Goal: Task Accomplishment & Management: Use online tool/utility

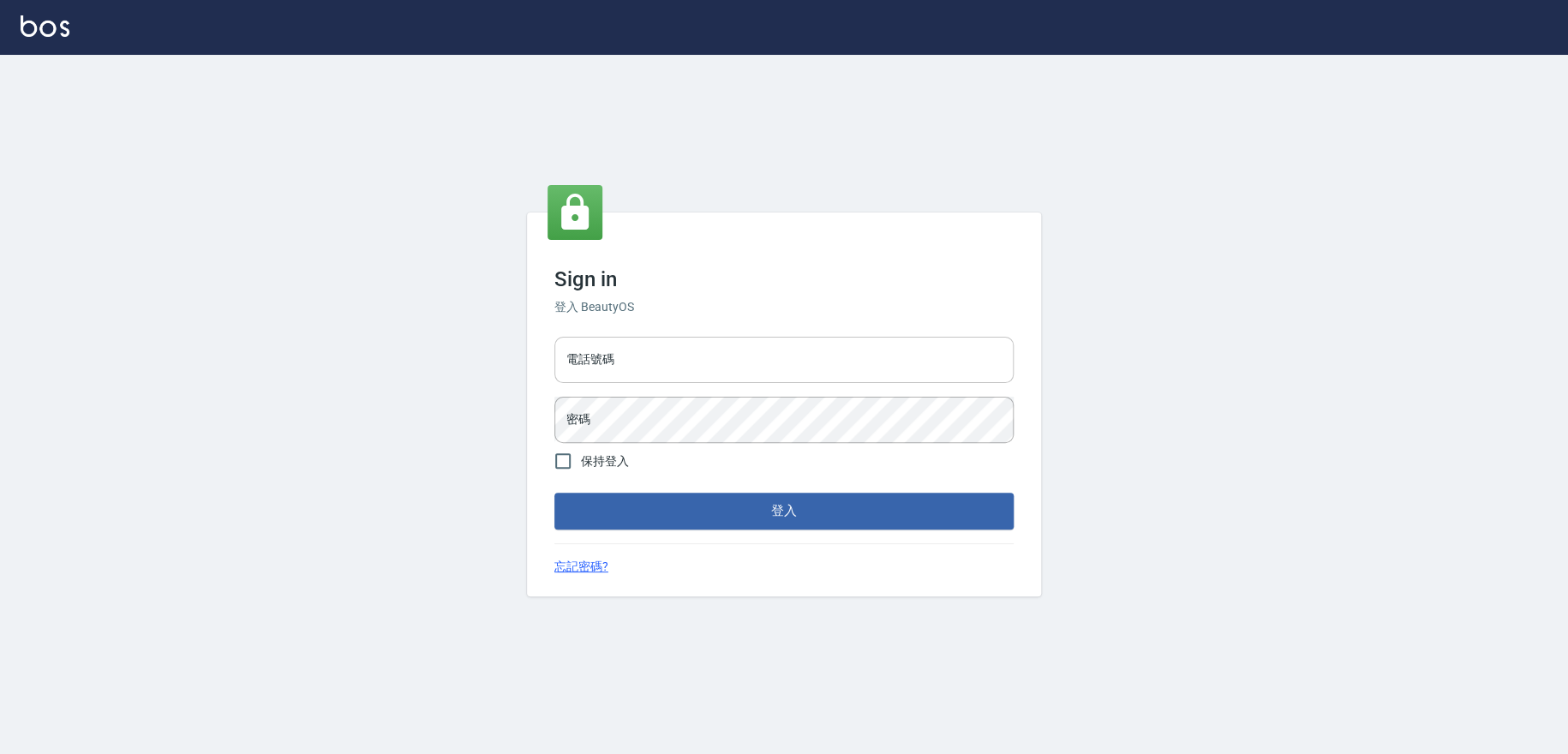
drag, startPoint x: 699, startPoint y: 354, endPoint x: 701, endPoint y: 383, distance: 29.1
click at [699, 354] on input "電話號碼" at bounding box center [784, 359] width 459 height 46
type input "0978210283"
click at [555, 493] on button "登入" at bounding box center [784, 511] width 459 height 36
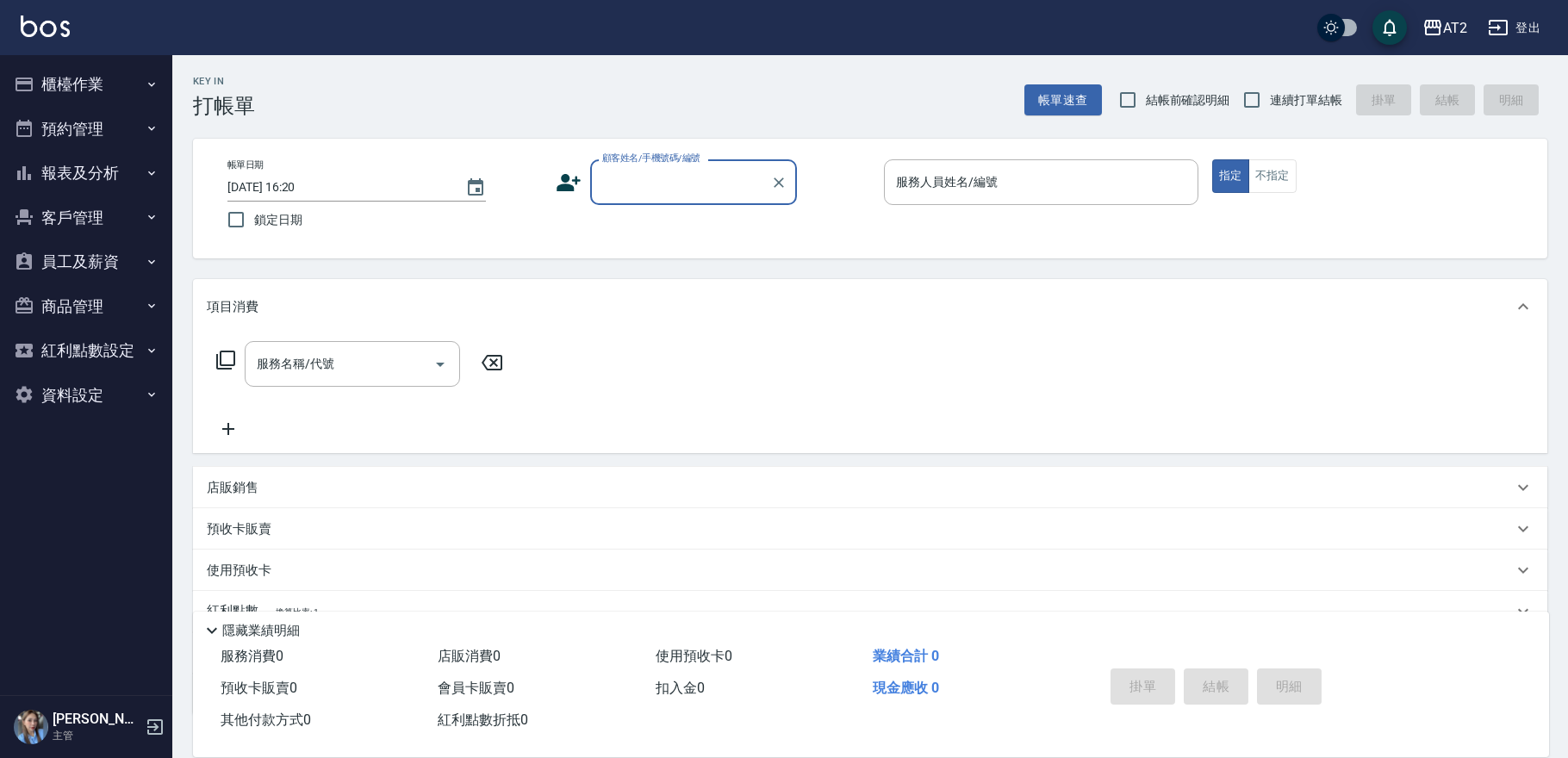
click at [1280, 113] on label "連續打單結帳" at bounding box center [1287, 99] width 108 height 36
click at [1270, 113] on input "連續打單結帳" at bounding box center [1251, 99] width 36 height 36
checkbox input "true"
drag, startPoint x: 702, startPoint y: 178, endPoint x: 914, endPoint y: 8, distance: 271.7
click at [704, 175] on div "顧客姓名/手機號碼/編號 顧客姓名/手機號碼/編號" at bounding box center [693, 182] width 207 height 45
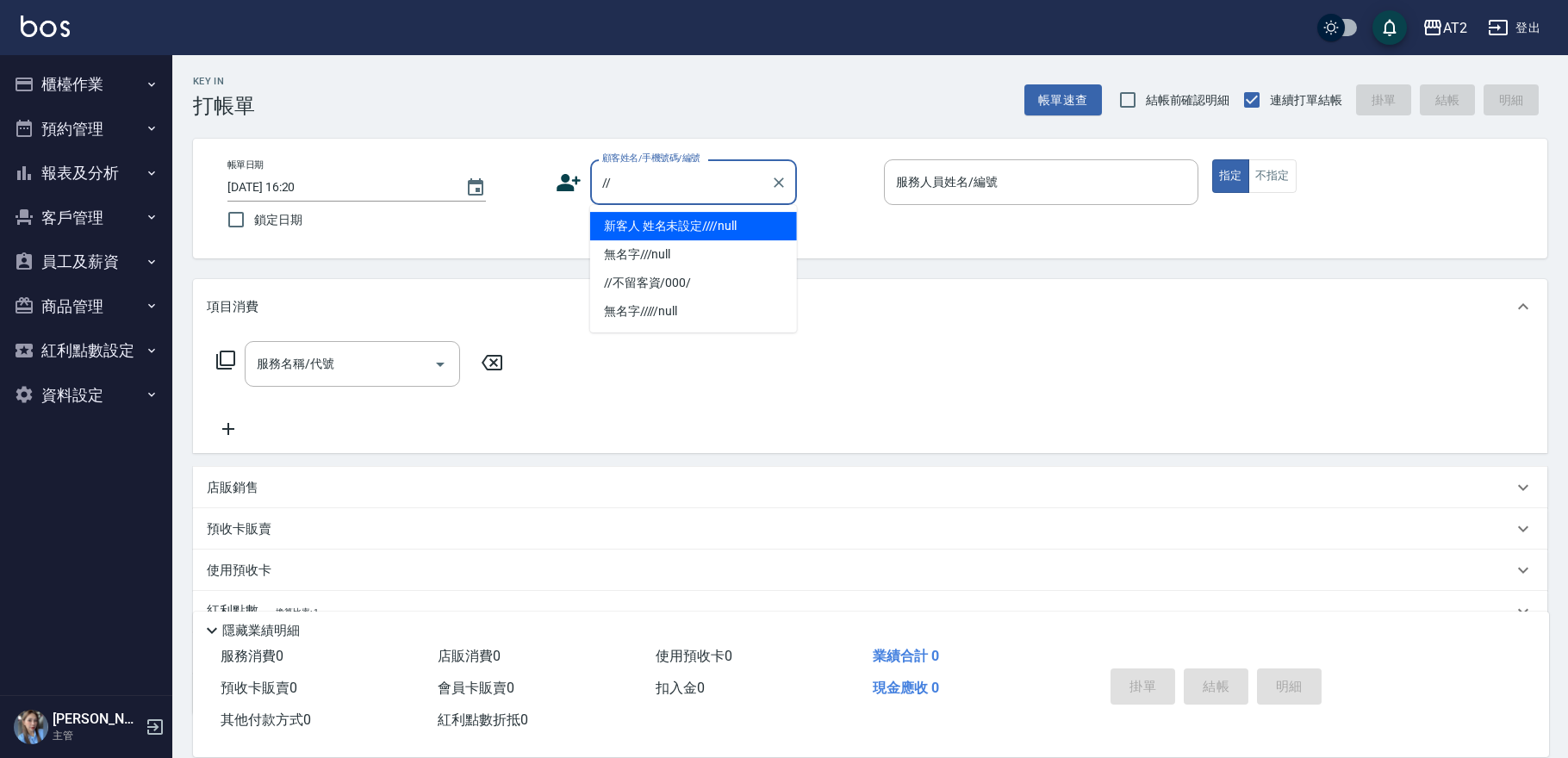
type input "新客人 姓名未設定////null"
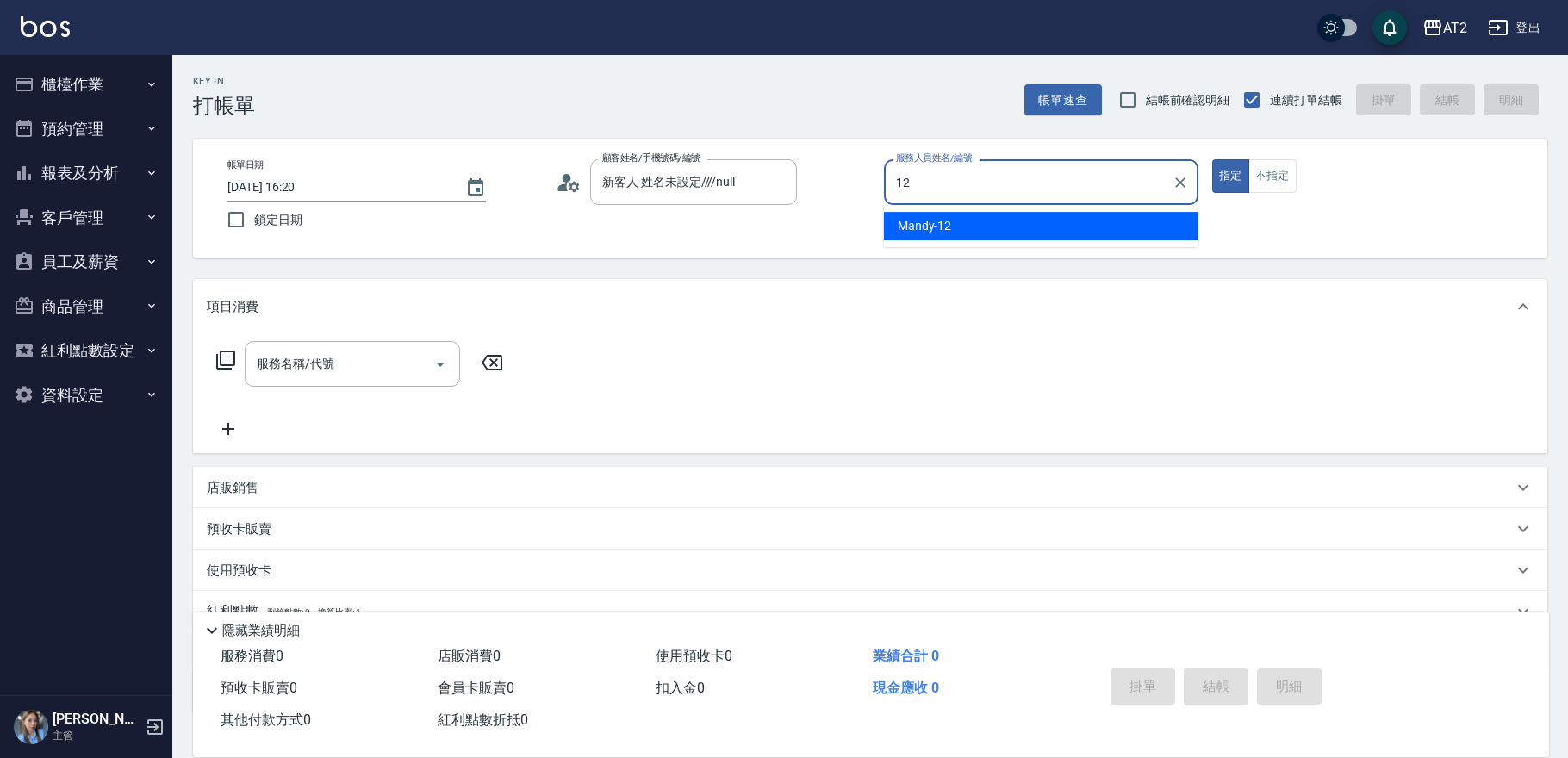
type input "Mandy-12"
type button "true"
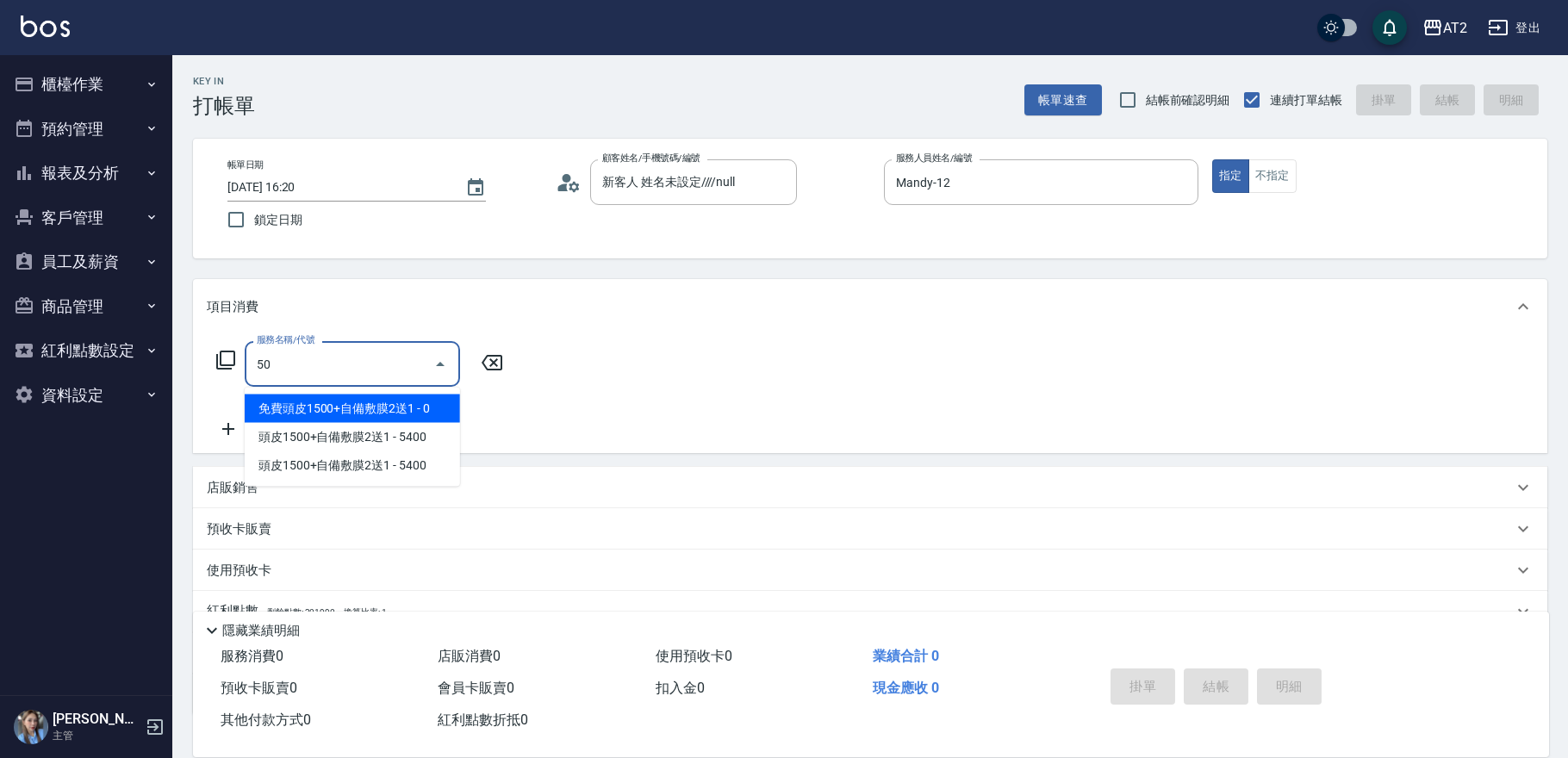
type input "501"
type input "100"
type input "染髮(501)"
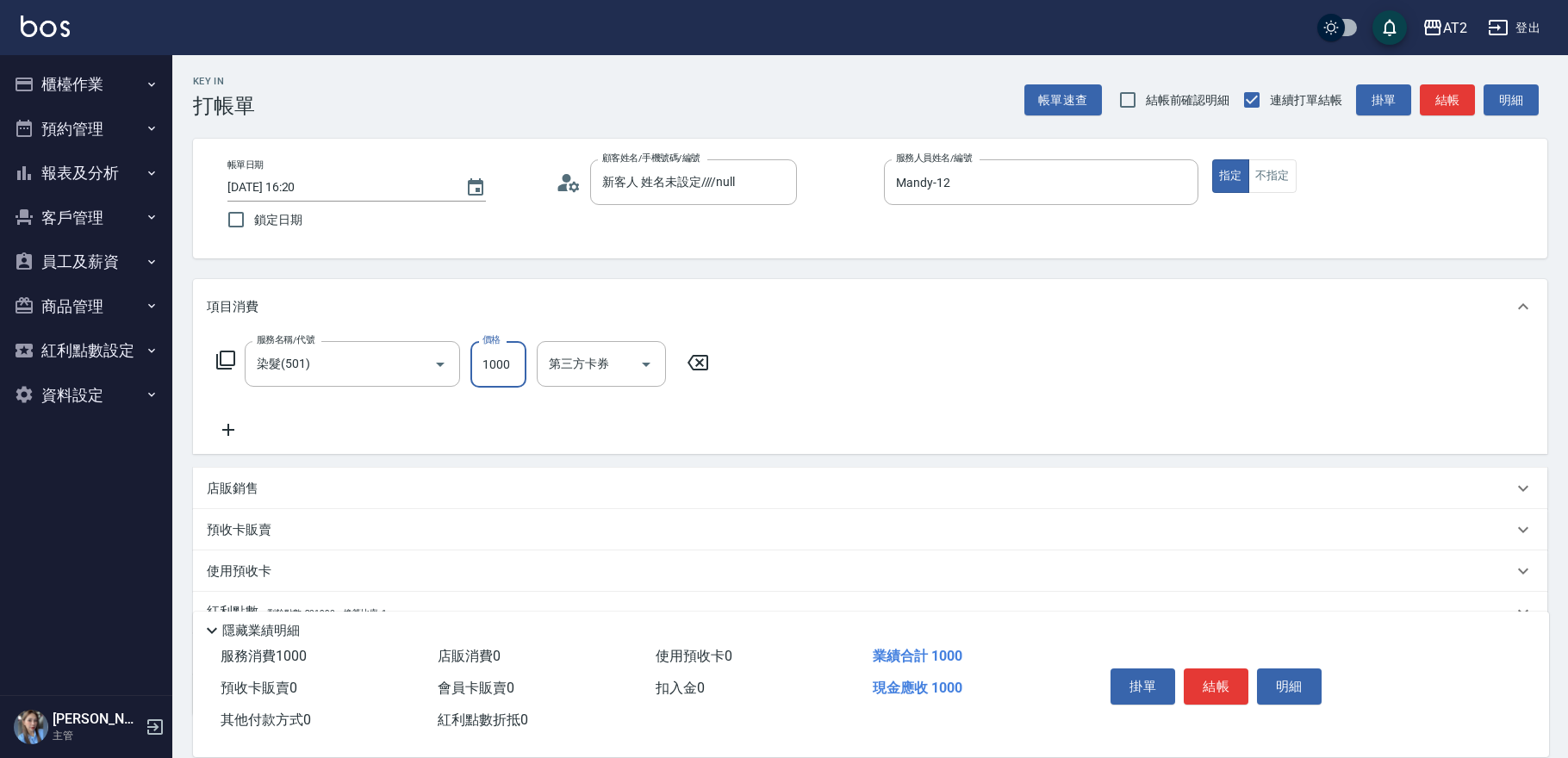
type input "0"
type input "150"
type input "10"
type input "1500"
type input "150"
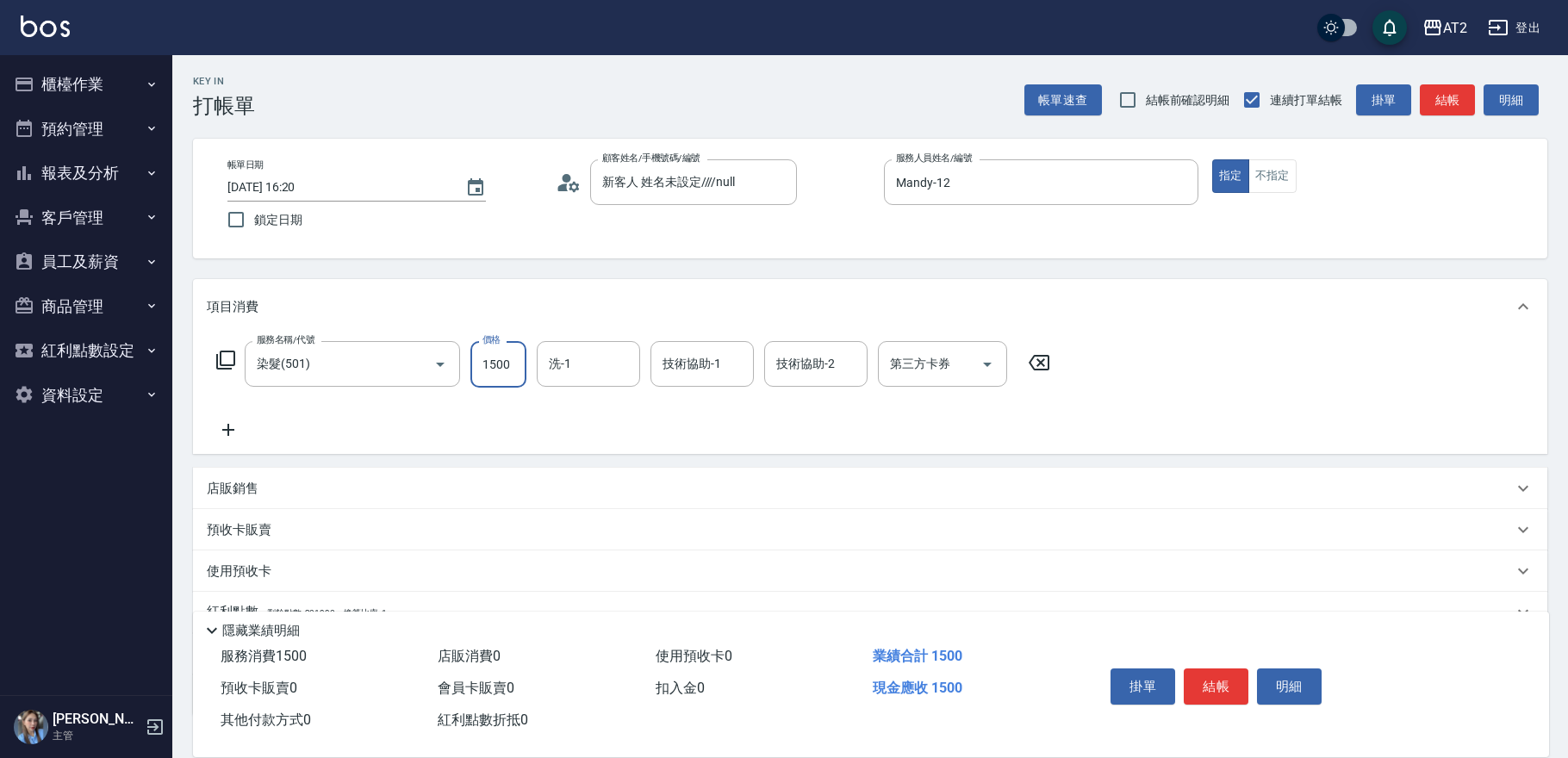
type input "1500"
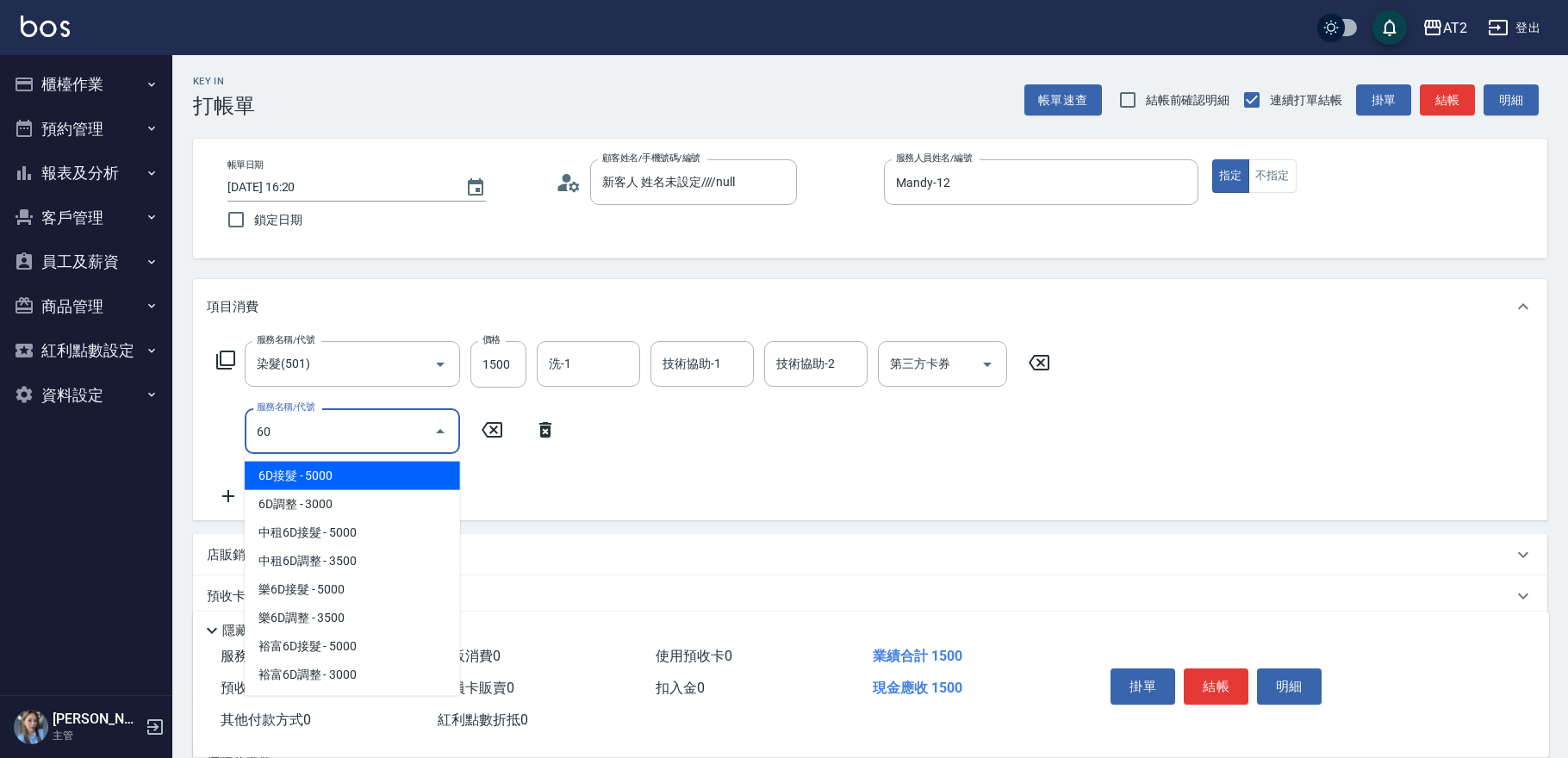
type input "601"
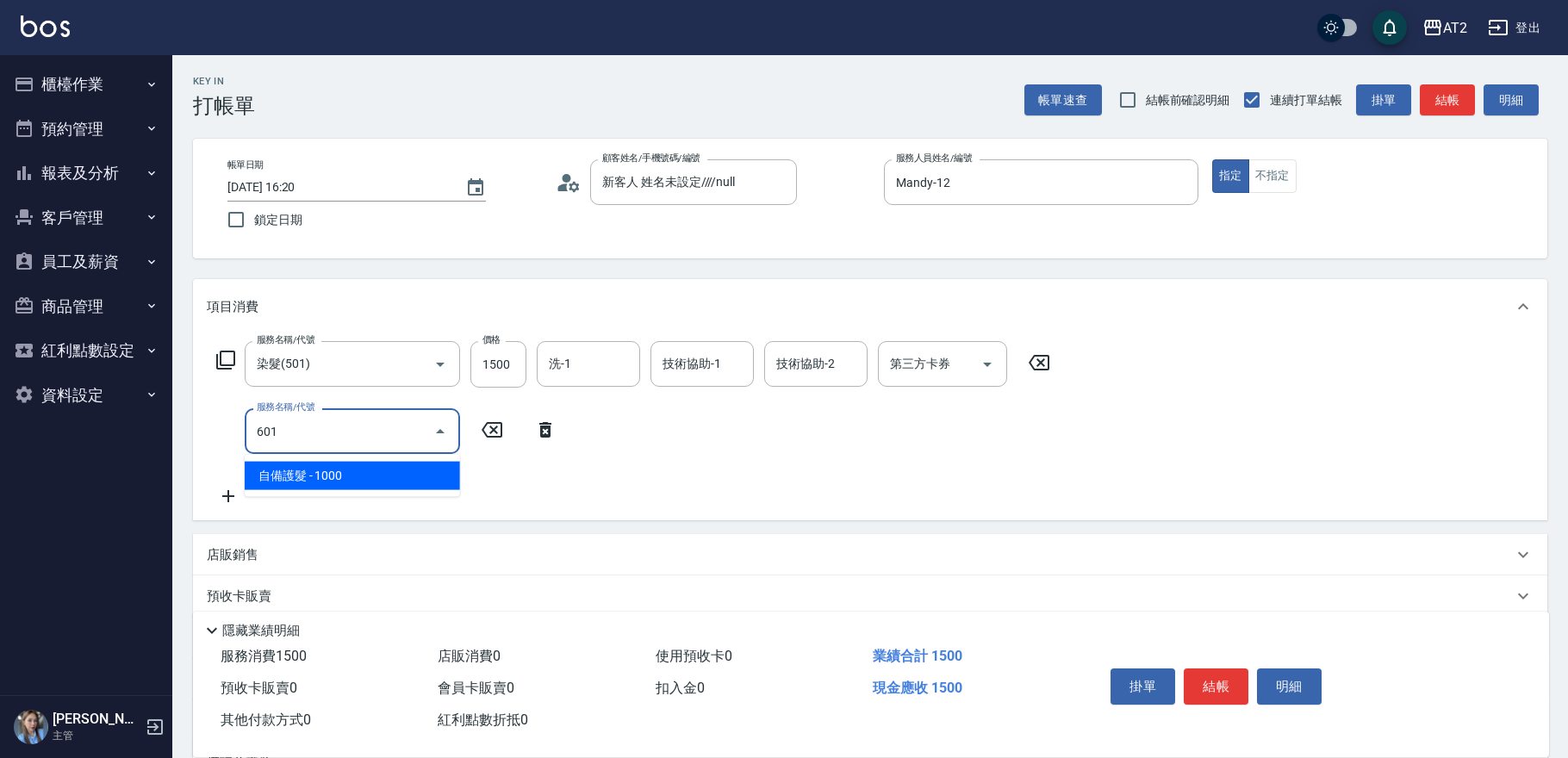
type input "250"
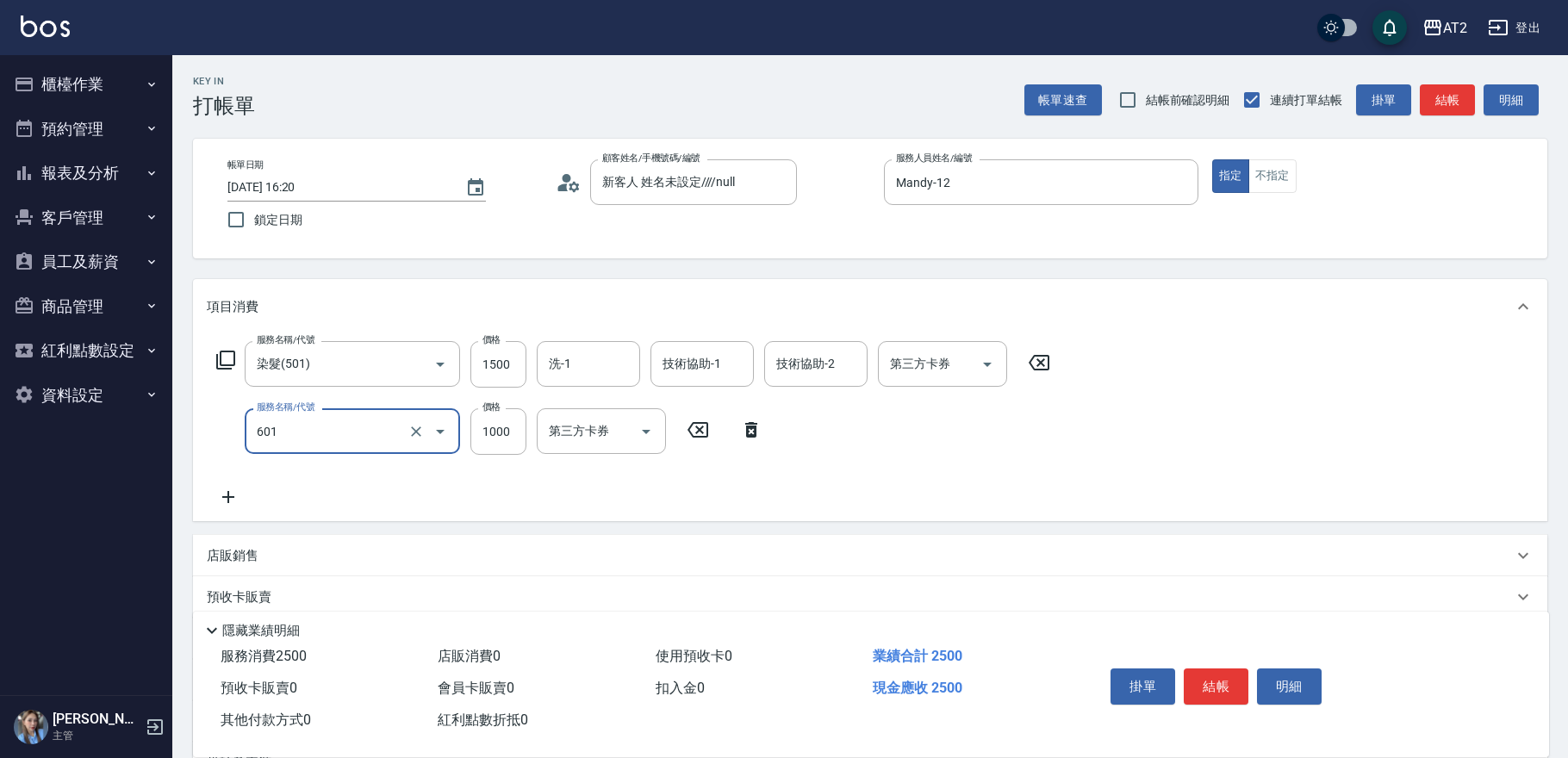
type input "自備護髮(601)"
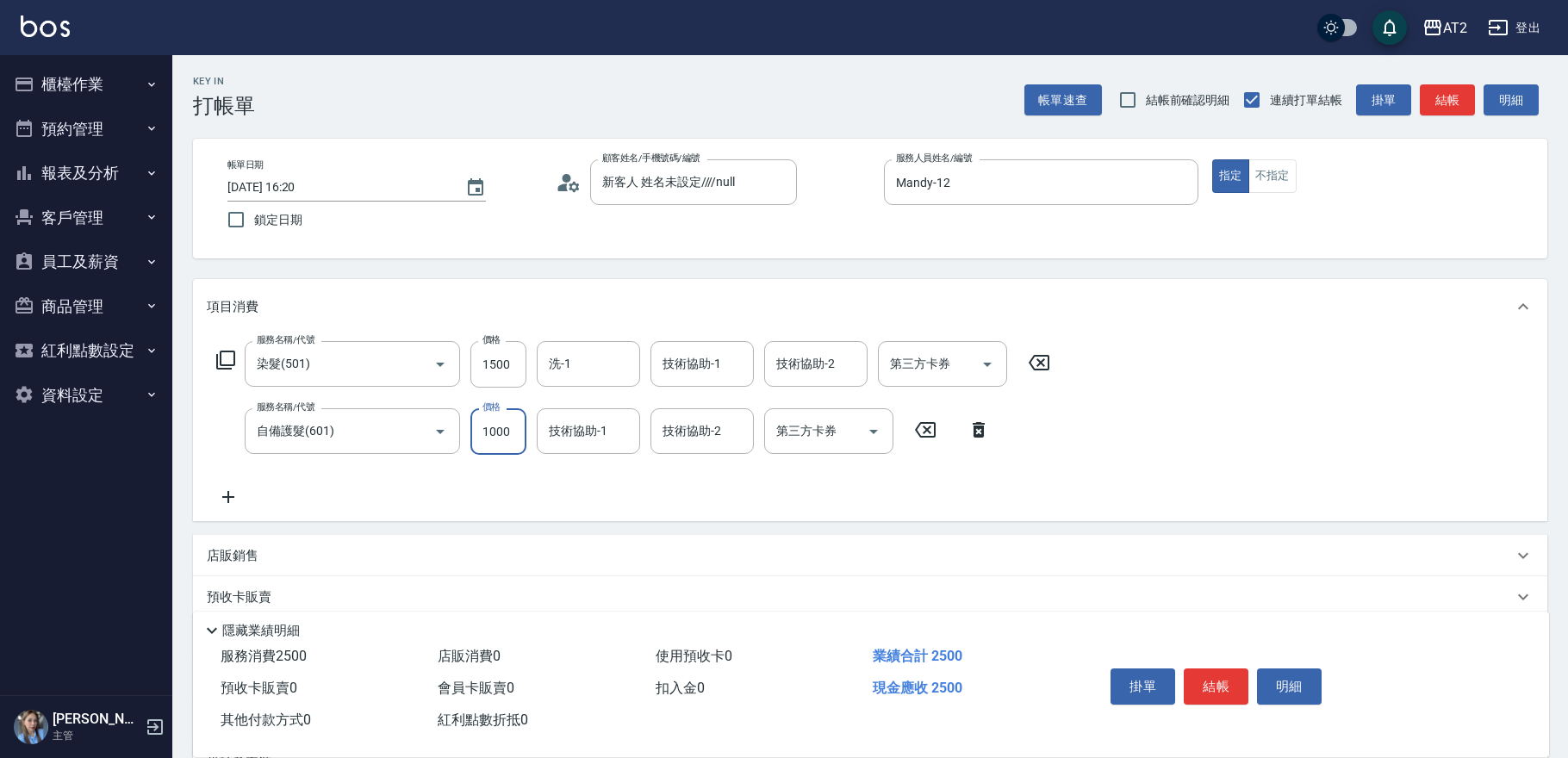
type input "8"
type input "150"
type input "800"
type input "230"
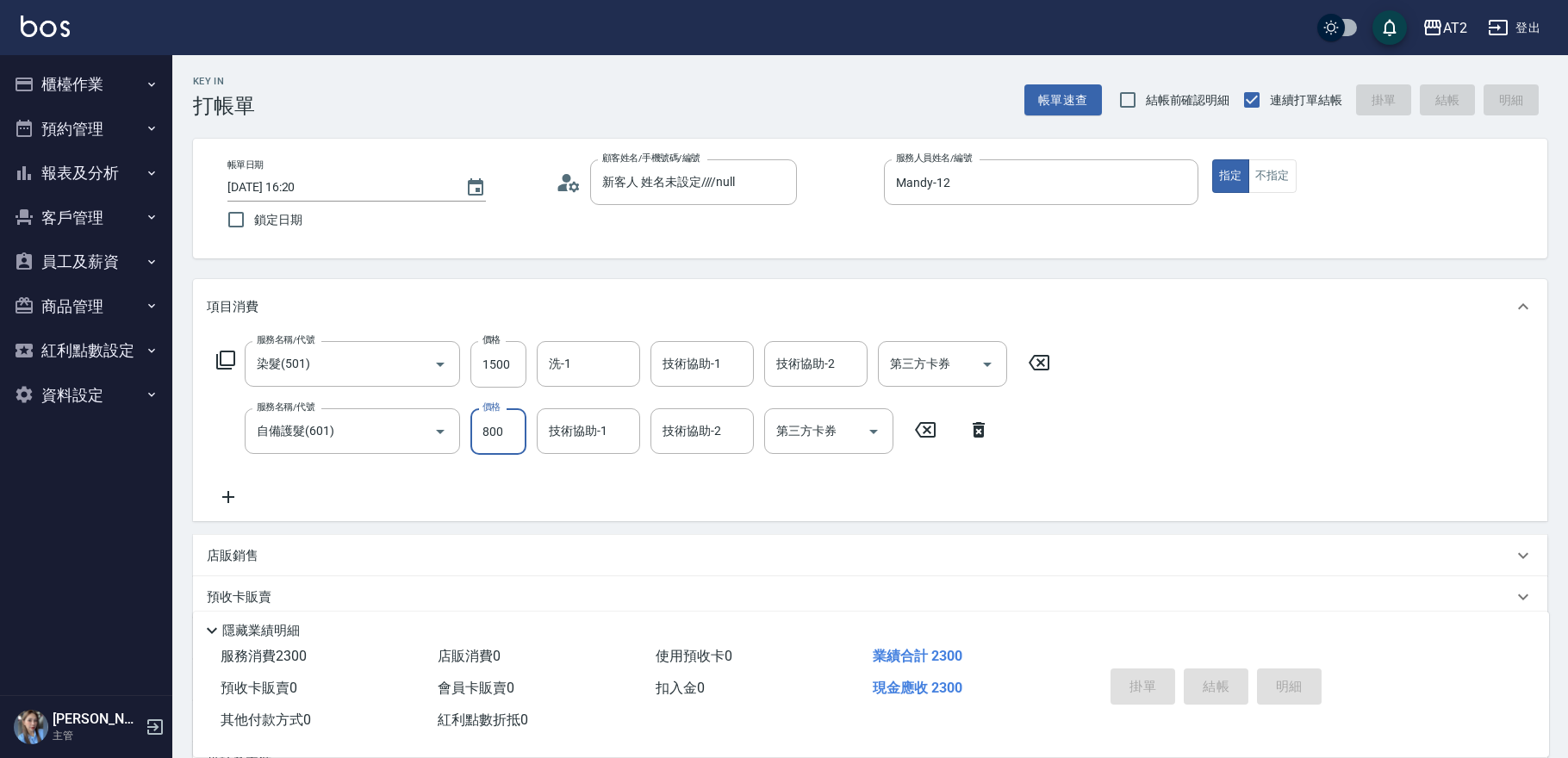
type input "0"
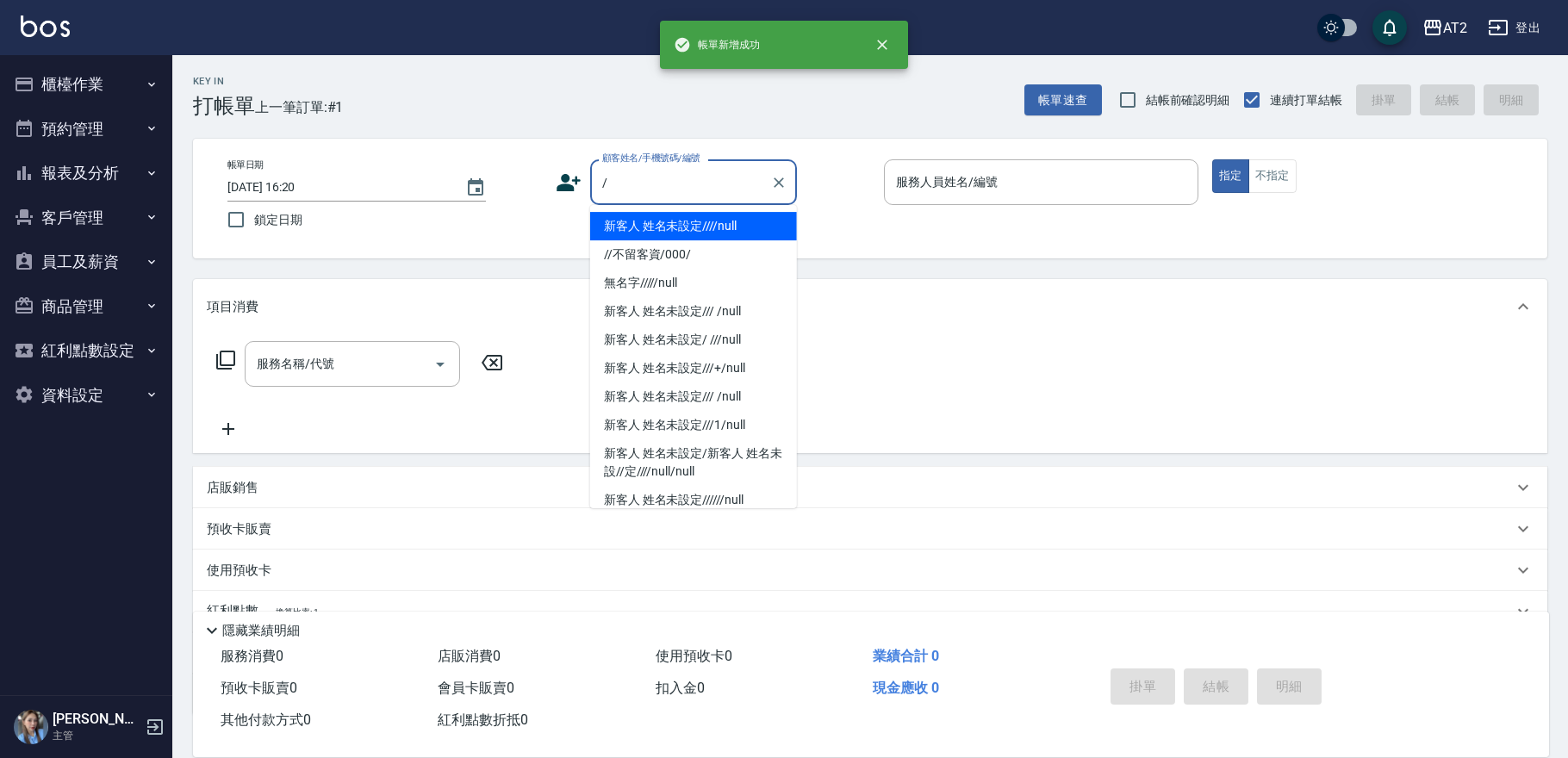
type input "新客人 姓名未設定////null"
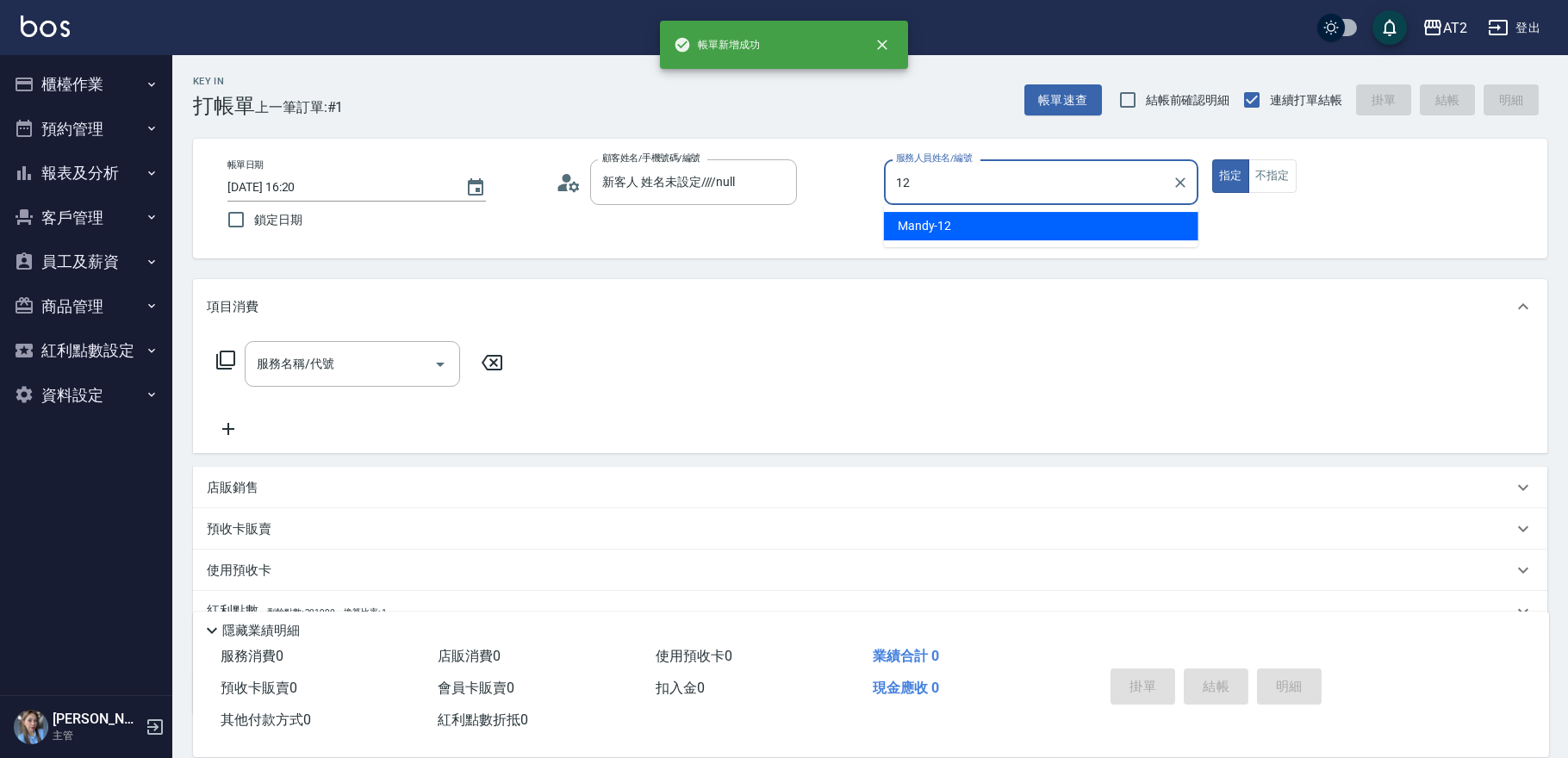
type input "Mandy-12"
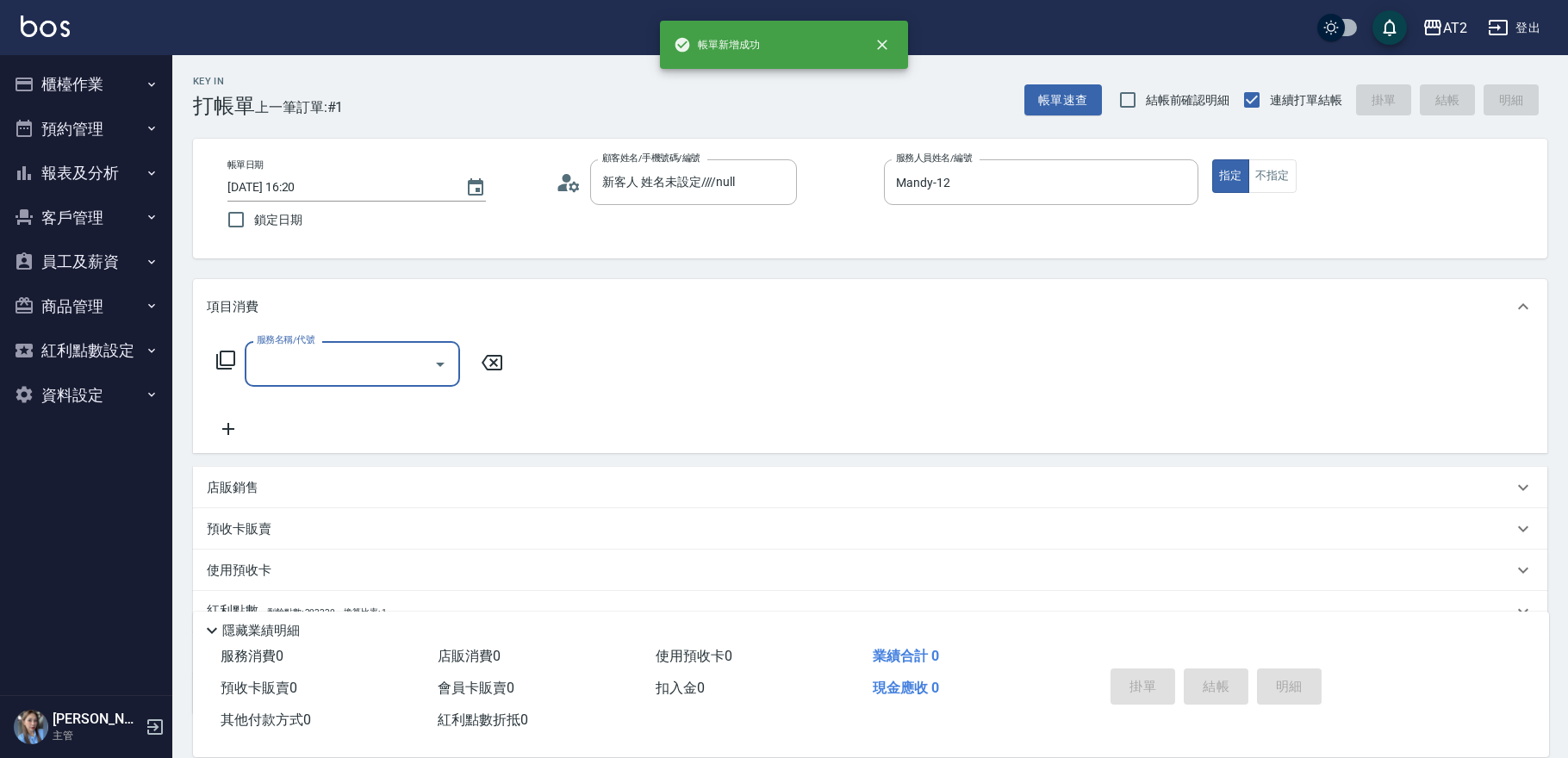
type input "5"
type input "無名字///null"
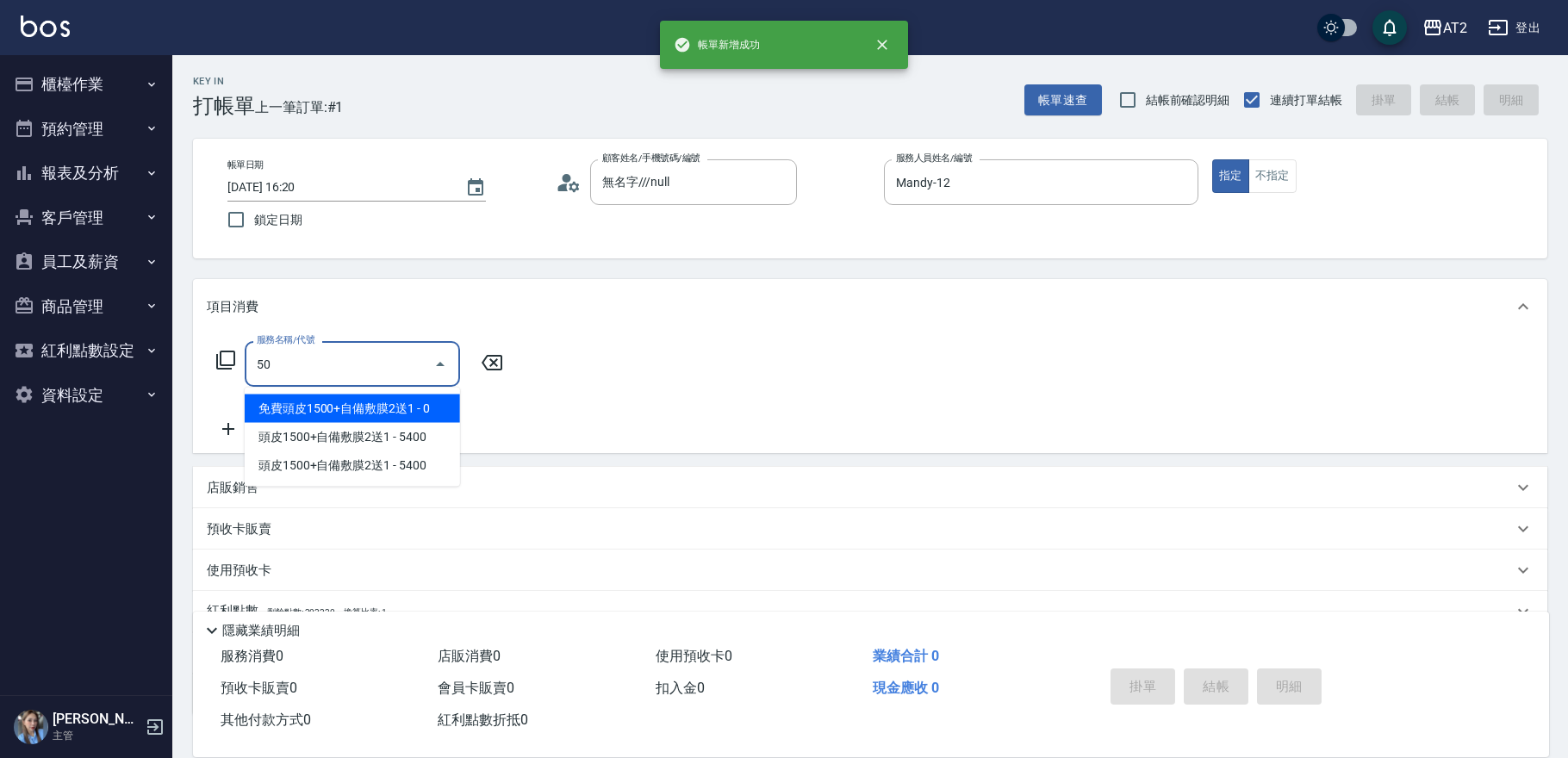
type input "501"
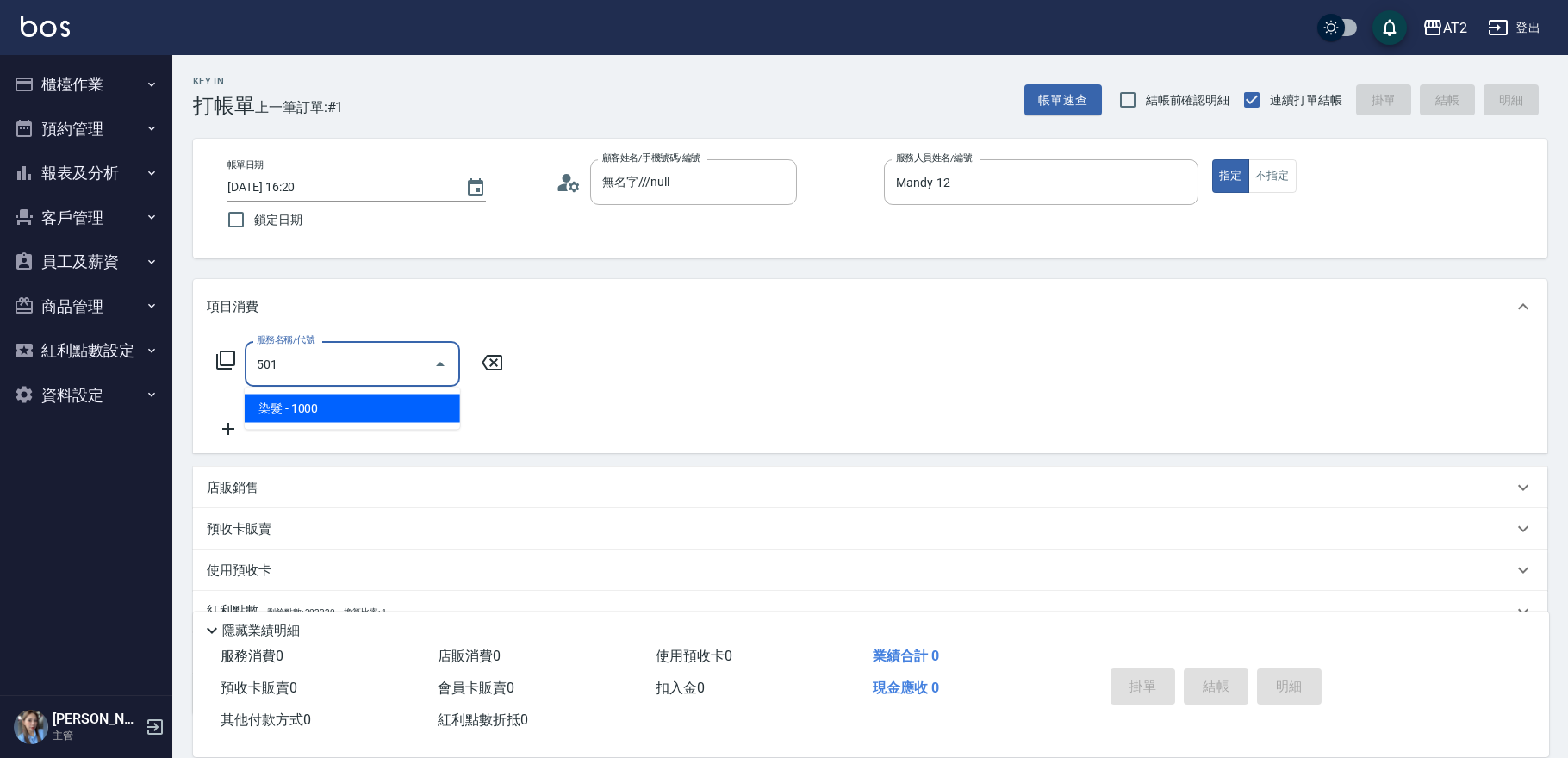
type input "100"
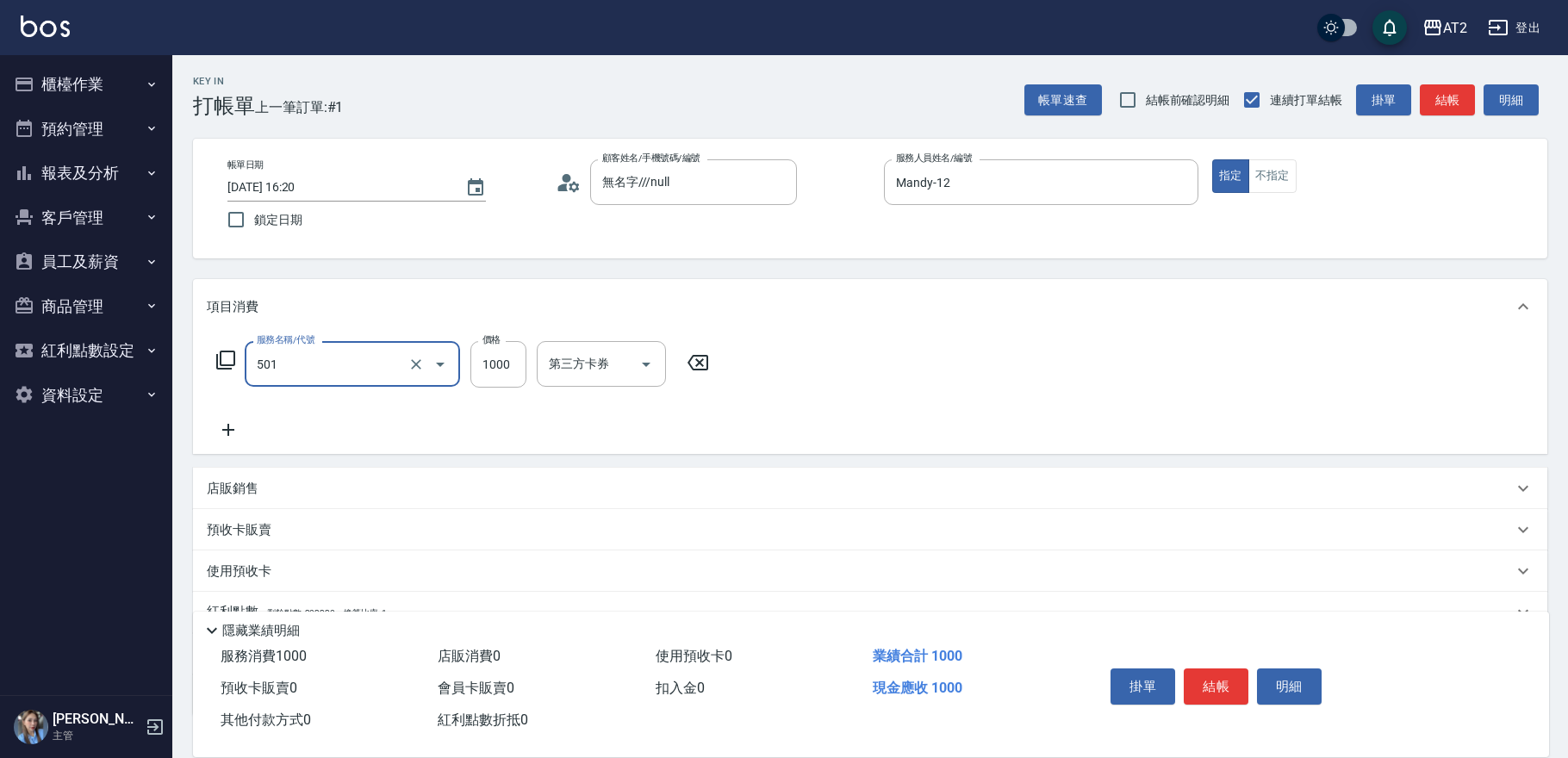
type input "染髮(501)"
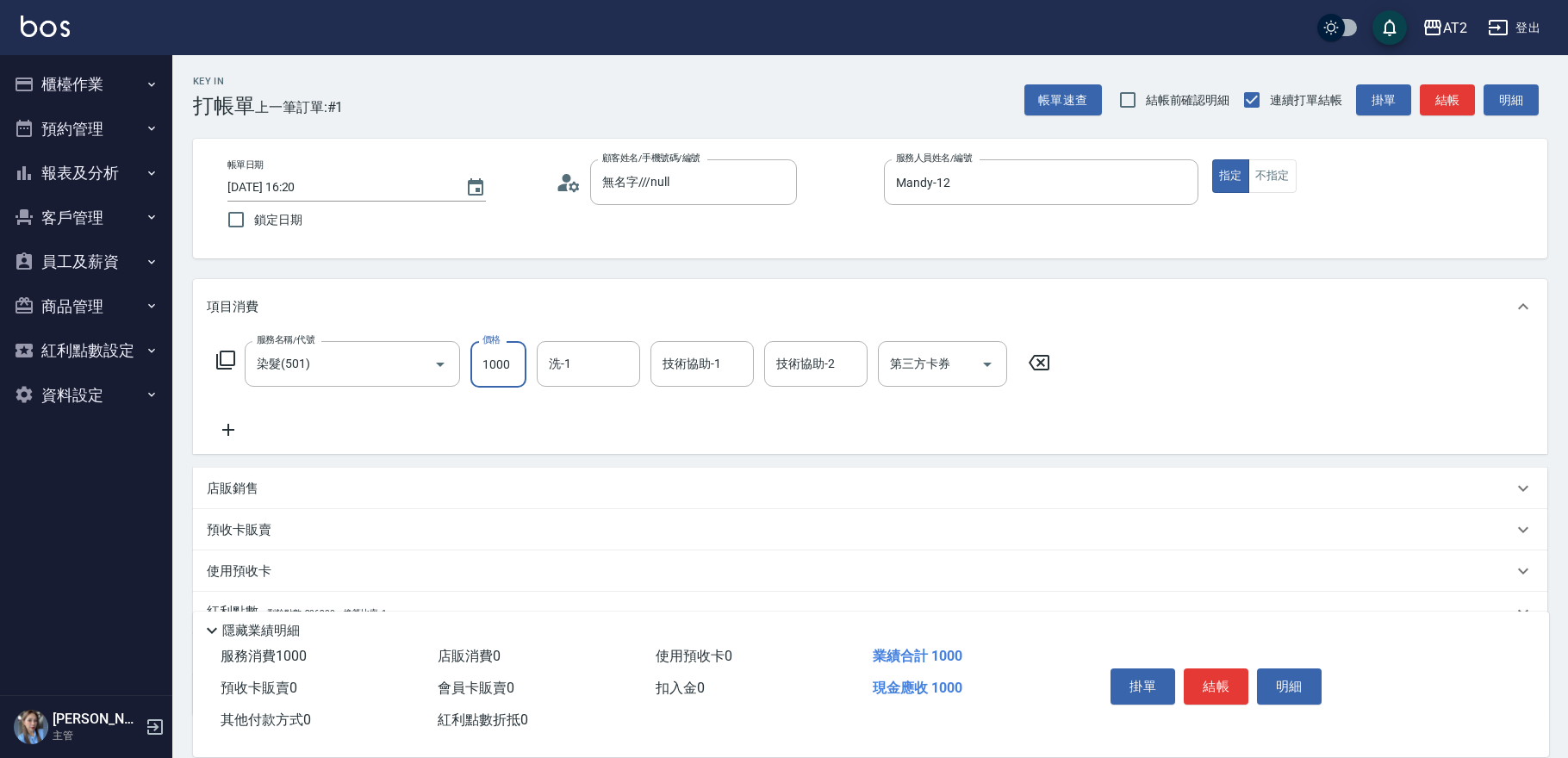
type input "1"
type input "0"
type input "150"
type input "1500"
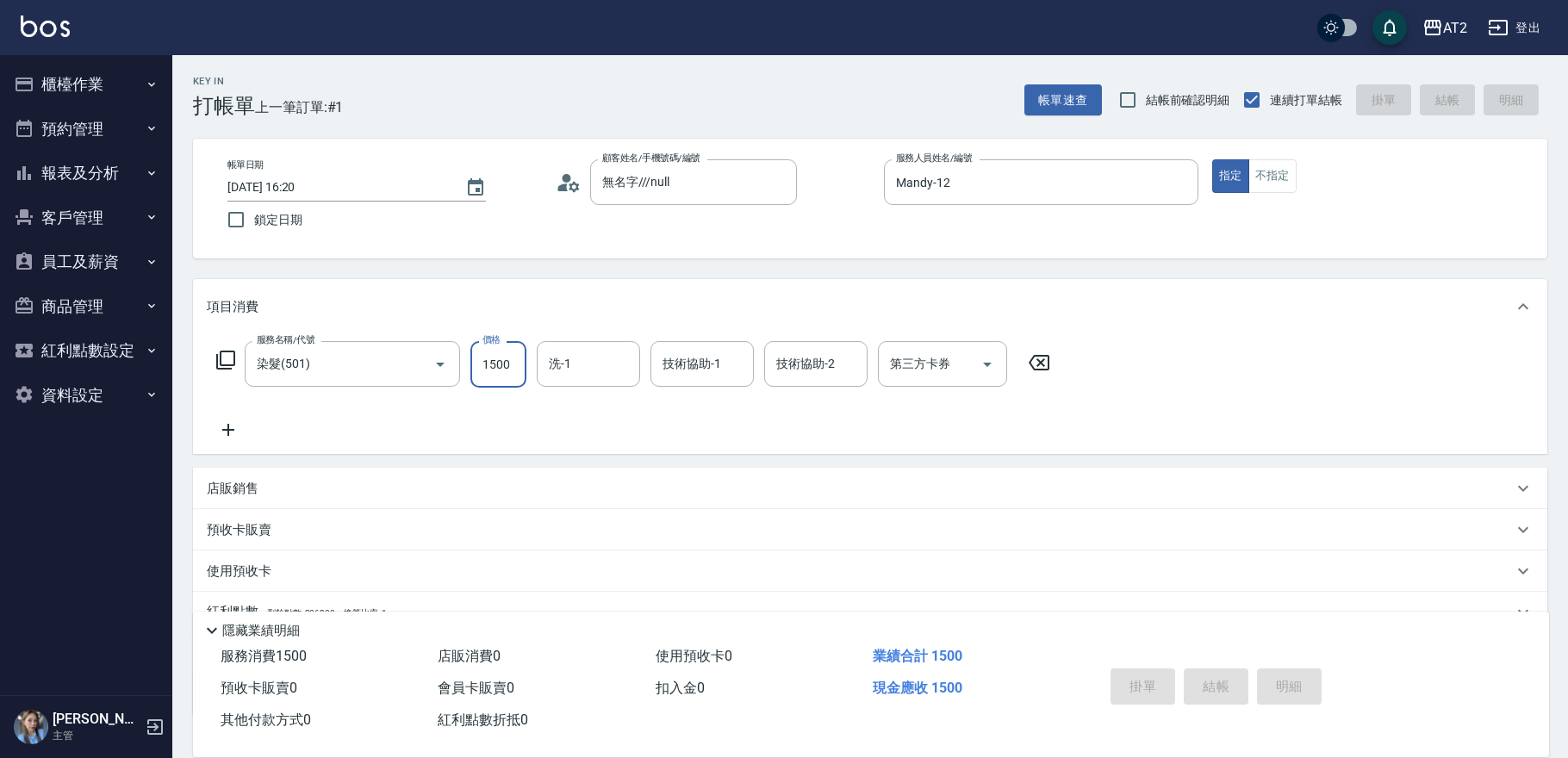
type input "0"
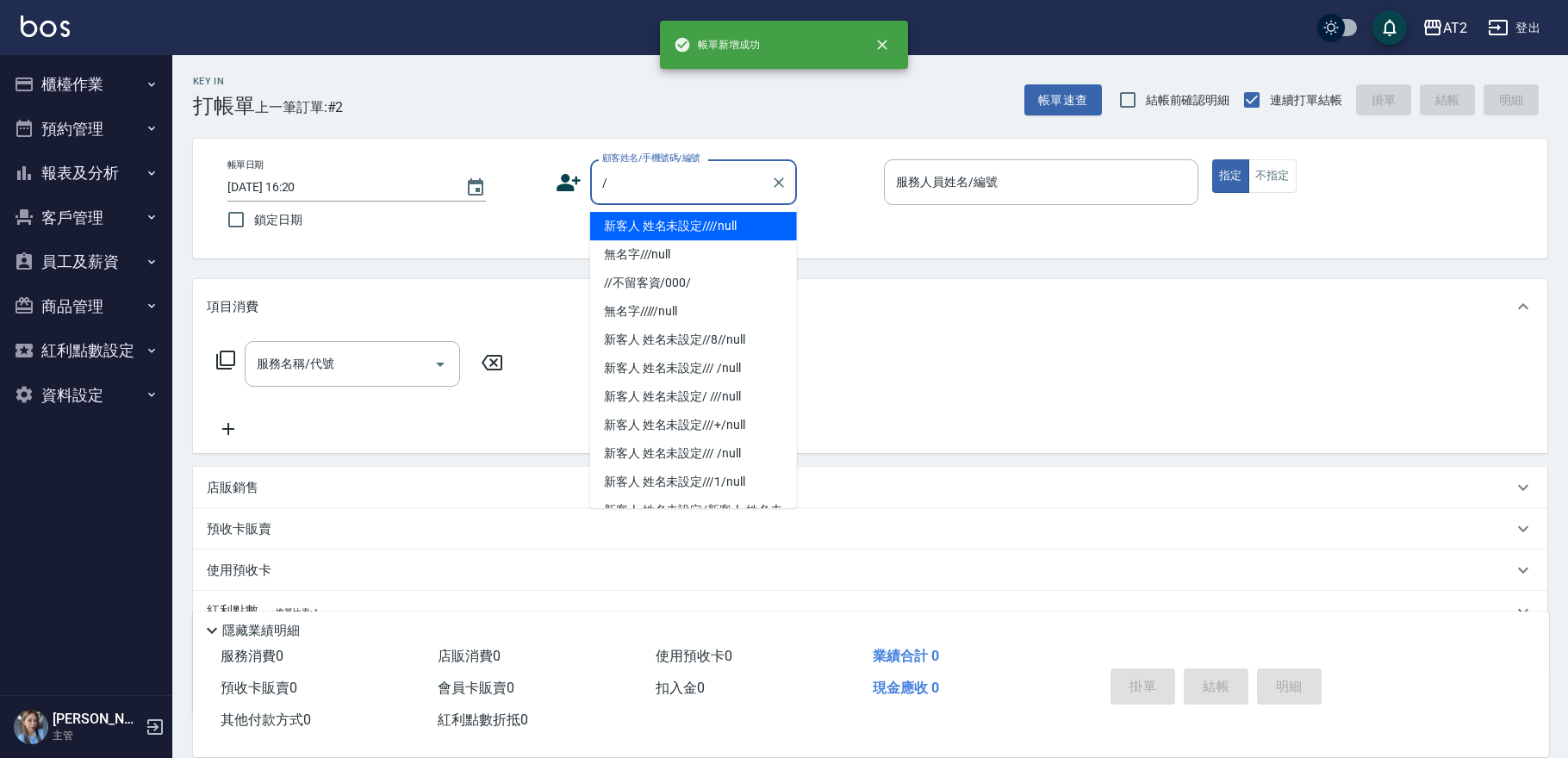
type input "新客人 姓名未設定////null"
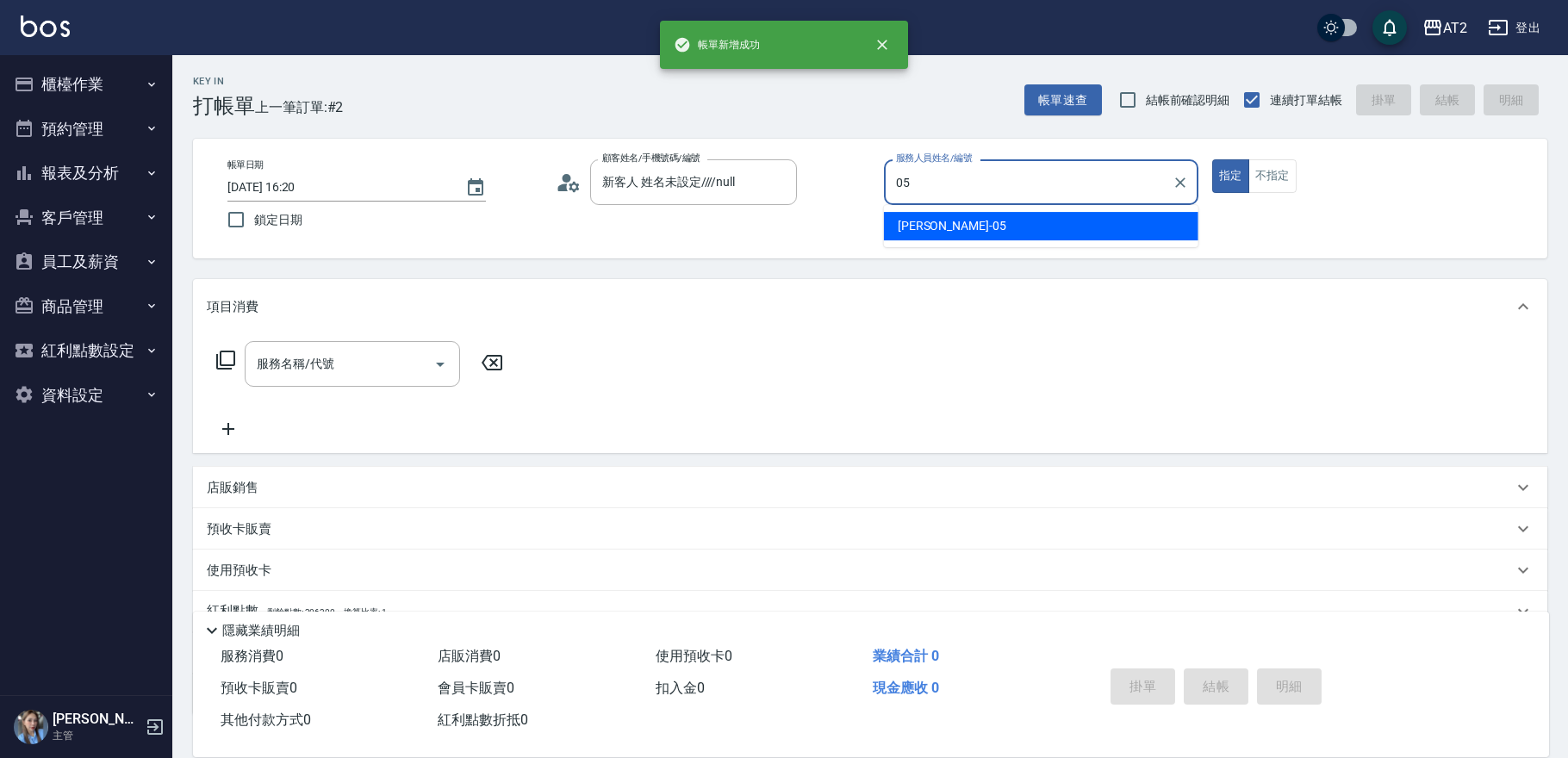
type input "[PERSON_NAME]-05"
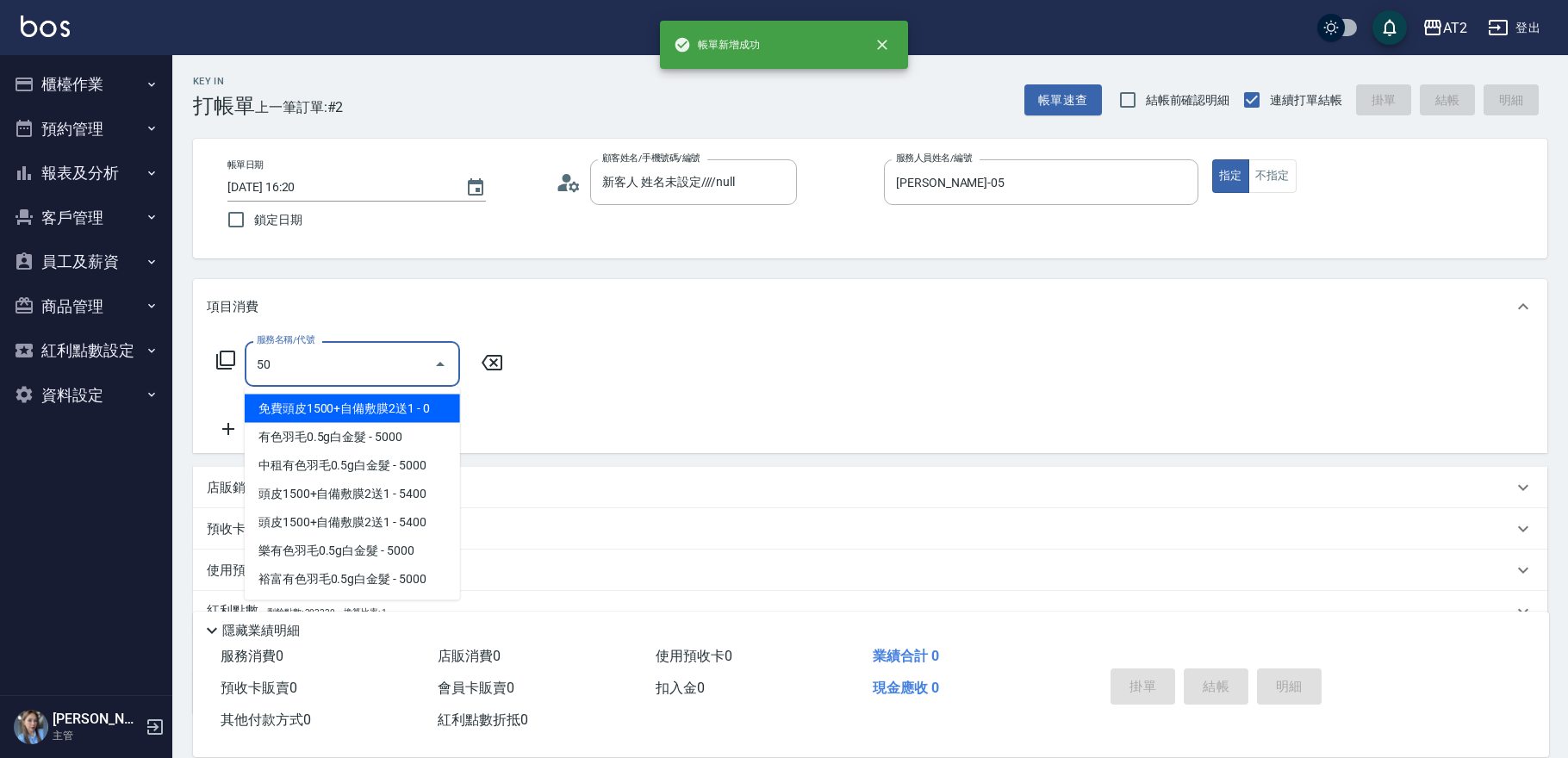
type input "501"
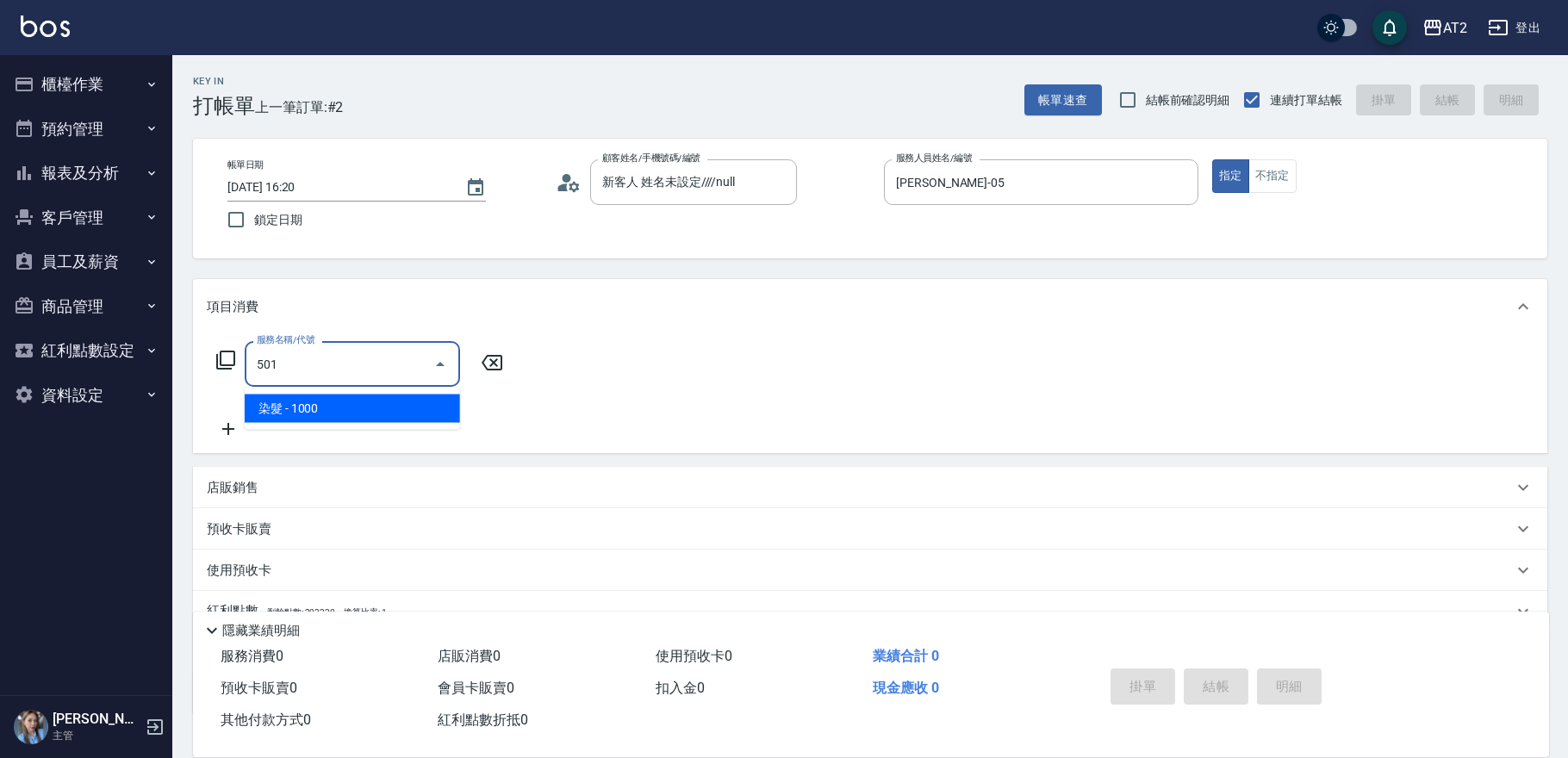
type input "100"
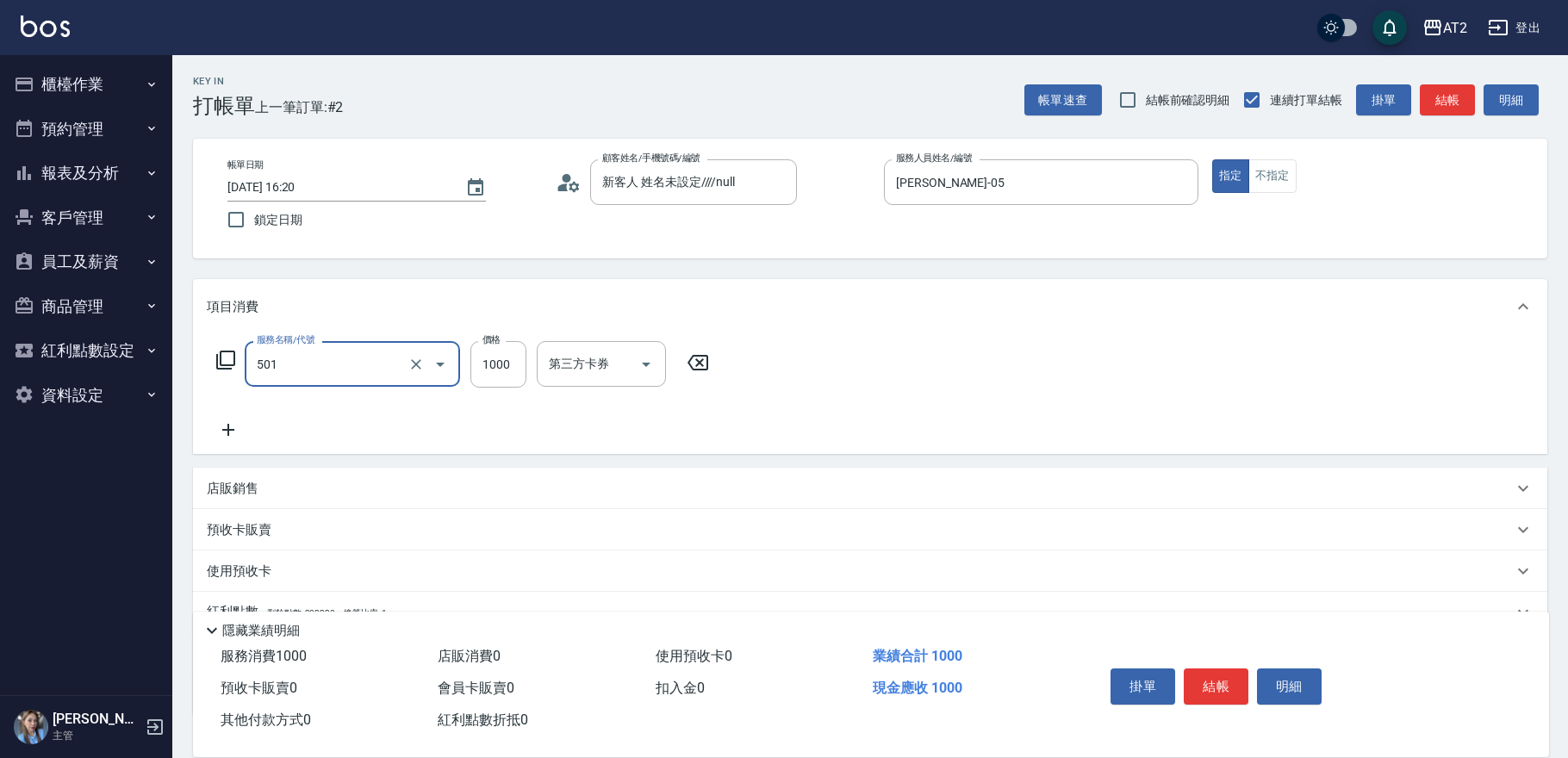
type input "染髮(501)"
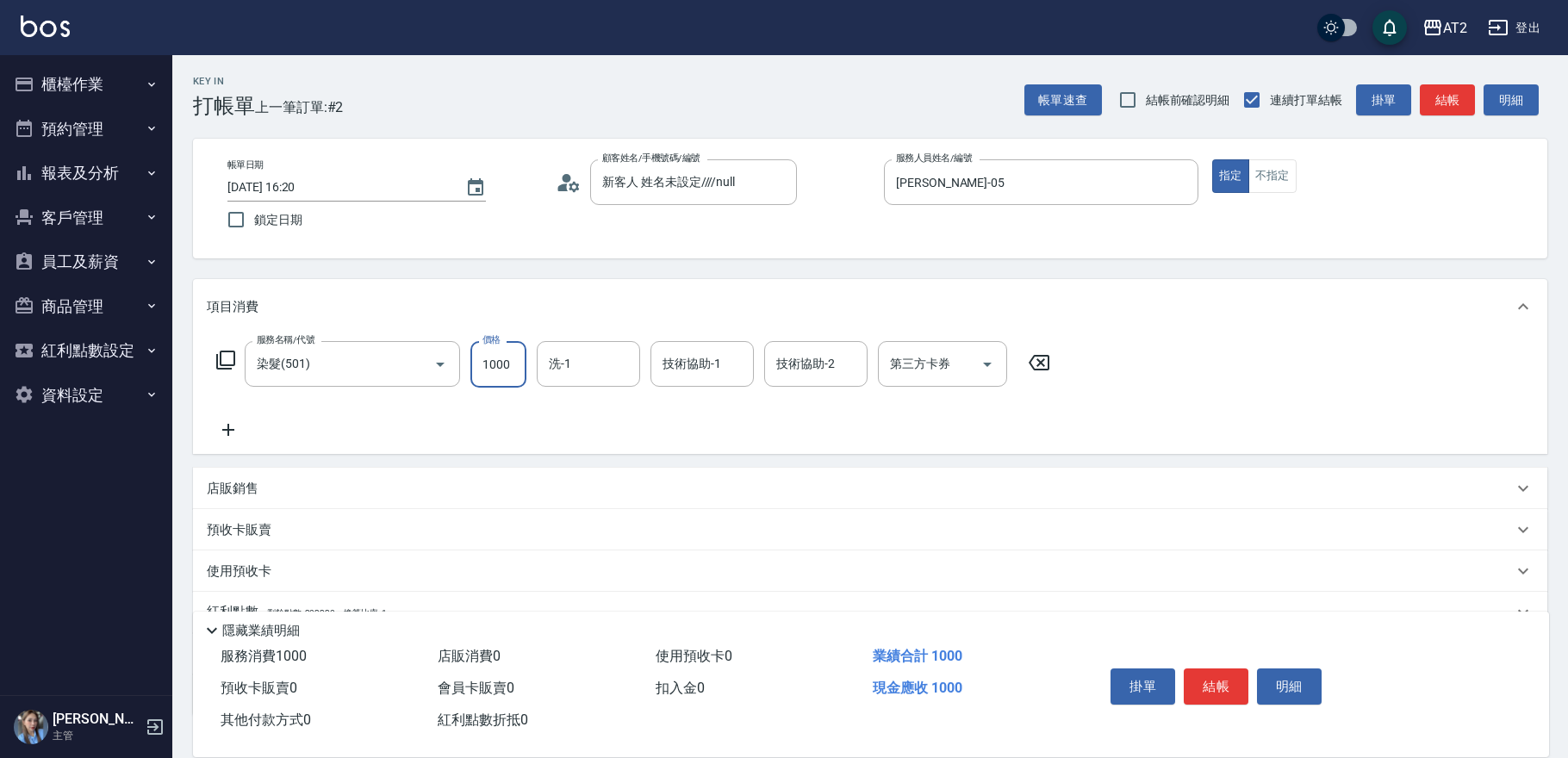
type input "2"
type input "0"
type input "23"
type input "20"
type input "238"
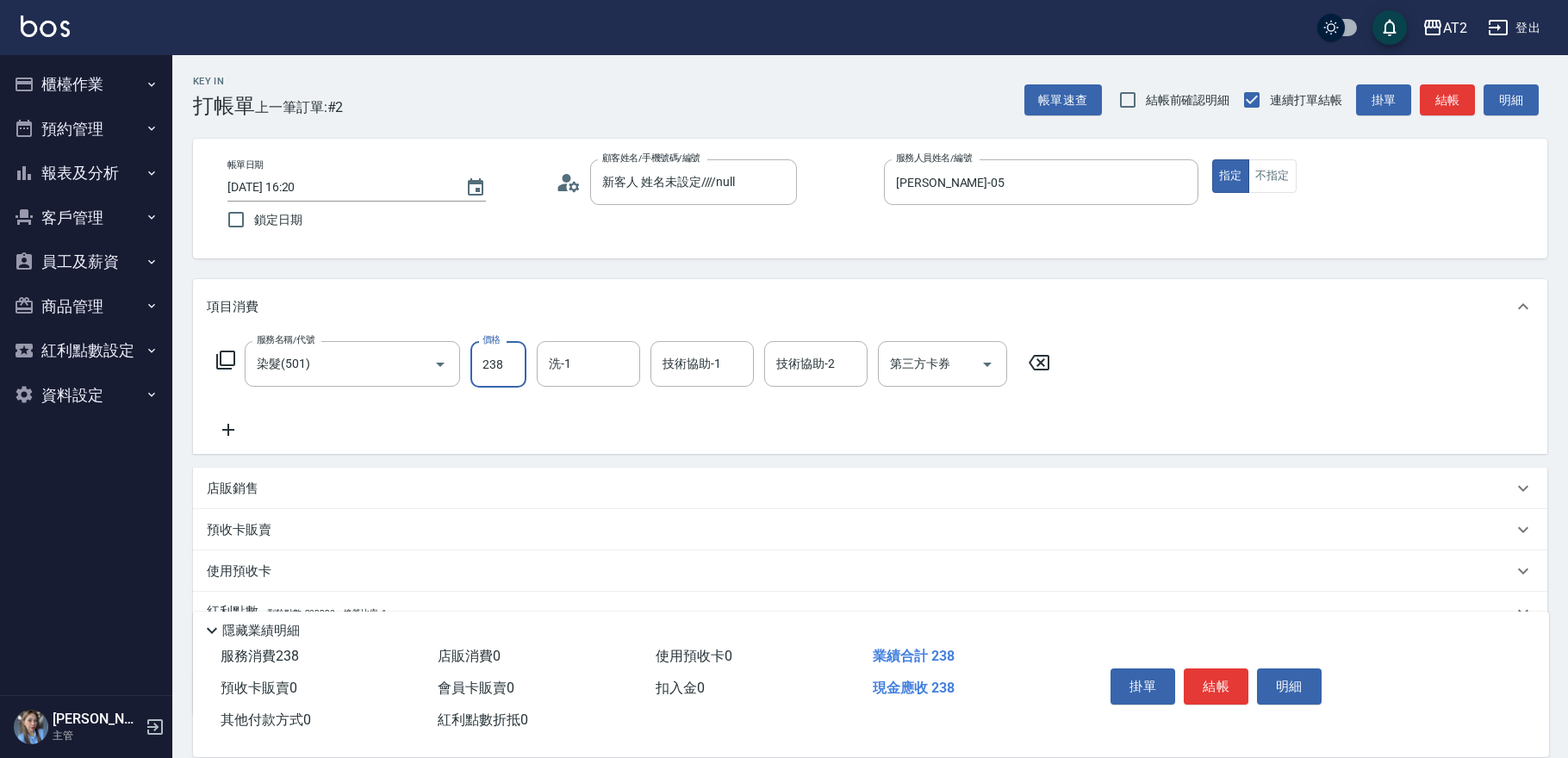
type input "230"
type input "2380"
type input "4"
type input "[PERSON_NAME]-32"
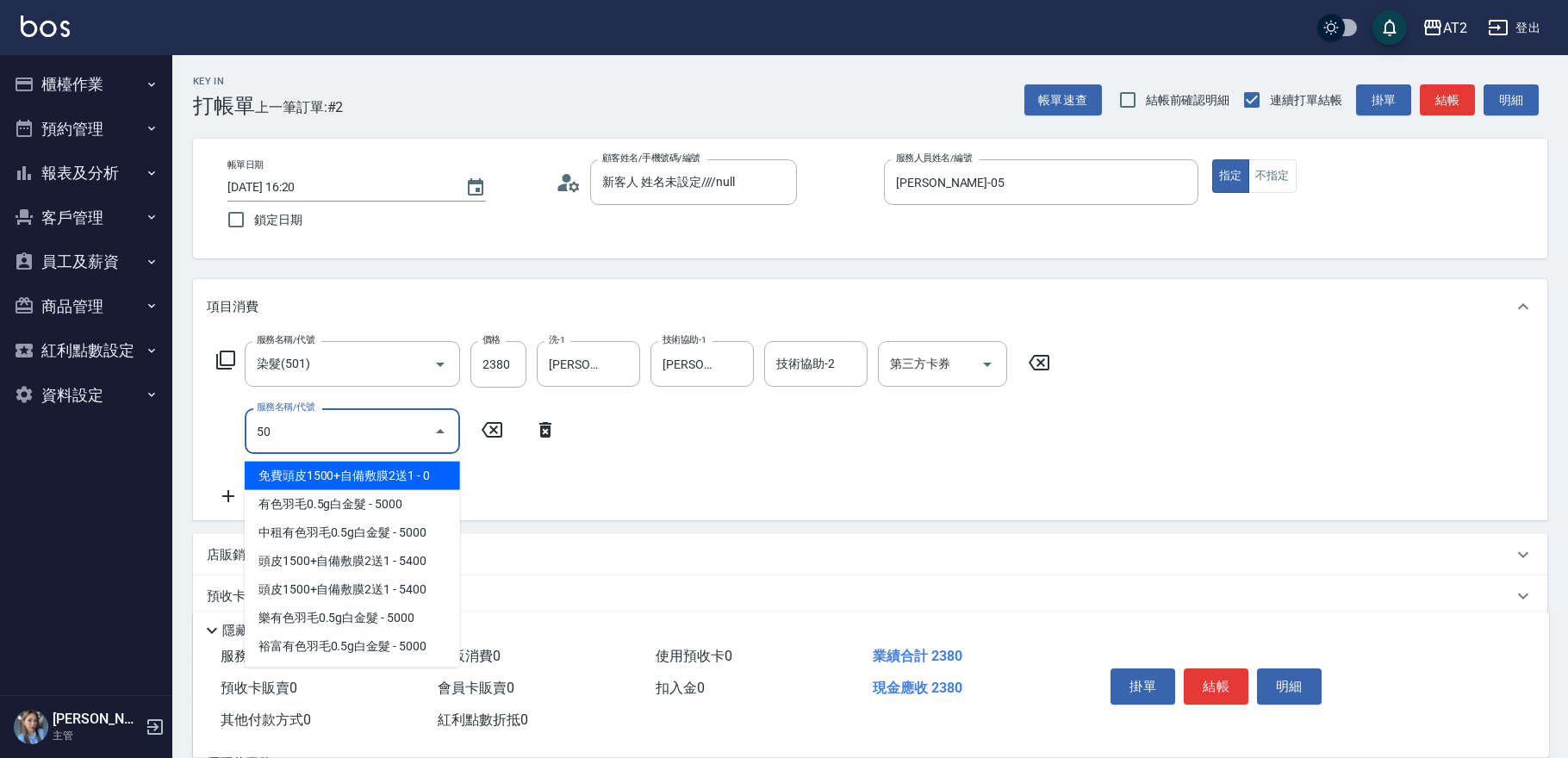
type input "502"
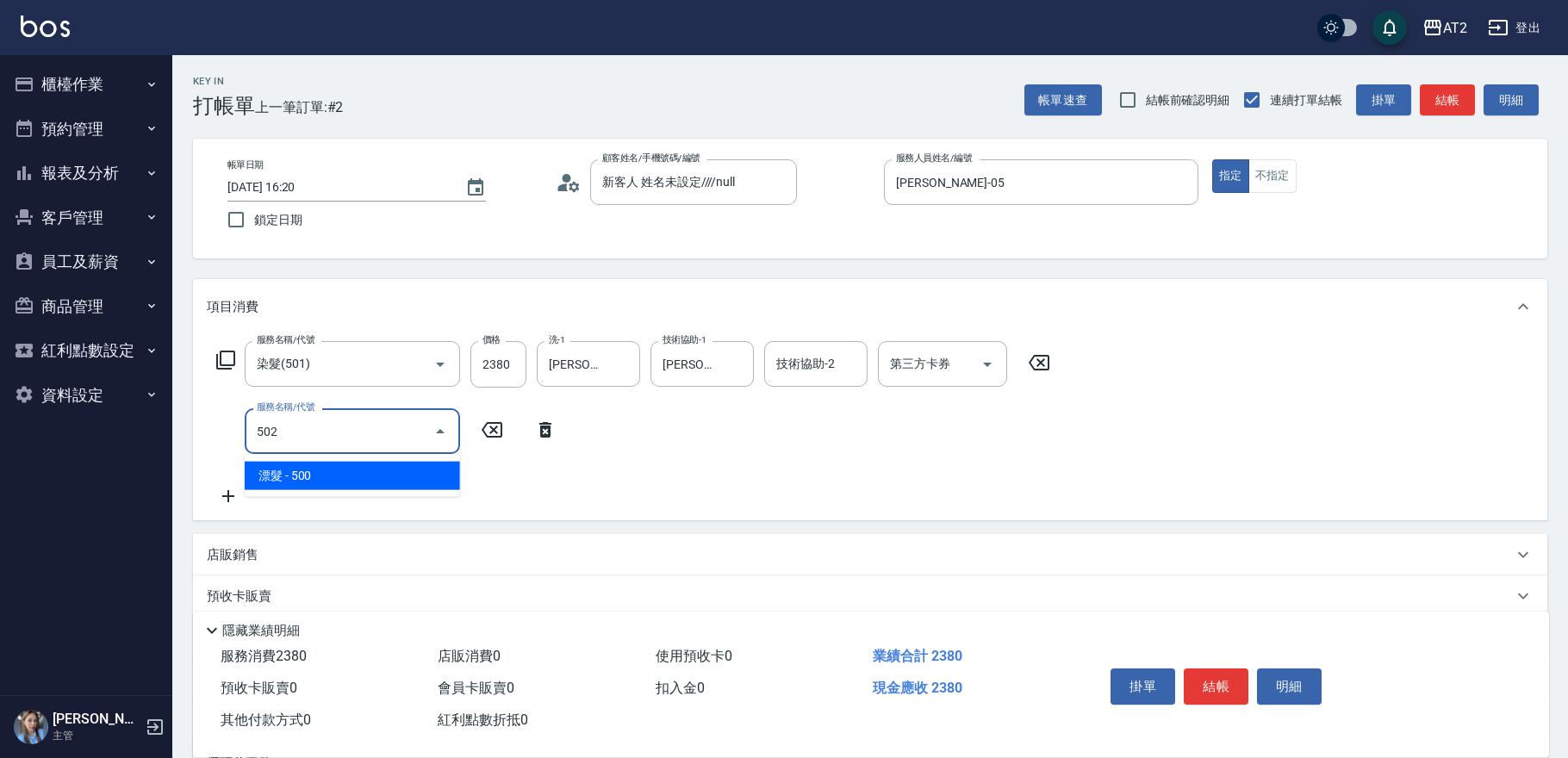
type input "280"
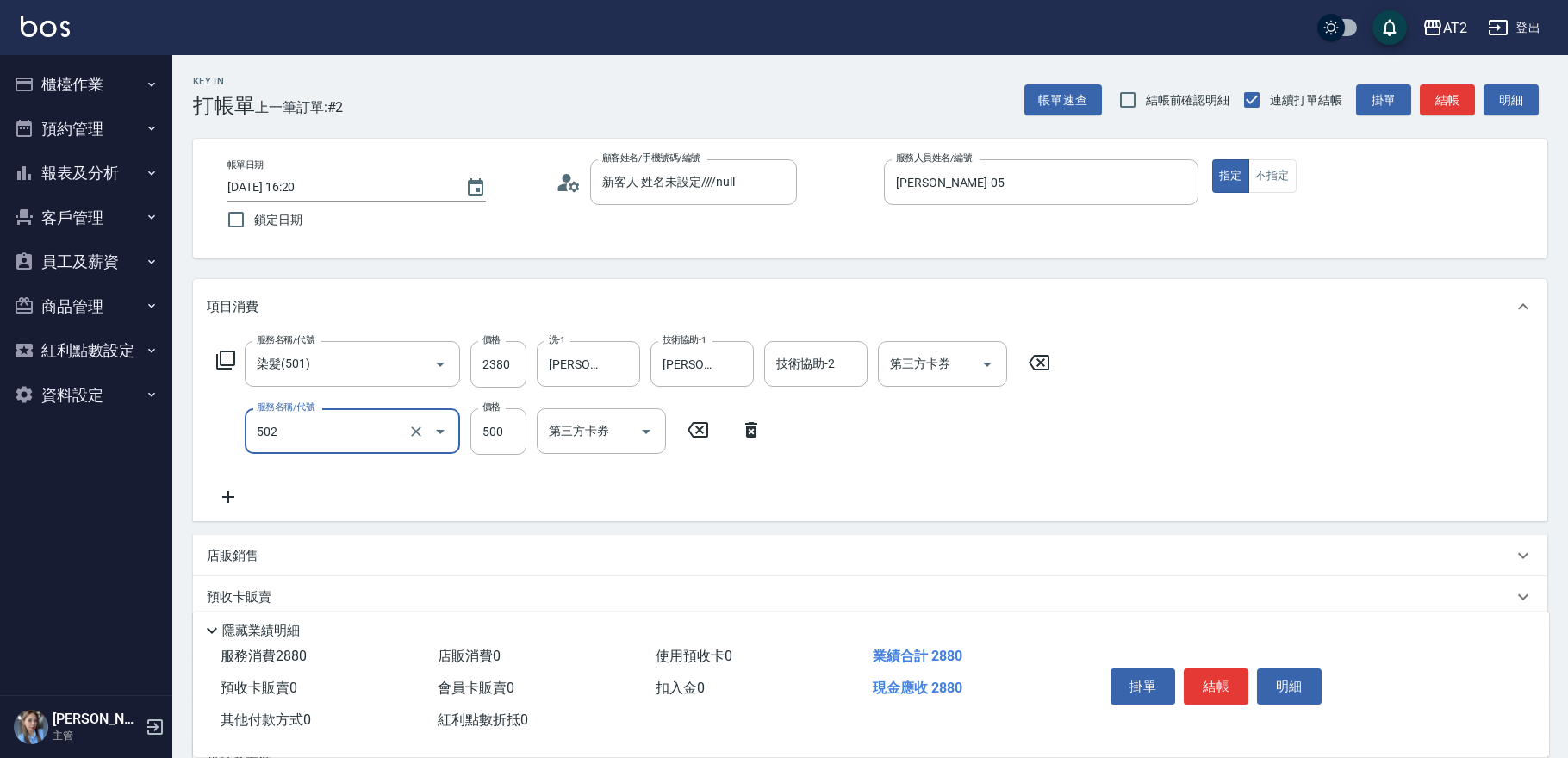
type input "漂髮(502)"
type input "0"
type input "230"
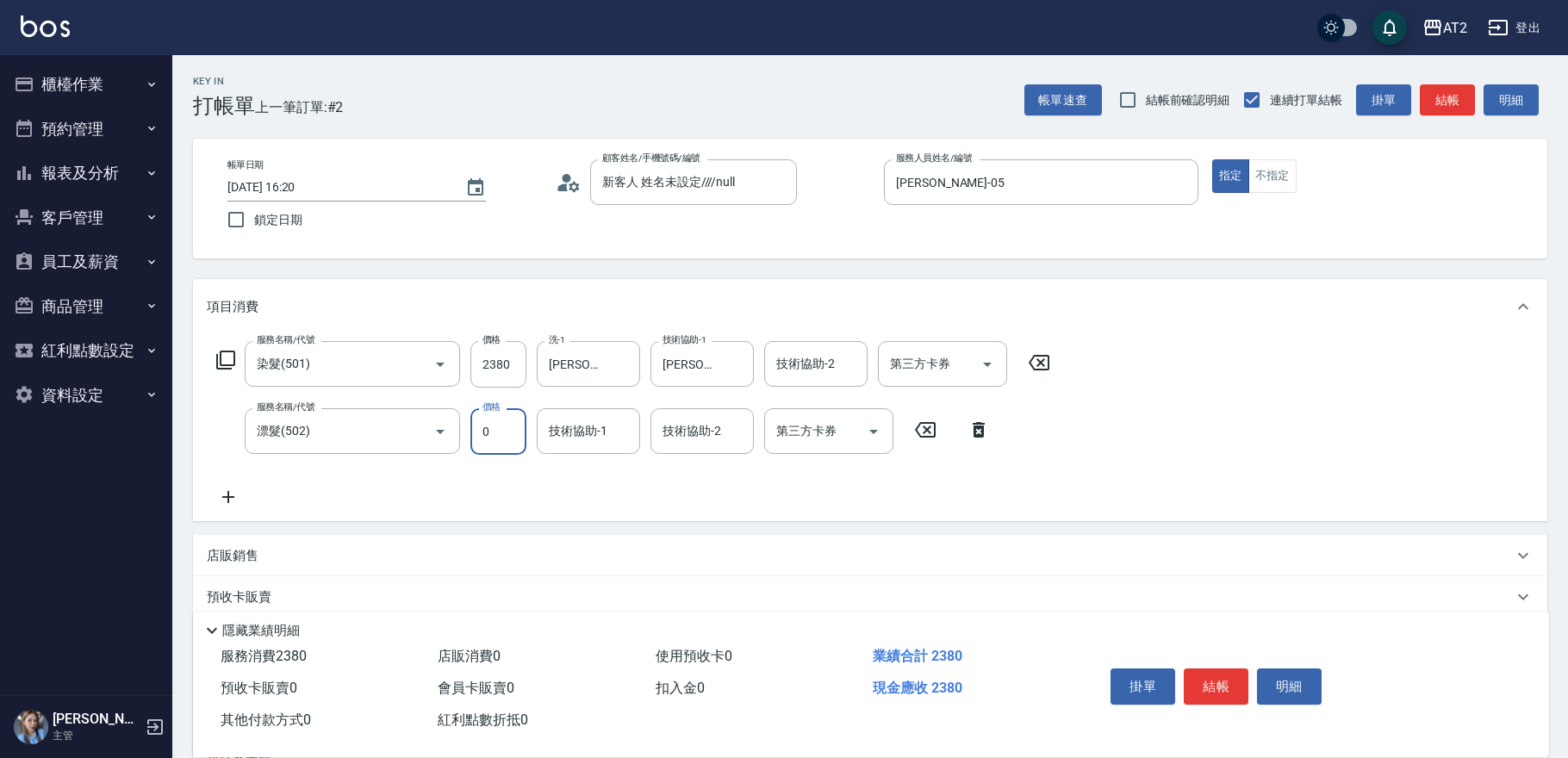
type input "0"
type input "[PERSON_NAME]-32"
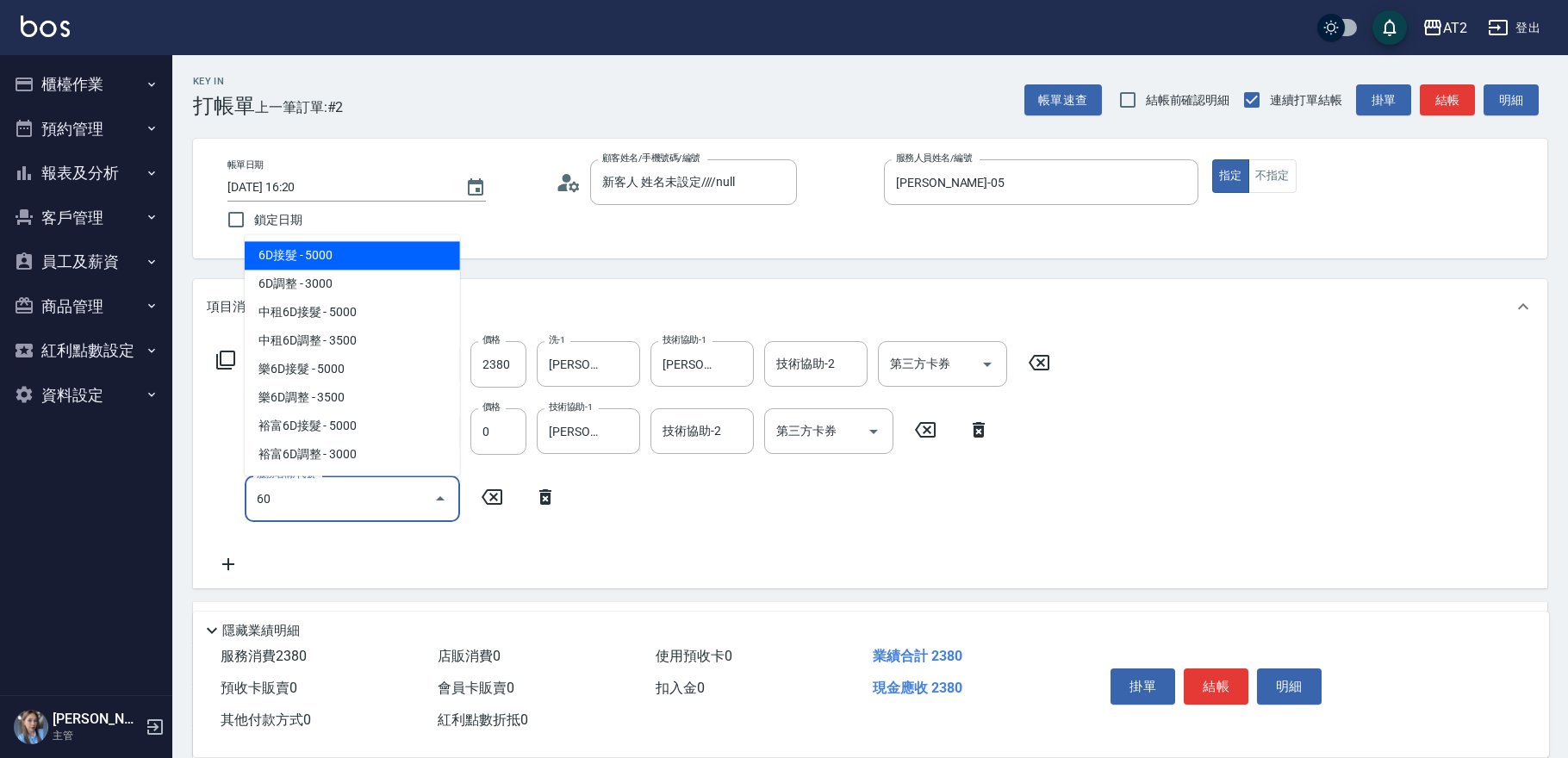
type input "601"
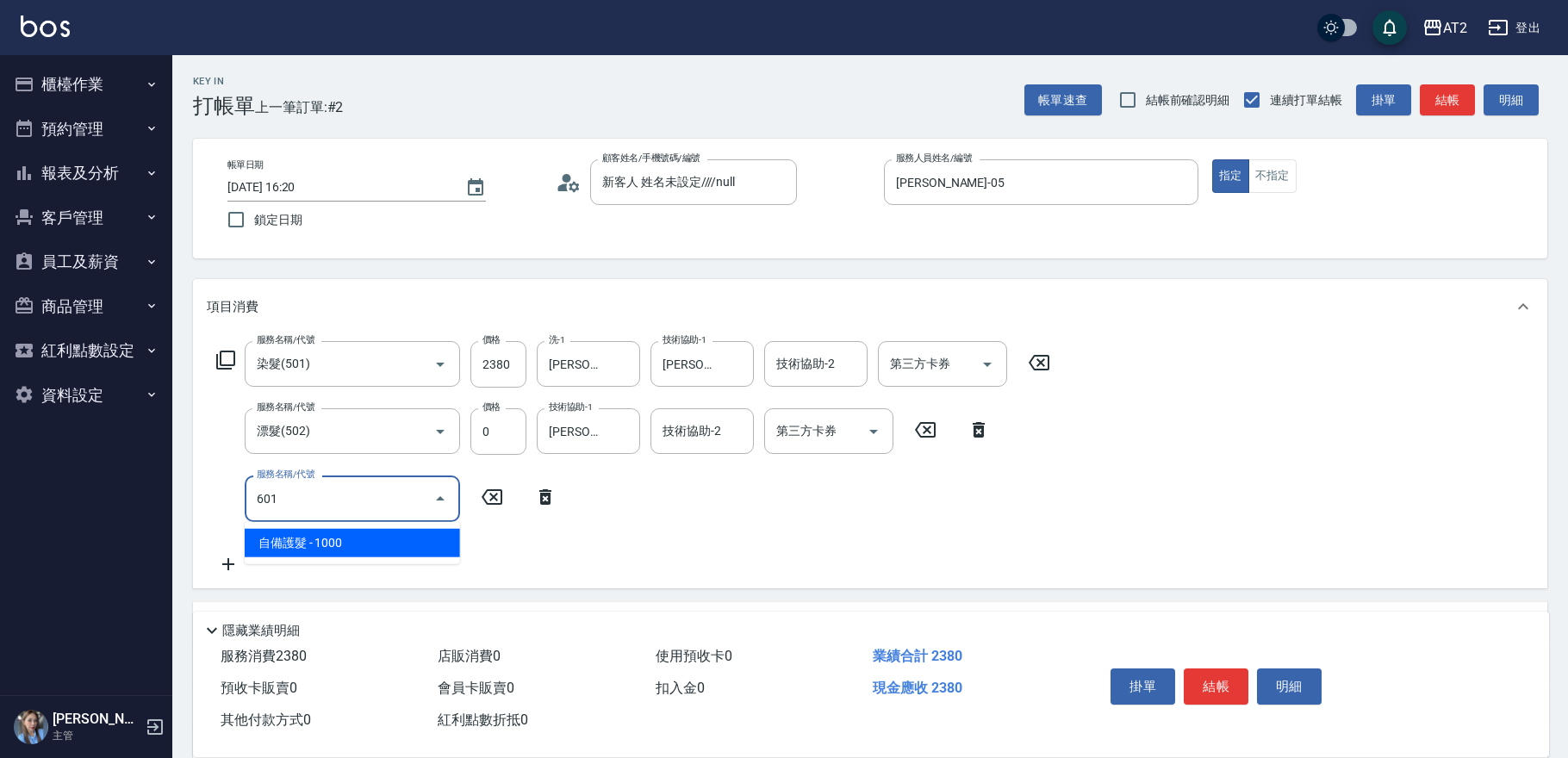
type input "330"
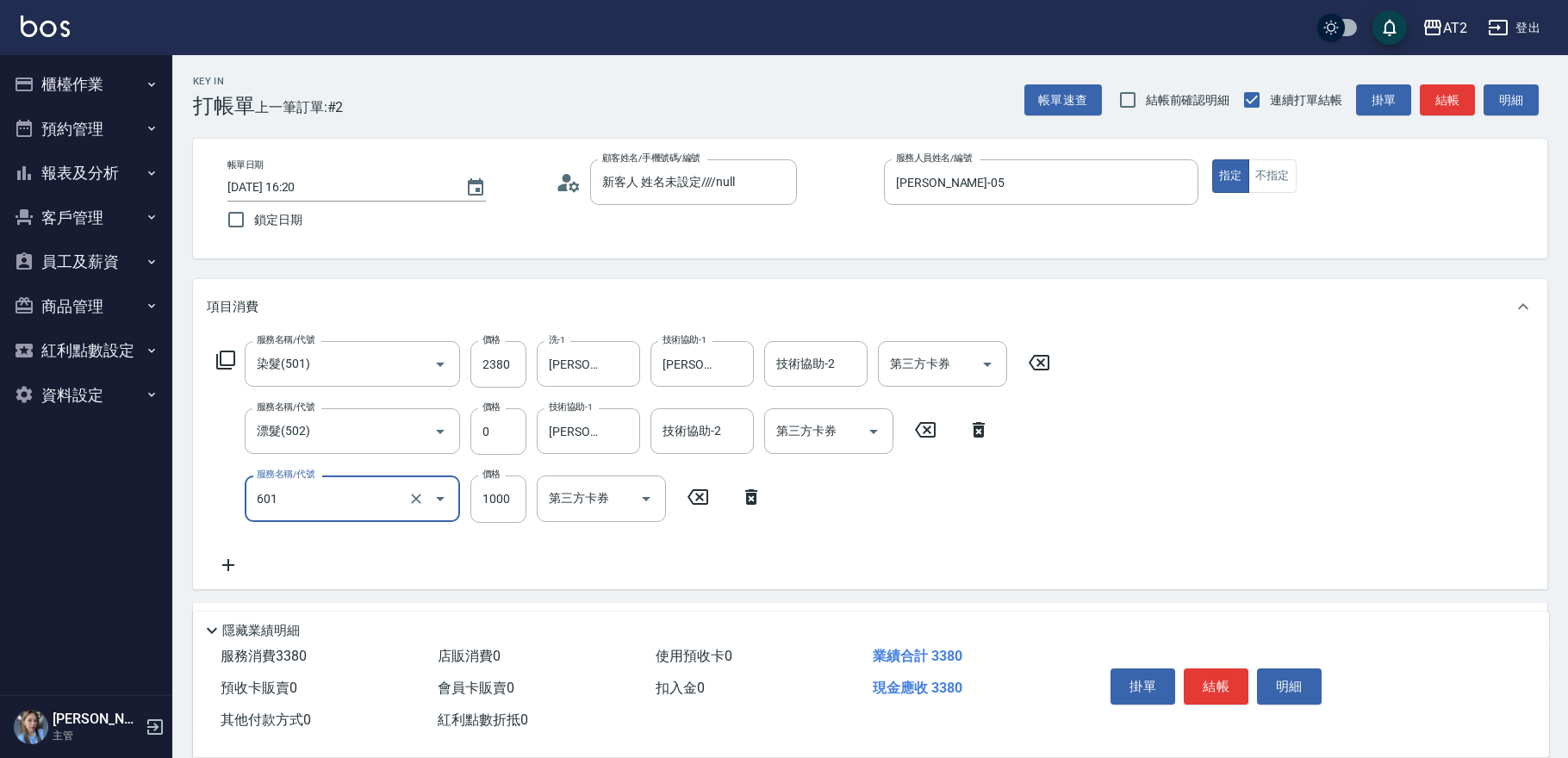
type input "自備護髮(601)"
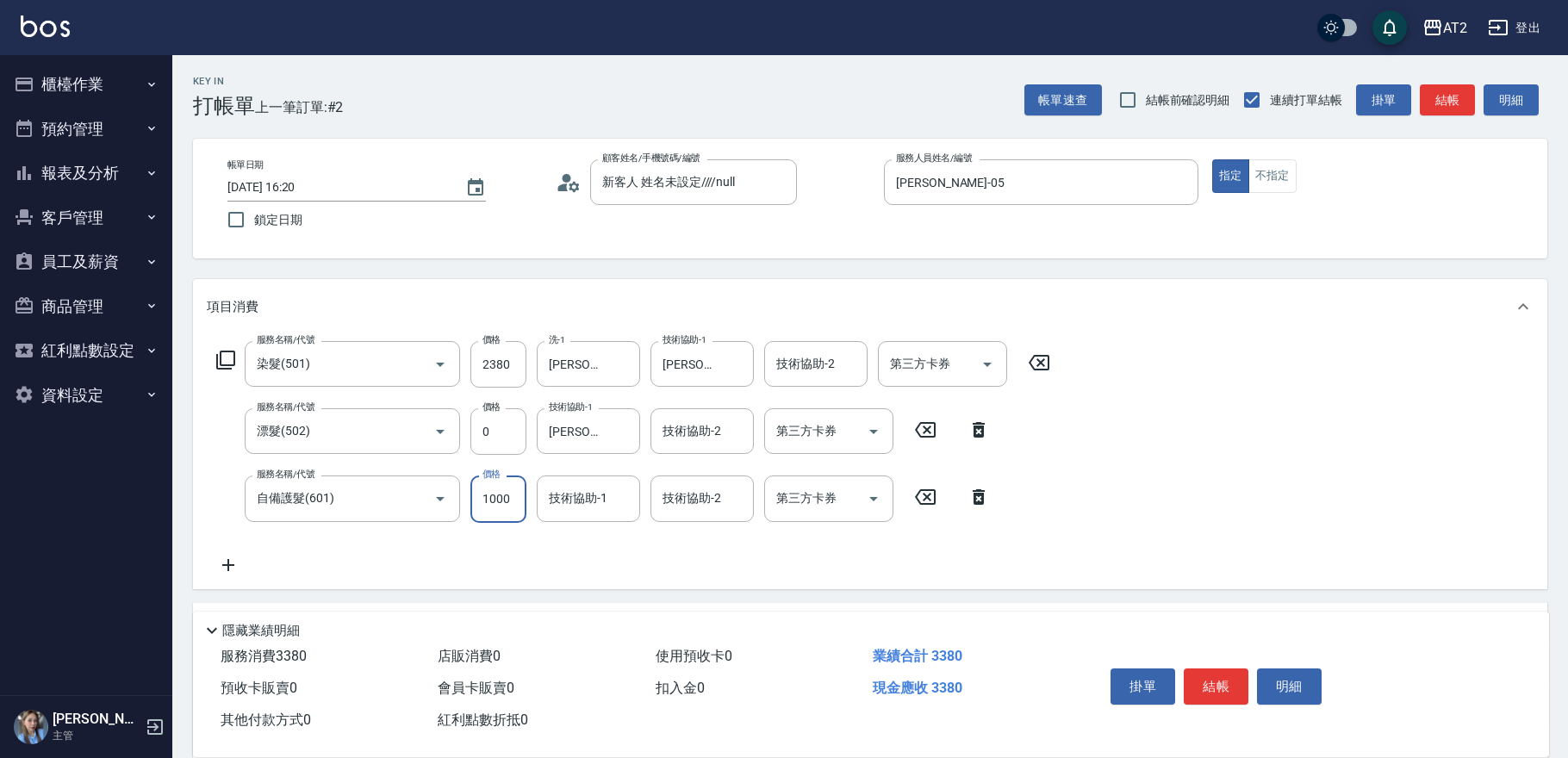
type input "2"
type input "230"
type input "20"
type input "240"
type input "200"
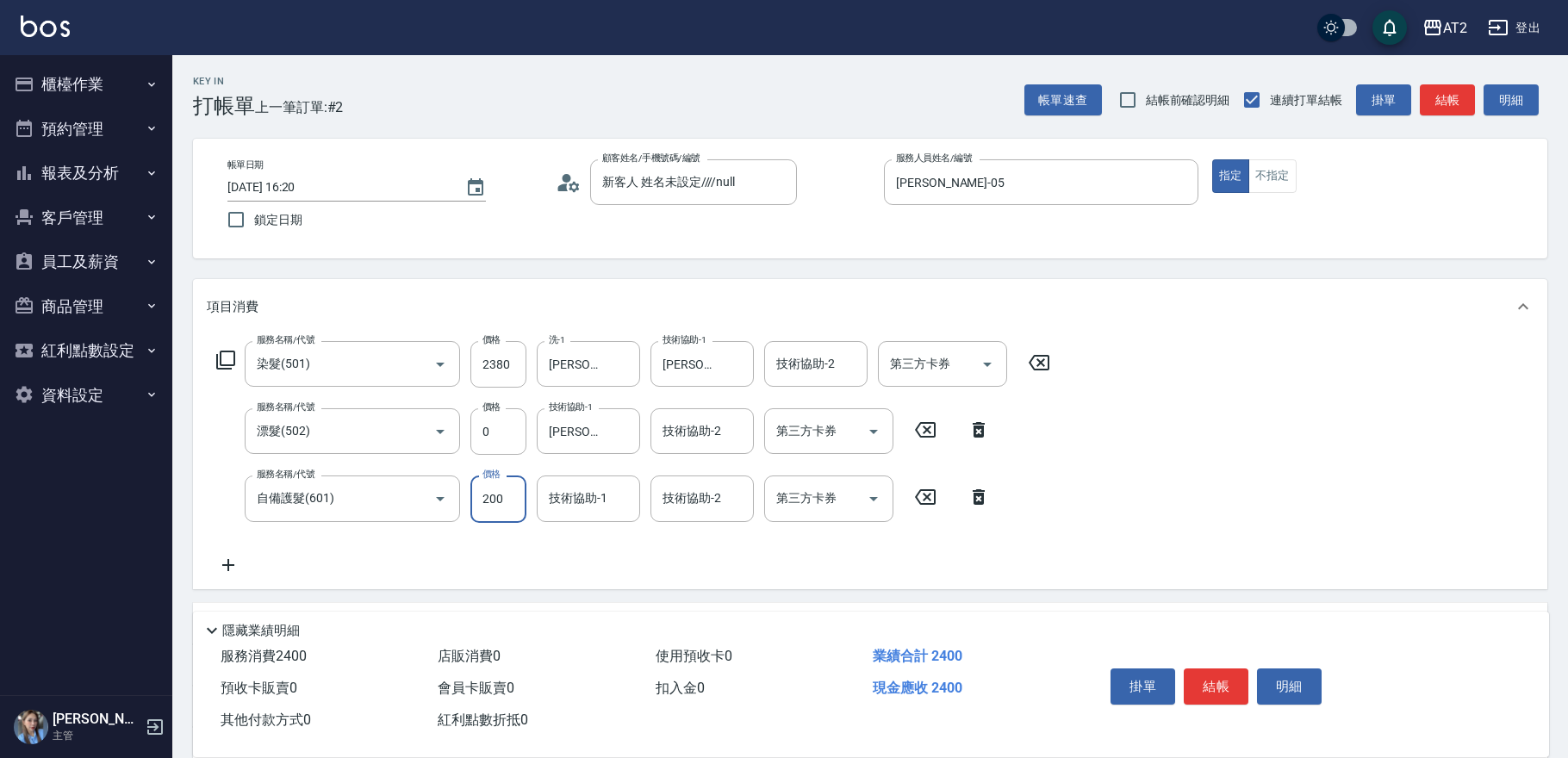
type input "430"
type input "2000"
type input "3"
type input "[PERSON_NAME]-32"
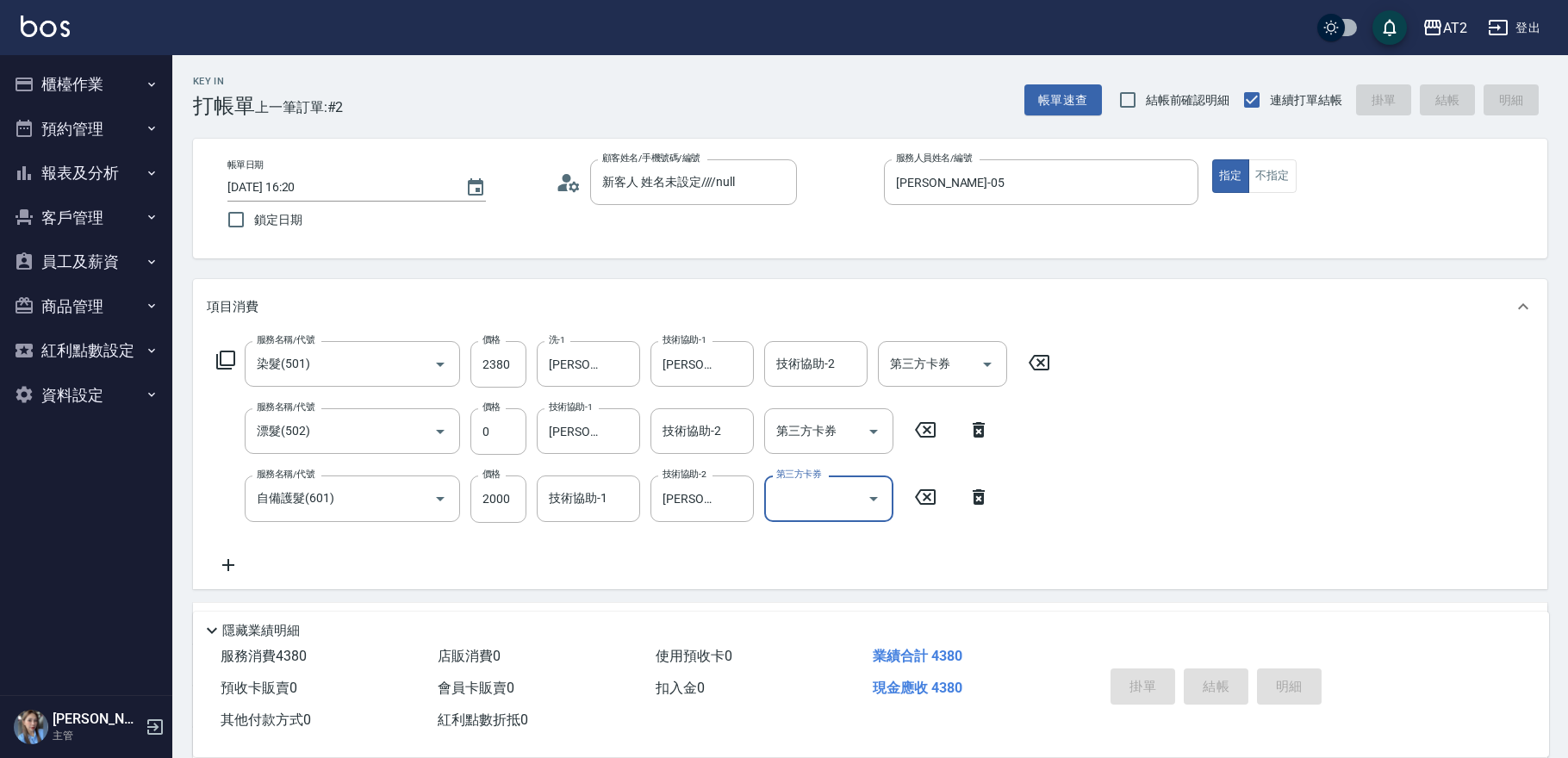
type input "0"
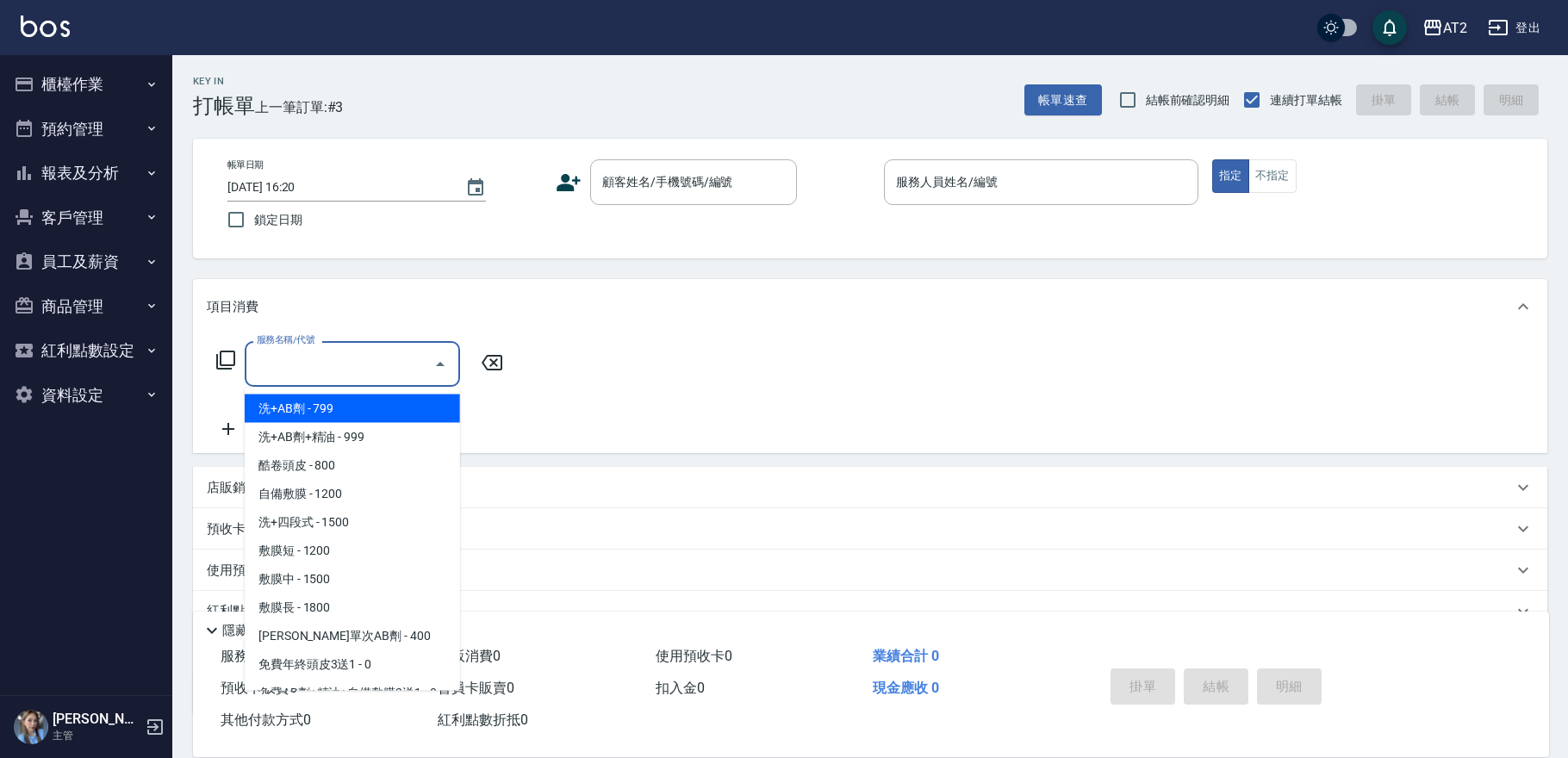
click at [322, 374] on input "服務名稱/代號" at bounding box center [339, 364] width 174 height 31
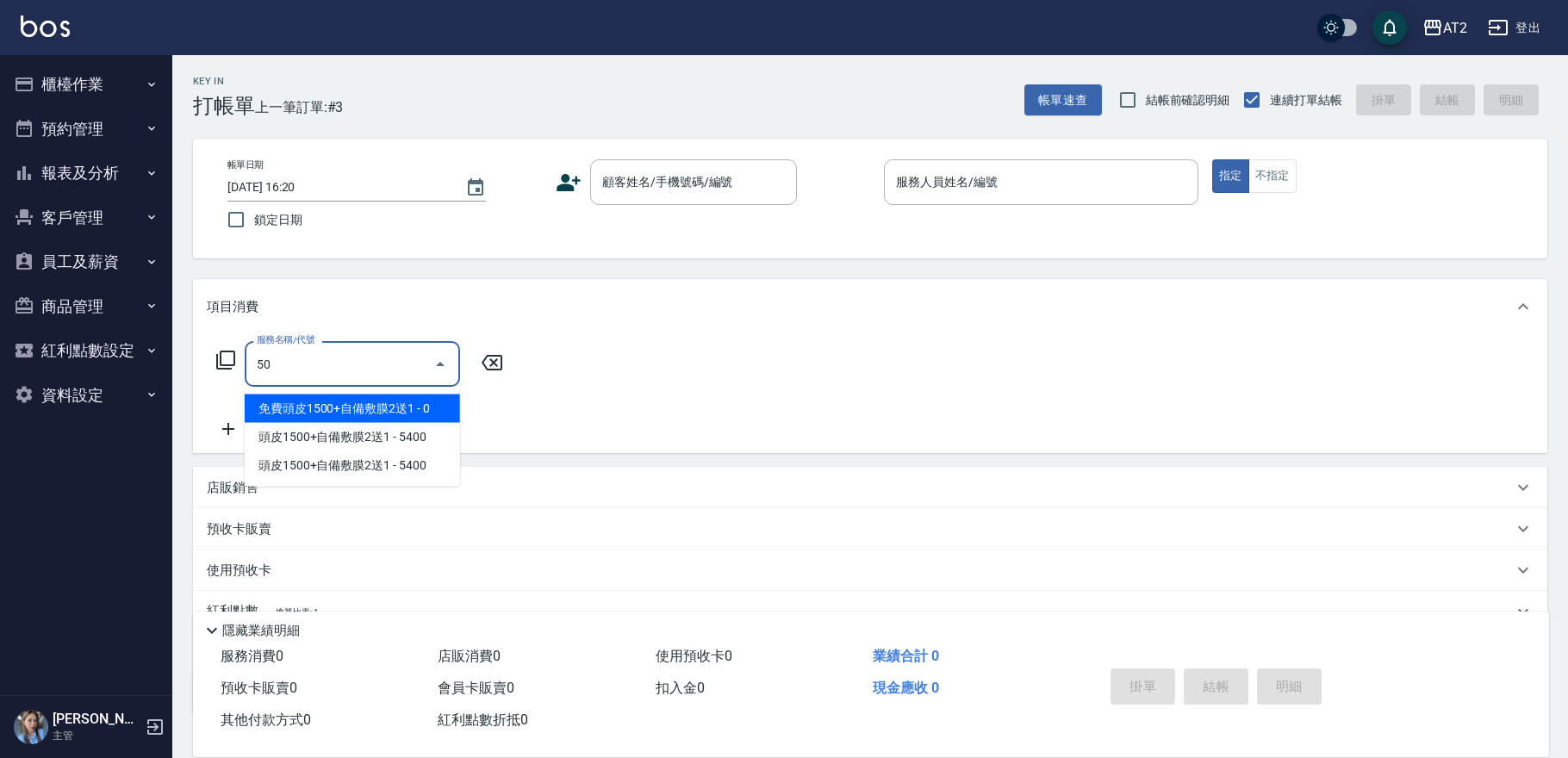
type input "501"
type input "100"
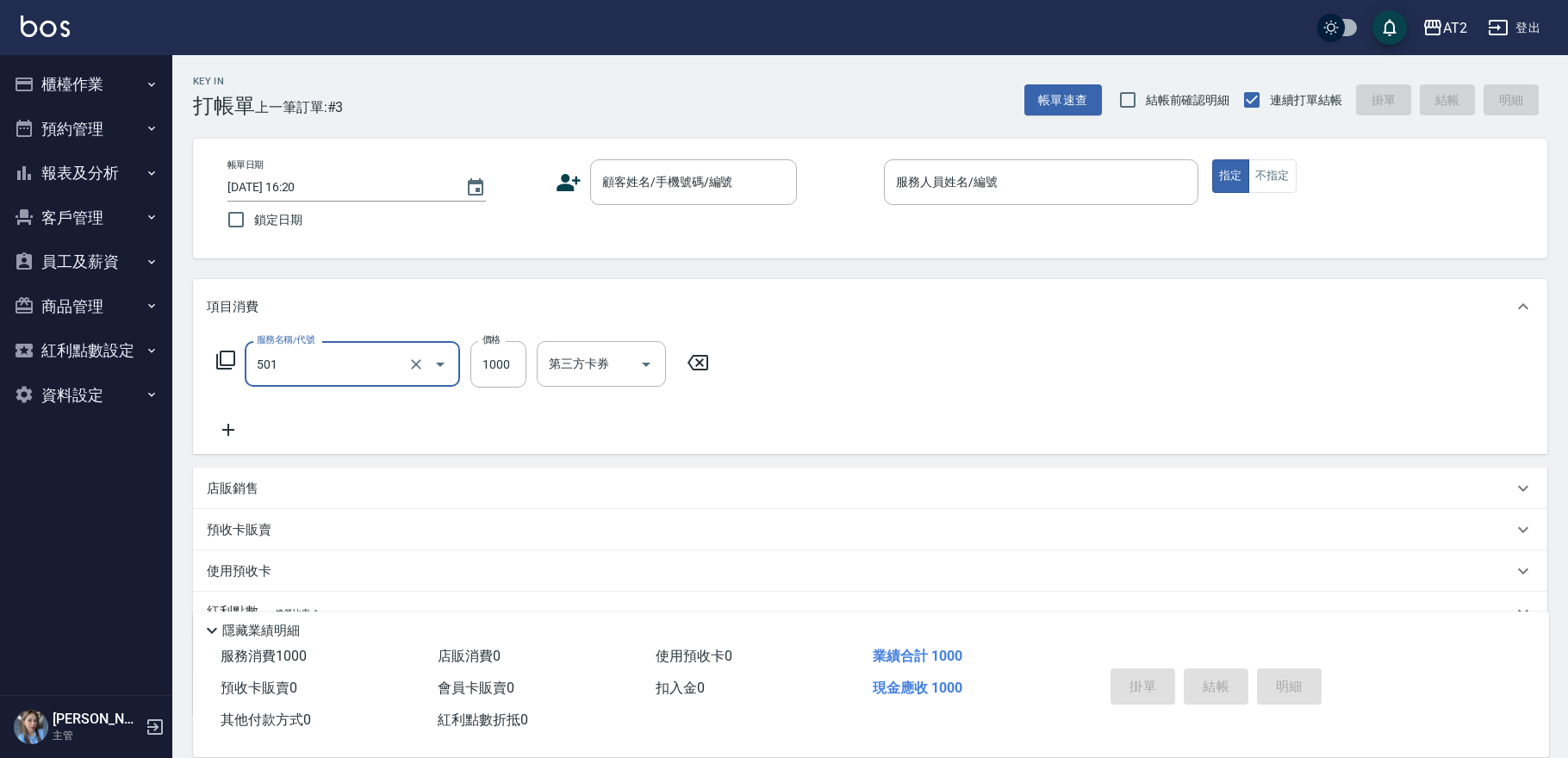
type input "染髮(501)"
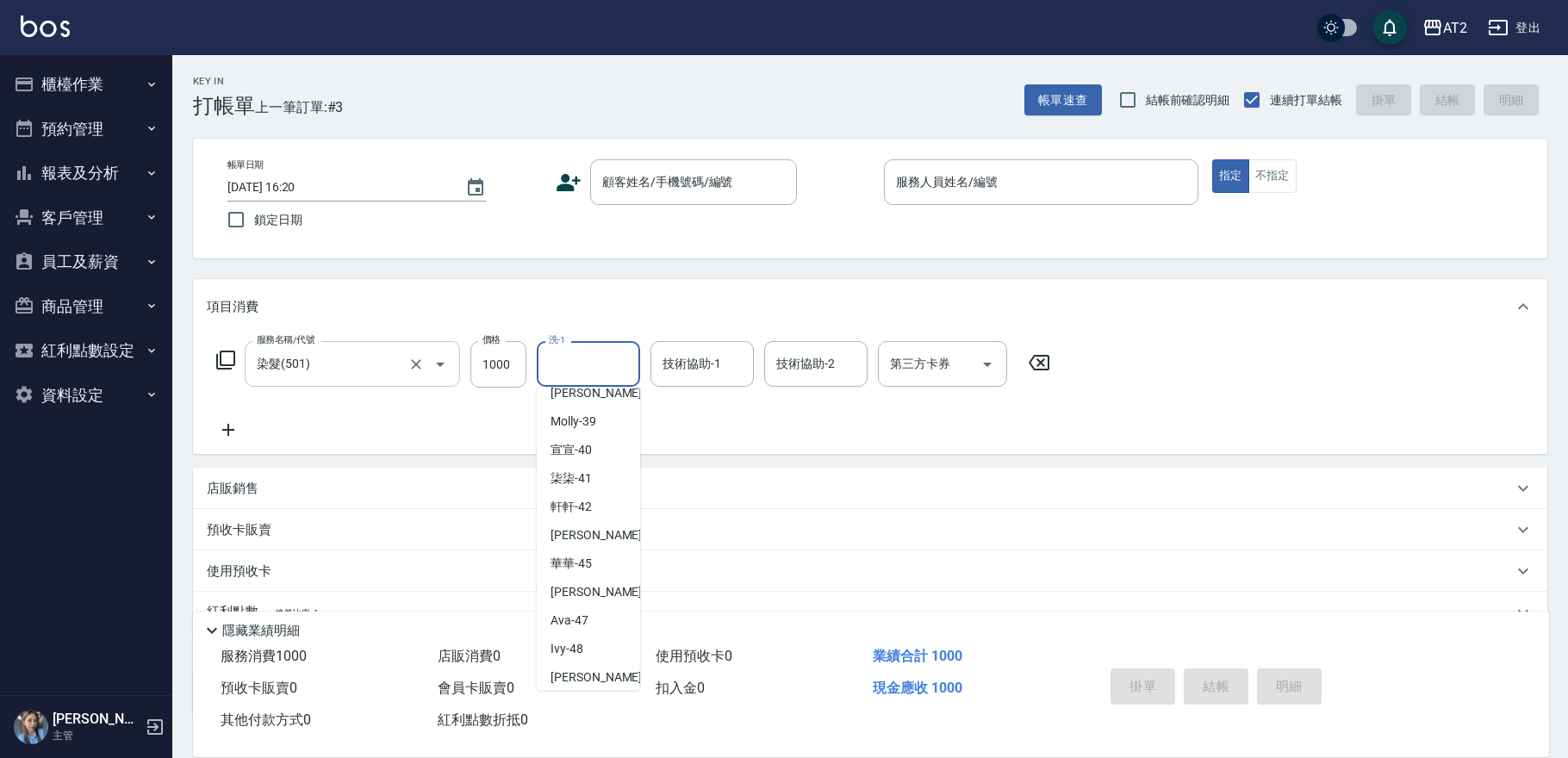
scroll to position [638, 0]
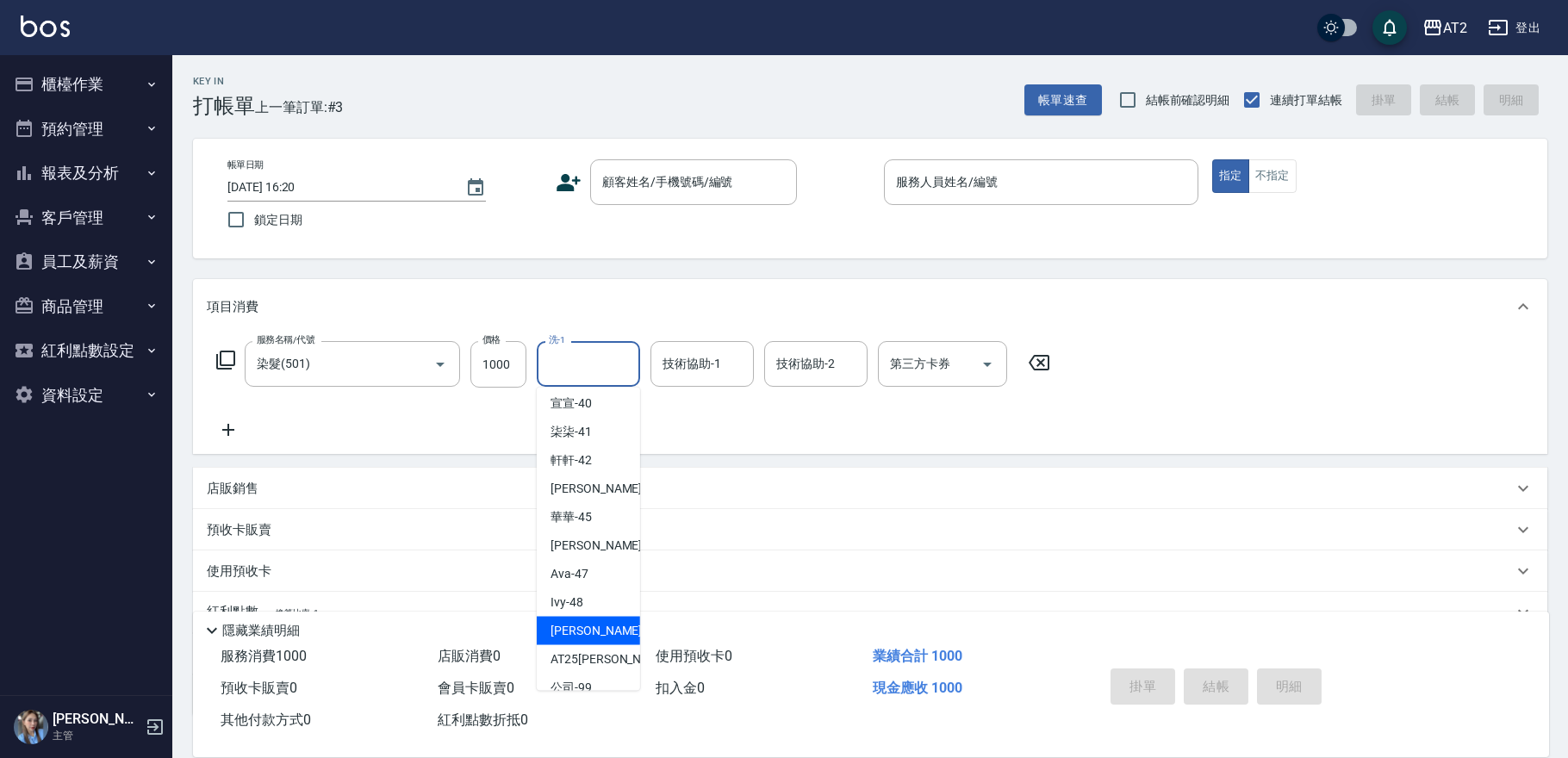
type input "[PERSON_NAME]-50"
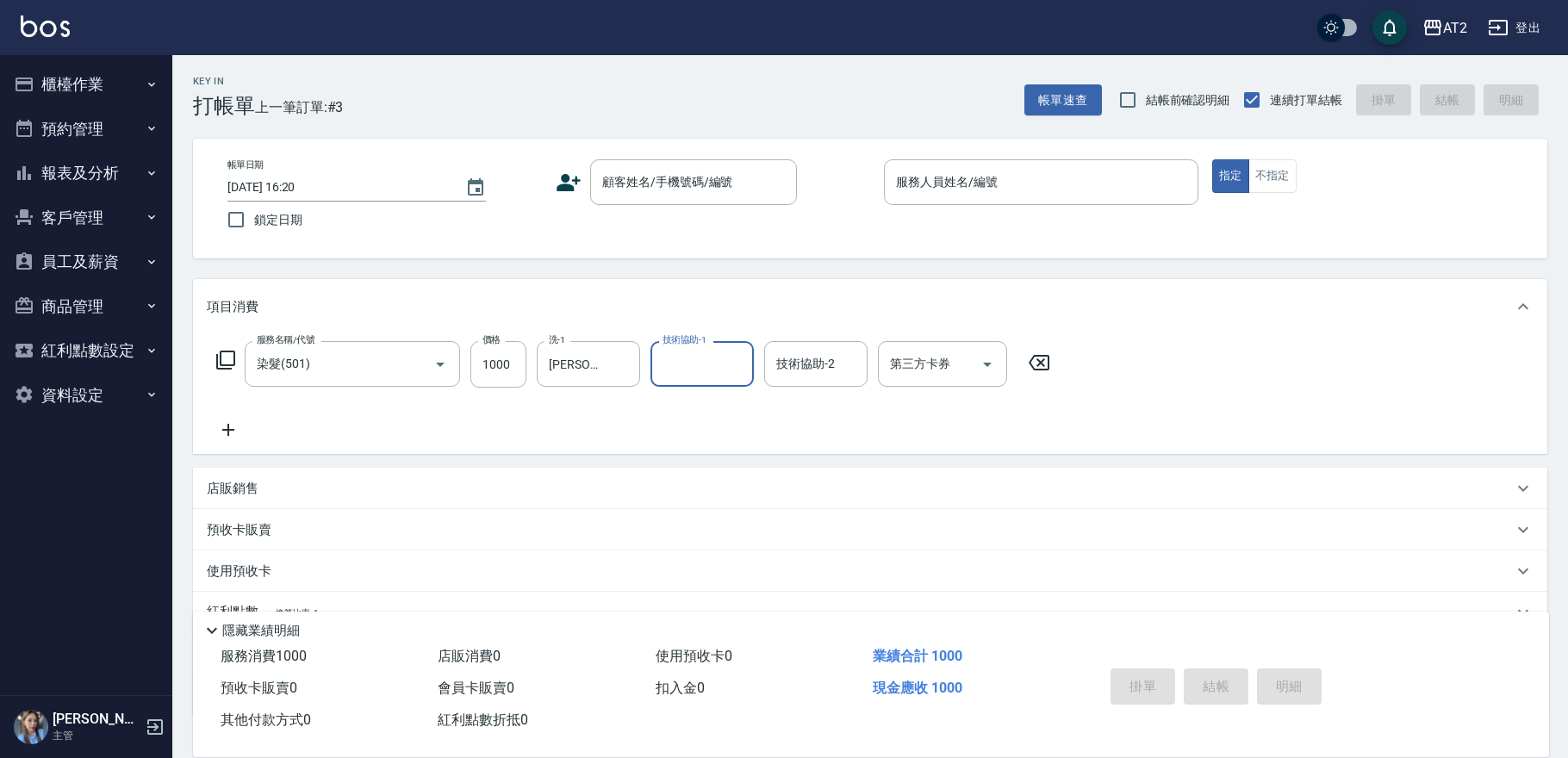
click at [533, 365] on div "服務名稱/代號 染髮(501) 服務名稱/代號 價格 1000 價格 洗-1 小宇-50 洗-1 技術協助-1 技術協助-1 技術協助-2 技術協助-2 第三…" at bounding box center [633, 364] width 854 height 46
click at [510, 353] on input "1000" at bounding box center [499, 364] width 56 height 46
type input "0"
type input "23"
type input "20"
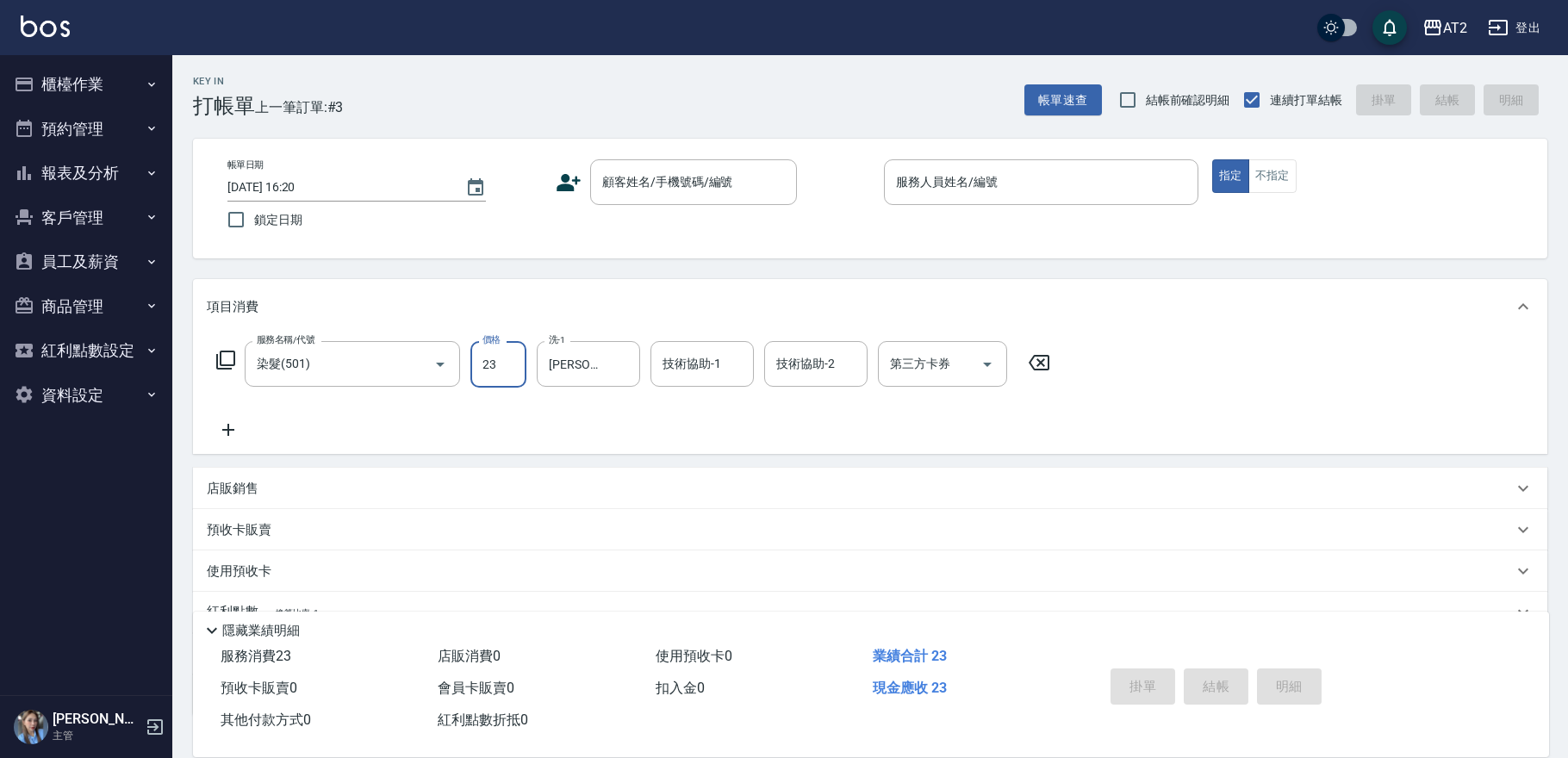
type input "238"
type input "230"
type input "2380"
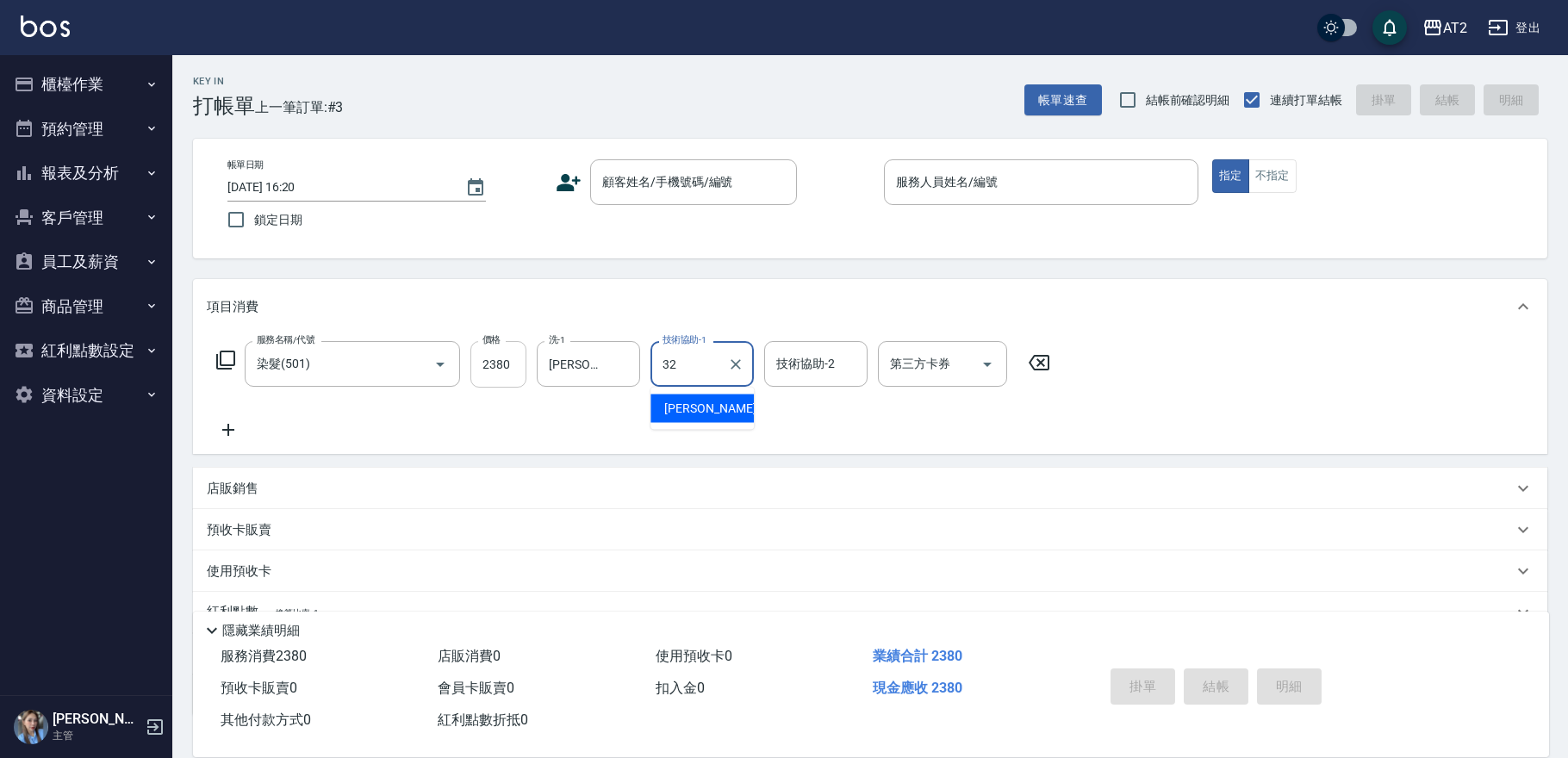
type input "[PERSON_NAME]-32"
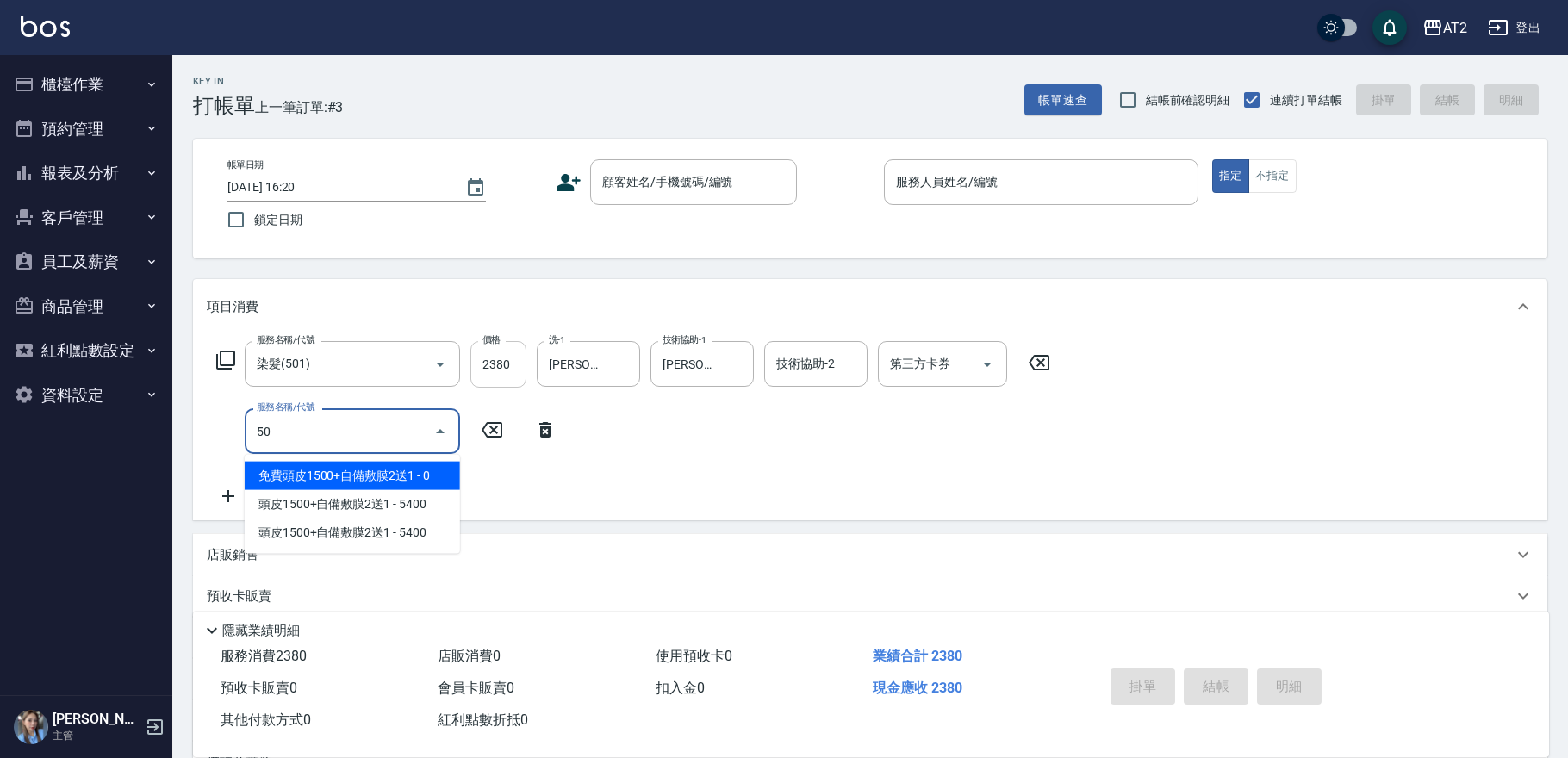
type input "502"
type input "280"
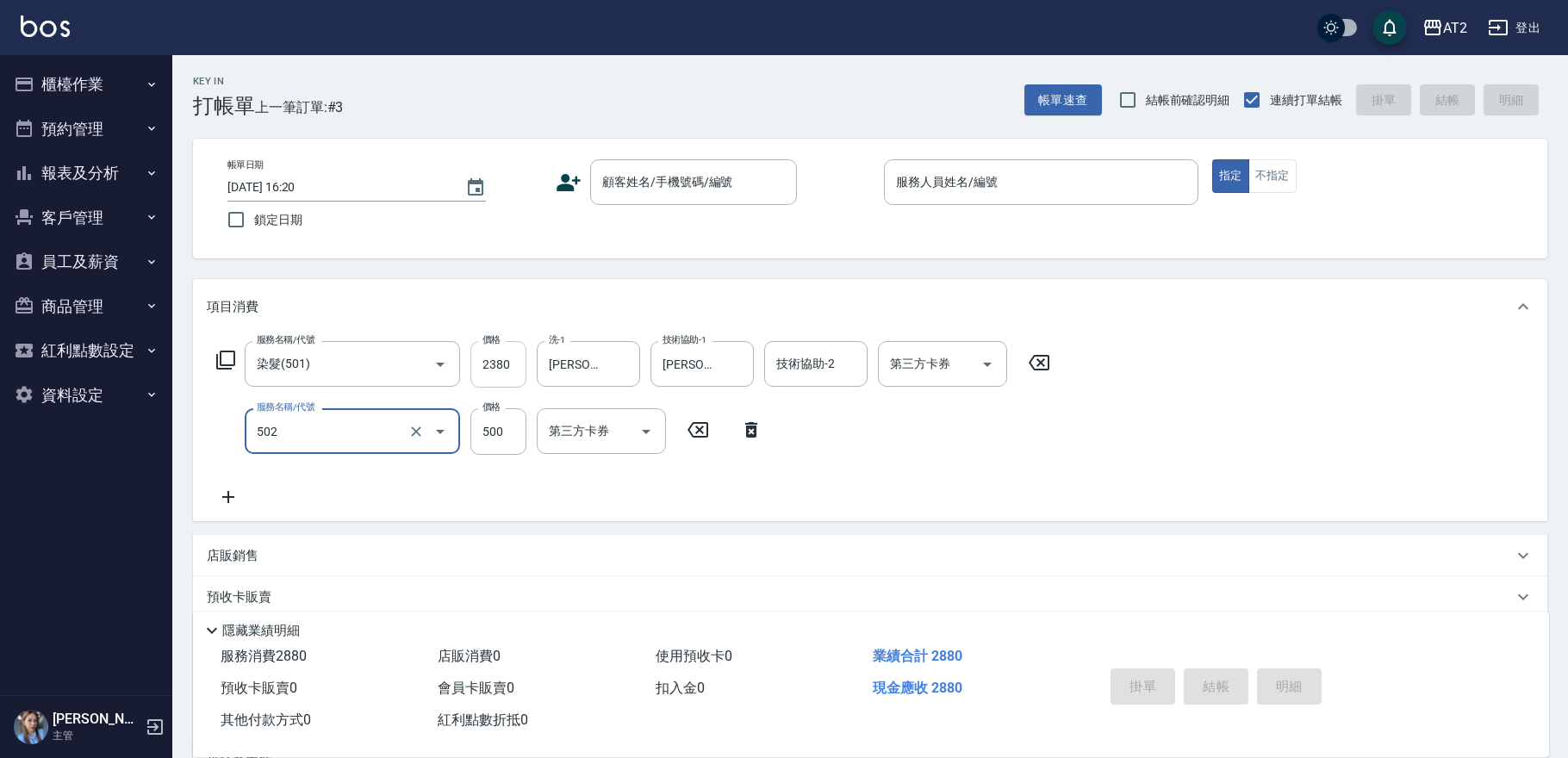
type input "漂髮(502)"
type input "0"
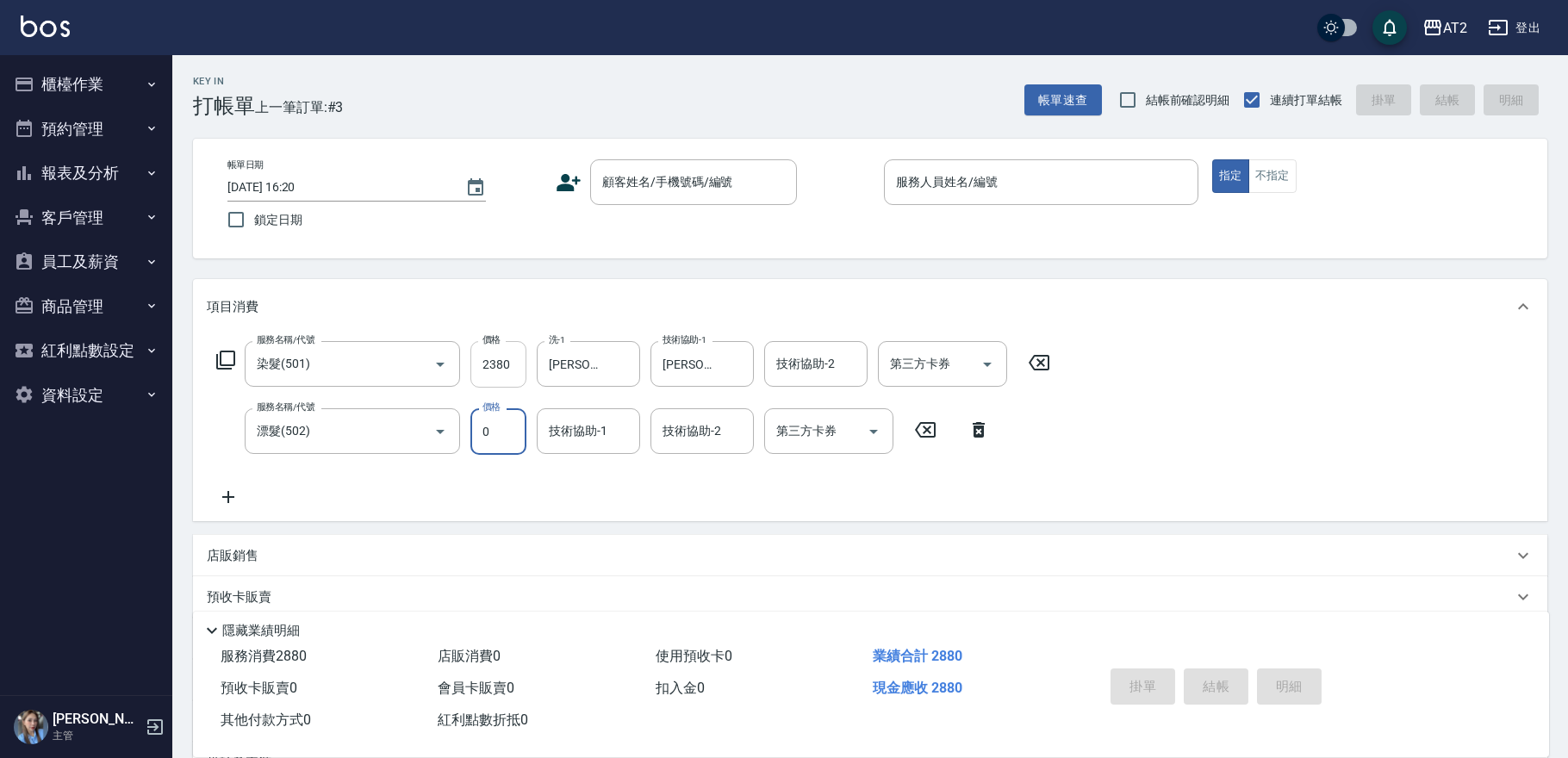
type input "230"
type input "0"
type input "[PERSON_NAME]-32"
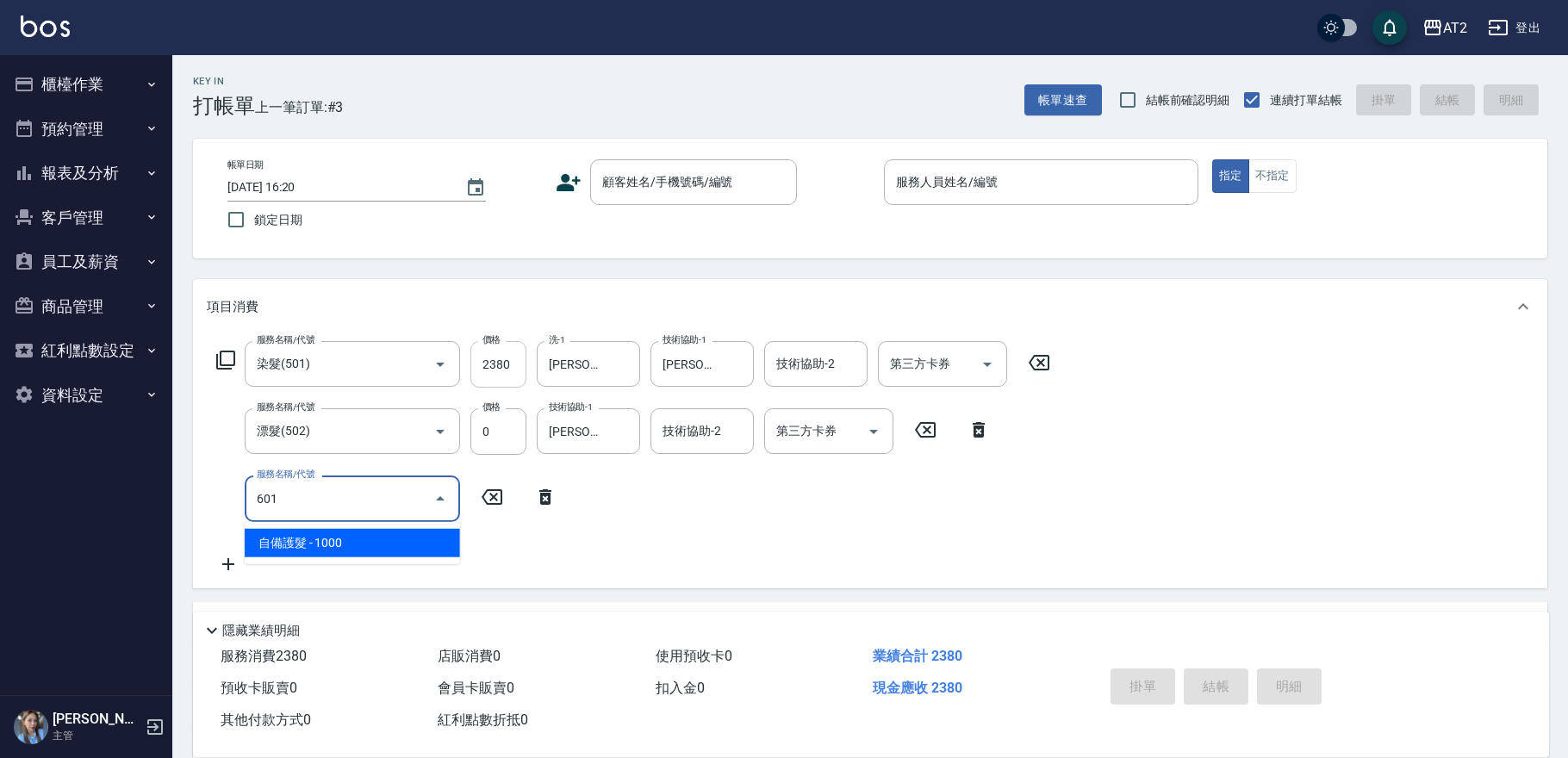
type input "601"
type input "330"
type input "自備護髮(601)"
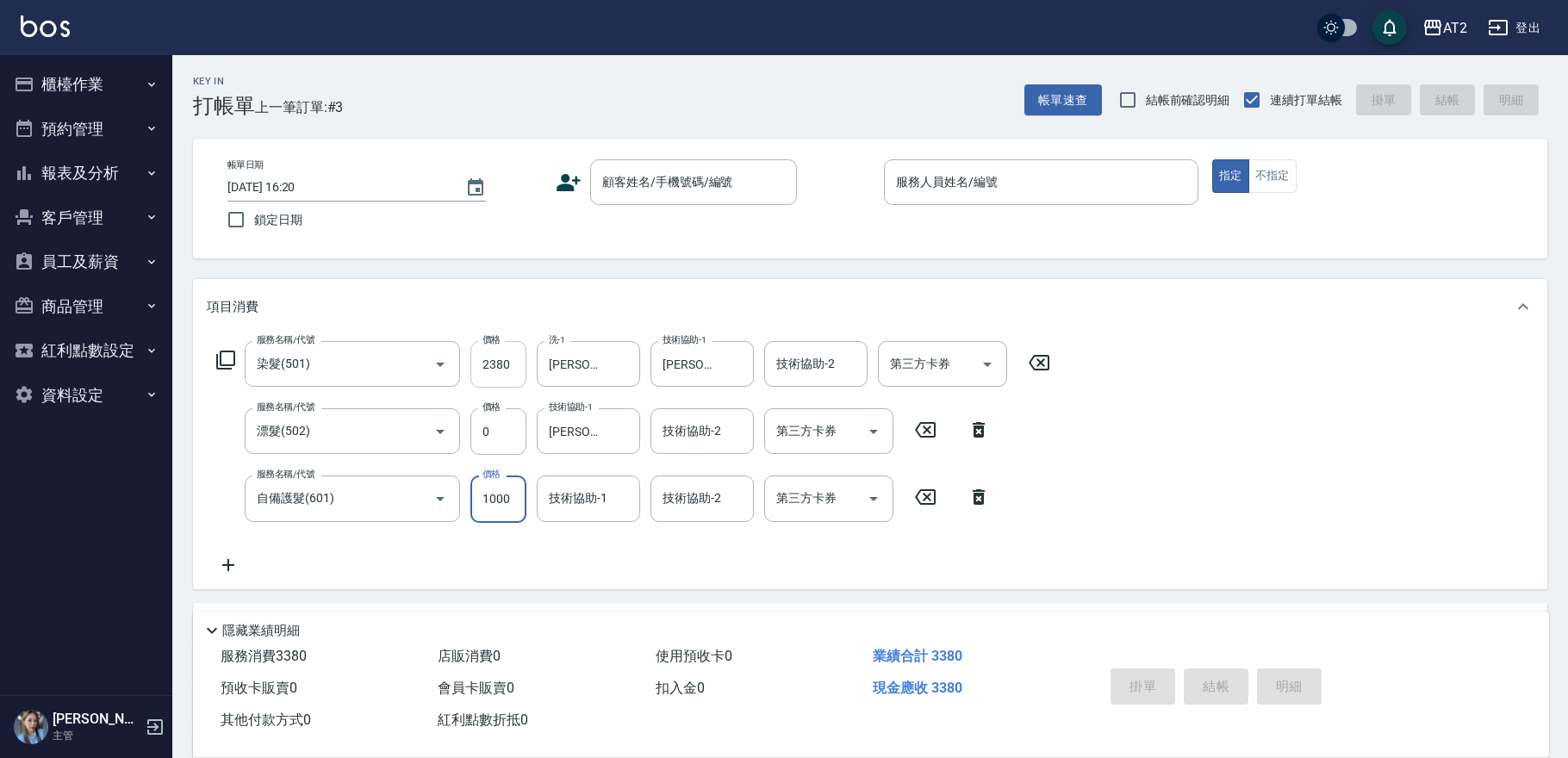
type input "1"
type input "230"
type input "150"
type input "250"
type input "1500"
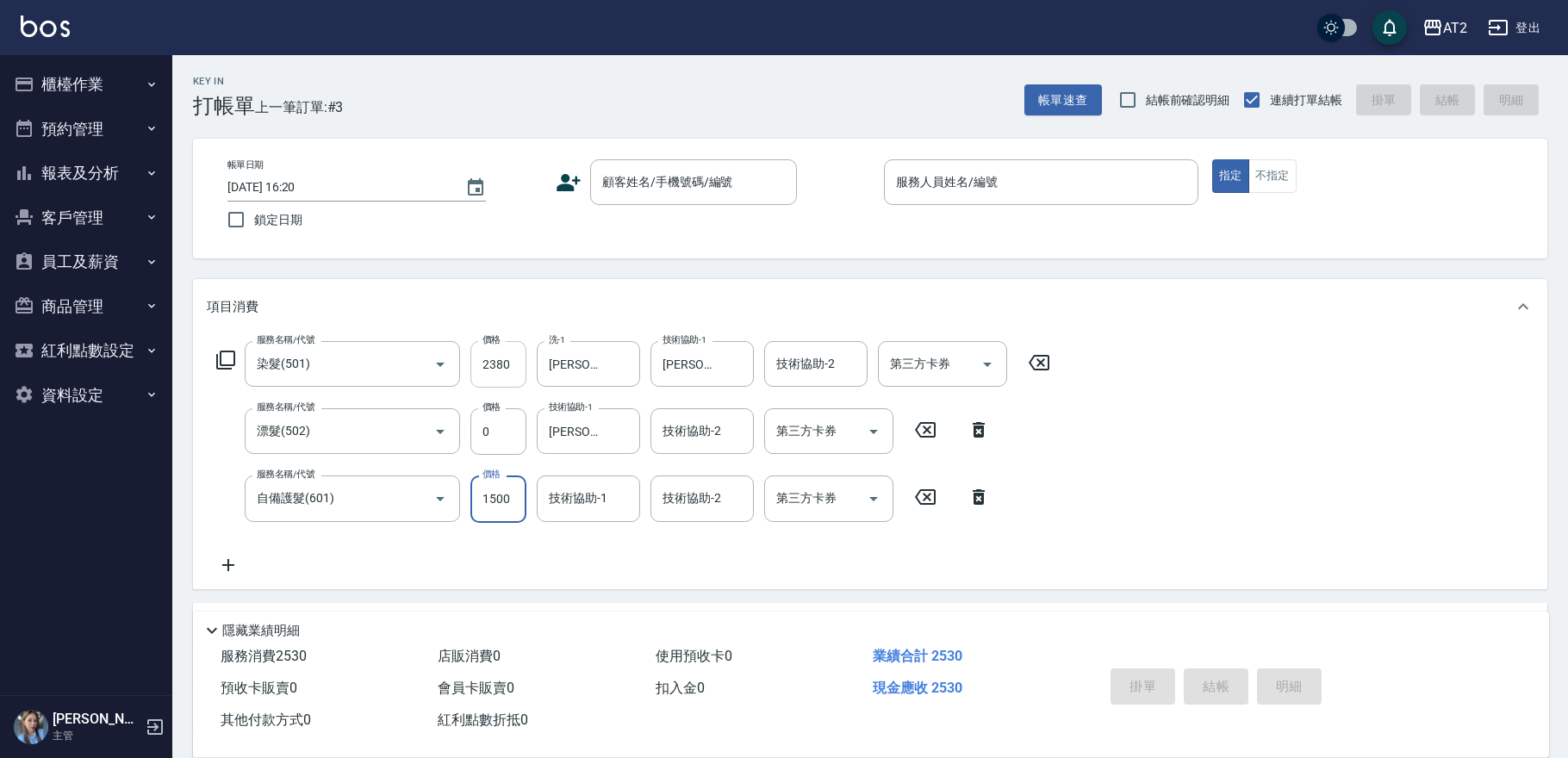
type input "380"
type input "1500"
type input "[PERSON_NAME]-50"
type input "[PERSON_NAME]-32"
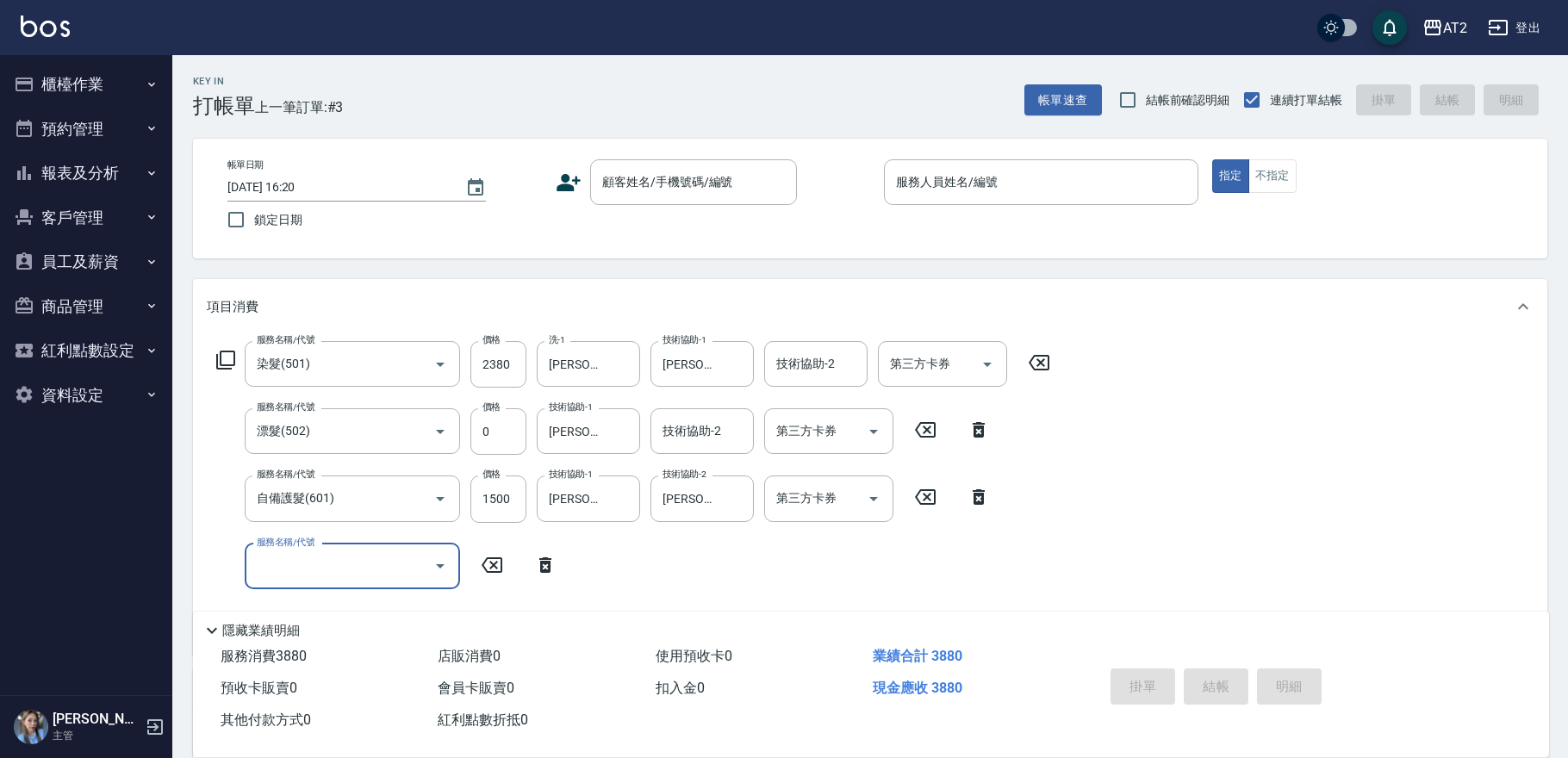
click at [551, 562] on icon at bounding box center [545, 565] width 43 height 20
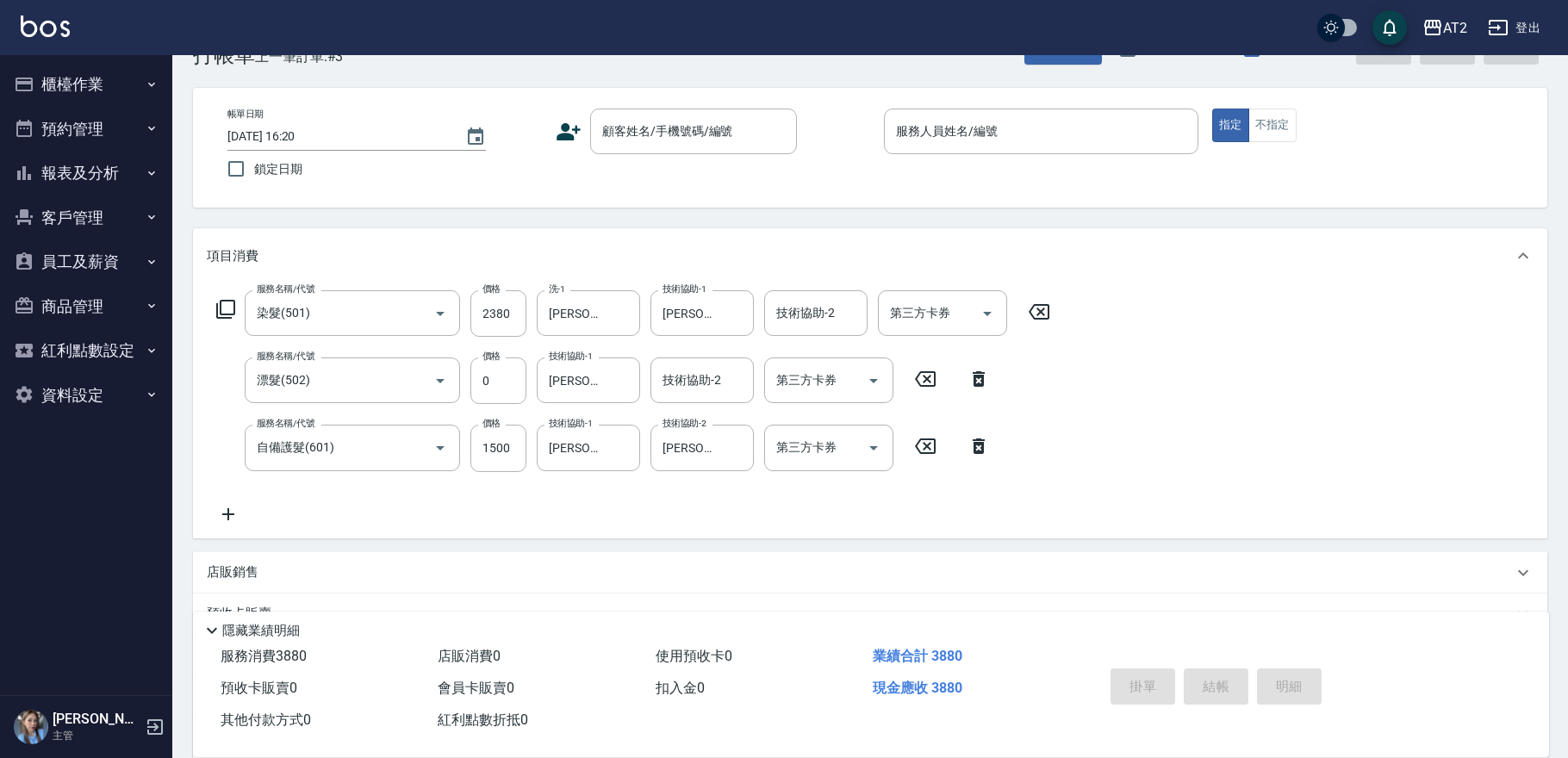
scroll to position [95, 0]
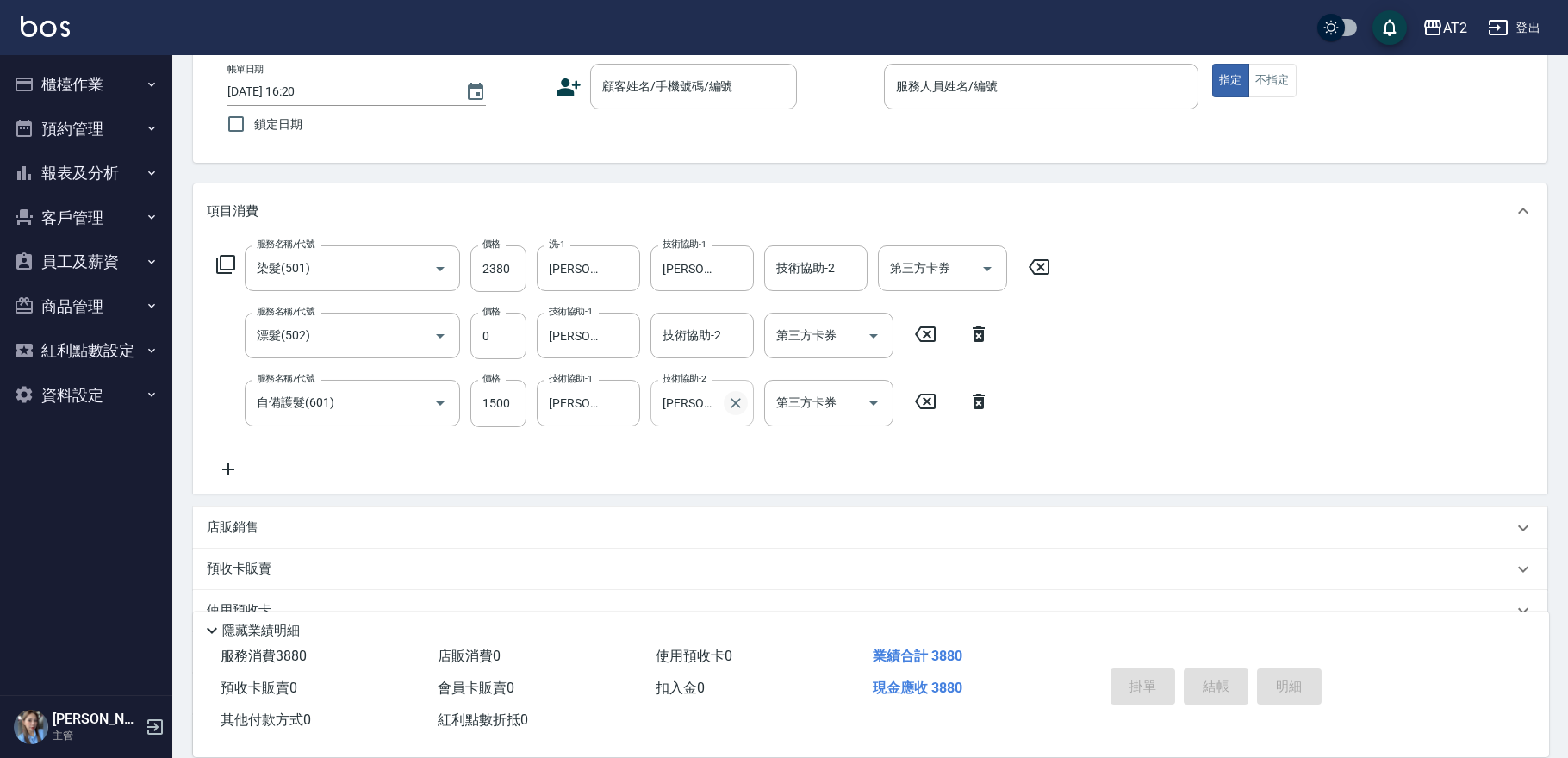
click at [740, 402] on icon "Clear" at bounding box center [736, 403] width 18 height 18
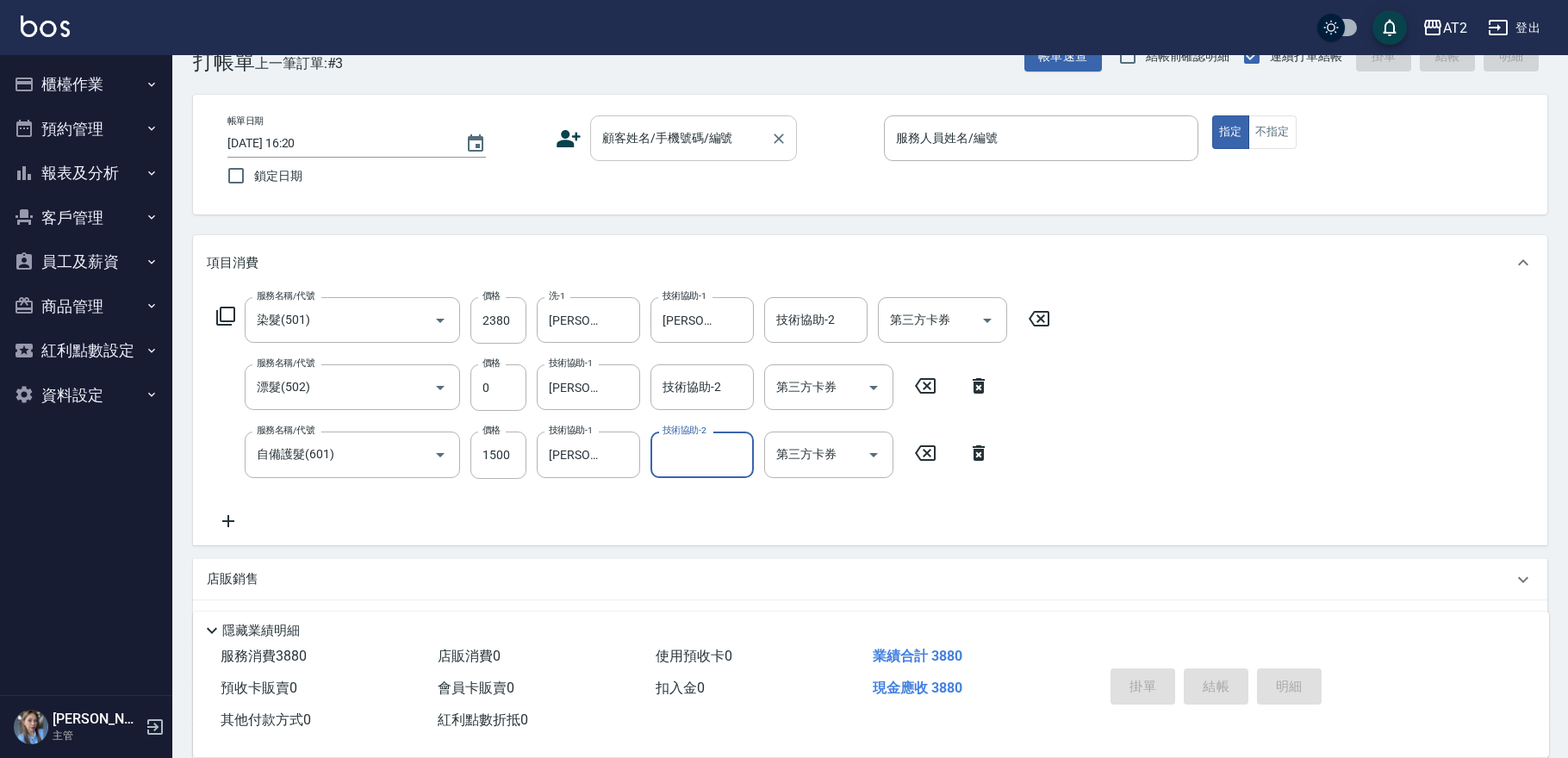
scroll to position [0, 0]
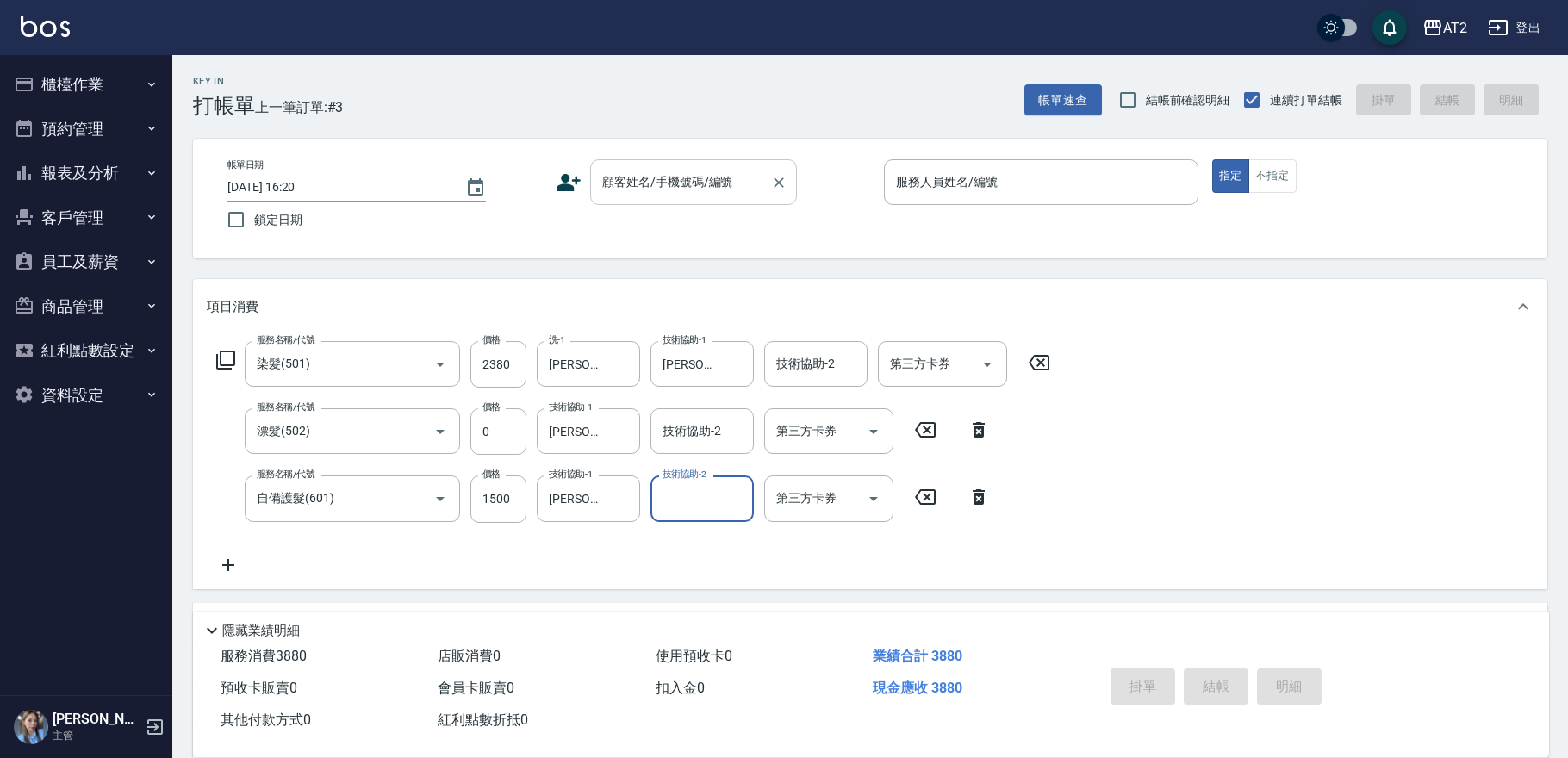
click at [758, 188] on input "顧客姓名/手機號碼/編號" at bounding box center [680, 182] width 166 height 31
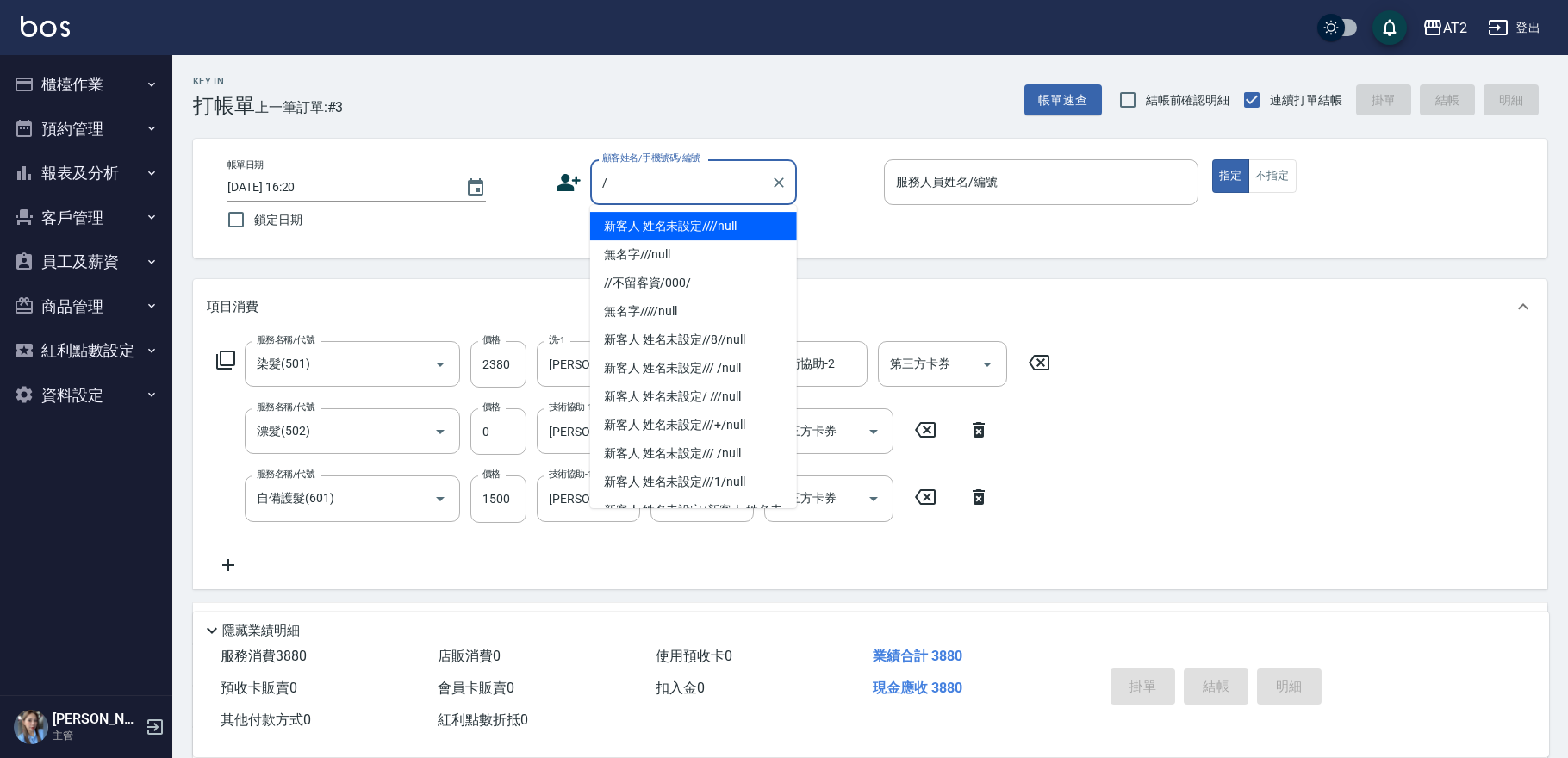
type input "新客人 姓名未設定////null"
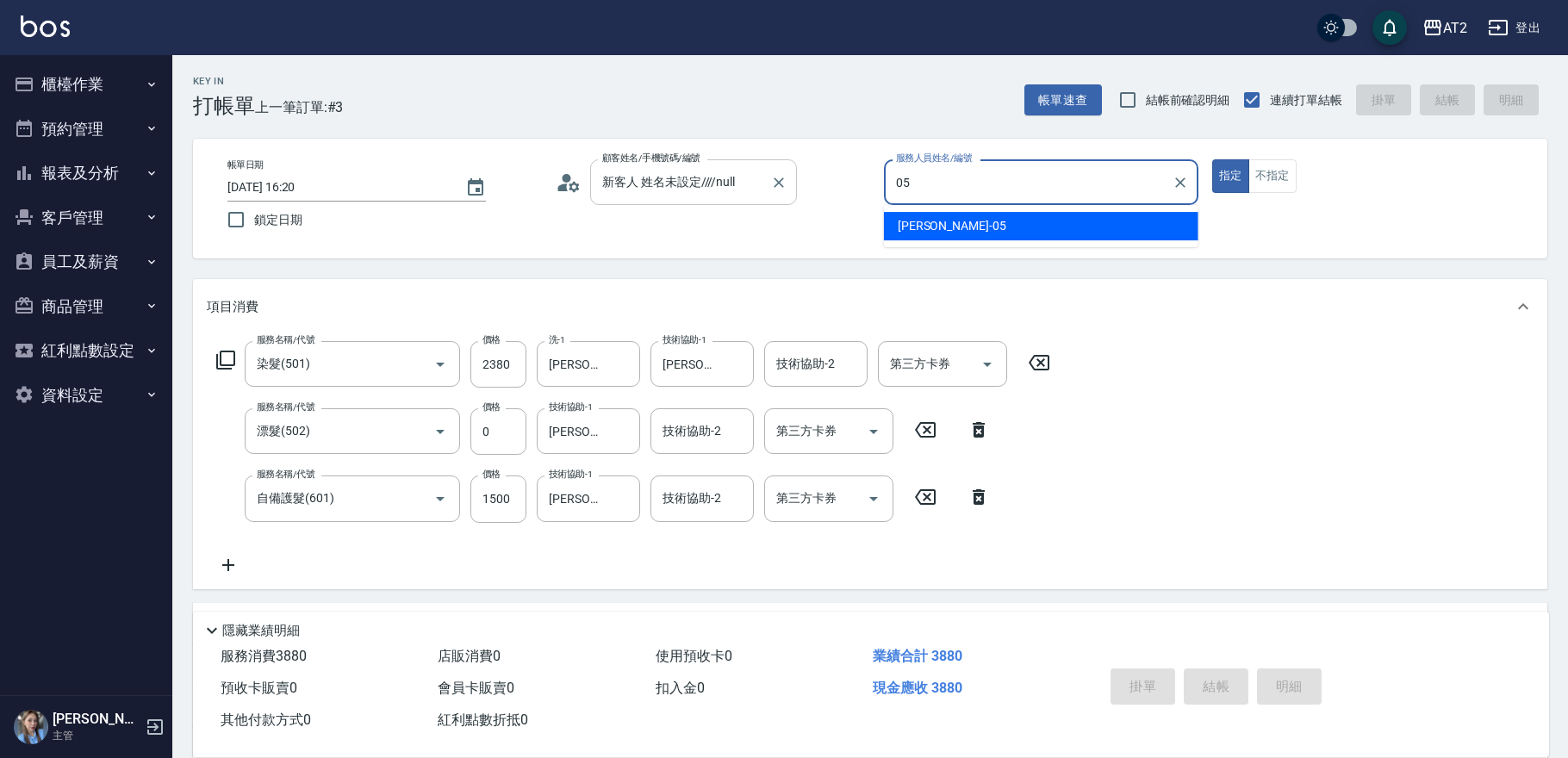
type input "[PERSON_NAME]-05"
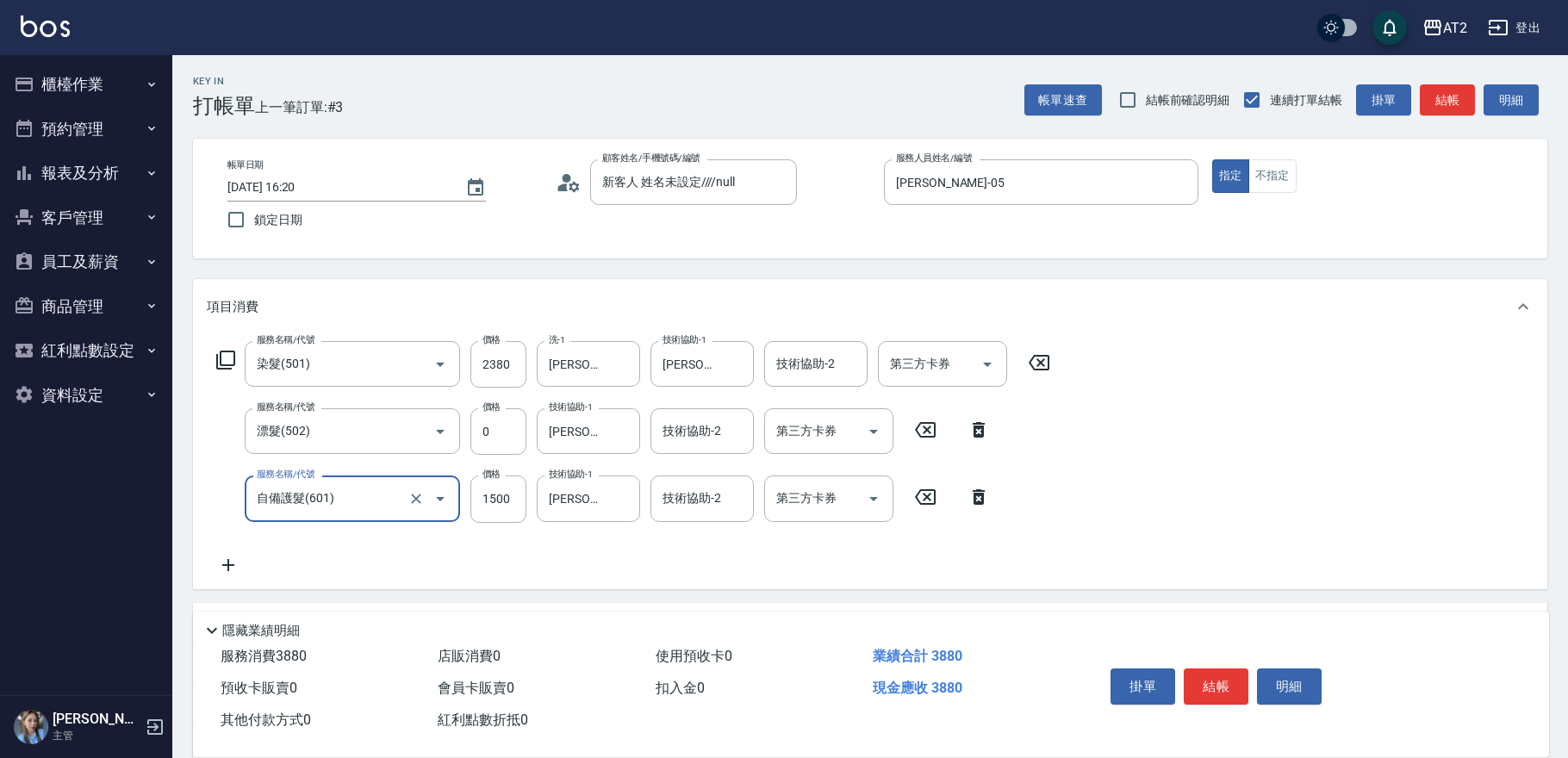
drag, startPoint x: 1317, startPoint y: 481, endPoint x: 1299, endPoint y: 500, distance: 26.2
click at [1317, 481] on div "服務名稱/代號 染髮(501) 服務名稱/代號 價格 2380 價格 洗-1 小宇-50 洗-1 技術協助-1 紫涵-32 技術協助-1 技術協助-2 技術協…" at bounding box center [870, 461] width 1355 height 254
click at [1211, 689] on button "結帳" at bounding box center [1216, 686] width 65 height 36
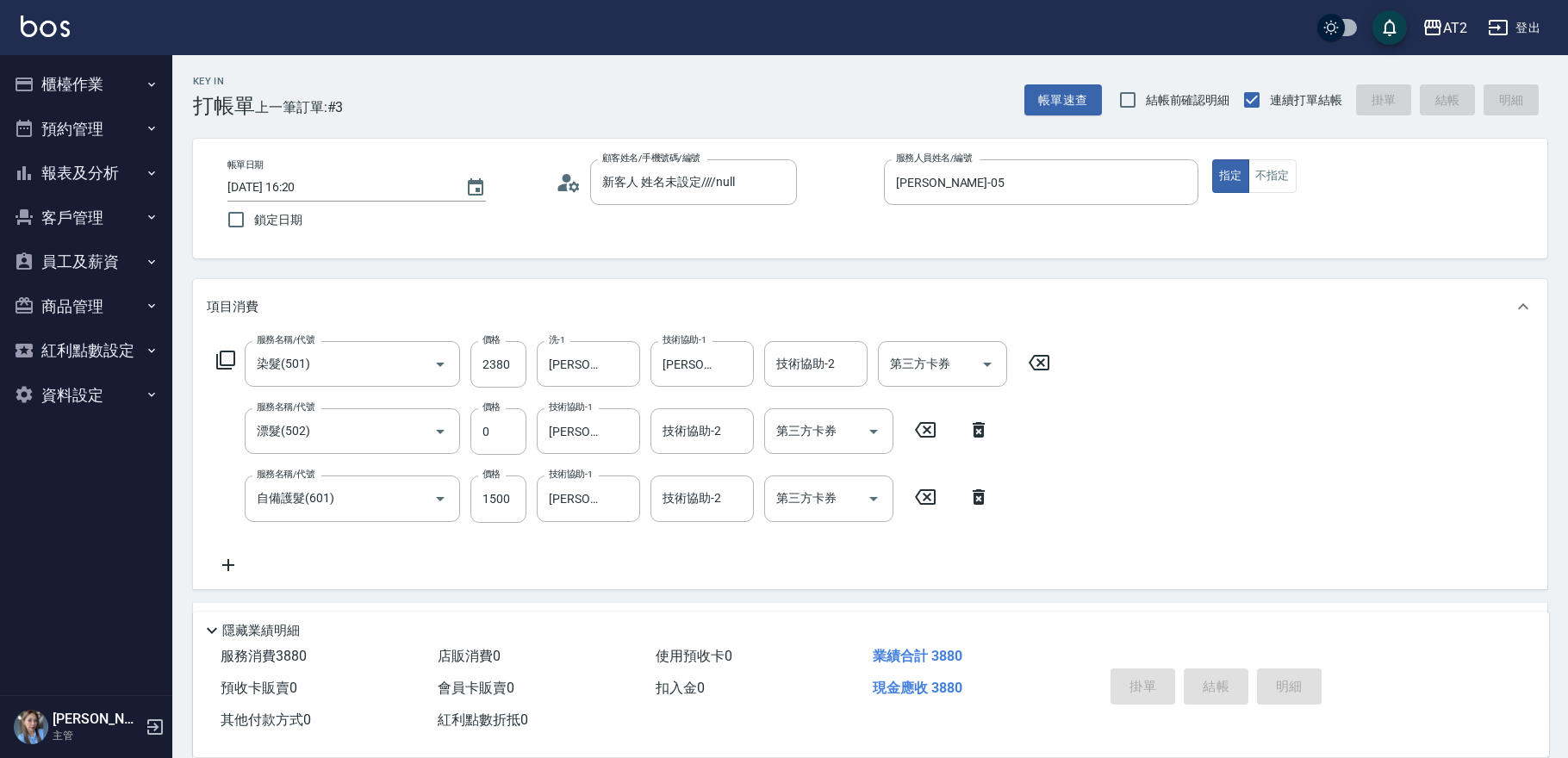
type input "[DATE] 16:37"
type input "0"
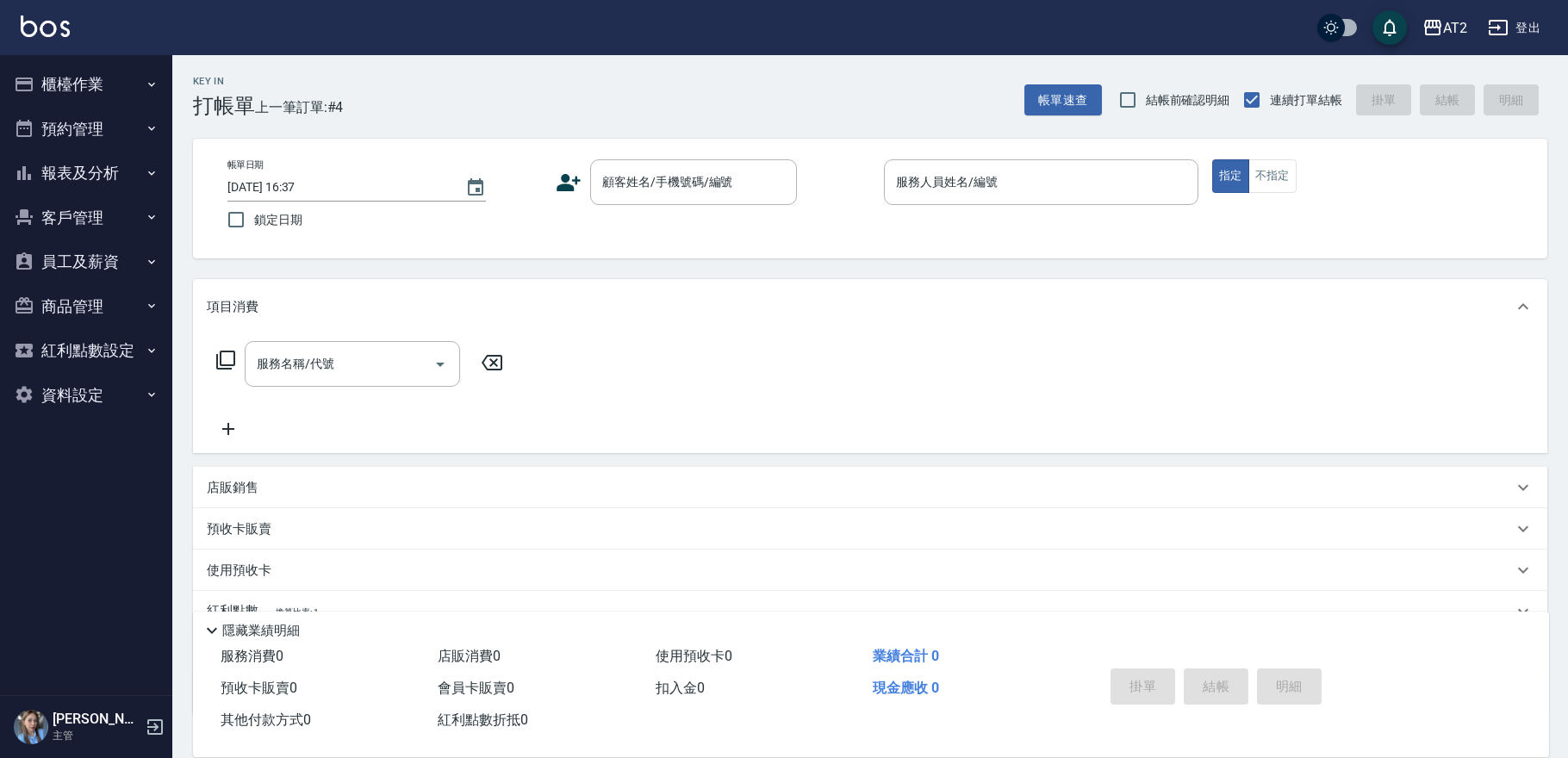
click at [876, 67] on div "Key In 打帳單 上一筆訂單:#4 帳單速查 結帳前確認明細 連續打單結帳 掛單 結帳 明細" at bounding box center [860, 87] width 1375 height 63
click at [859, 77] on div "Key In 打帳單 上一筆訂單:#4 帳單速查 結帳前確認明細 連續打單結帳 掛單 結帳 明細" at bounding box center [860, 87] width 1375 height 63
drag, startPoint x: 926, startPoint y: 91, endPoint x: 916, endPoint y: 91, distance: 10.0
click at [916, 91] on div "Key In 打帳單 上一筆訂單:#4 帳單速查 結帳前確認明細 連續打單結帳 掛單 結帳 明細" at bounding box center [860, 87] width 1375 height 63
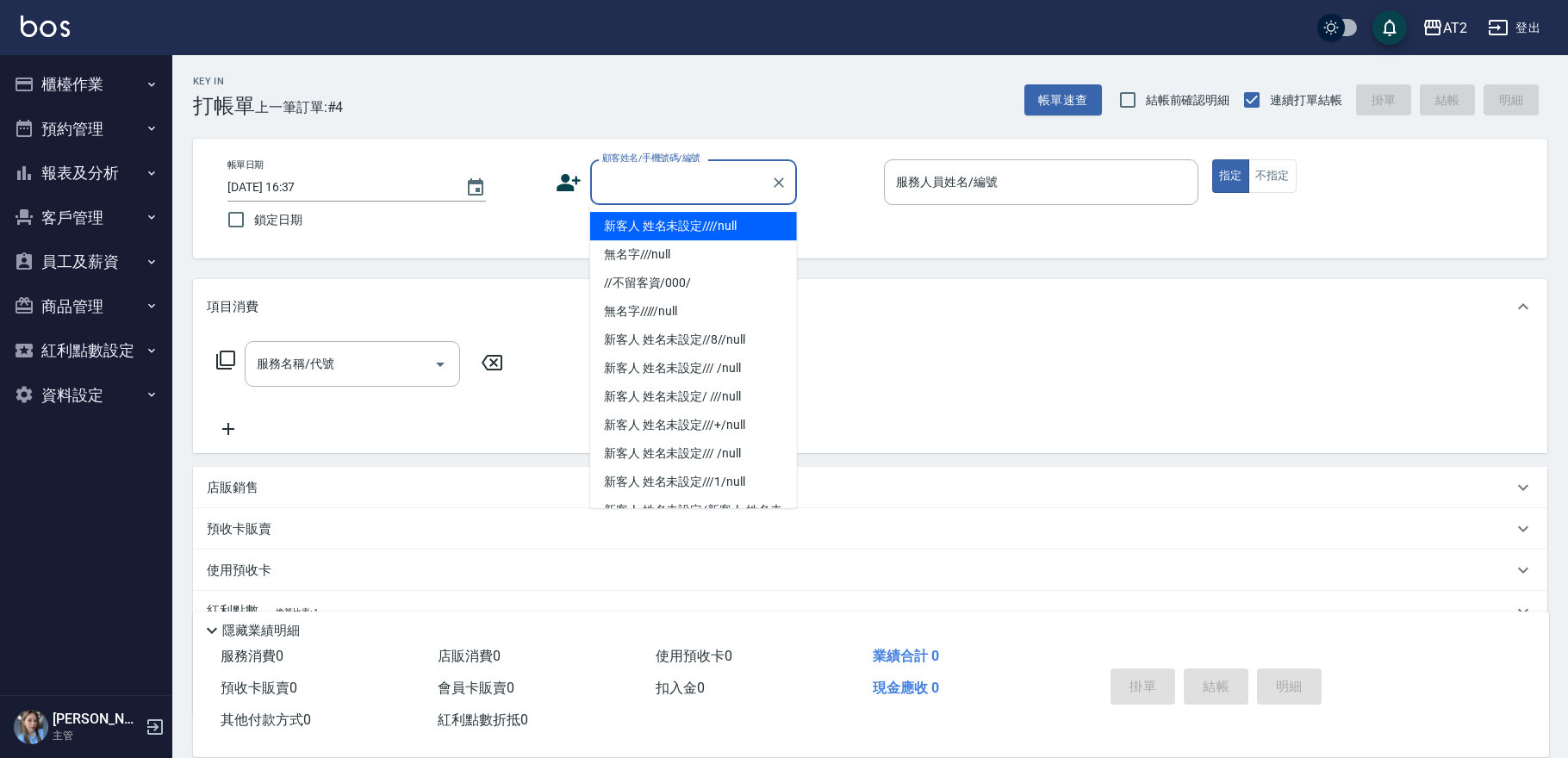
click at [728, 170] on input "顧客姓名/手機號碼/編號" at bounding box center [680, 182] width 166 height 31
type input "新客人 姓名未設定////null"
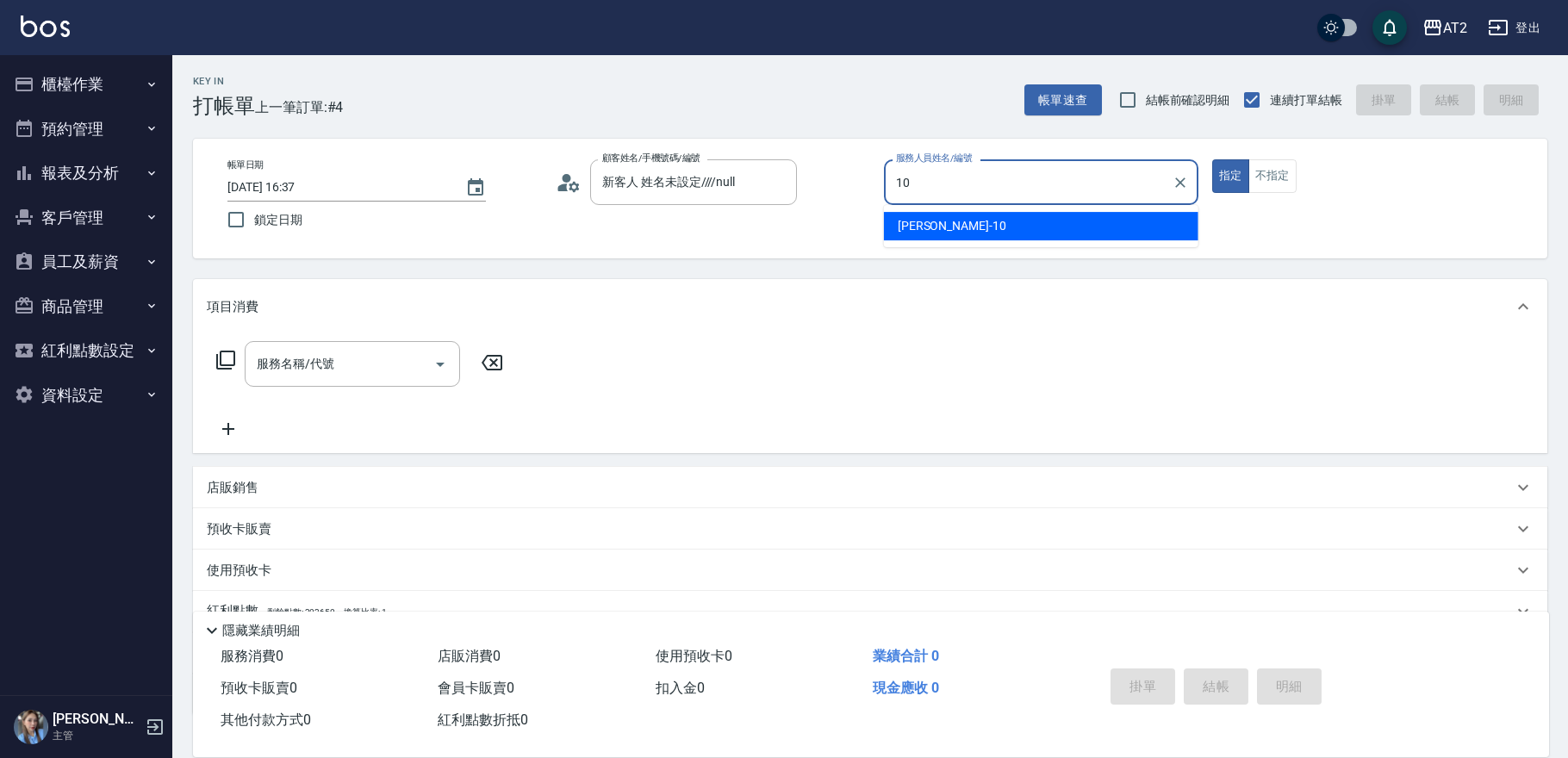
type input "[PERSON_NAME]-10"
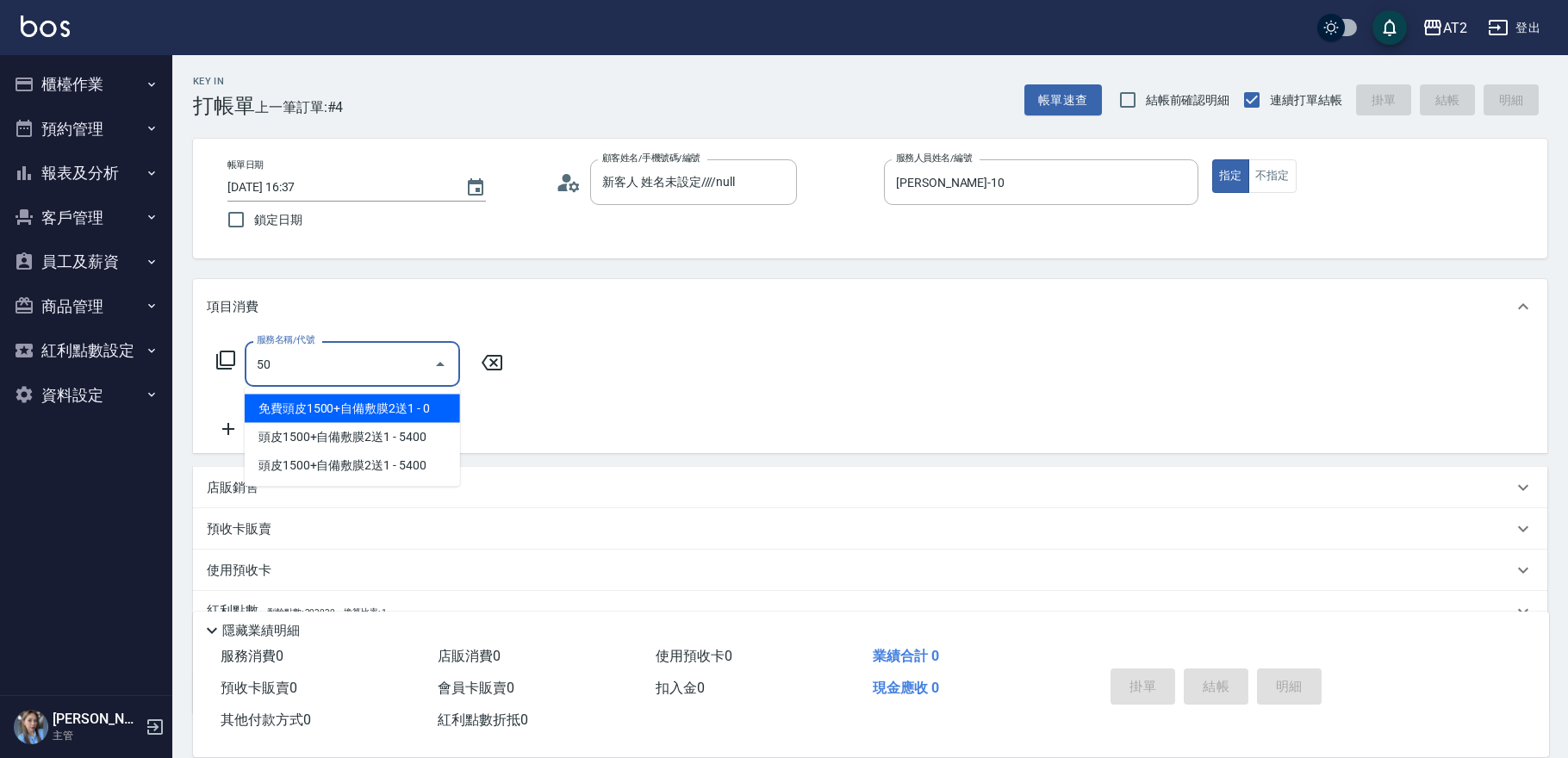
type input "501"
type input "100"
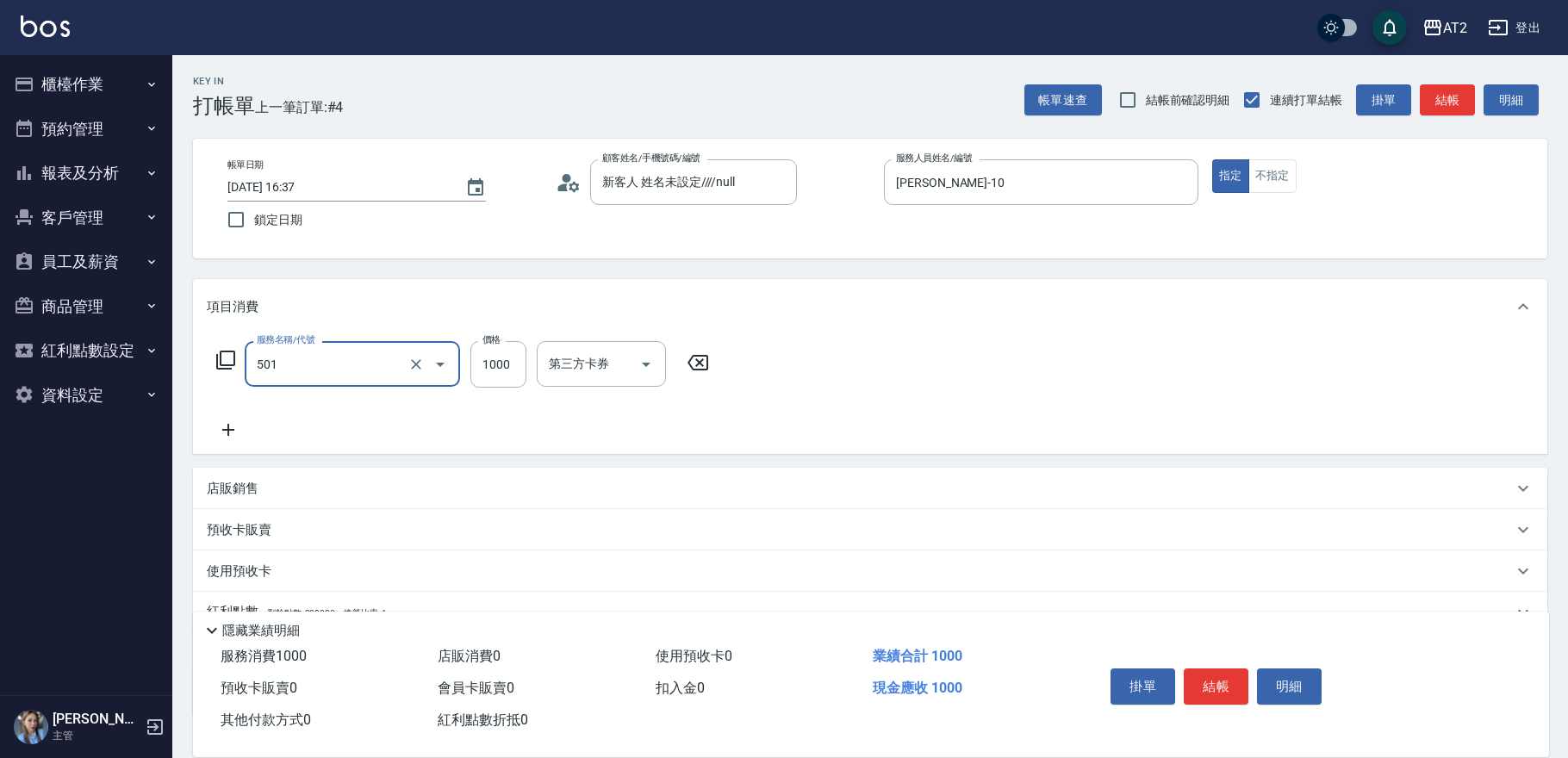
type input "染髮(501)"
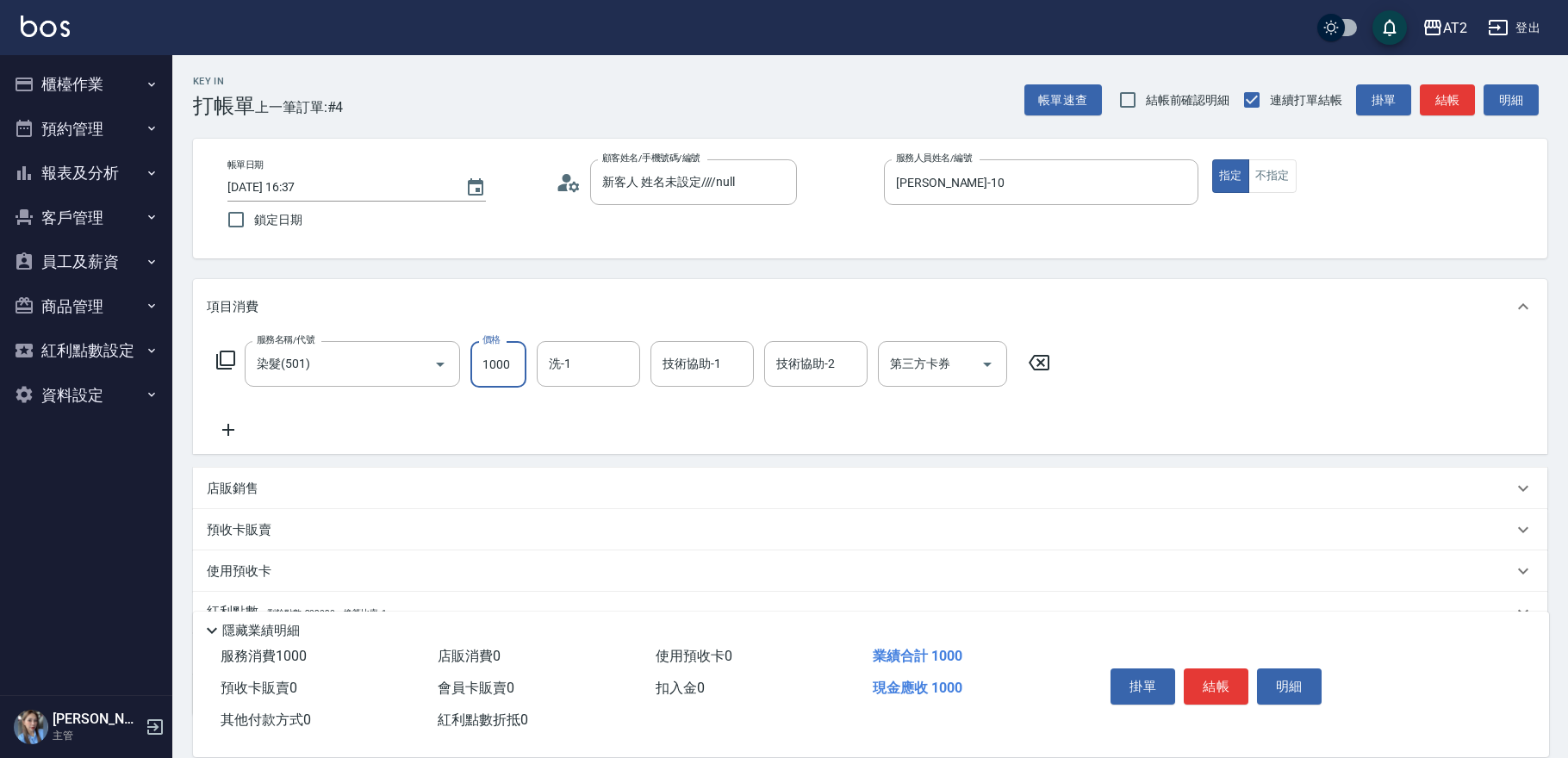
type input "1"
type input "0"
type input "169"
type input "10"
type input "1699"
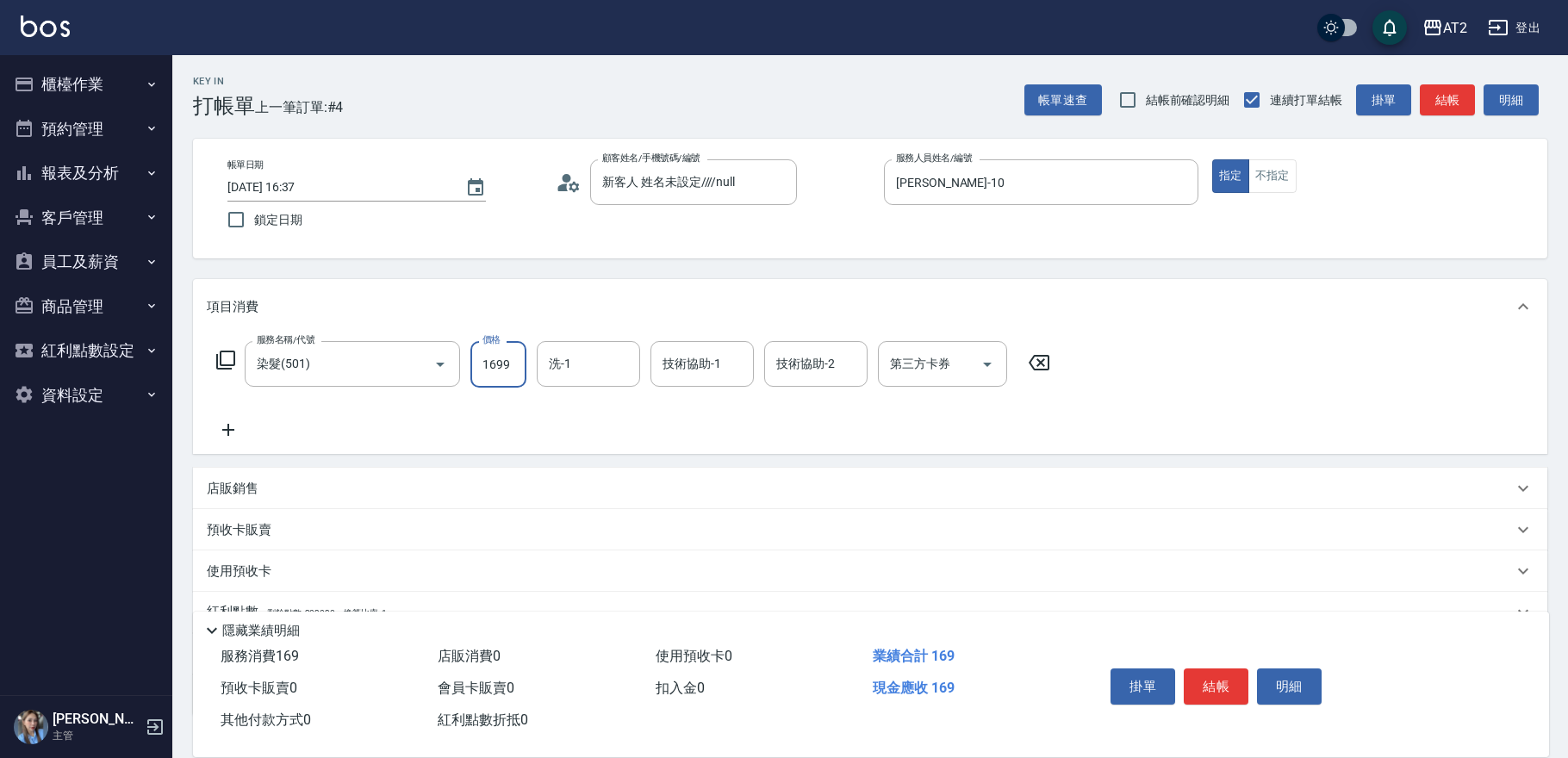
type input "160"
type input "1699"
type input "[PERSON_NAME]-32"
click at [629, 357] on icon "Clear" at bounding box center [622, 364] width 18 height 18
type input "[PERSON_NAME]-31"
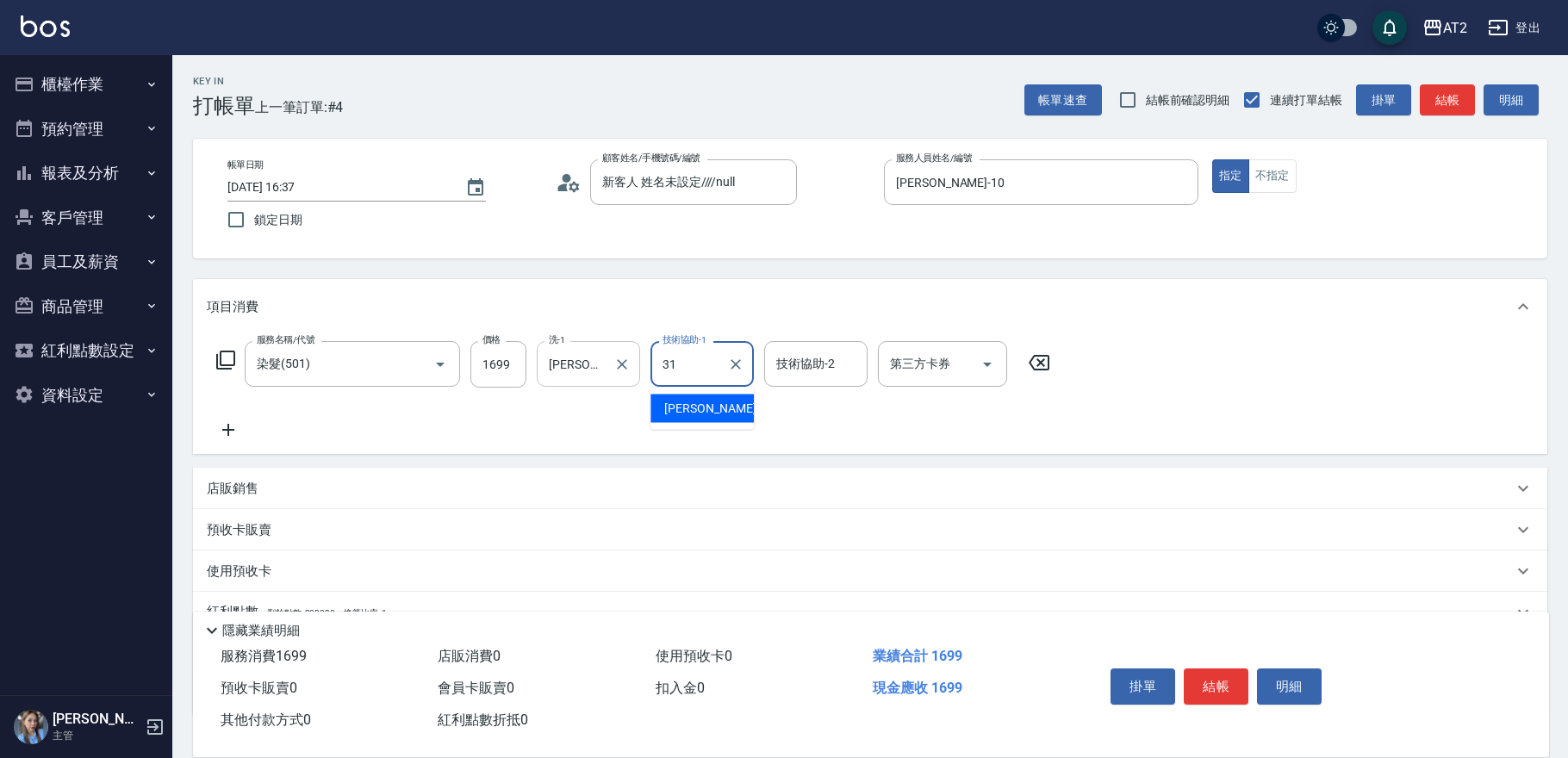
type input "[PERSON_NAME]-31"
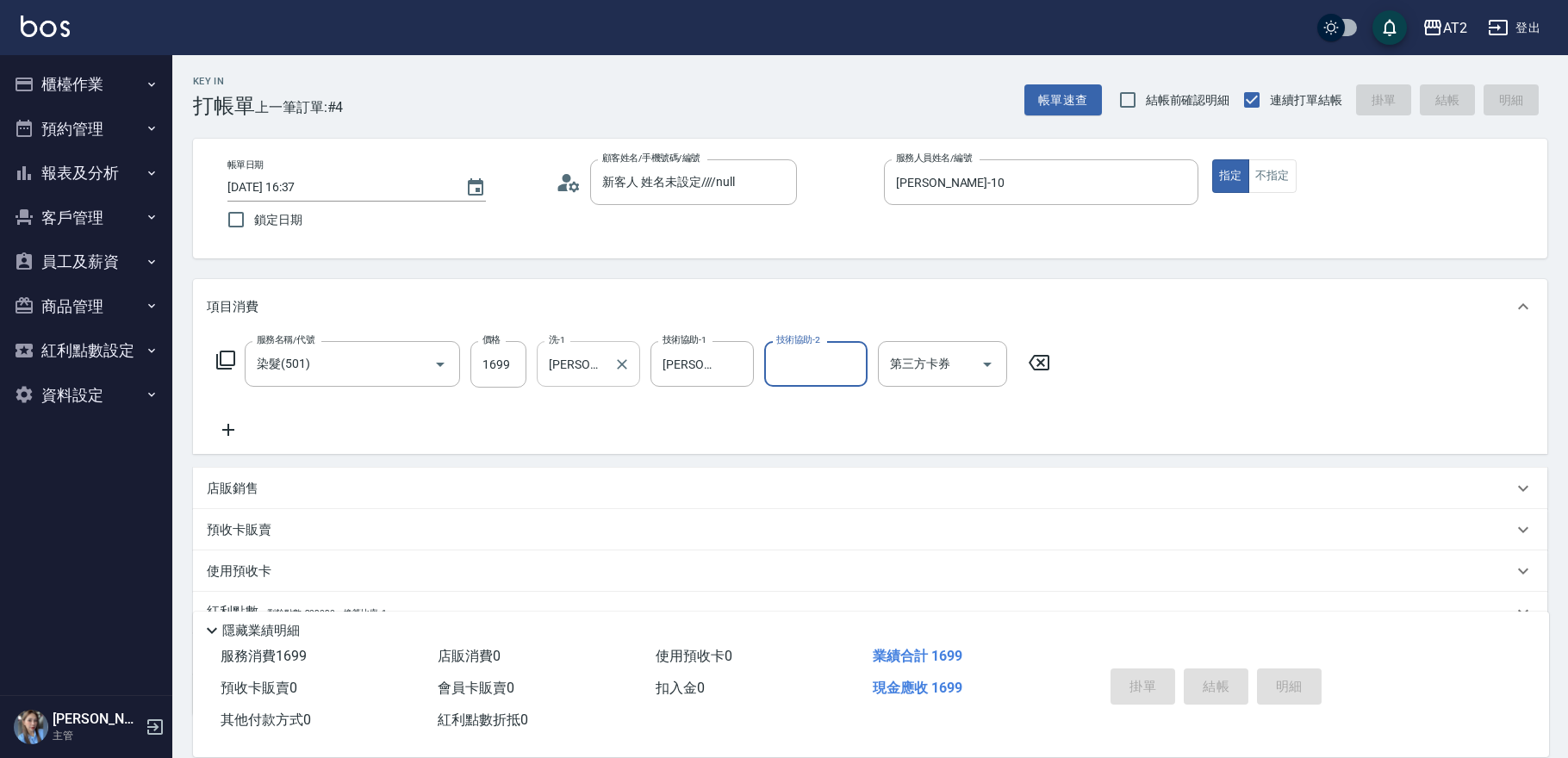
type input "[DATE] 17:20"
type input "0"
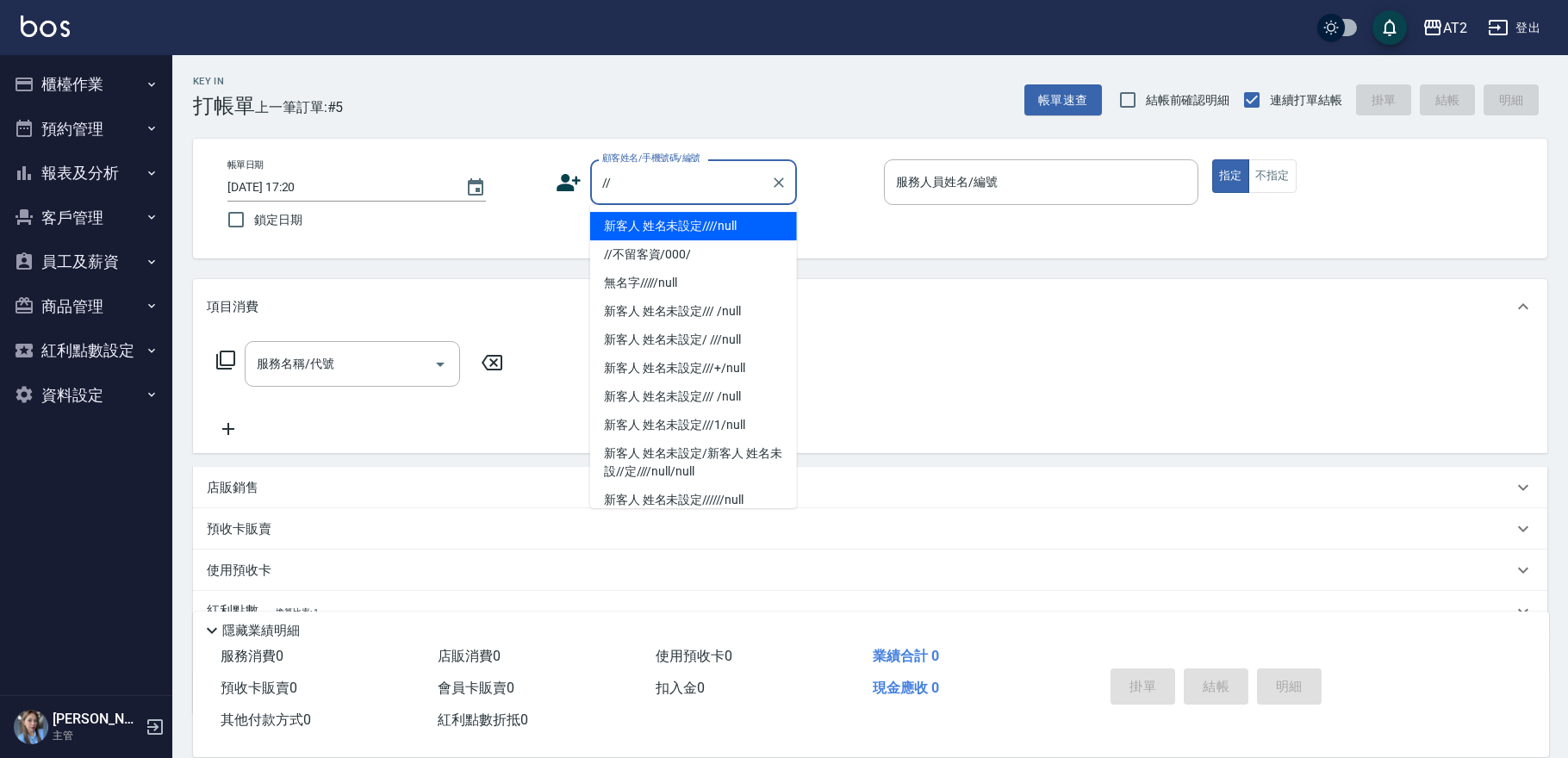
type input "新客人 姓名未設定////null"
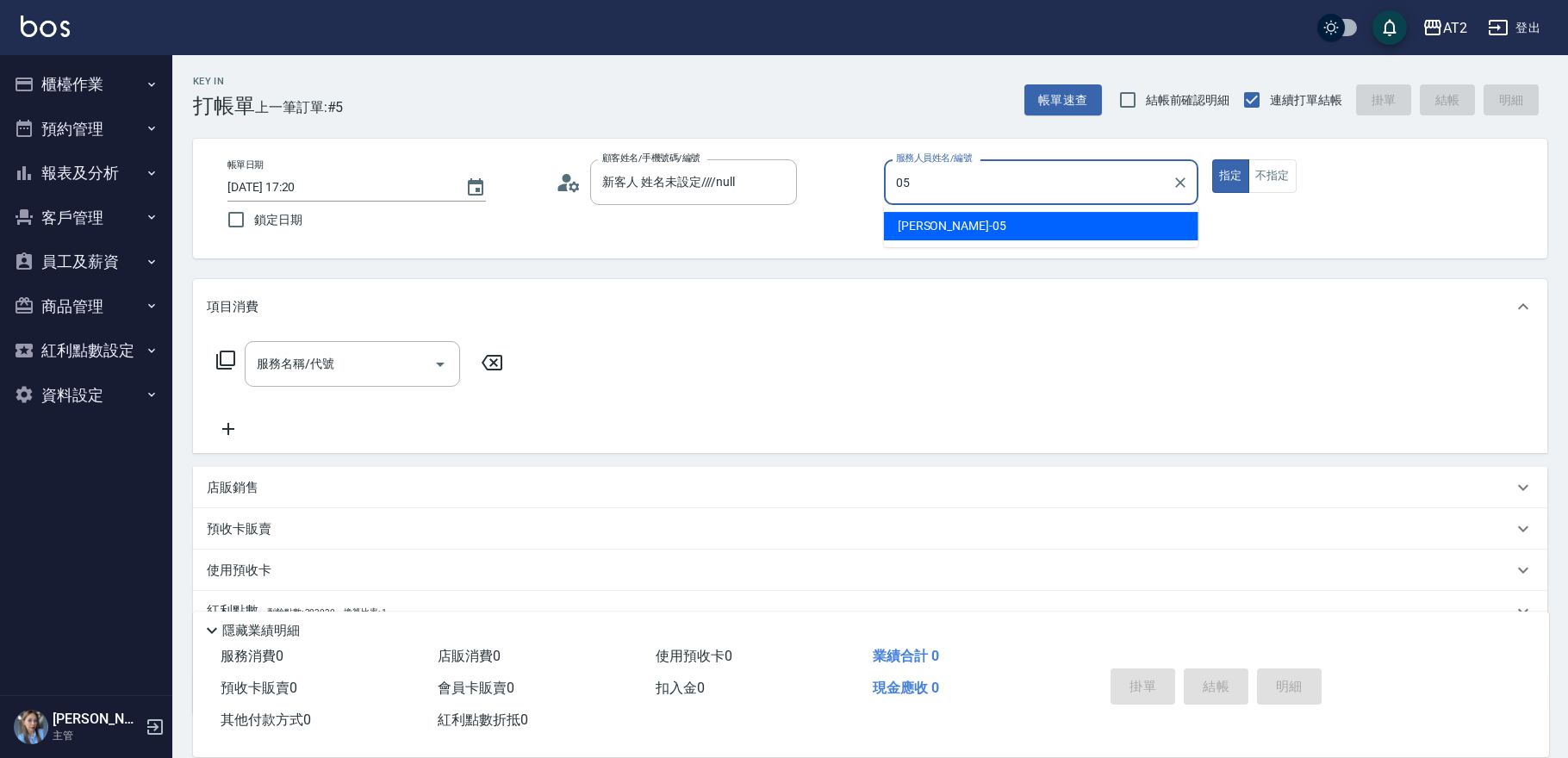
type input "[PERSON_NAME]-05"
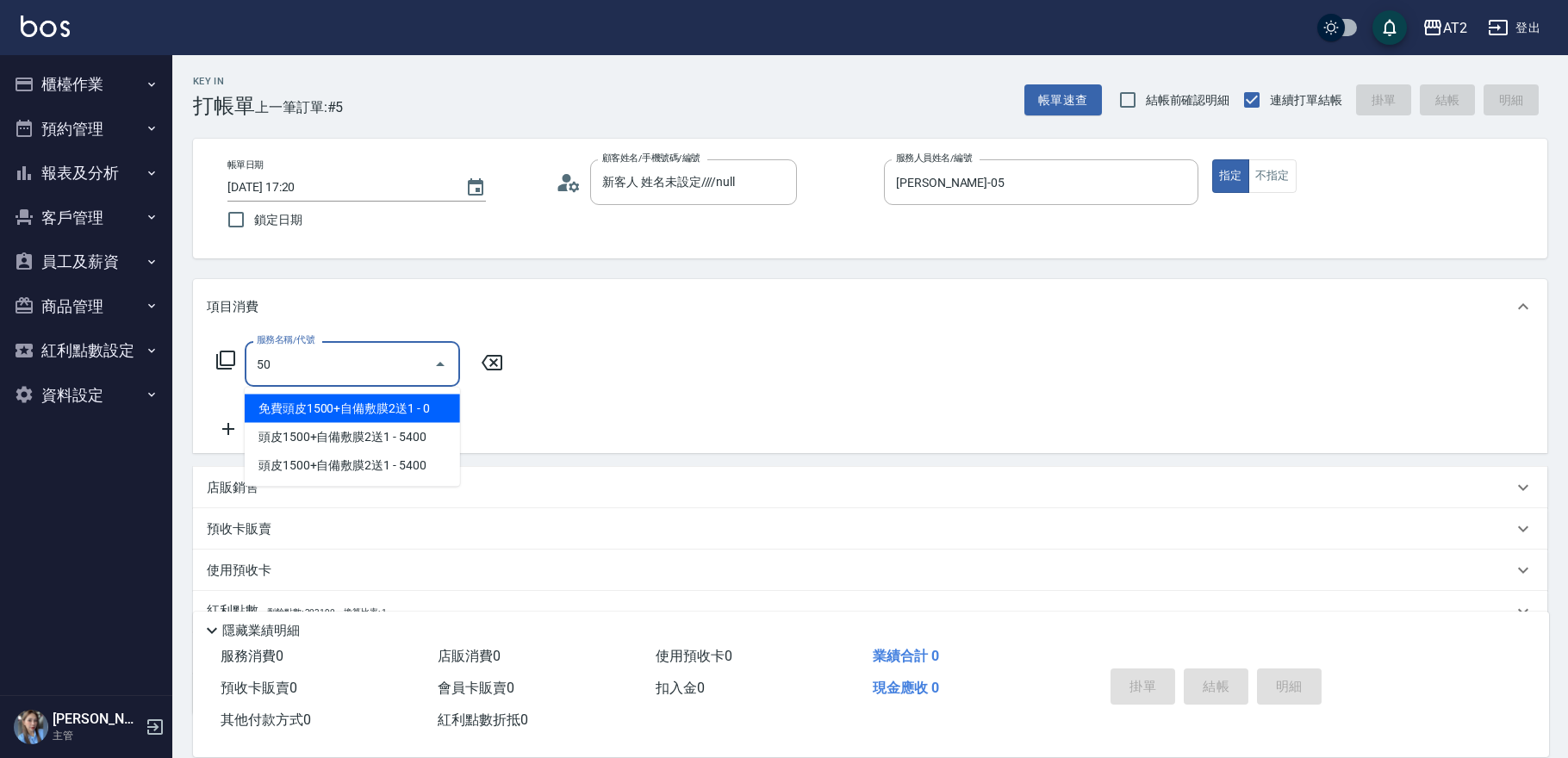
type input "501"
type input "100"
type input "染髮(501)"
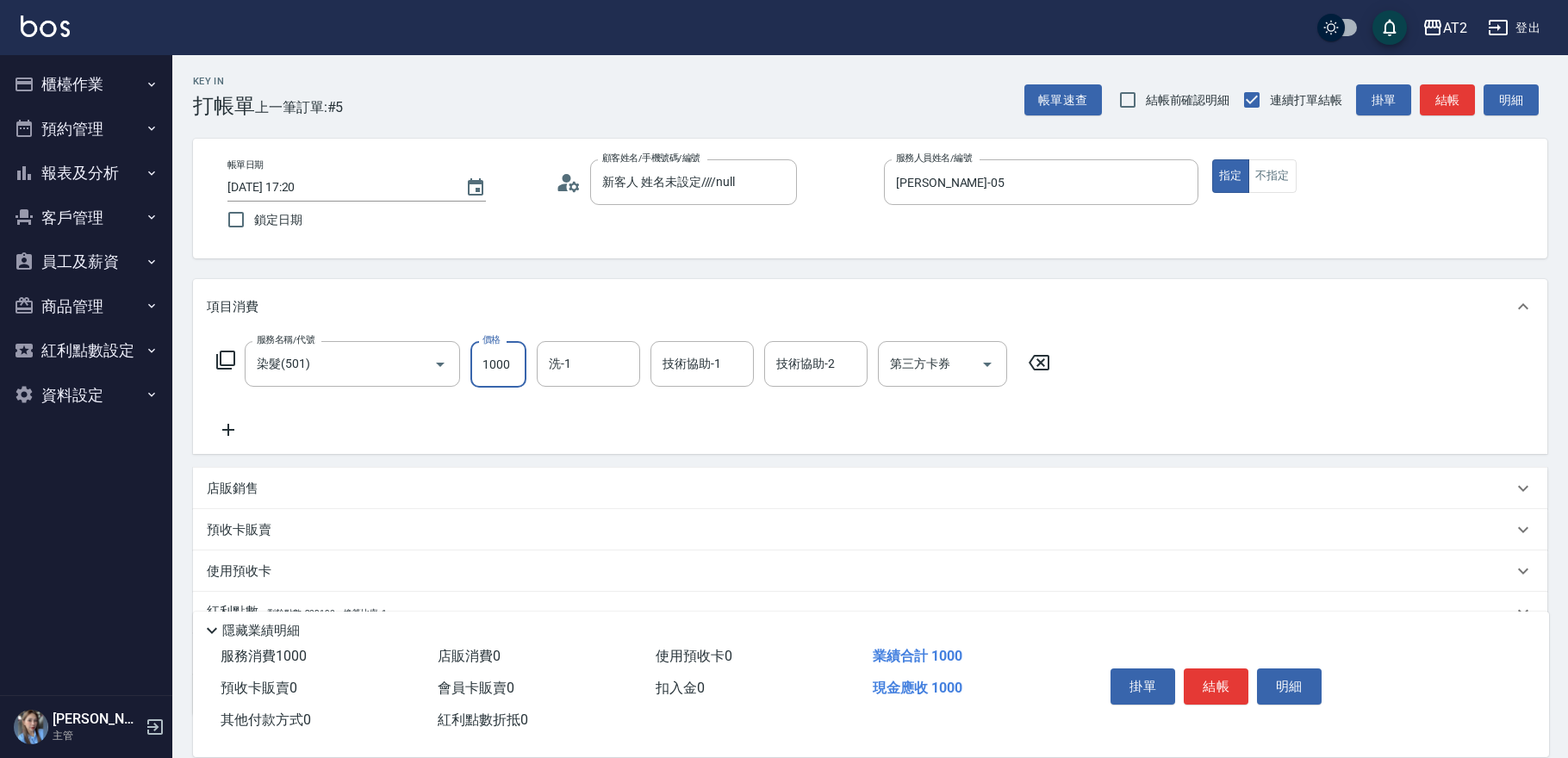
type input "2"
type input "0"
type input "238"
type input "20"
type input "2380"
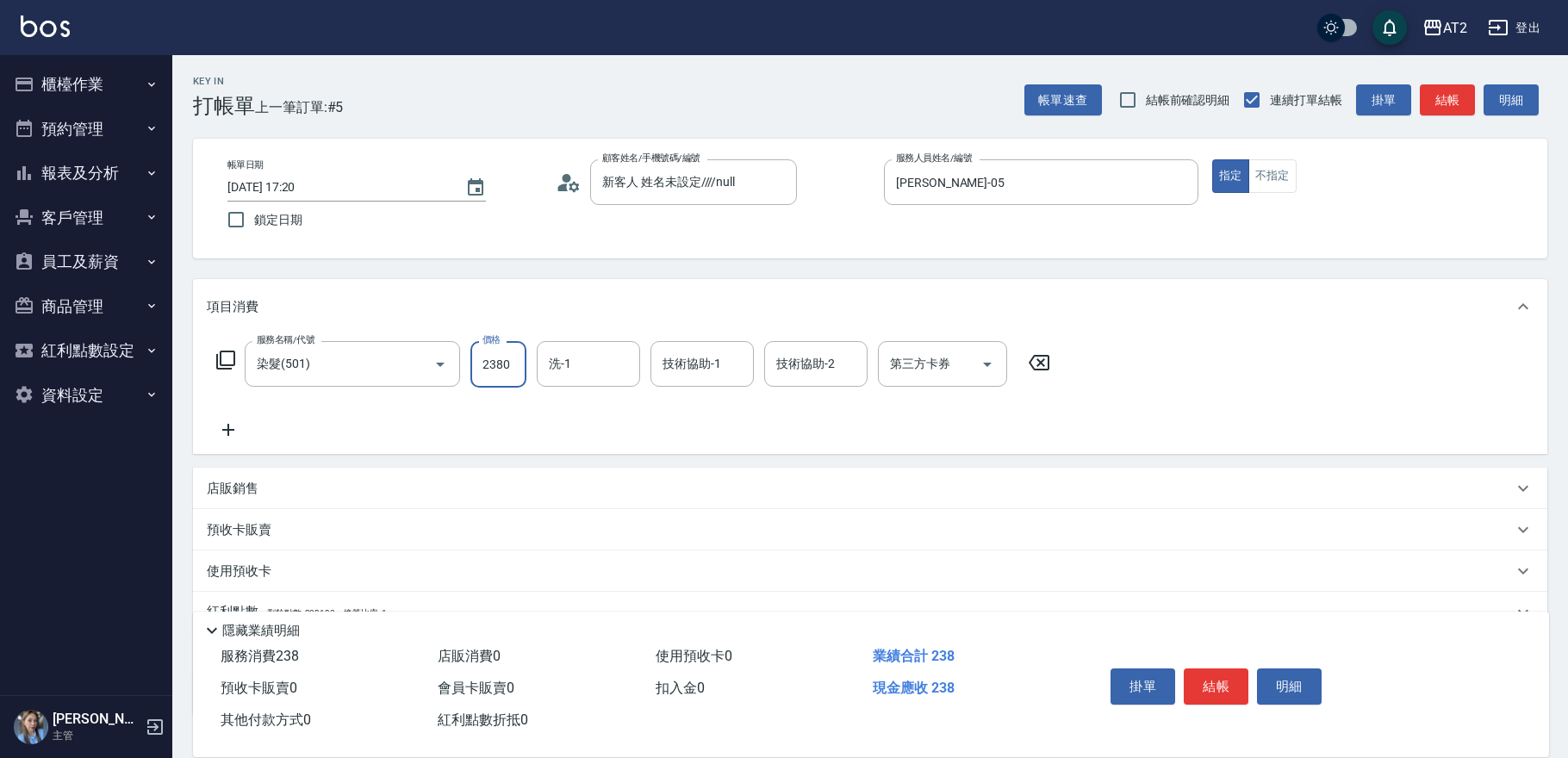
type input "230"
type input "2380"
type input "[PERSON_NAME]-43"
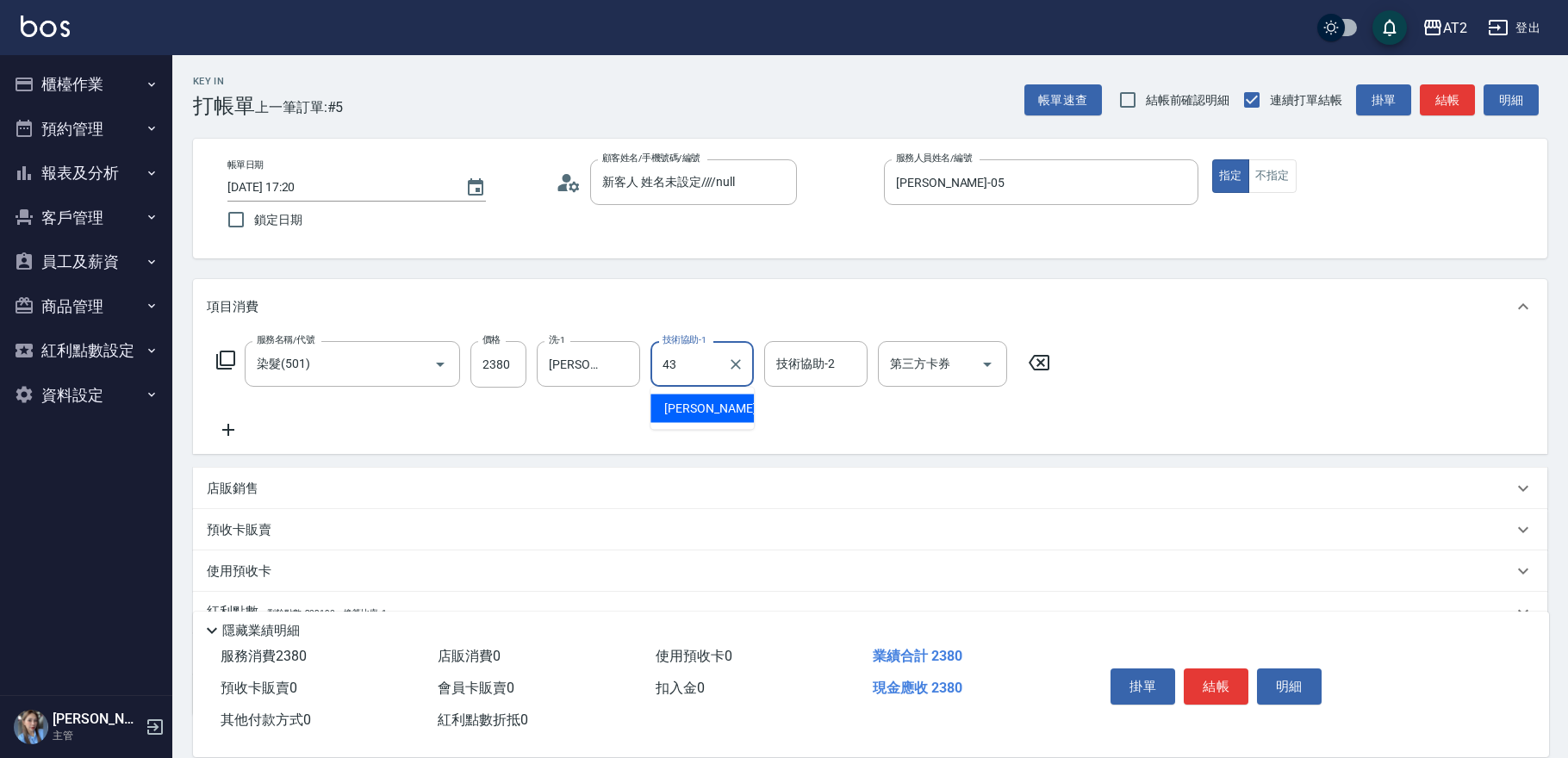
type input "[PERSON_NAME]-43"
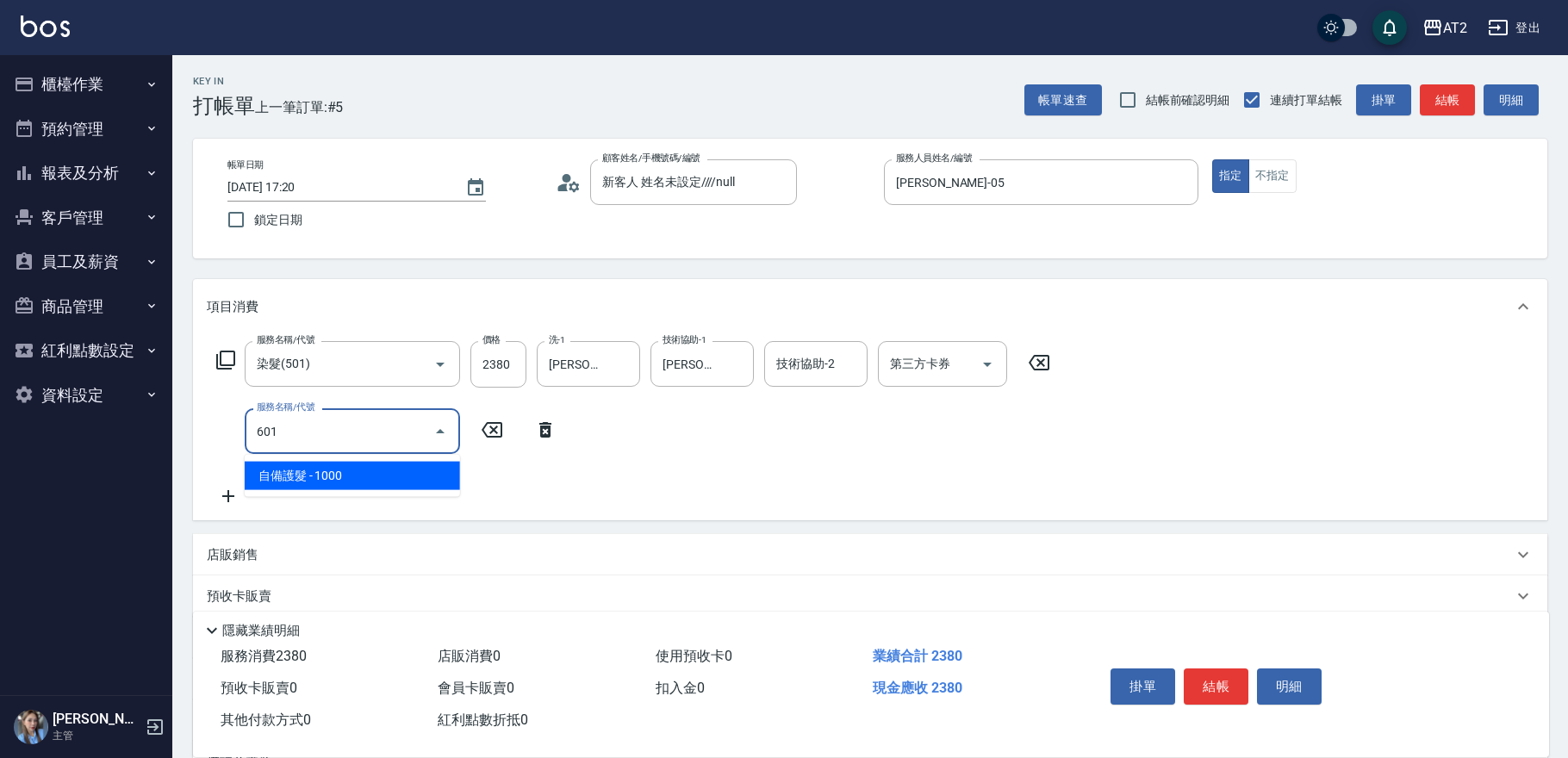
type input "601"
type input "330"
type input "自備護髮(601)"
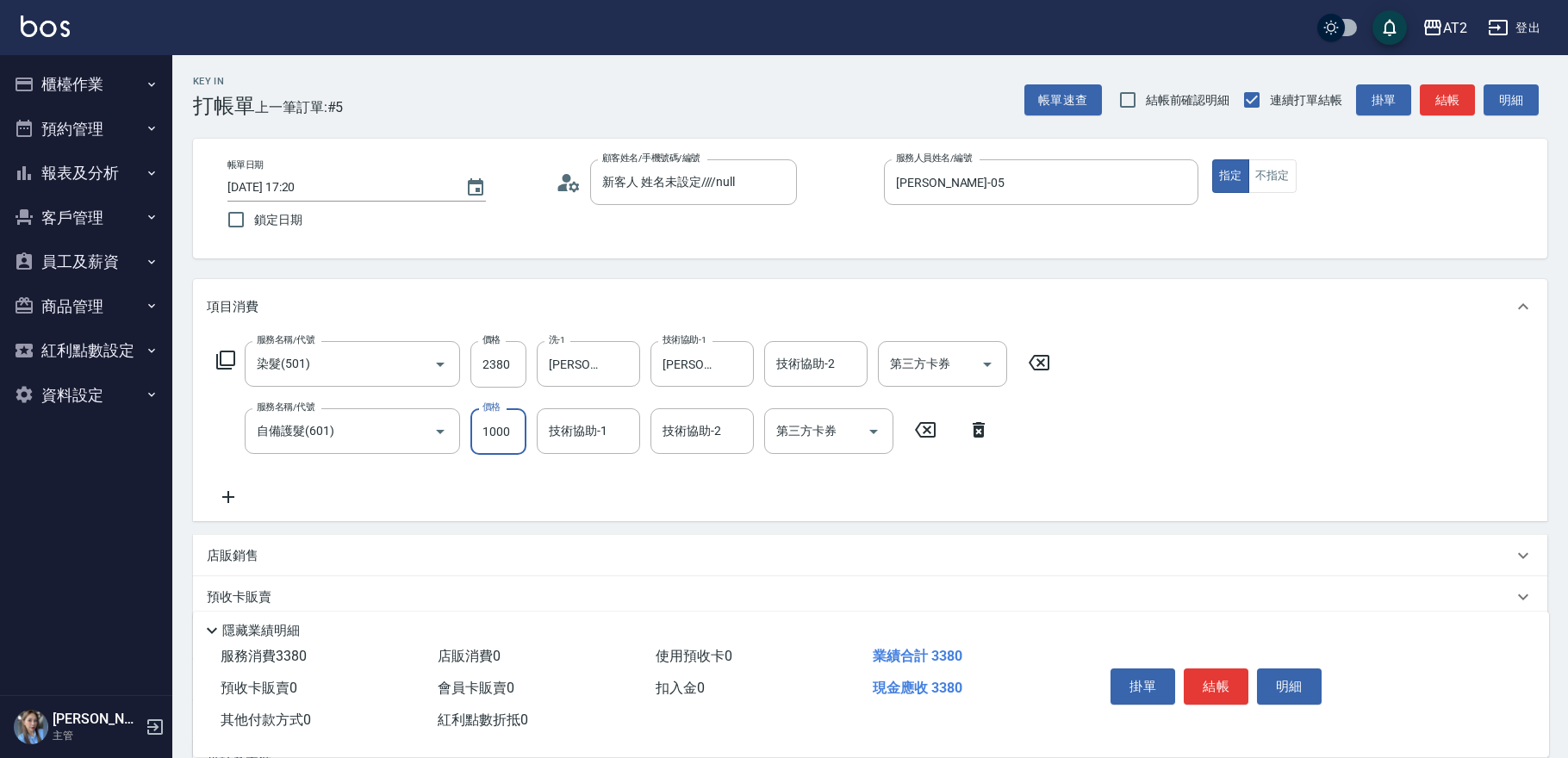
type input "2"
type input "230"
type input "20"
type input "240"
type input "200"
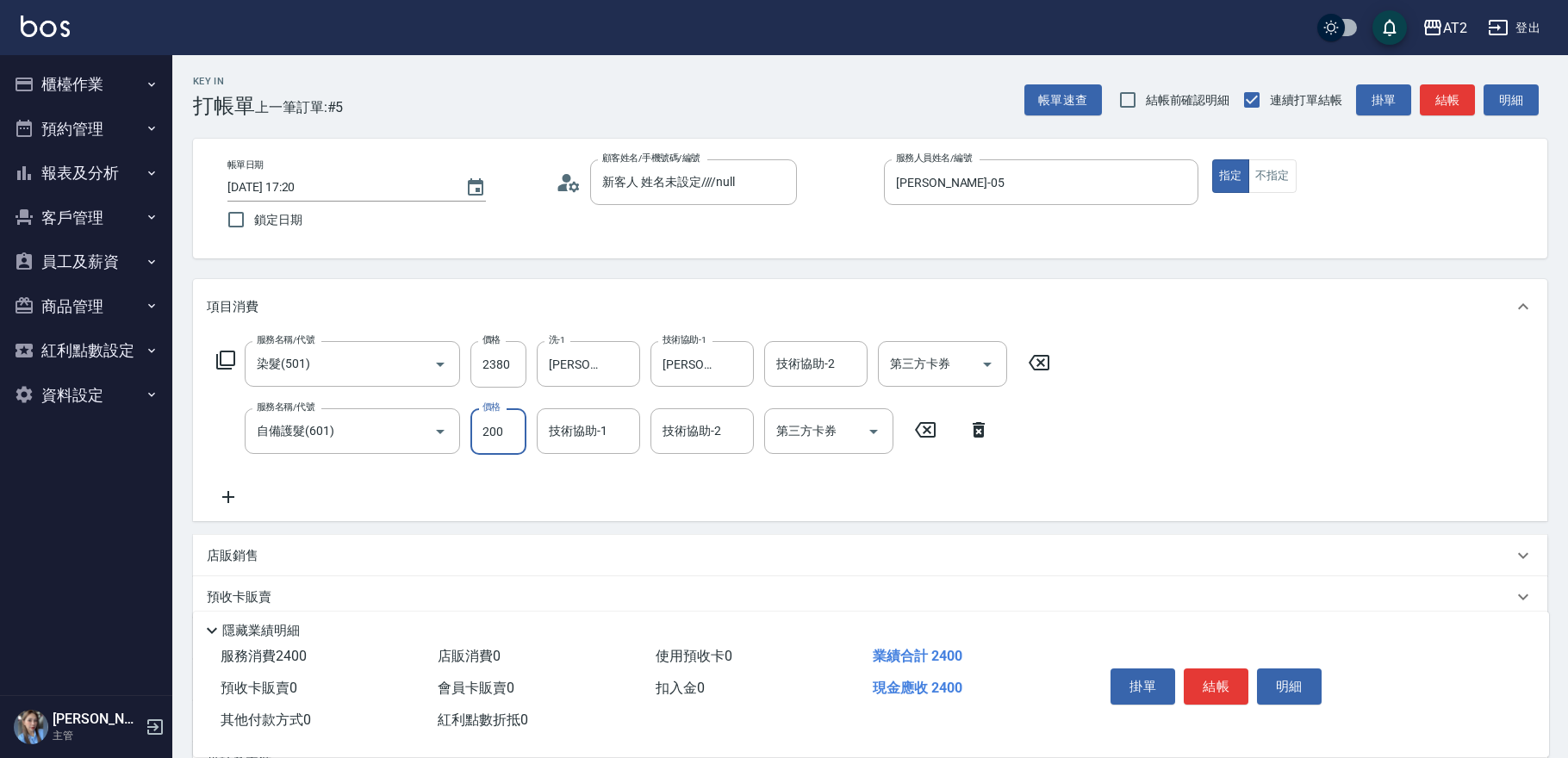
type input "250"
type input "2000"
type input "430"
type input "2000"
type input "[PERSON_NAME]-43"
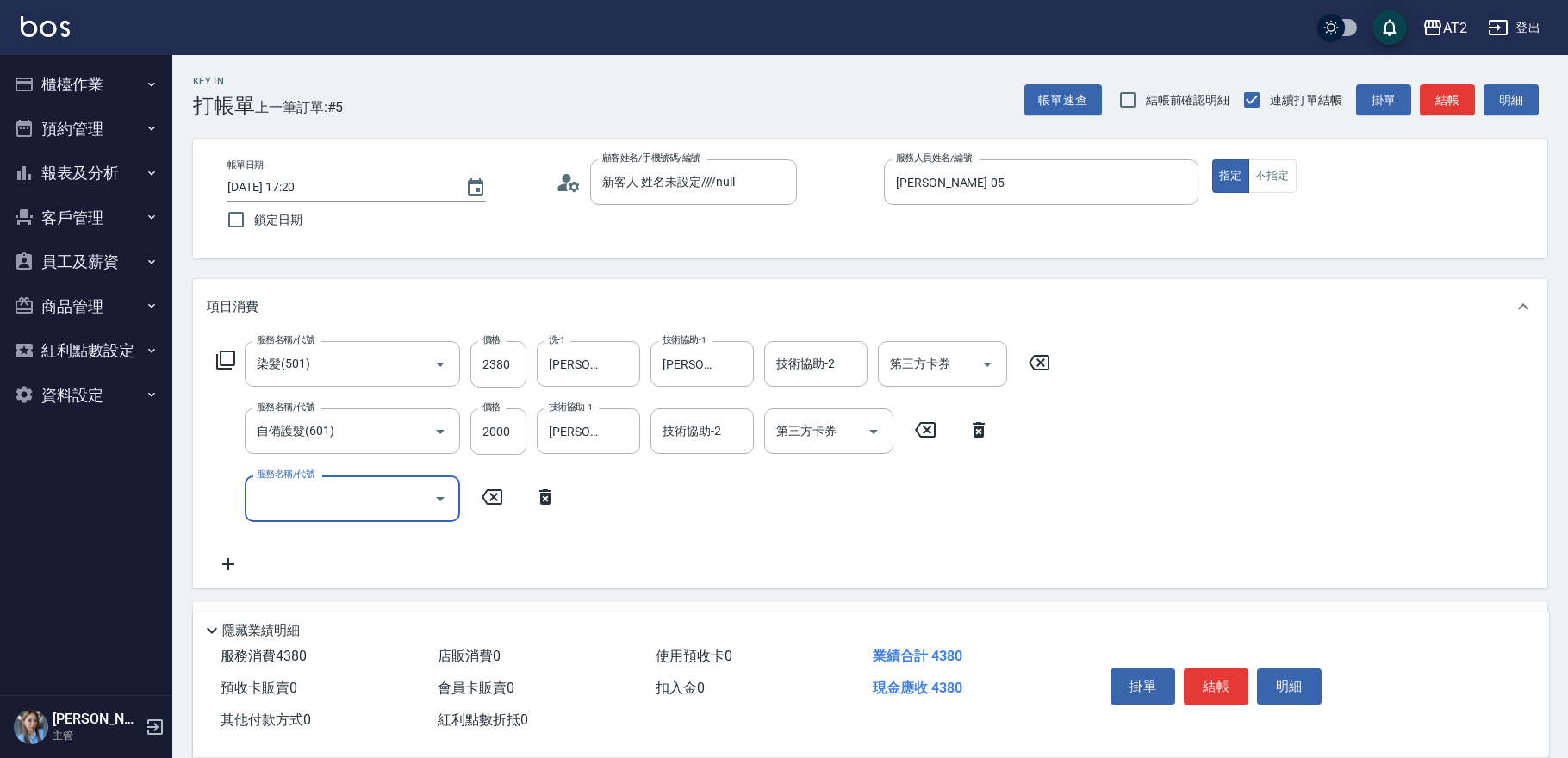
type input "6"
type input "0"
type input "502"
type input "480"
type input "漂髮(502)"
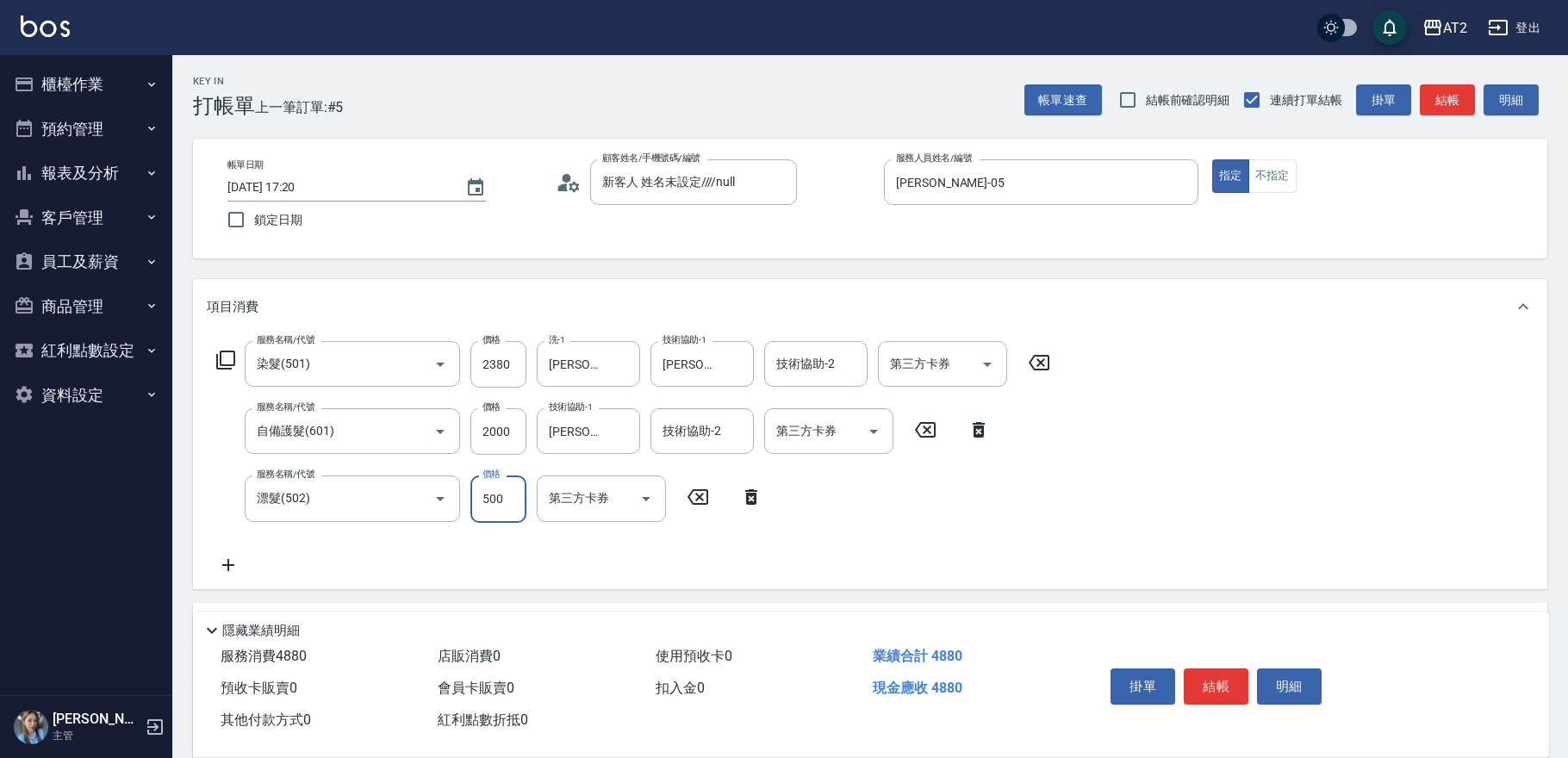
type input "0"
type input "430"
type input "0"
type input "3"
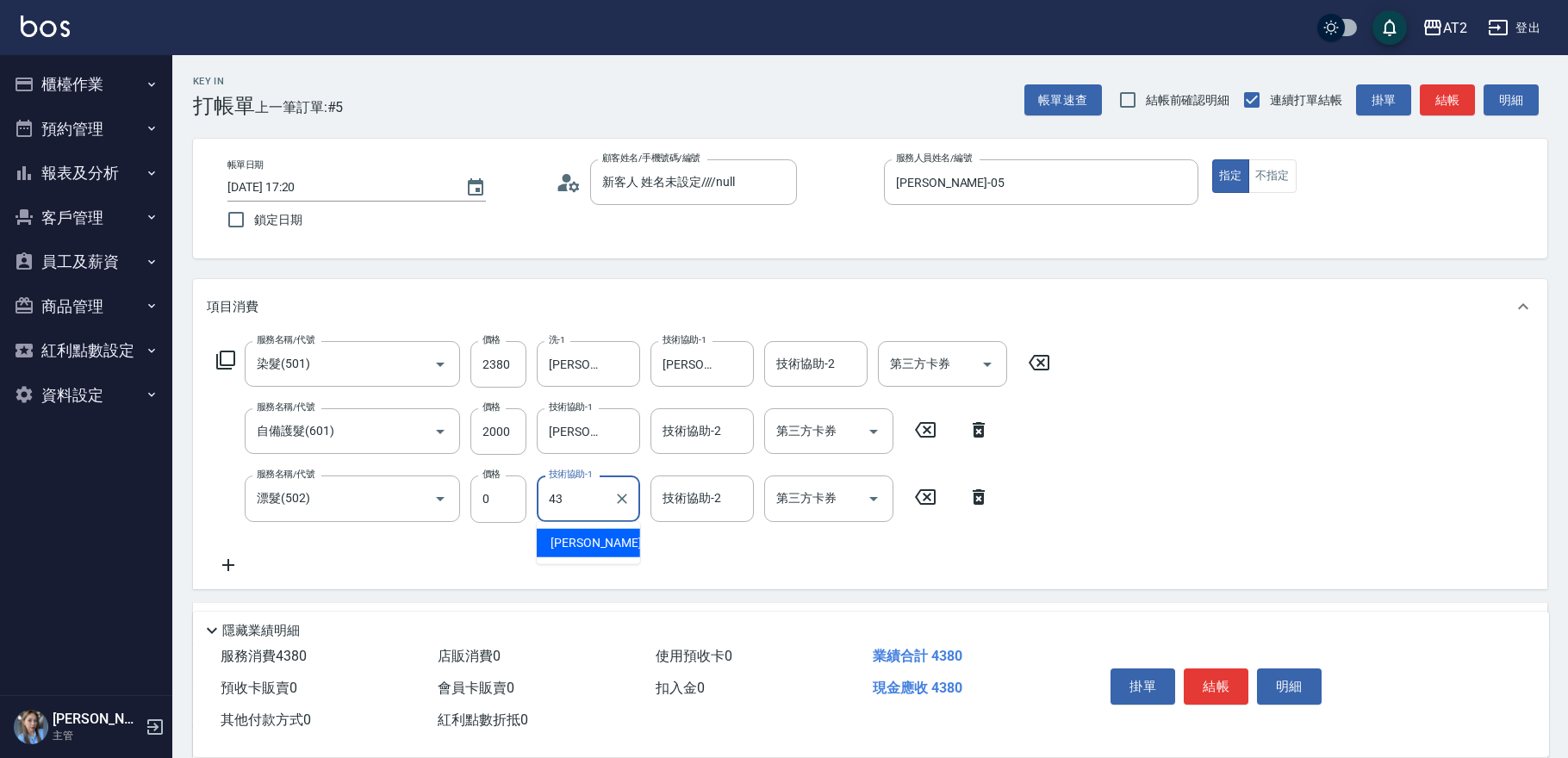
type input "[PERSON_NAME]-43"
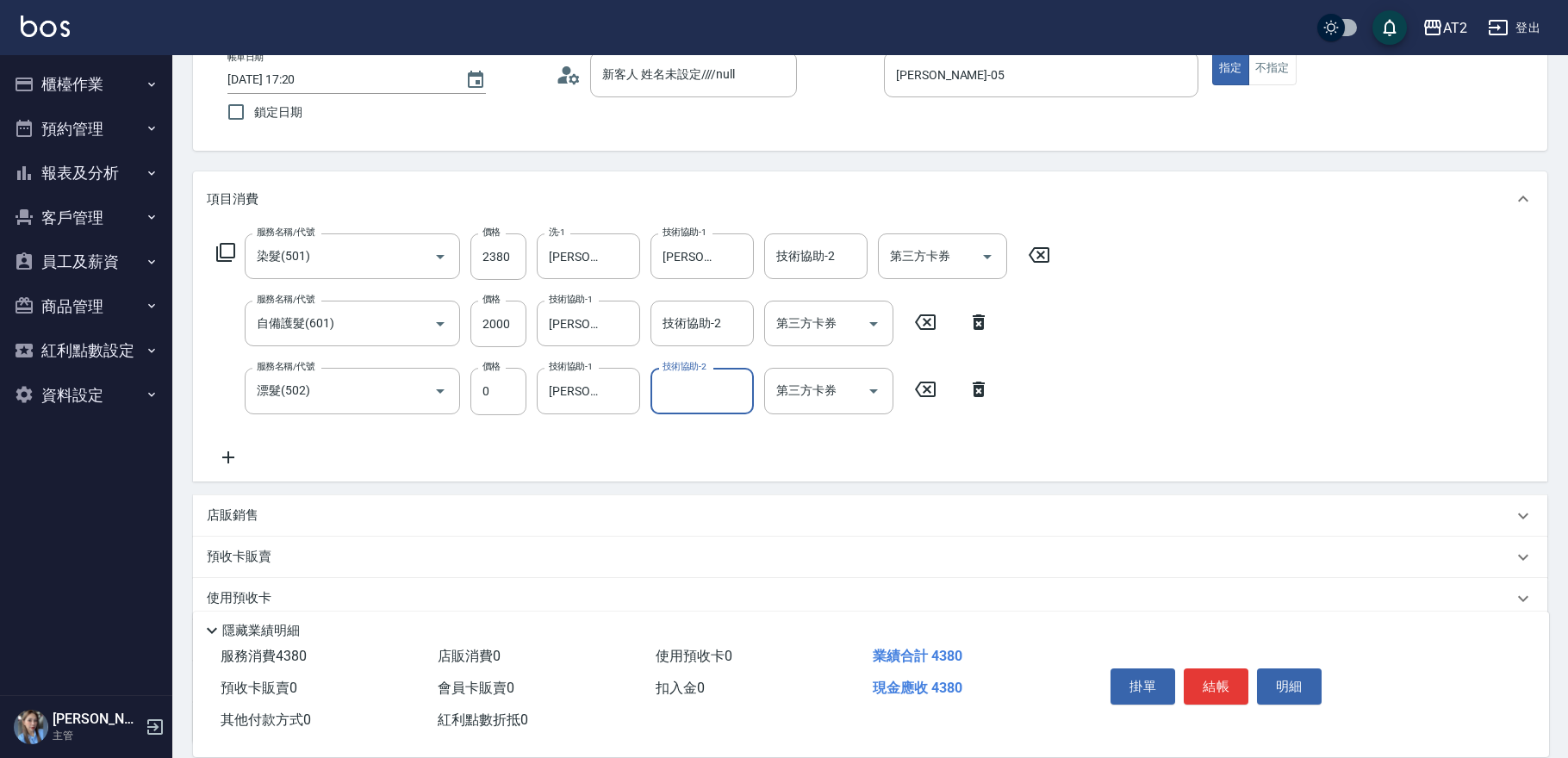
scroll to position [254, 0]
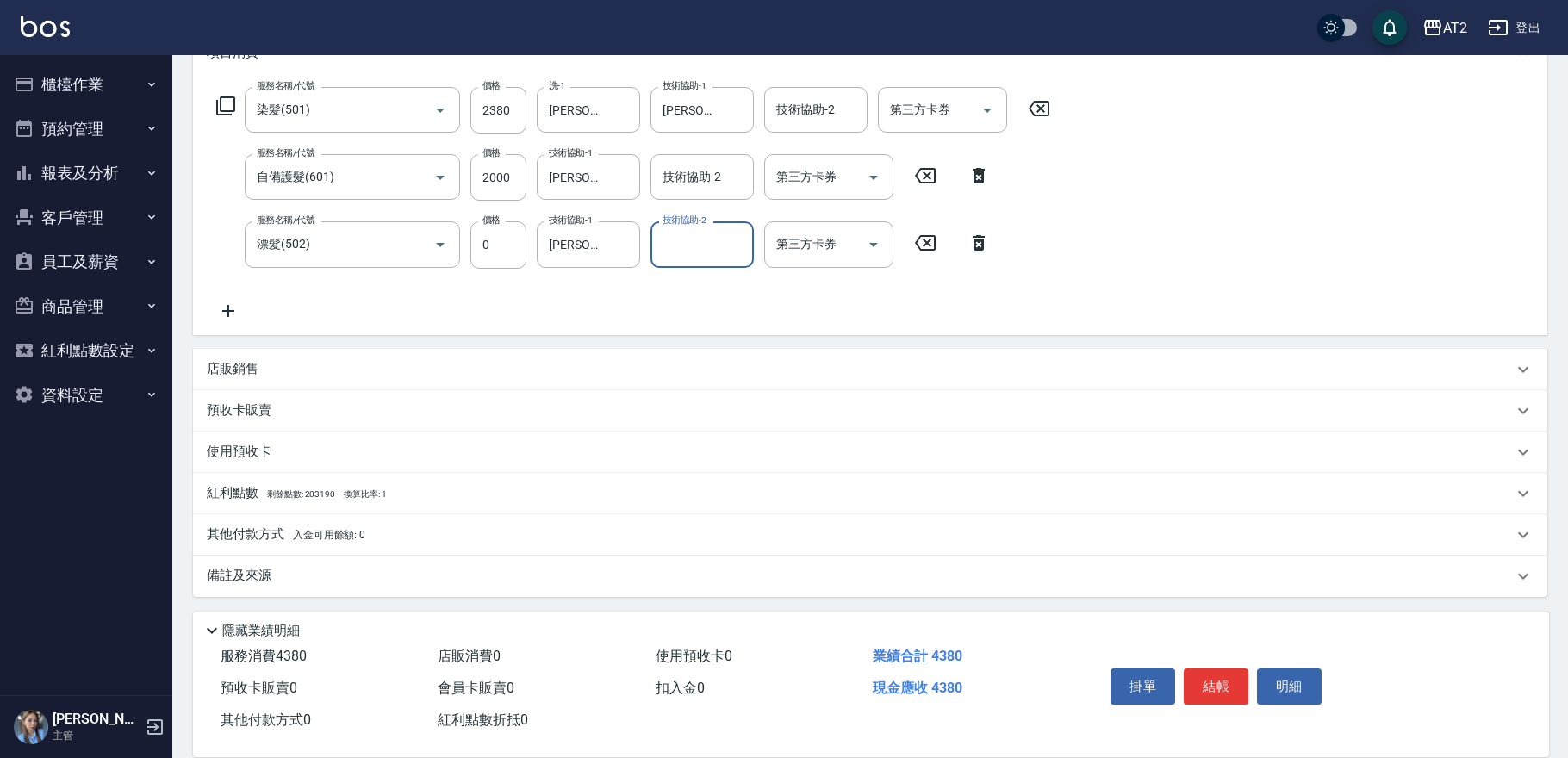
drag, startPoint x: 299, startPoint y: 543, endPoint x: 305, endPoint y: 534, distance: 10.8
click at [299, 541] on div "其他付款方式 入金可用餘額: 0" at bounding box center [870, 535] width 1355 height 42
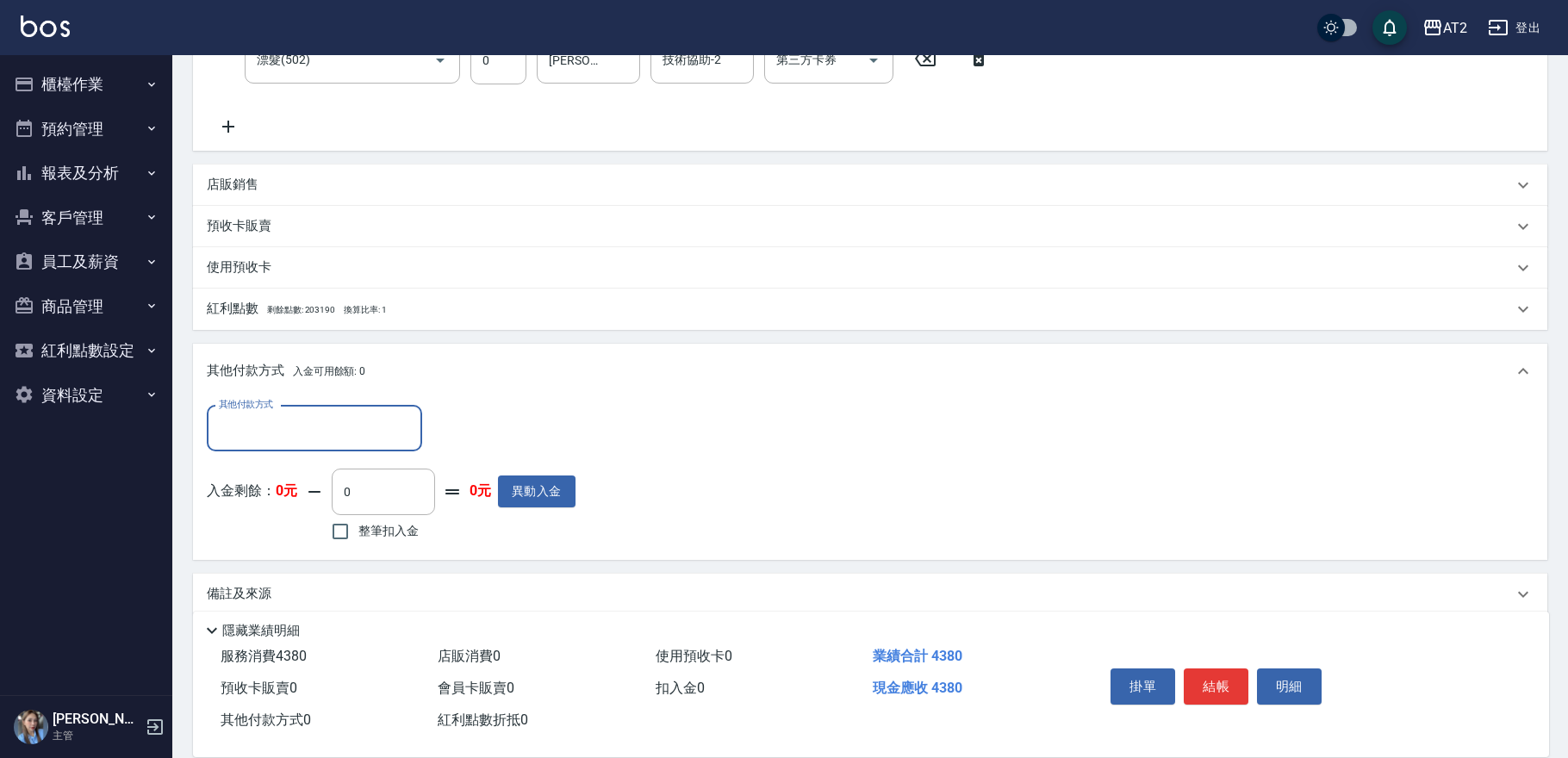
scroll to position [444, 0]
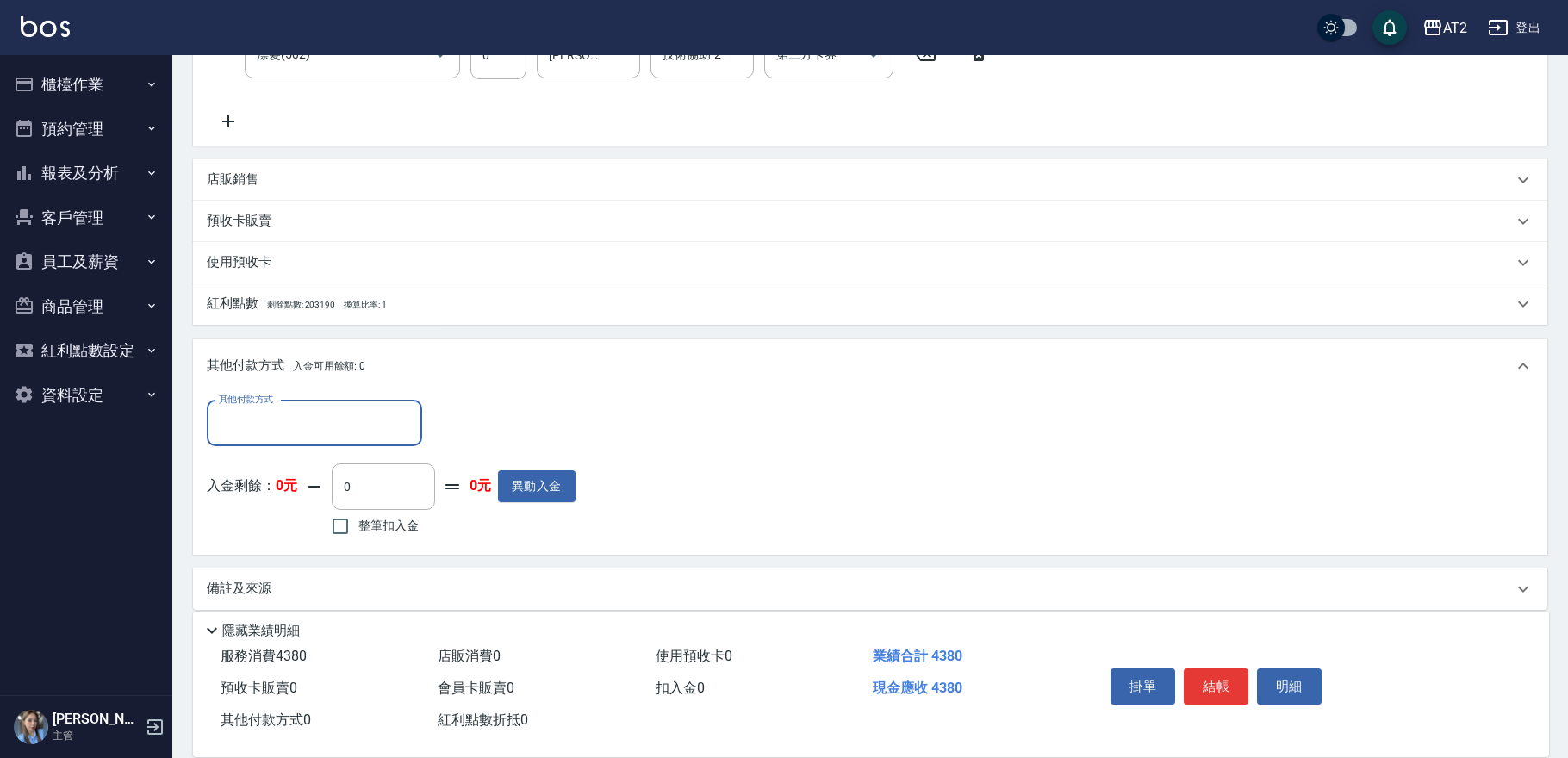
click at [299, 427] on input "其他付款方式" at bounding box center [315, 423] width 200 height 31
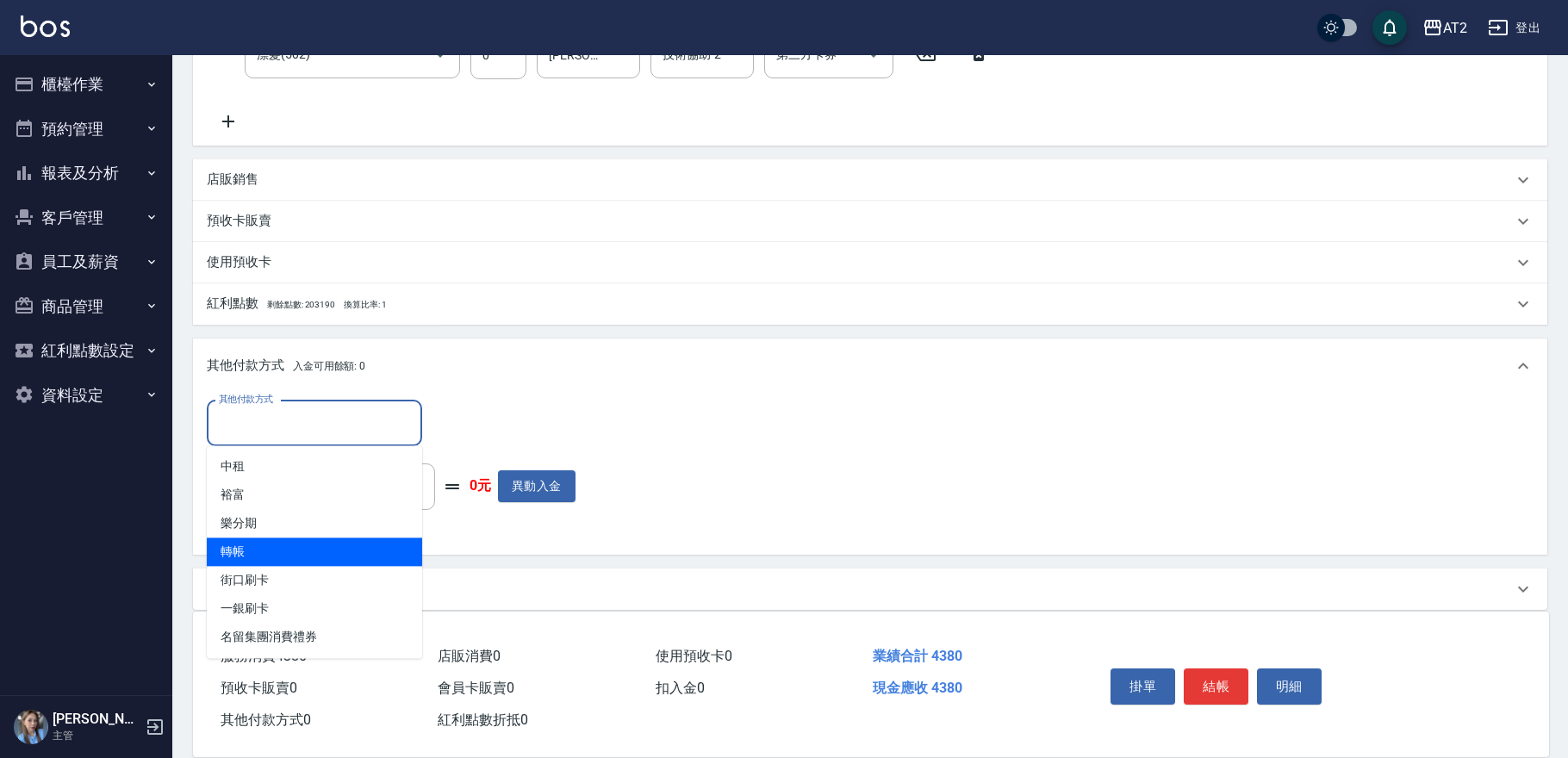
click at [307, 564] on span "轉帳" at bounding box center [314, 551] width 215 height 29
type input "轉帳"
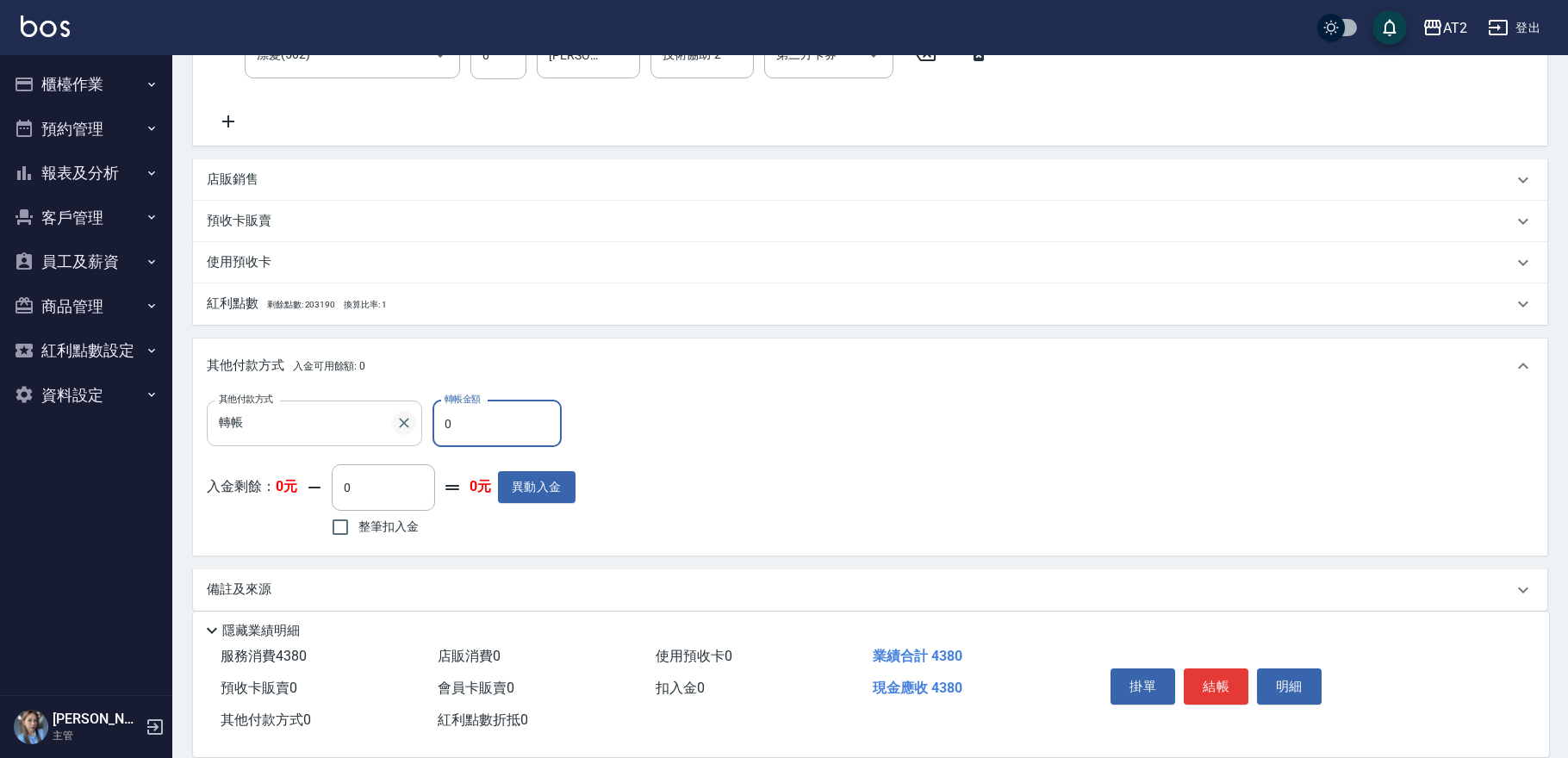
drag, startPoint x: 477, startPoint y: 423, endPoint x: 411, endPoint y: 423, distance: 66.0
click at [411, 423] on div "其他付款方式 轉帳 其他付款方式 轉帳金額 0 轉帳金額" at bounding box center [391, 423] width 369 height 46
type input "438"
type input "390"
type input "4380"
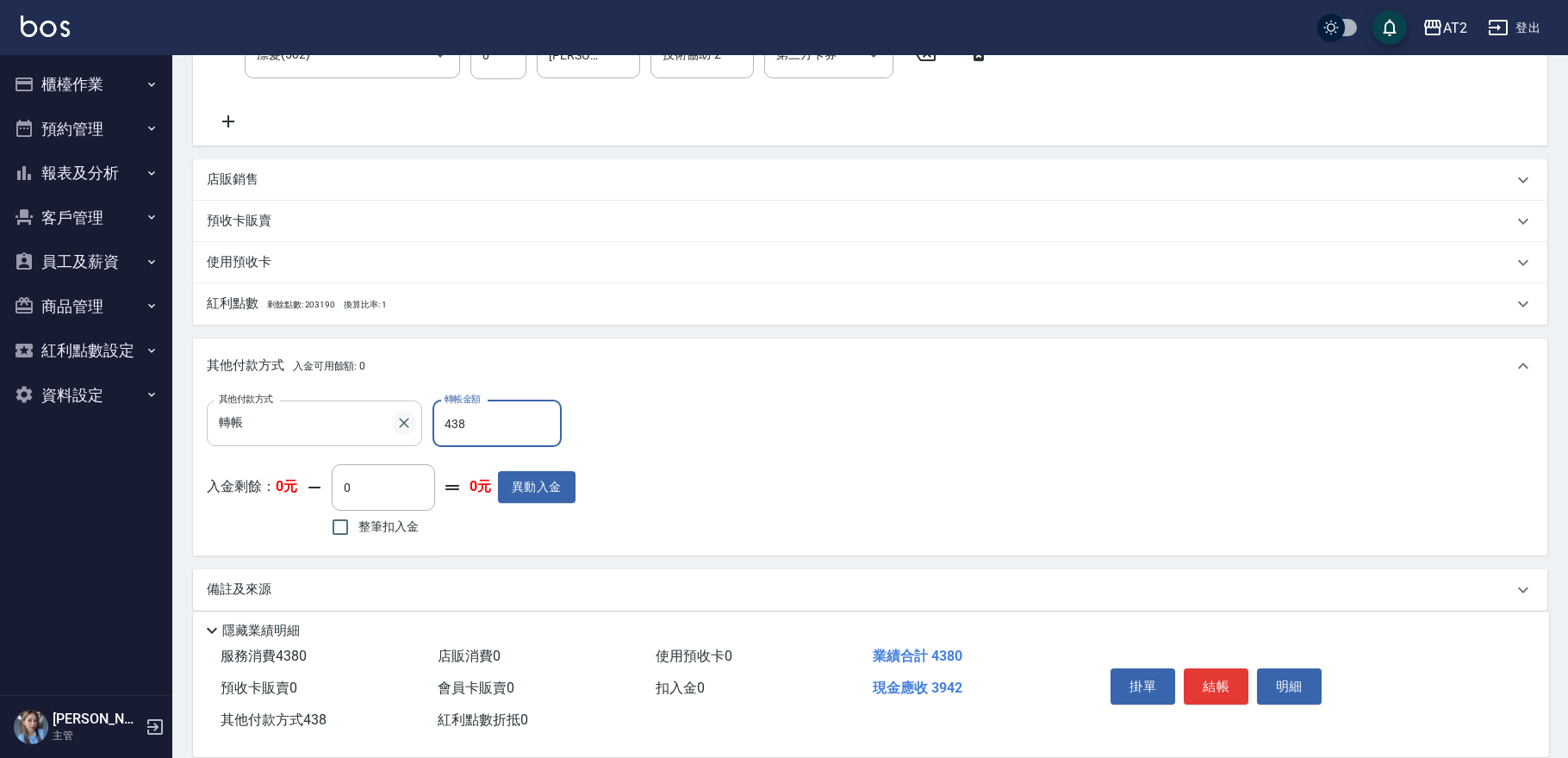
type input "0"
type input "[DATE] 17:23"
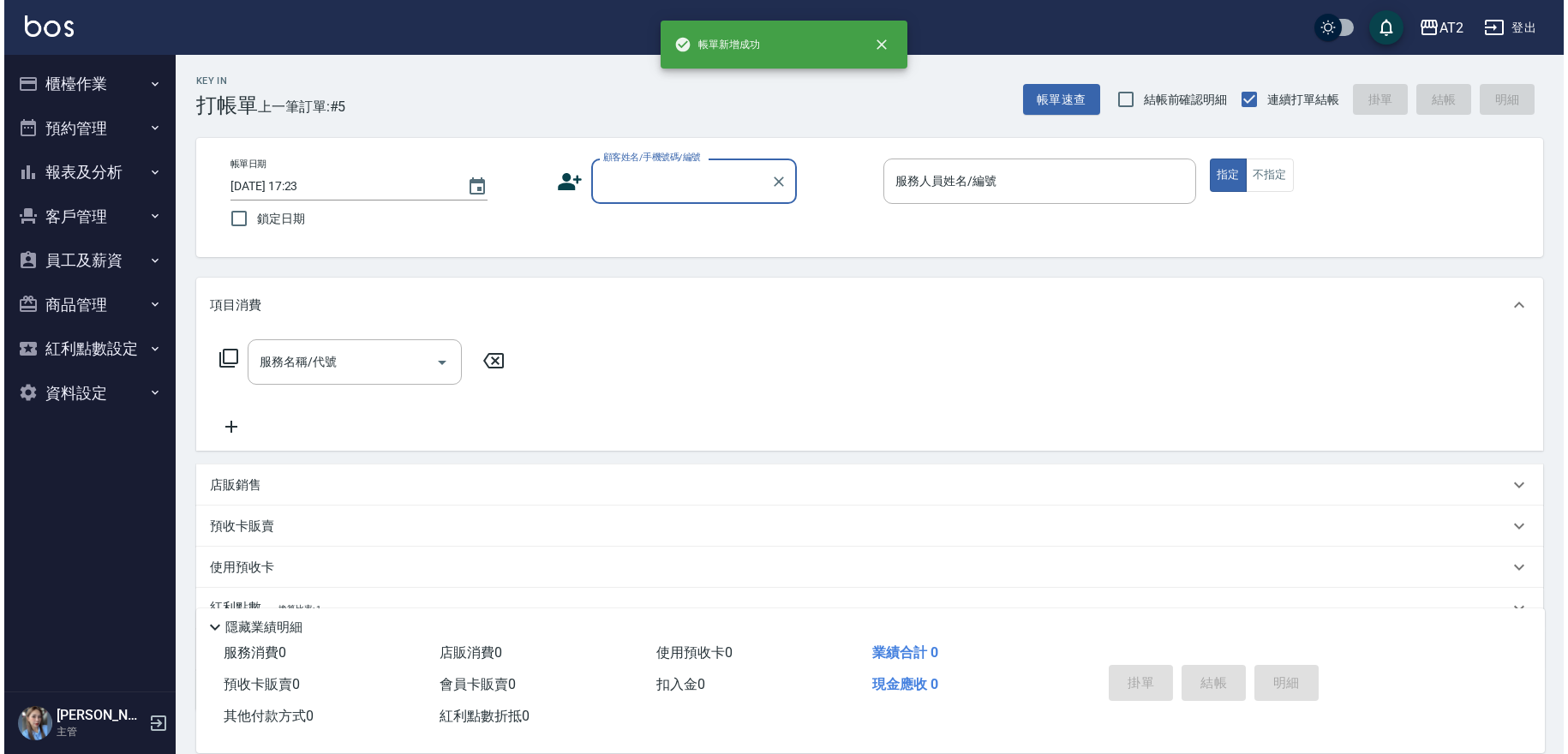
scroll to position [0, 0]
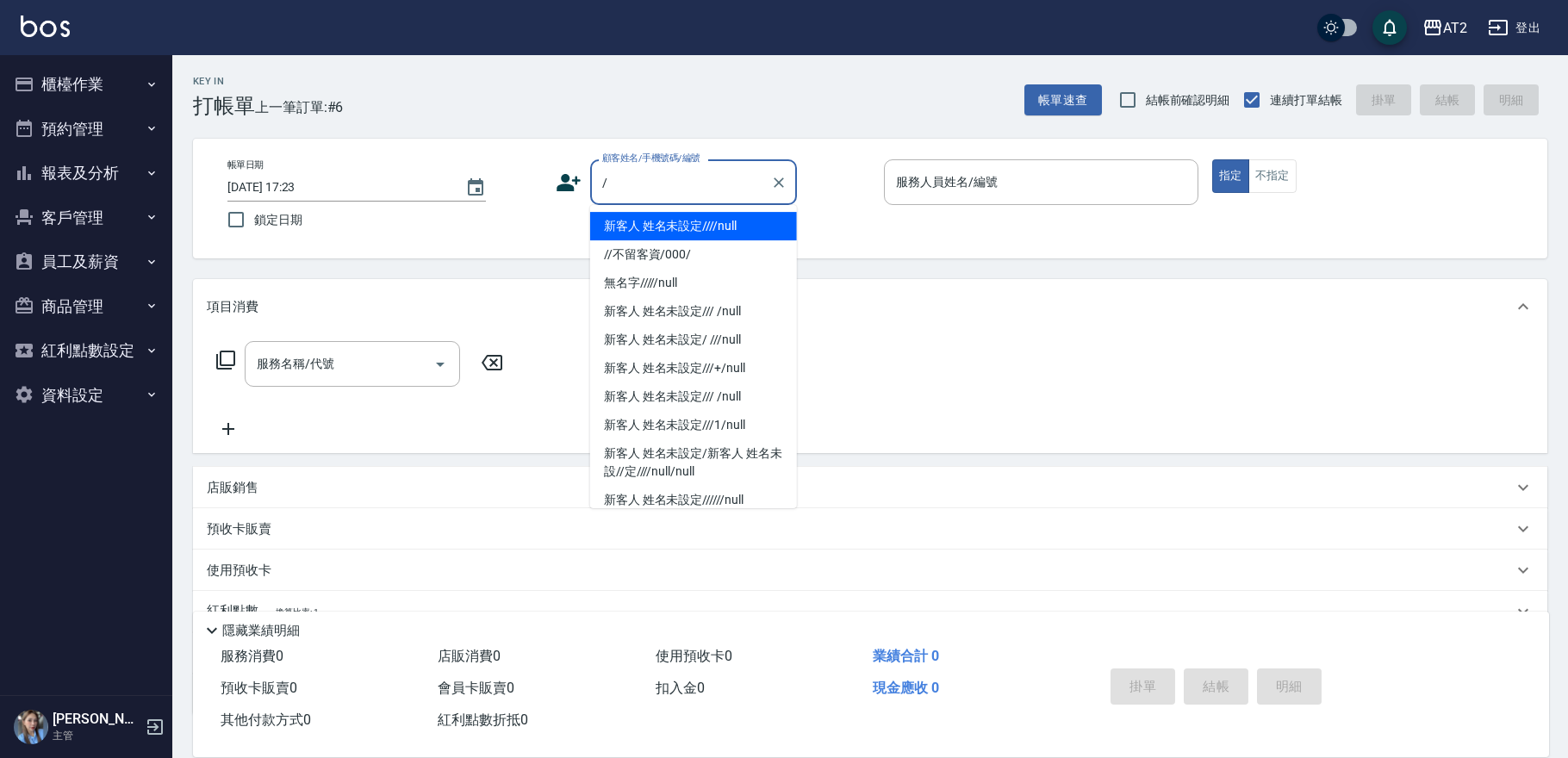
type input "新客人 姓名未設定////null"
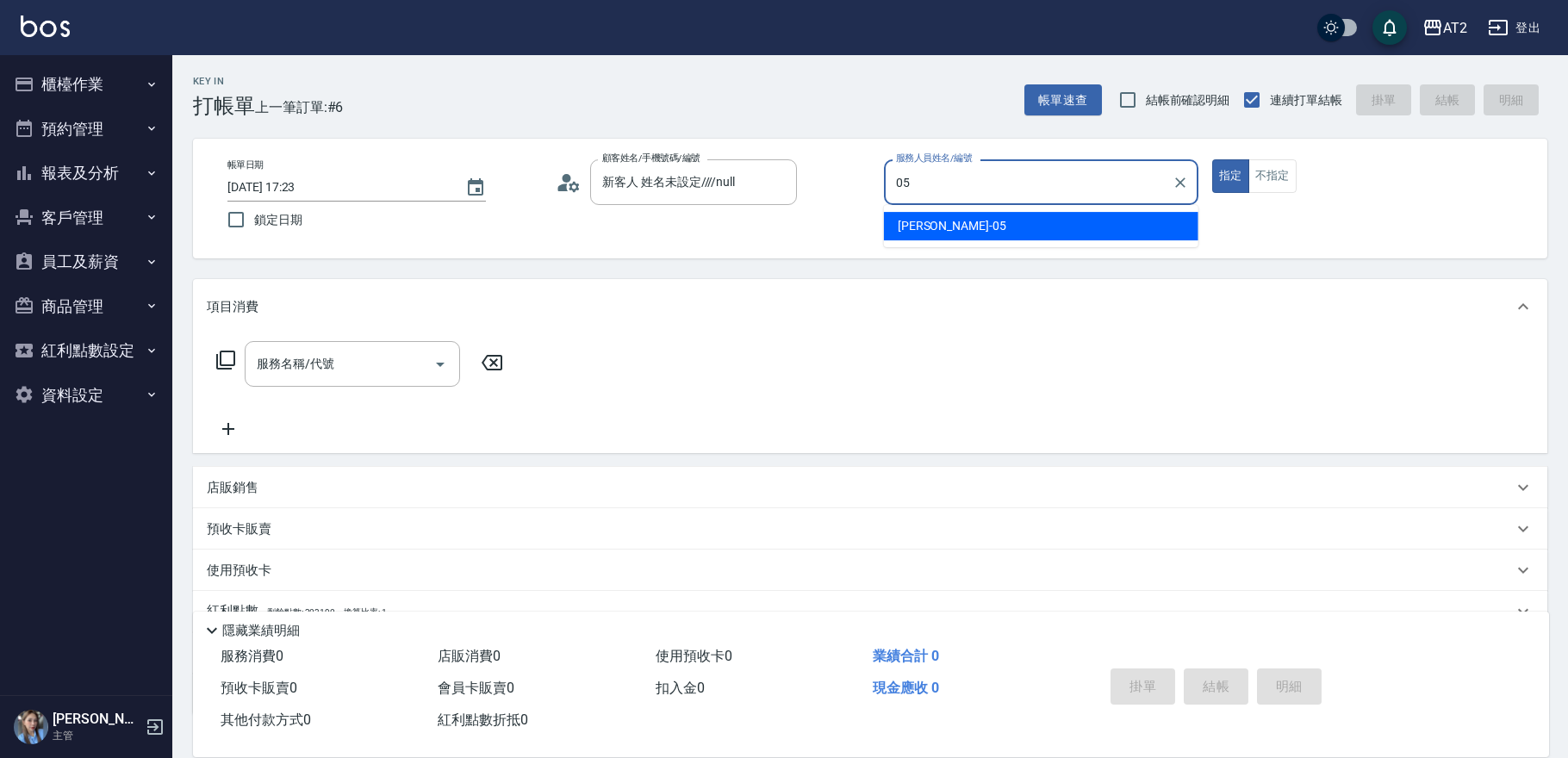
type input "[PERSON_NAME]-05"
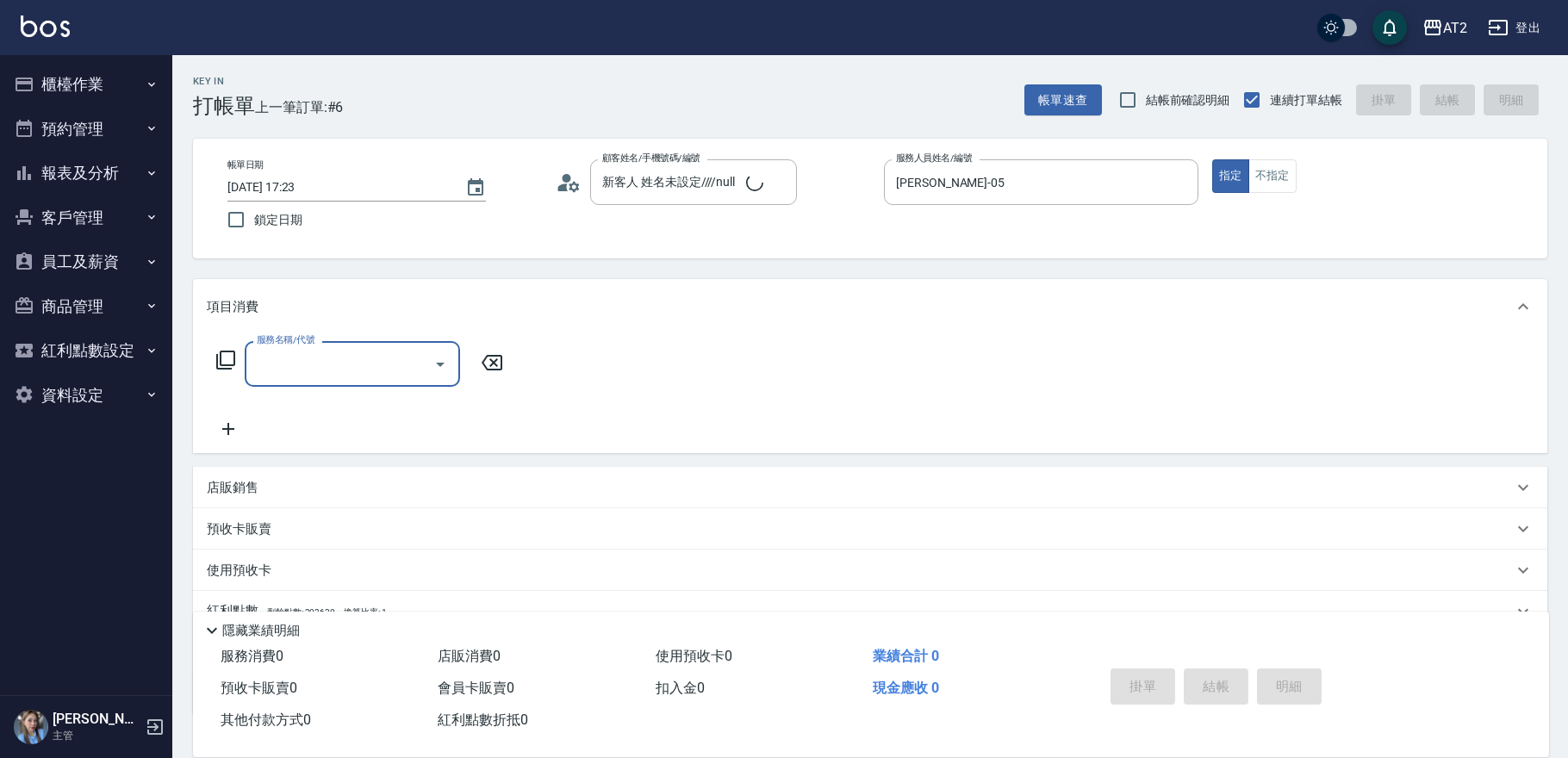
type input "5"
type input "無名字///null"
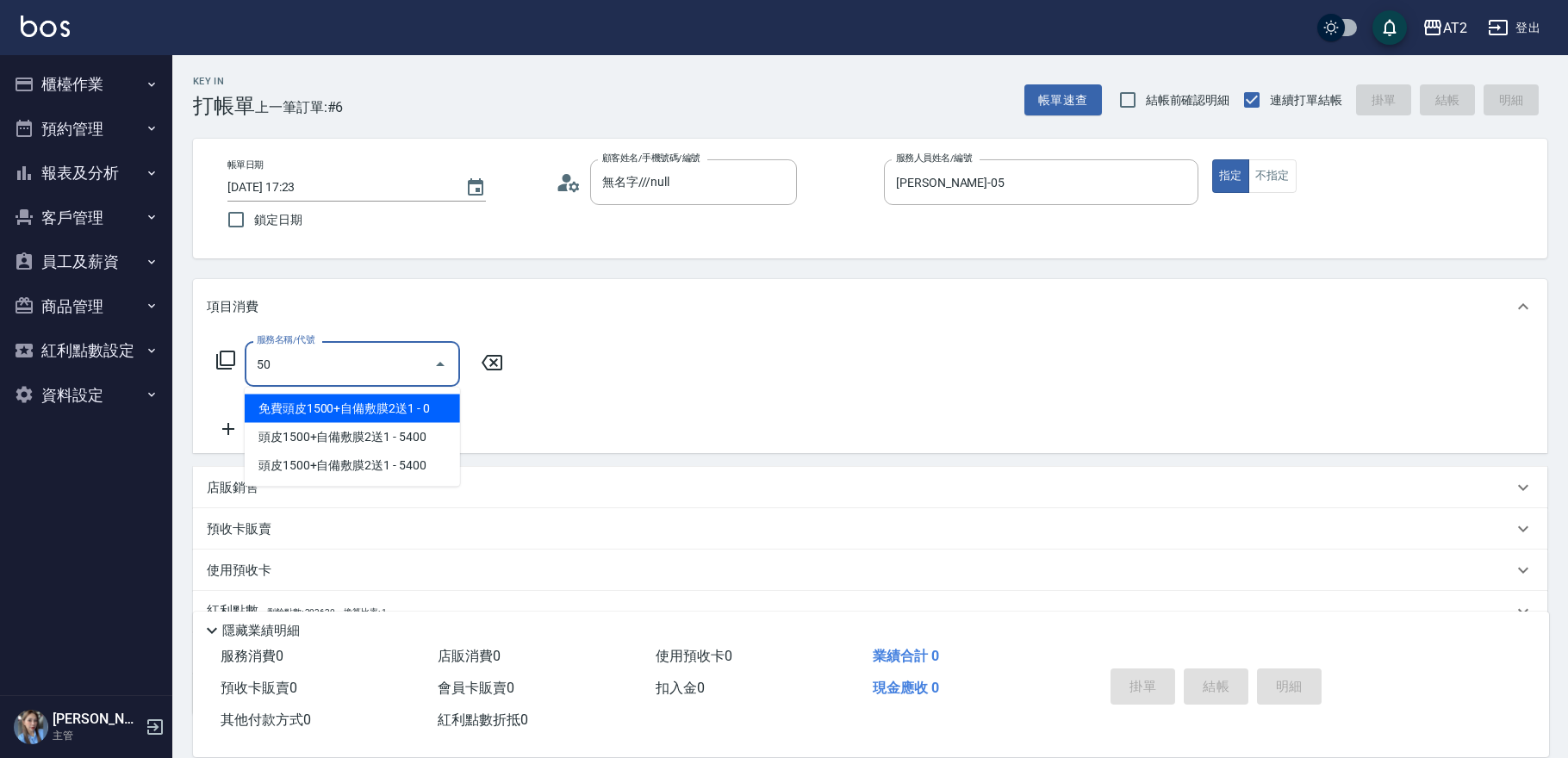
type input "501"
type input "100"
type input "染髮(501)"
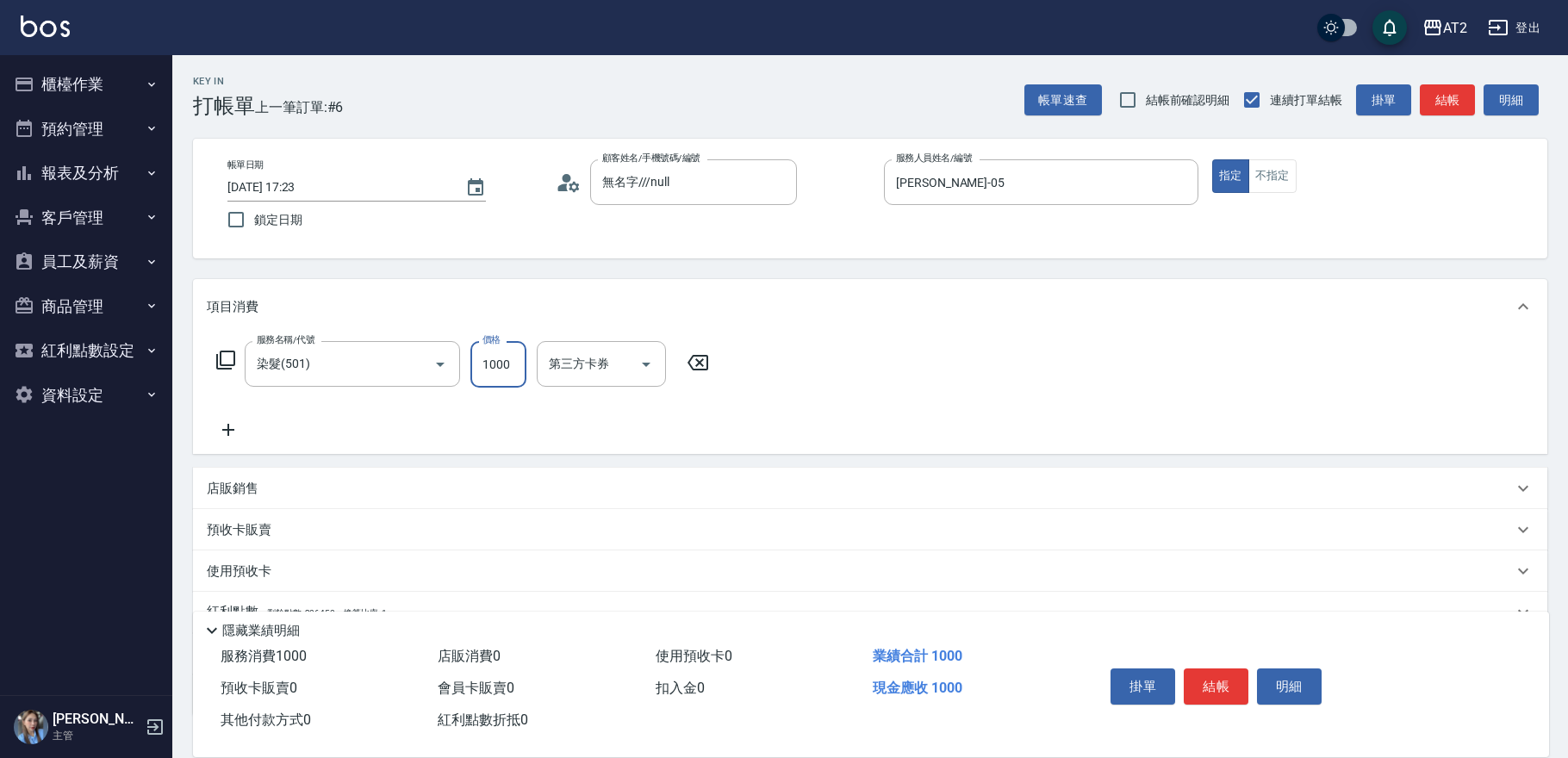
type input "1"
type input "0"
type input "198"
type input "10"
type input "1980"
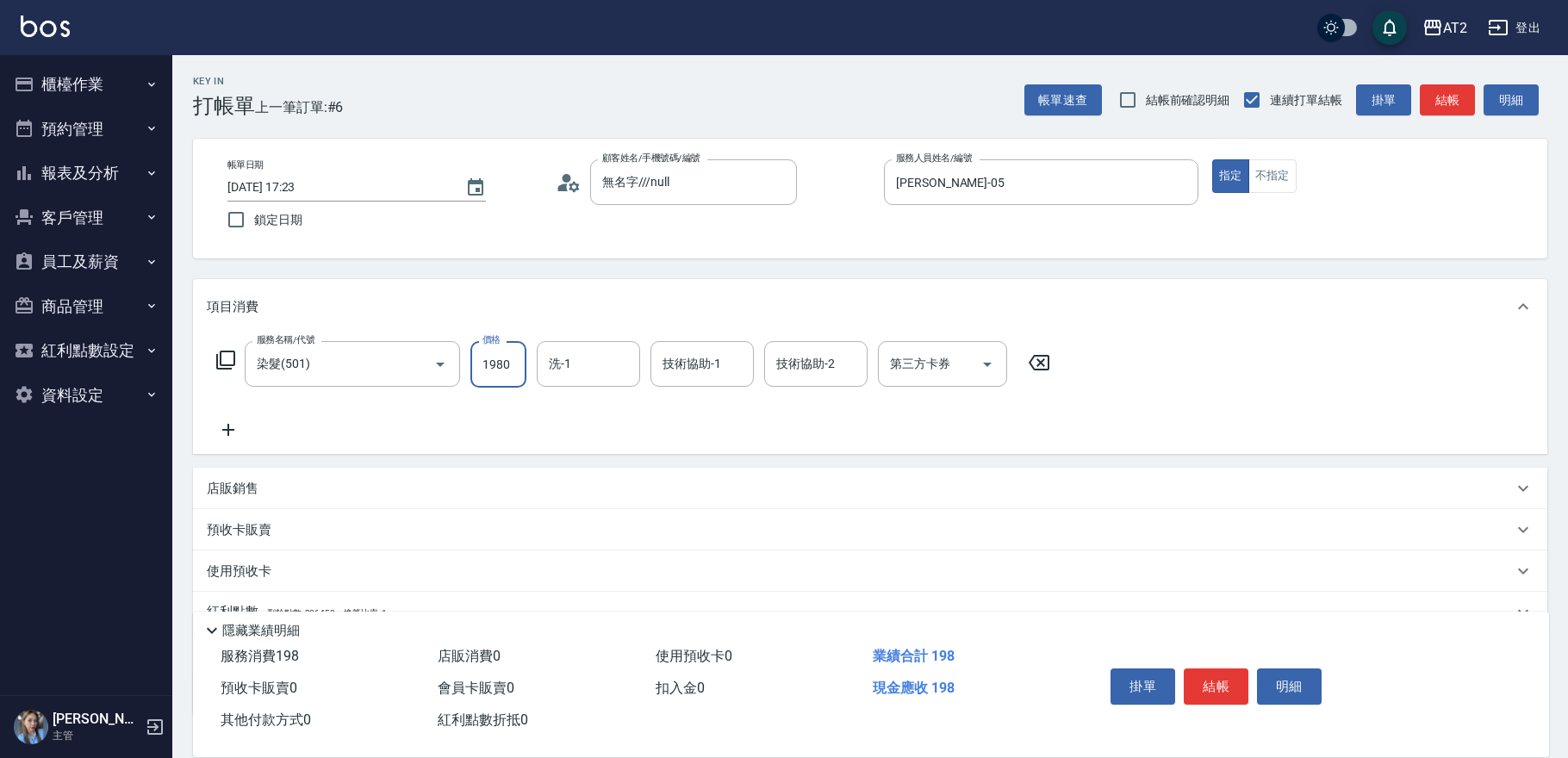
type input "190"
type input "1980"
type input "[PERSON_NAME]-32"
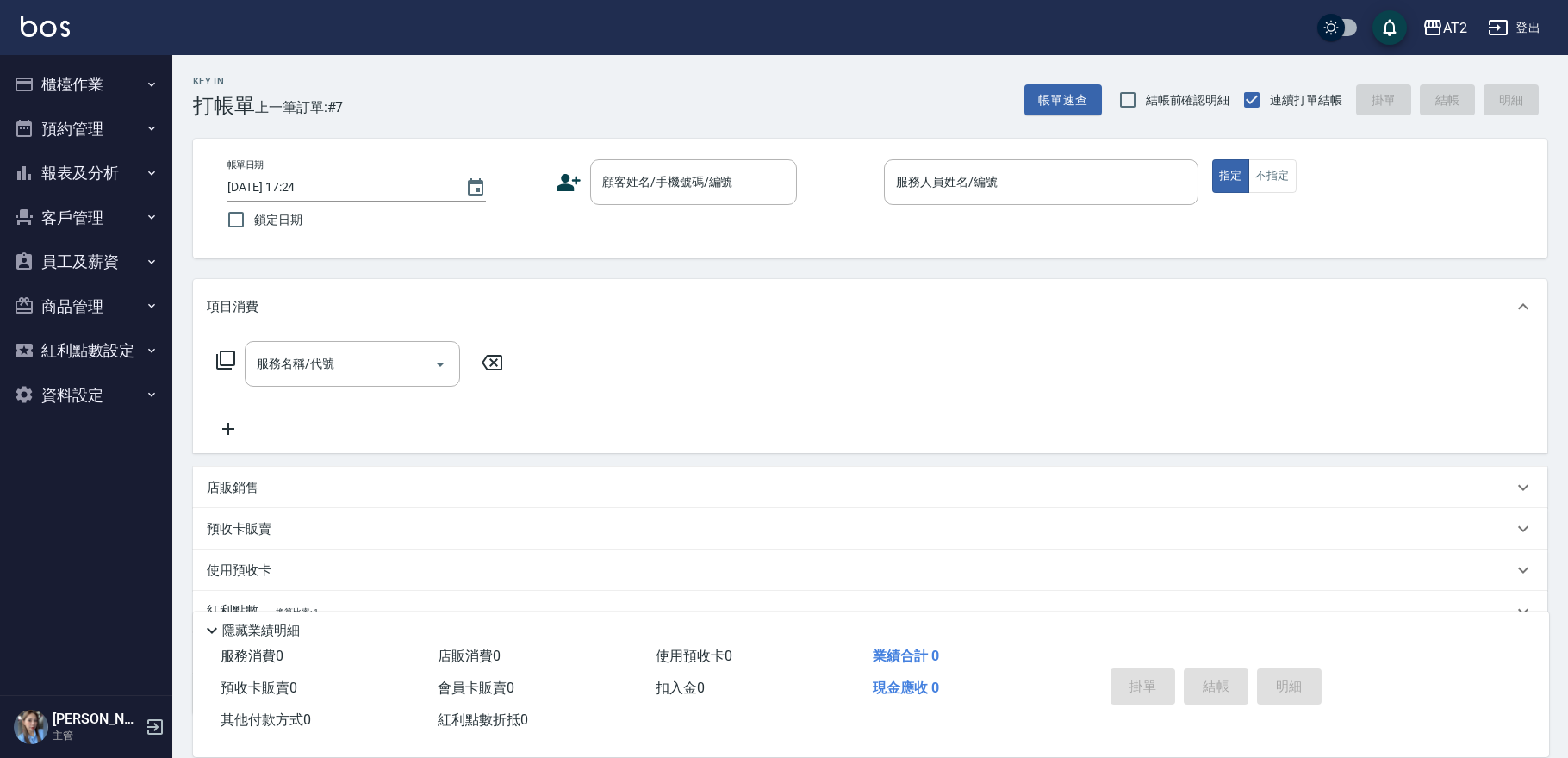
drag, startPoint x: 1166, startPoint y: 306, endPoint x: 1133, endPoint y: 283, distance: 40.2
click at [1169, 305] on div "項目消費" at bounding box center [860, 308] width 1307 height 19
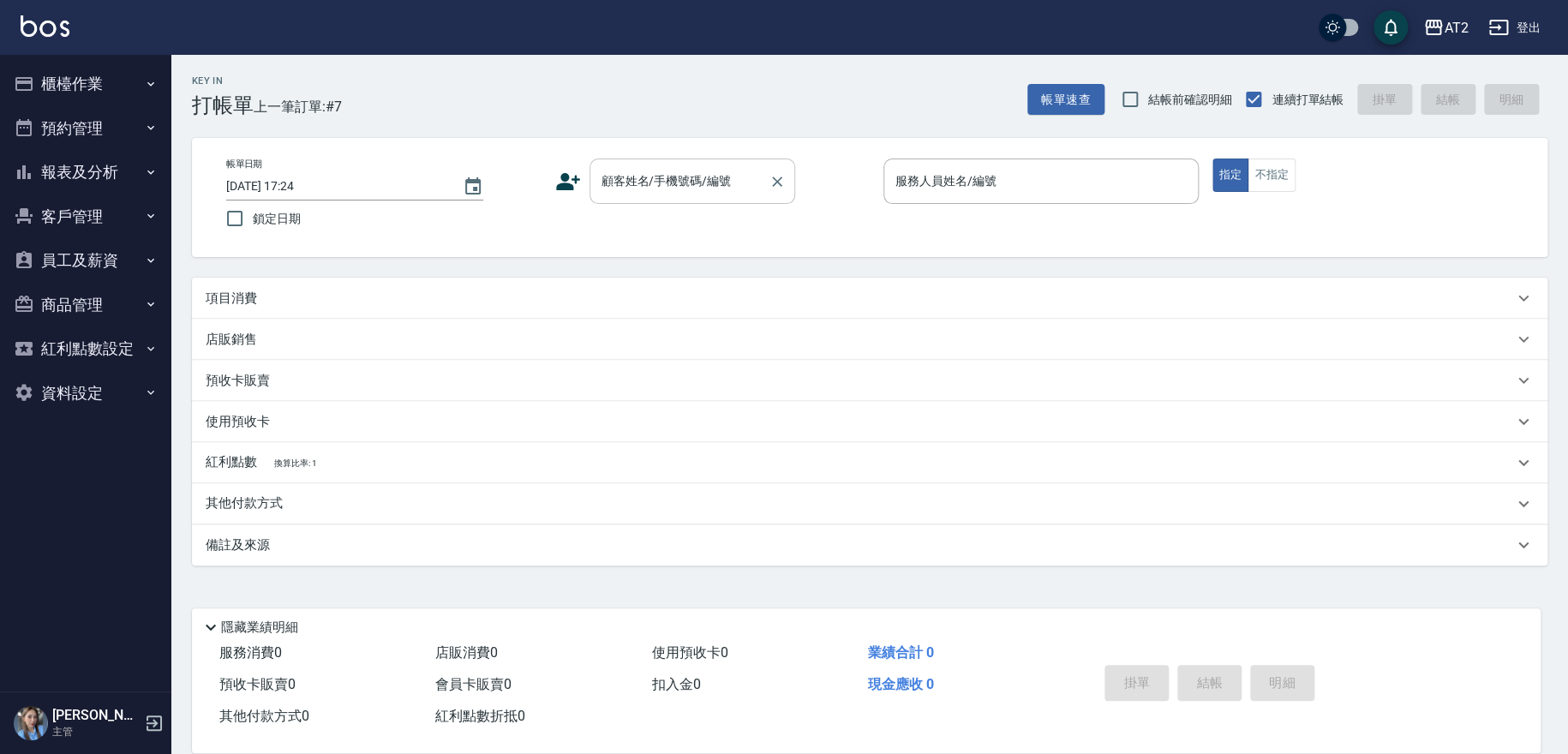
click at [670, 181] on input "顧客姓名/手機號碼/編號" at bounding box center [679, 181] width 165 height 30
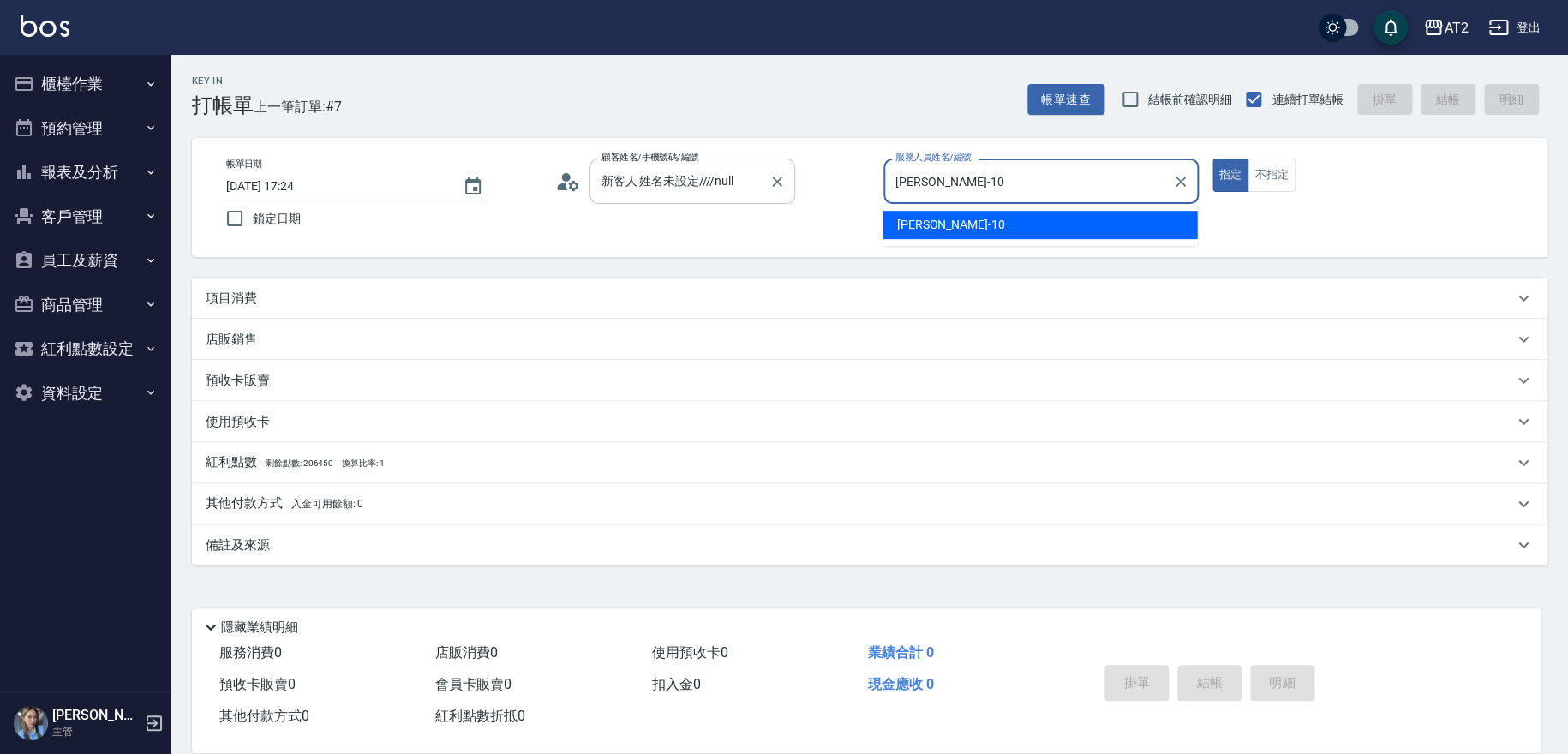
click at [1213, 159] on button "指定" at bounding box center [1232, 175] width 37 height 33
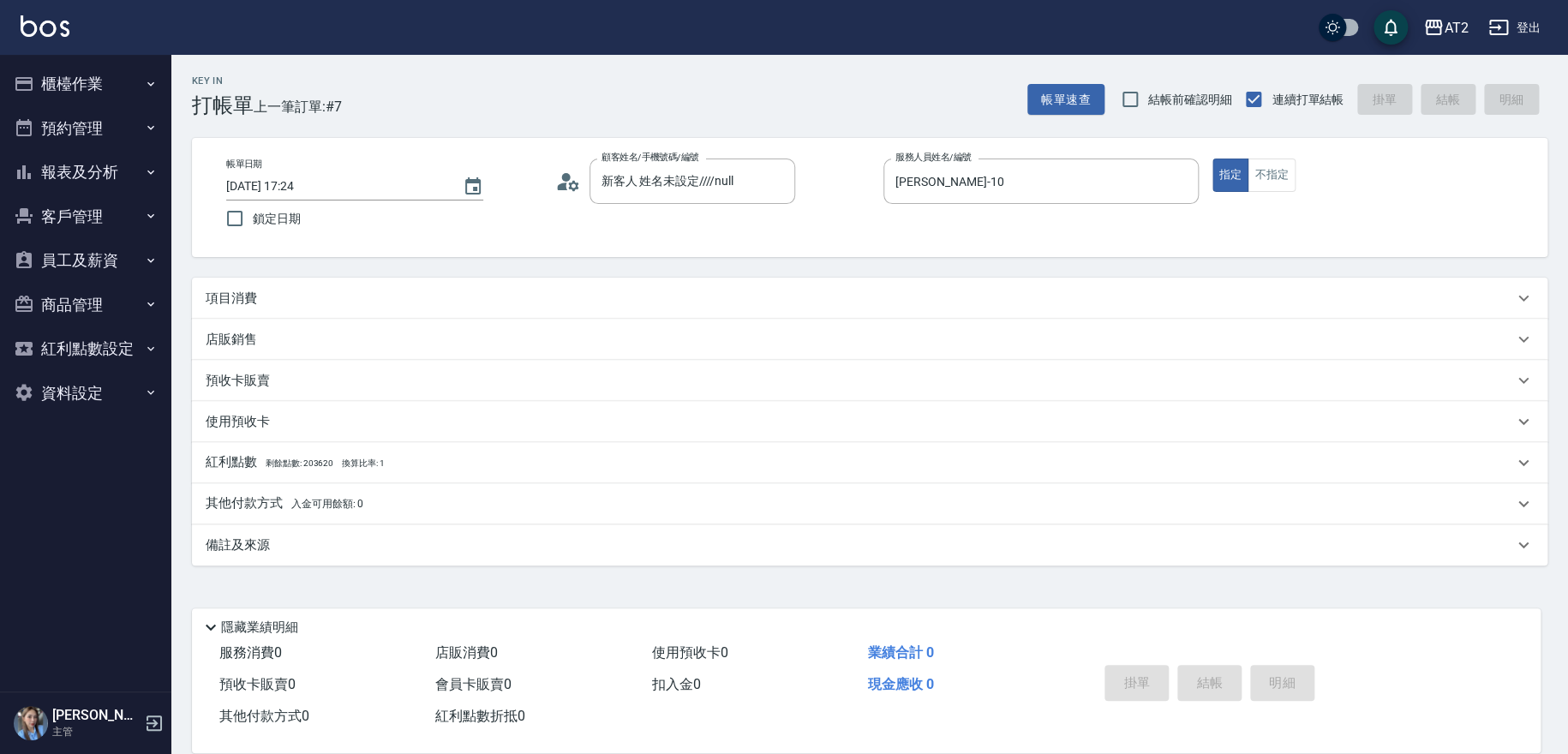
click at [619, 287] on div "項目消費" at bounding box center [869, 298] width 1356 height 41
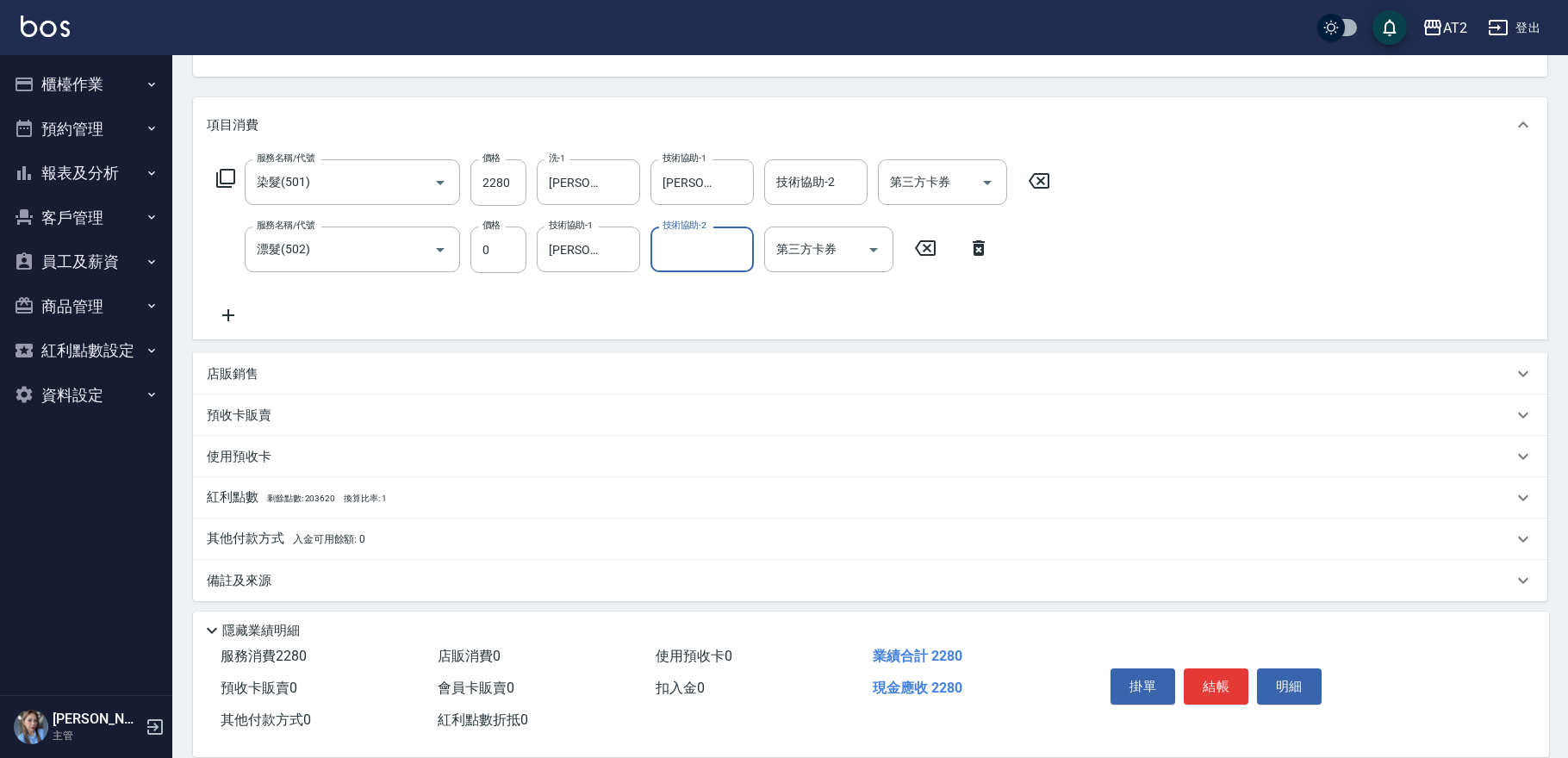
scroll to position [187, 0]
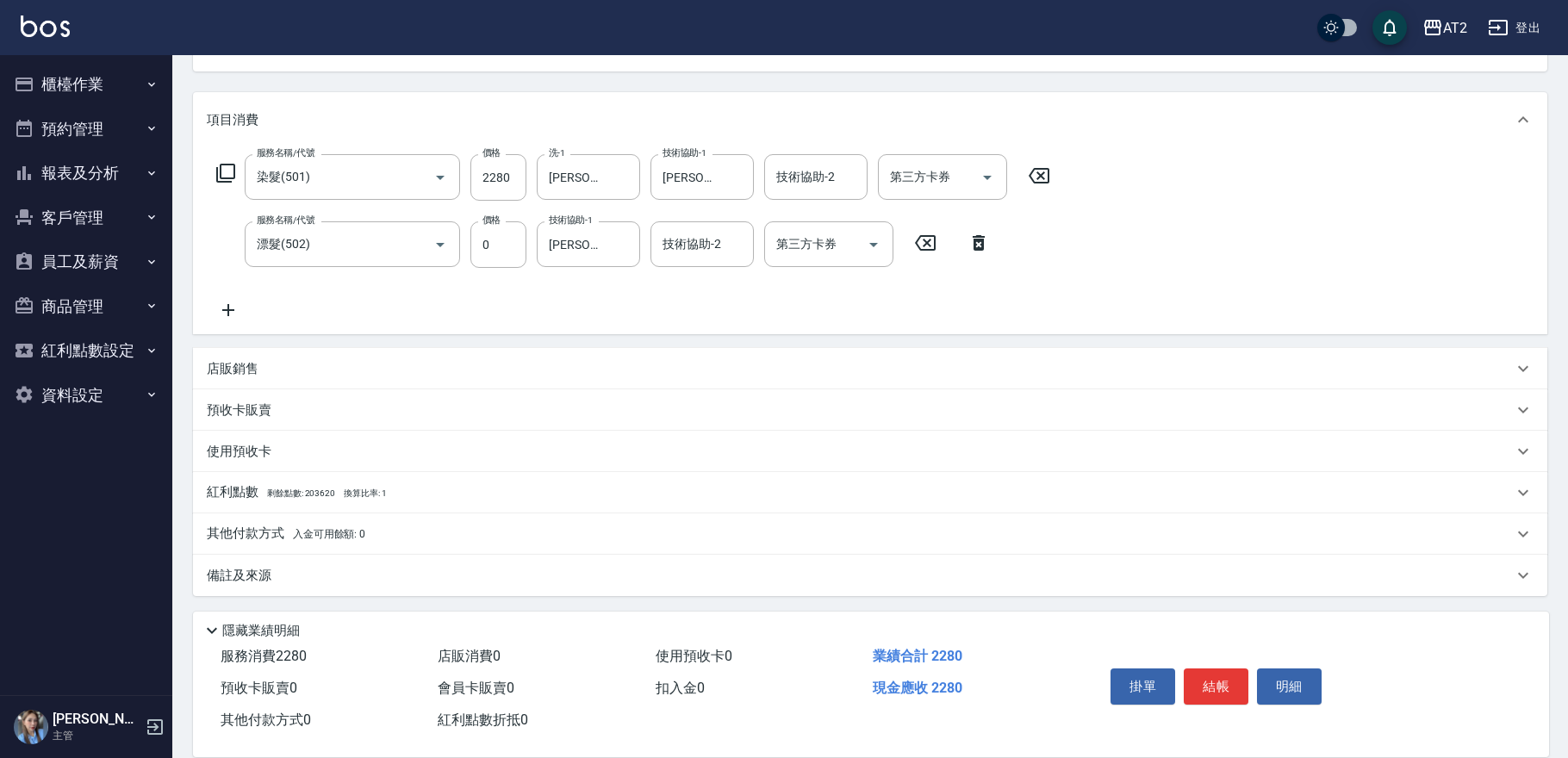
click at [379, 538] on div "其他付款方式 入金可用餘額: 0" at bounding box center [860, 534] width 1307 height 19
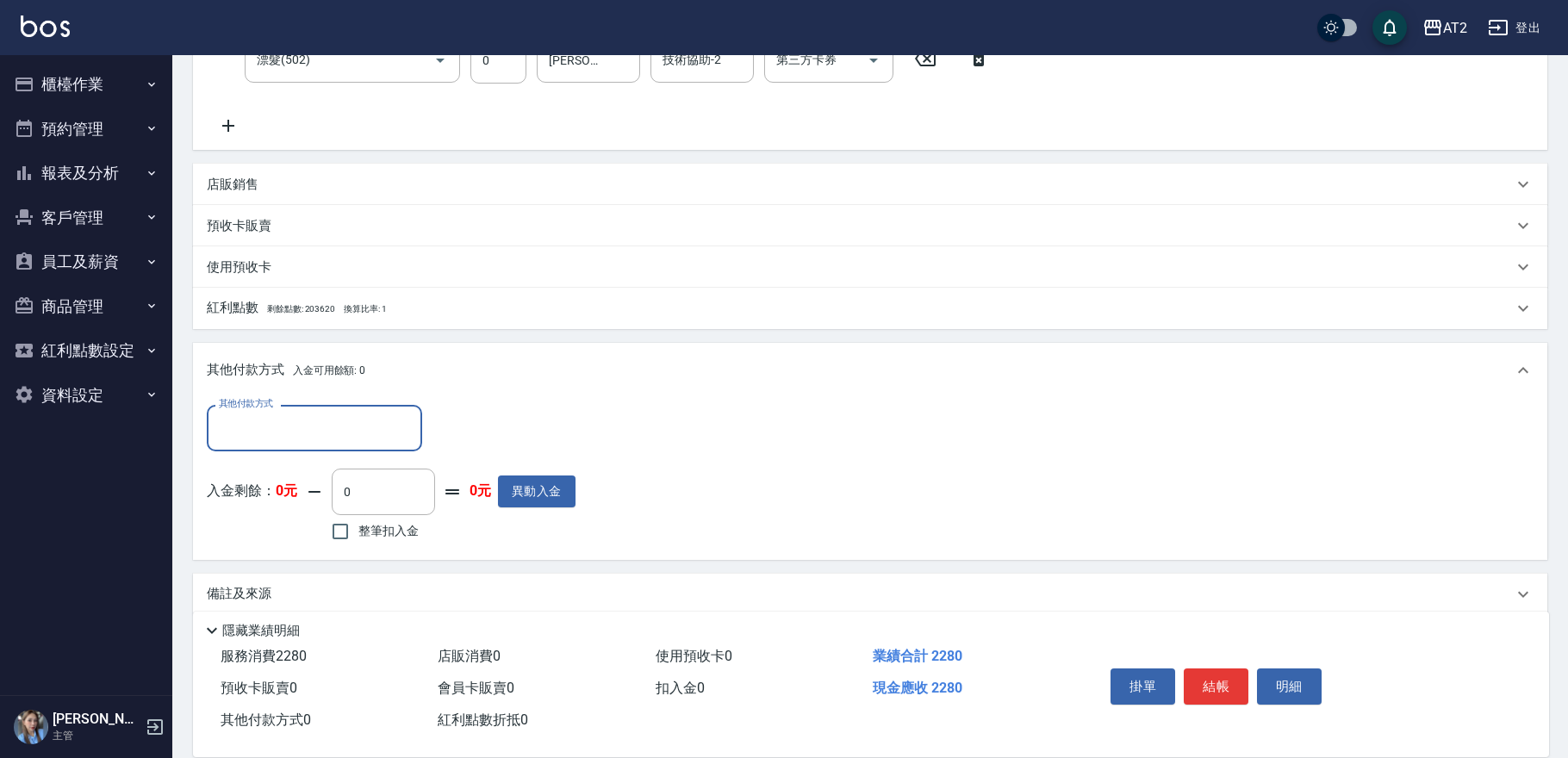
scroll to position [381, 0]
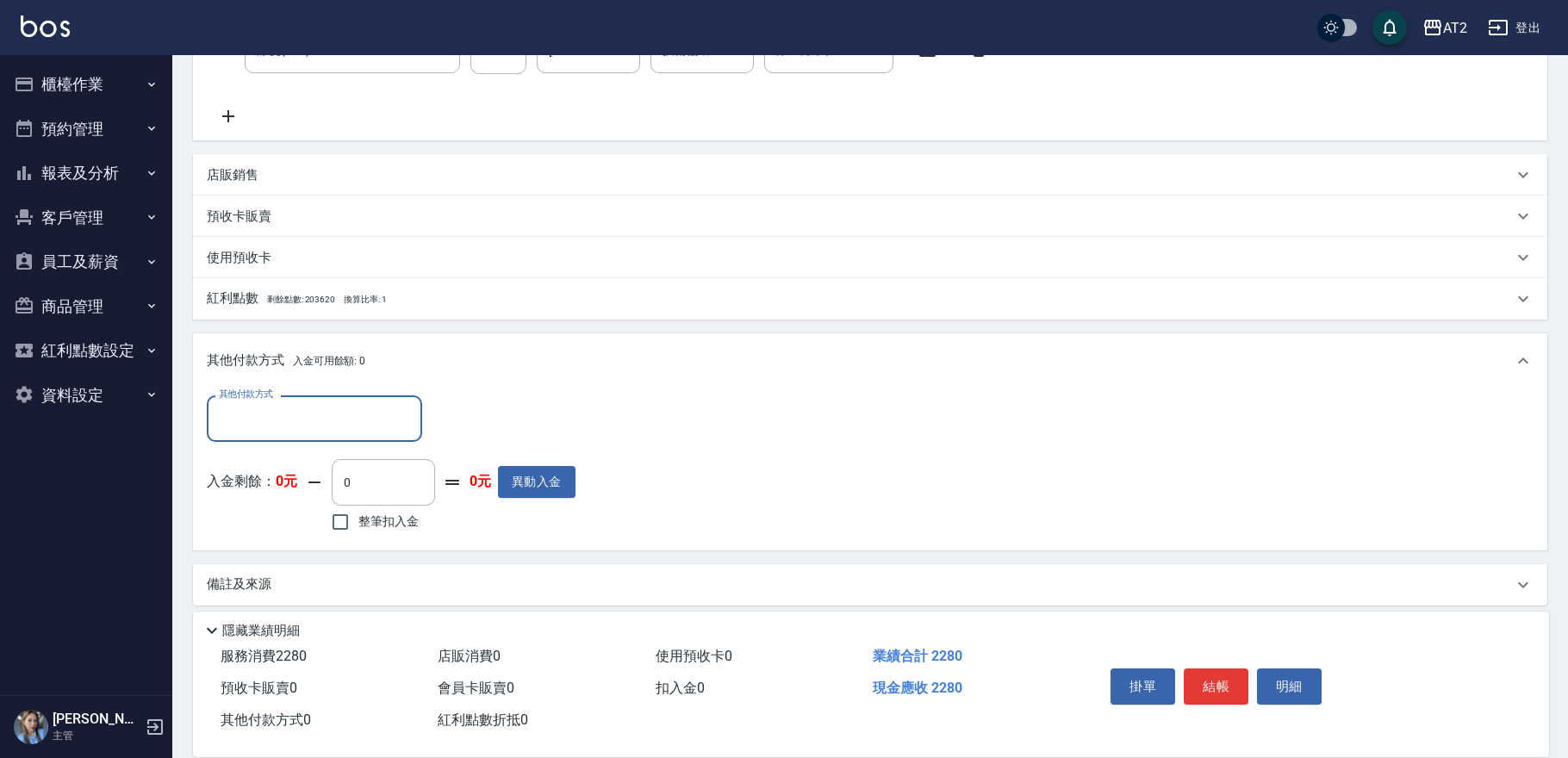
click at [325, 415] on input "其他付款方式" at bounding box center [315, 418] width 200 height 31
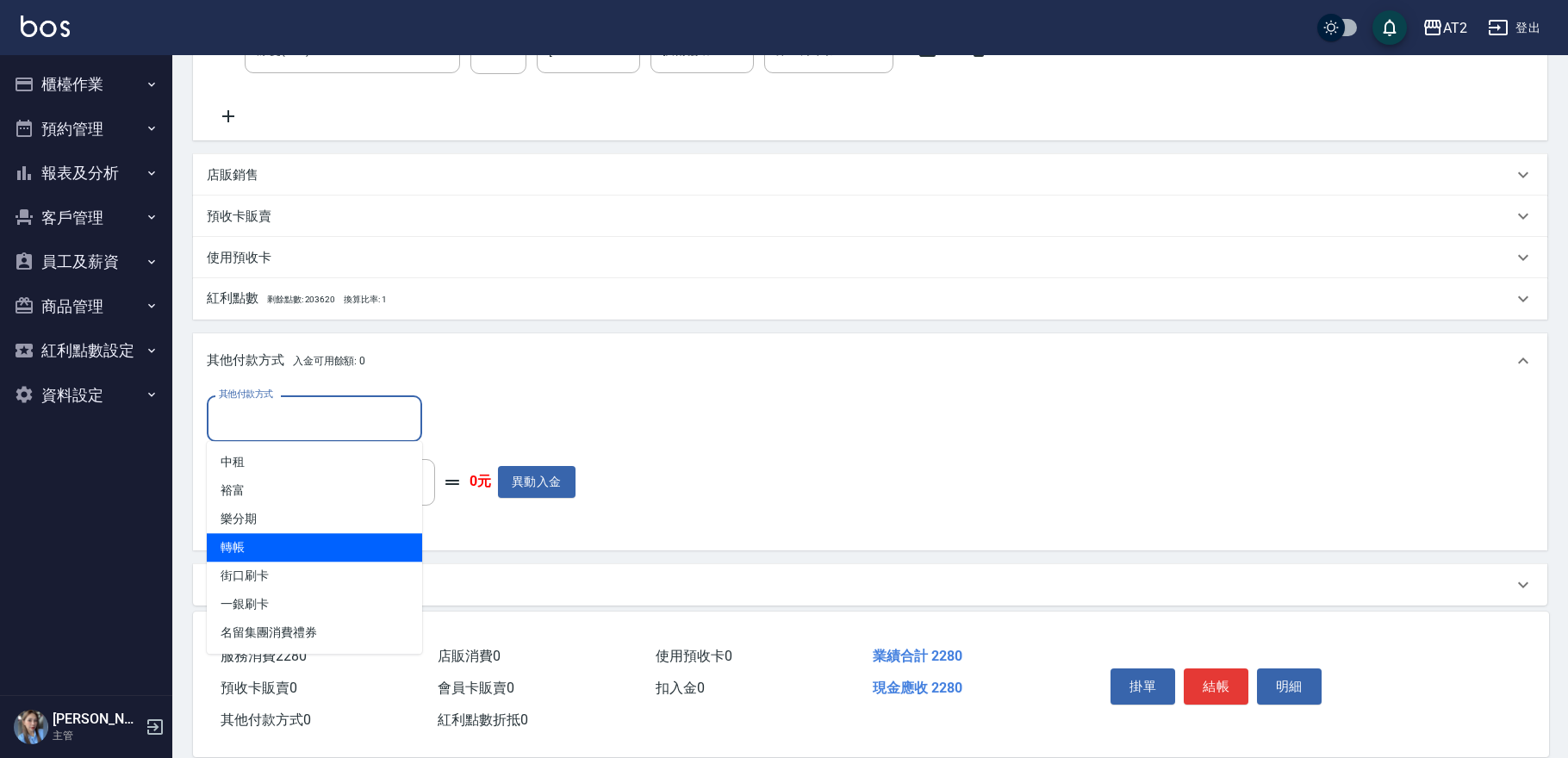
click at [314, 558] on span "轉帳" at bounding box center [314, 548] width 215 height 29
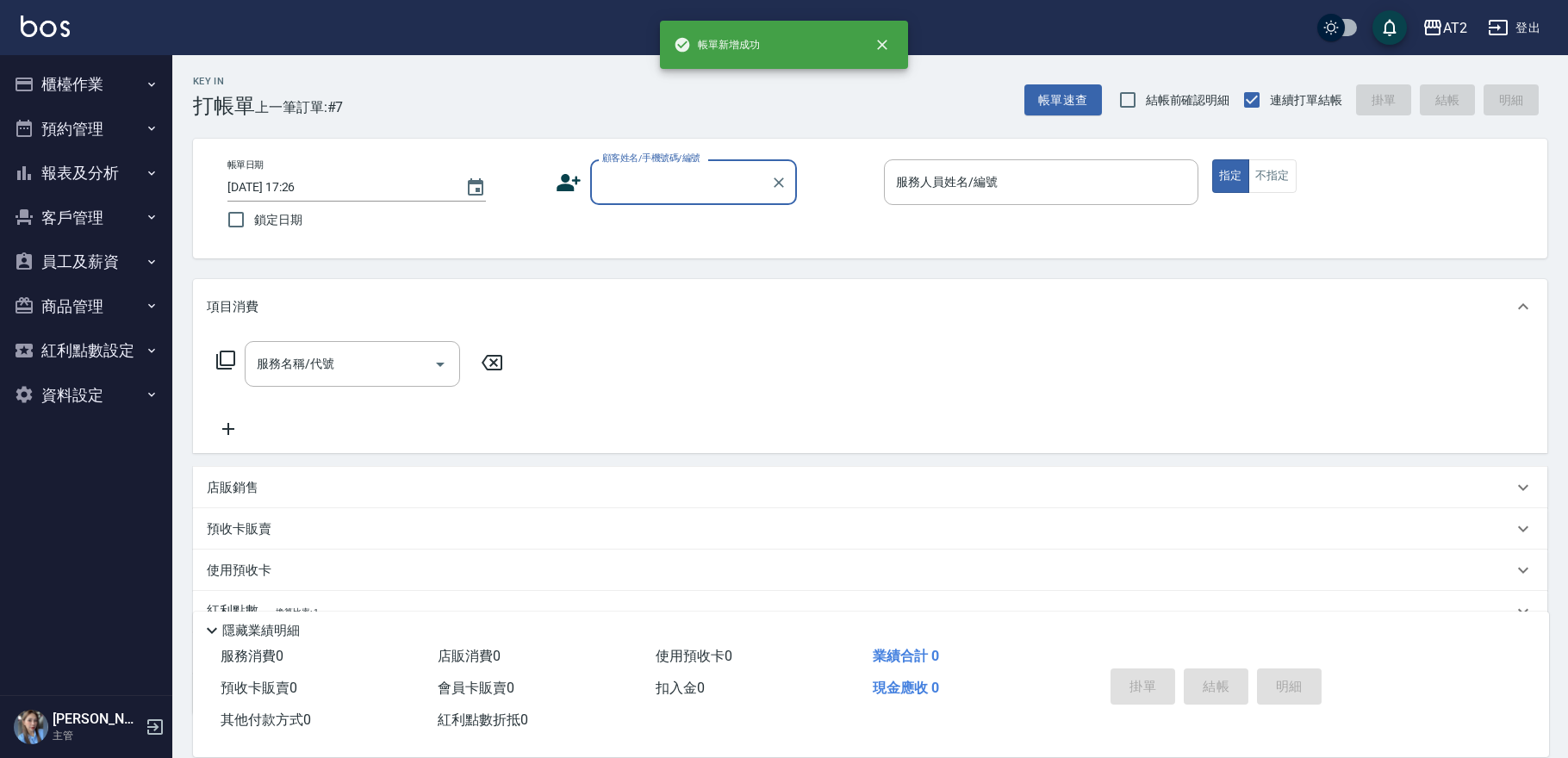
scroll to position [0, 0]
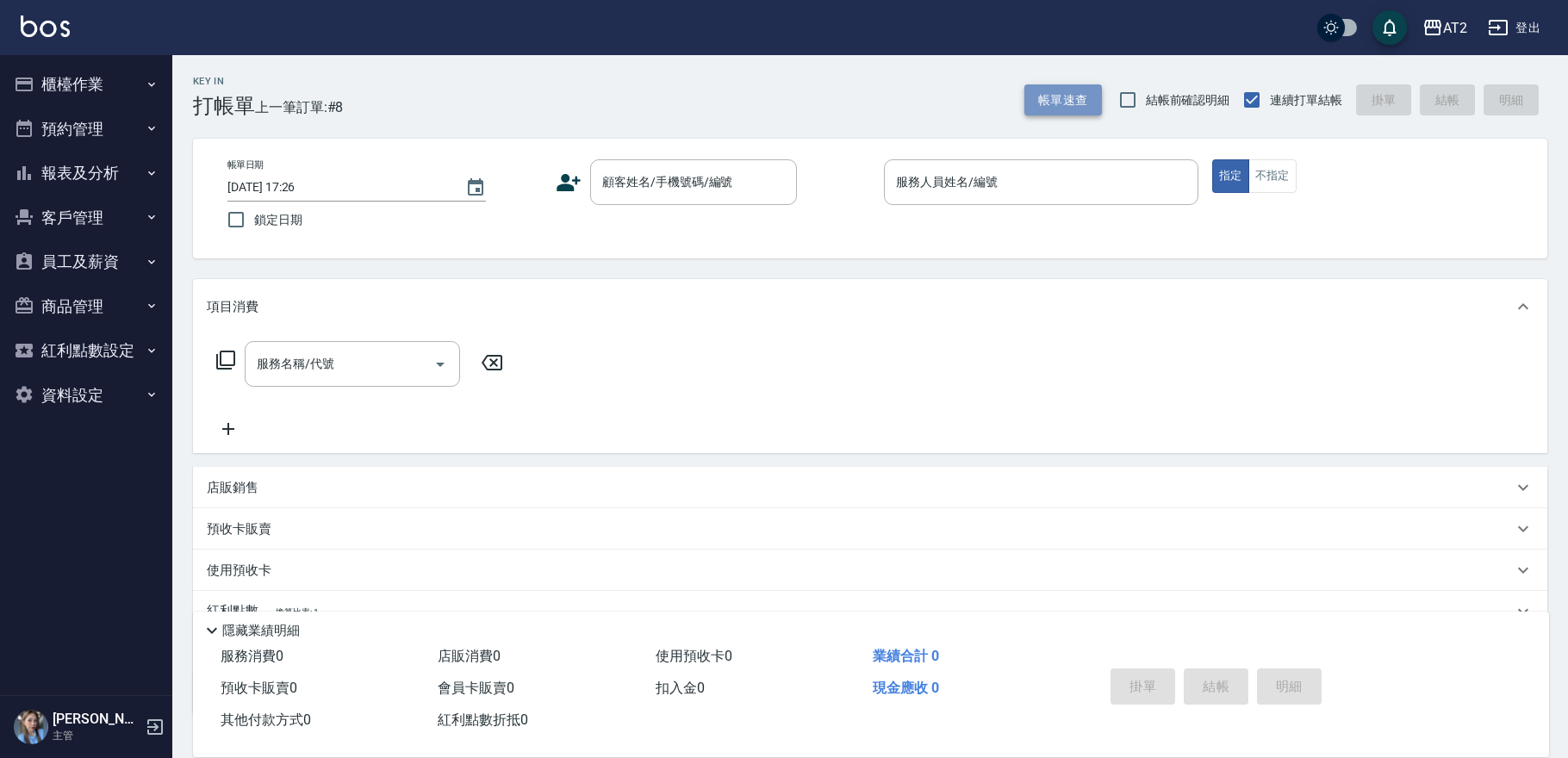
click at [1077, 99] on button "帳單速查" at bounding box center [1063, 100] width 78 height 32
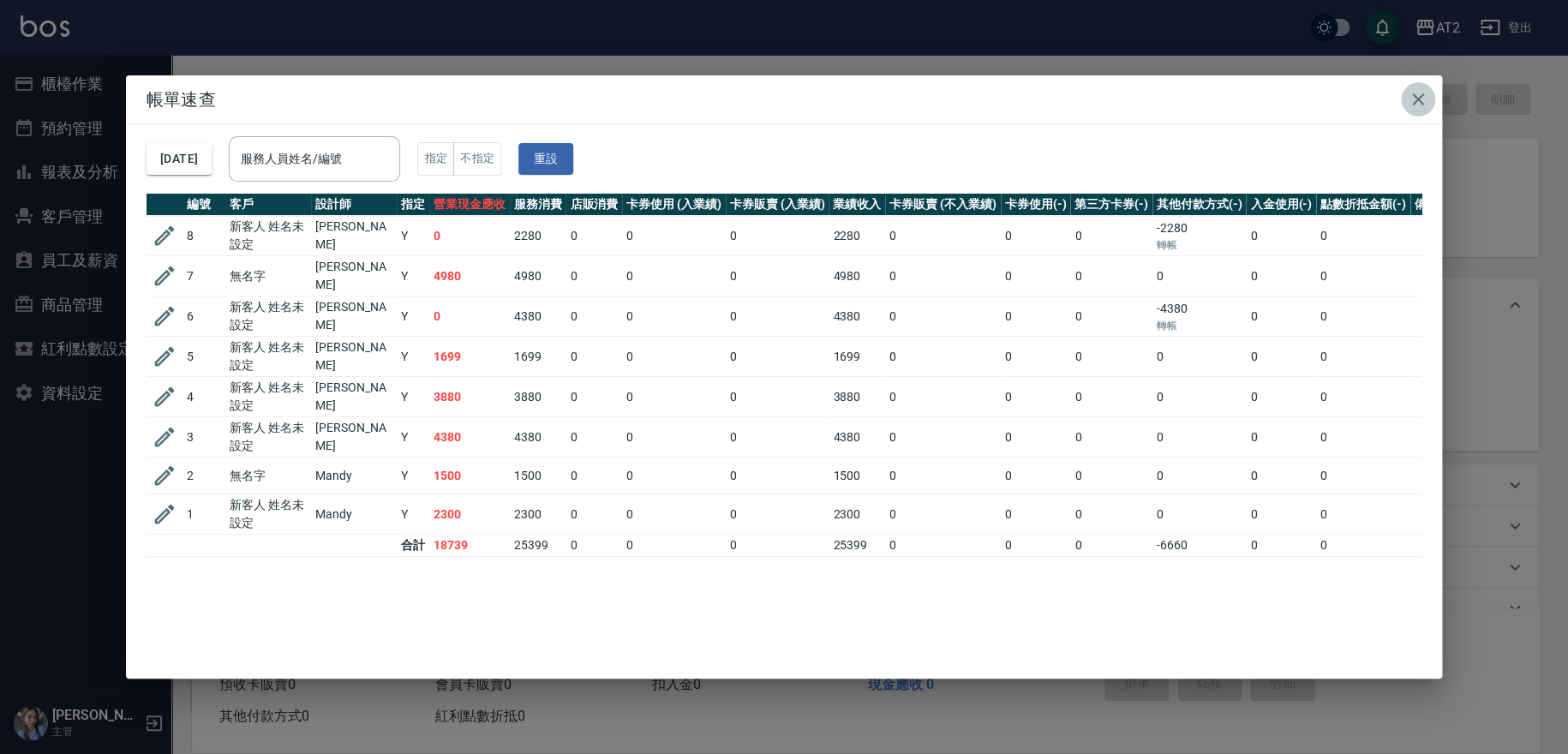
click at [1434, 98] on button "button" at bounding box center [1418, 99] width 34 height 34
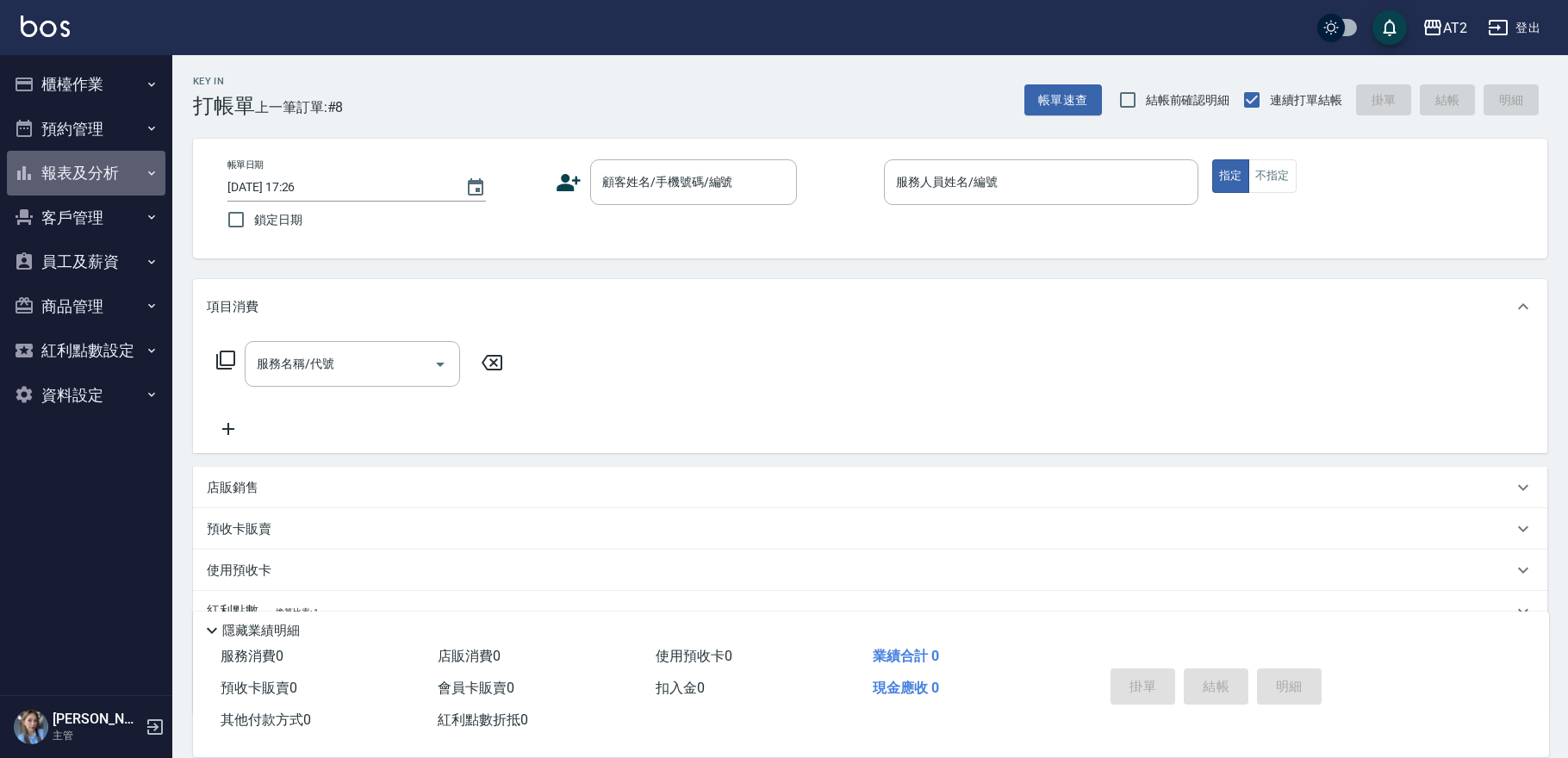
click at [150, 166] on icon "button" at bounding box center [151, 172] width 14 height 14
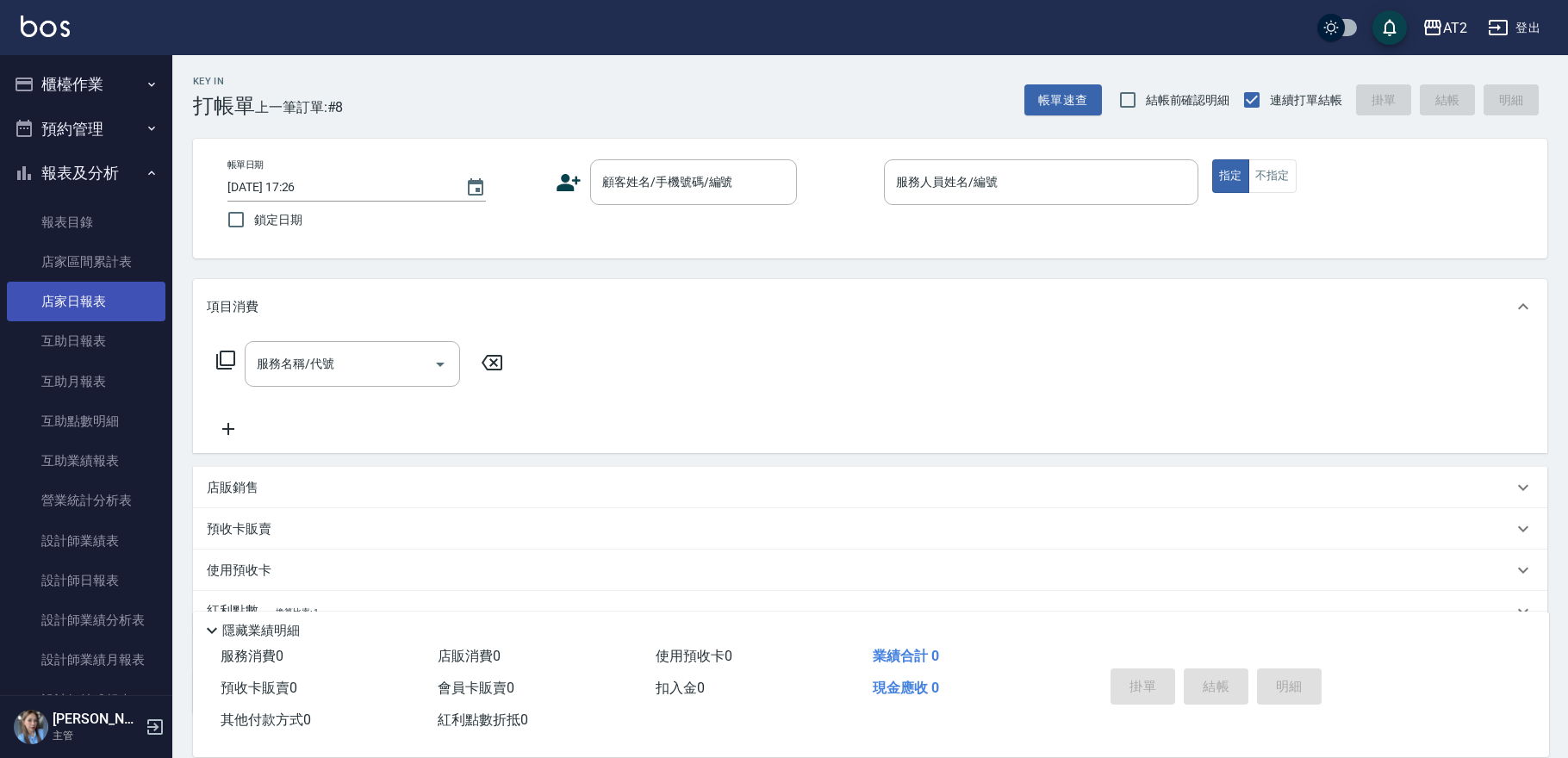
click at [102, 303] on link "店家日報表" at bounding box center [85, 301] width 158 height 40
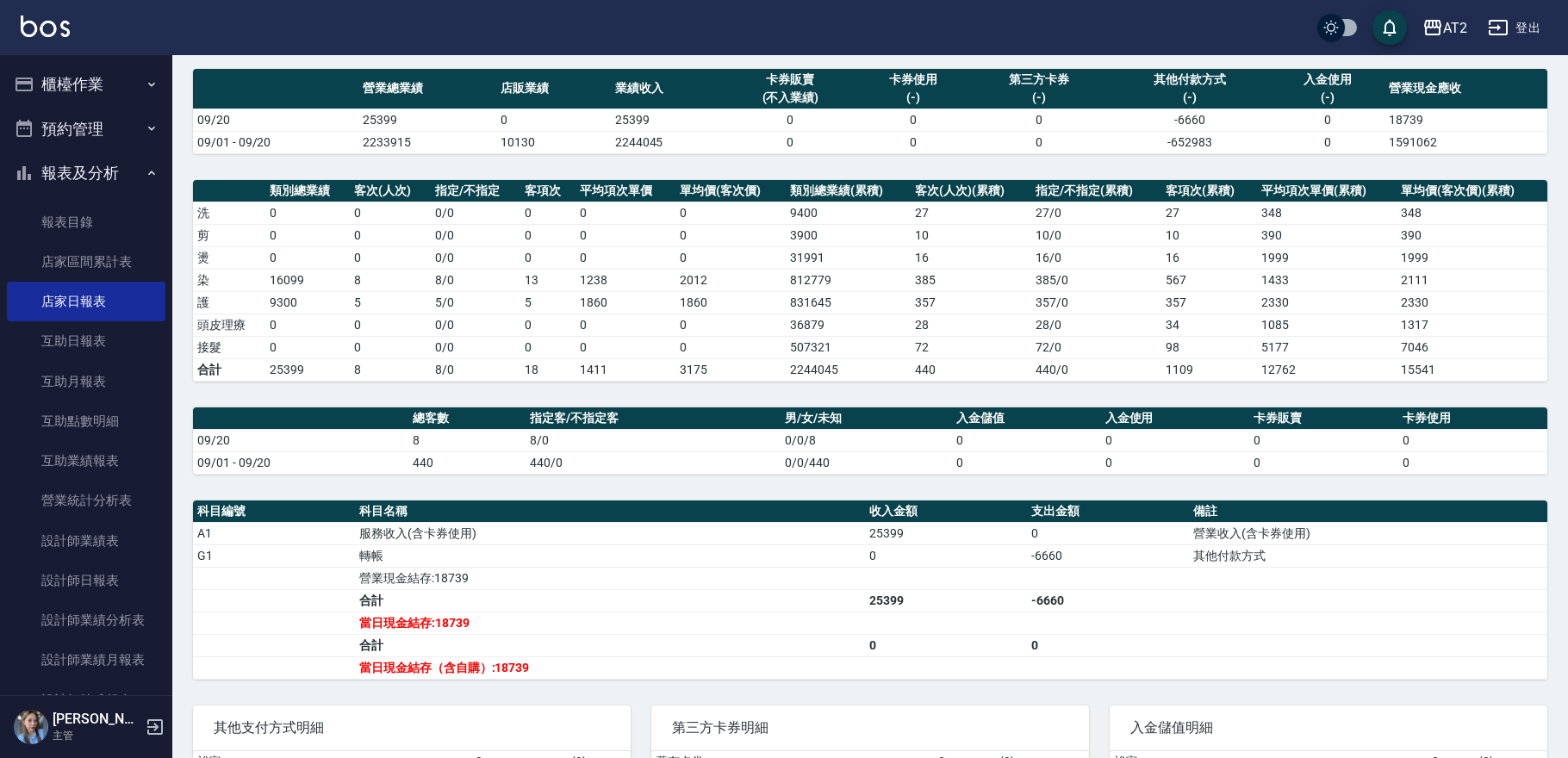
scroll to position [120, 0]
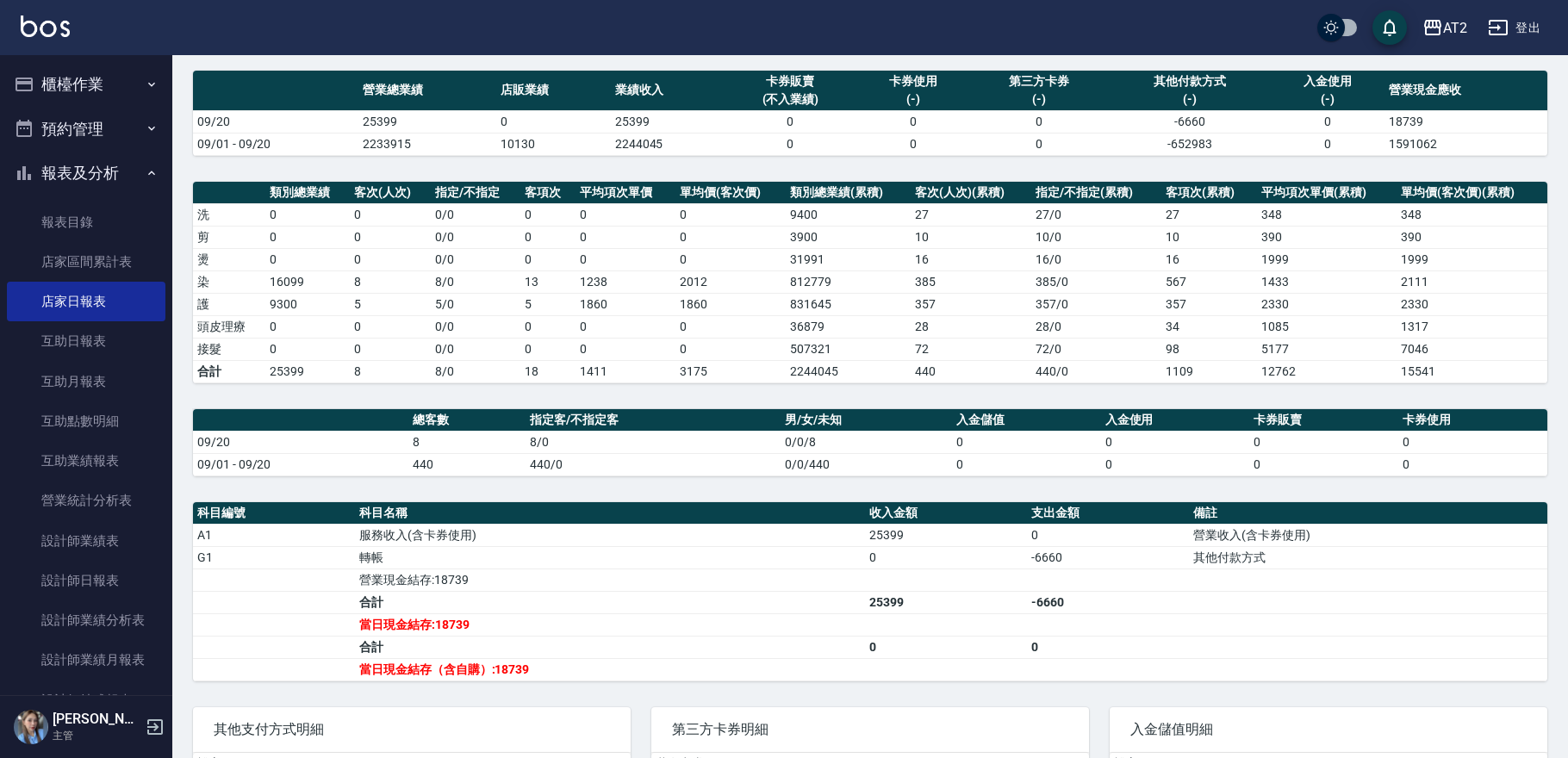
click at [75, 84] on button "櫃檯作業" at bounding box center [85, 84] width 158 height 44
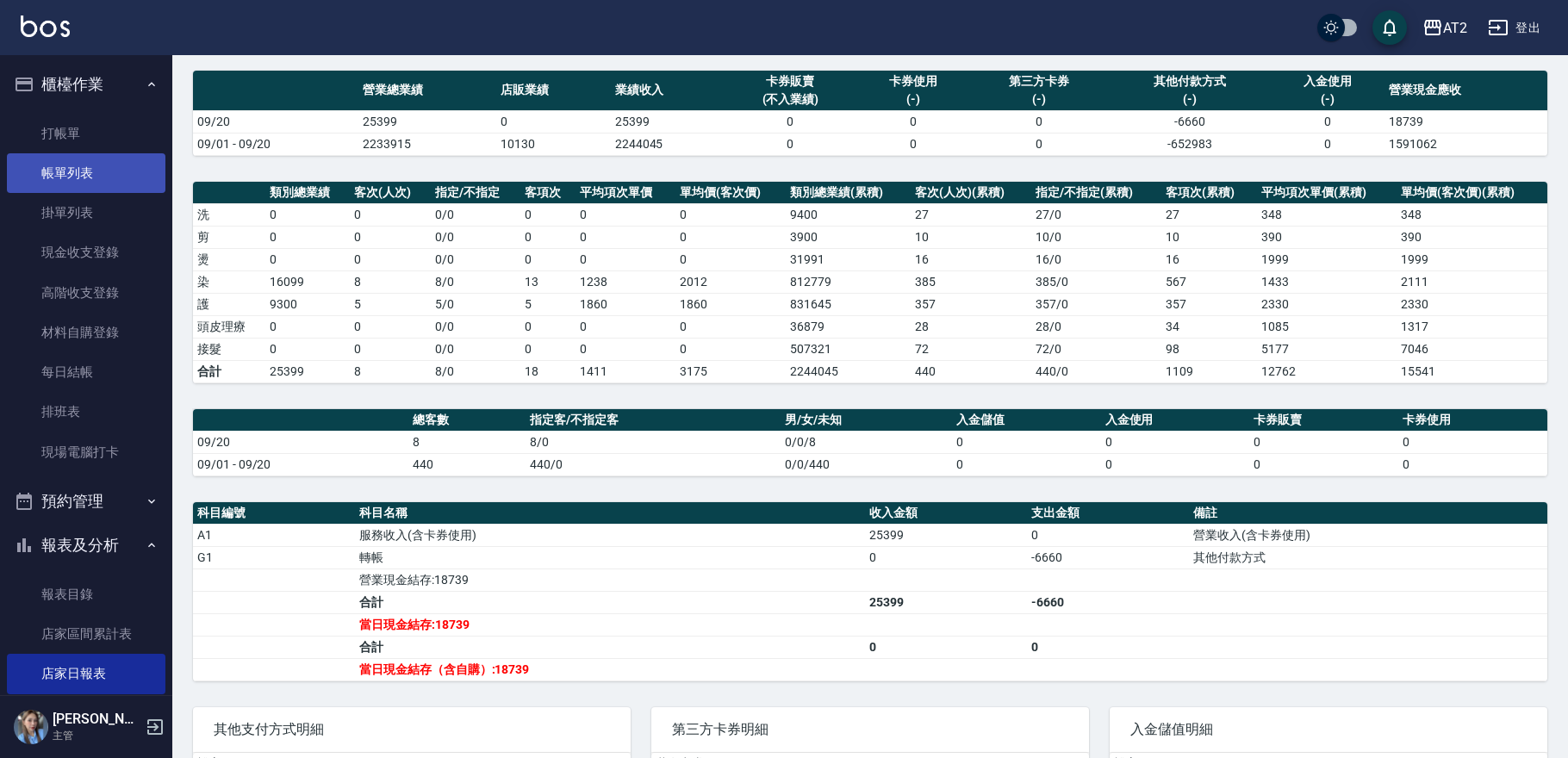
click at [114, 167] on link "帳單列表" at bounding box center [85, 172] width 158 height 40
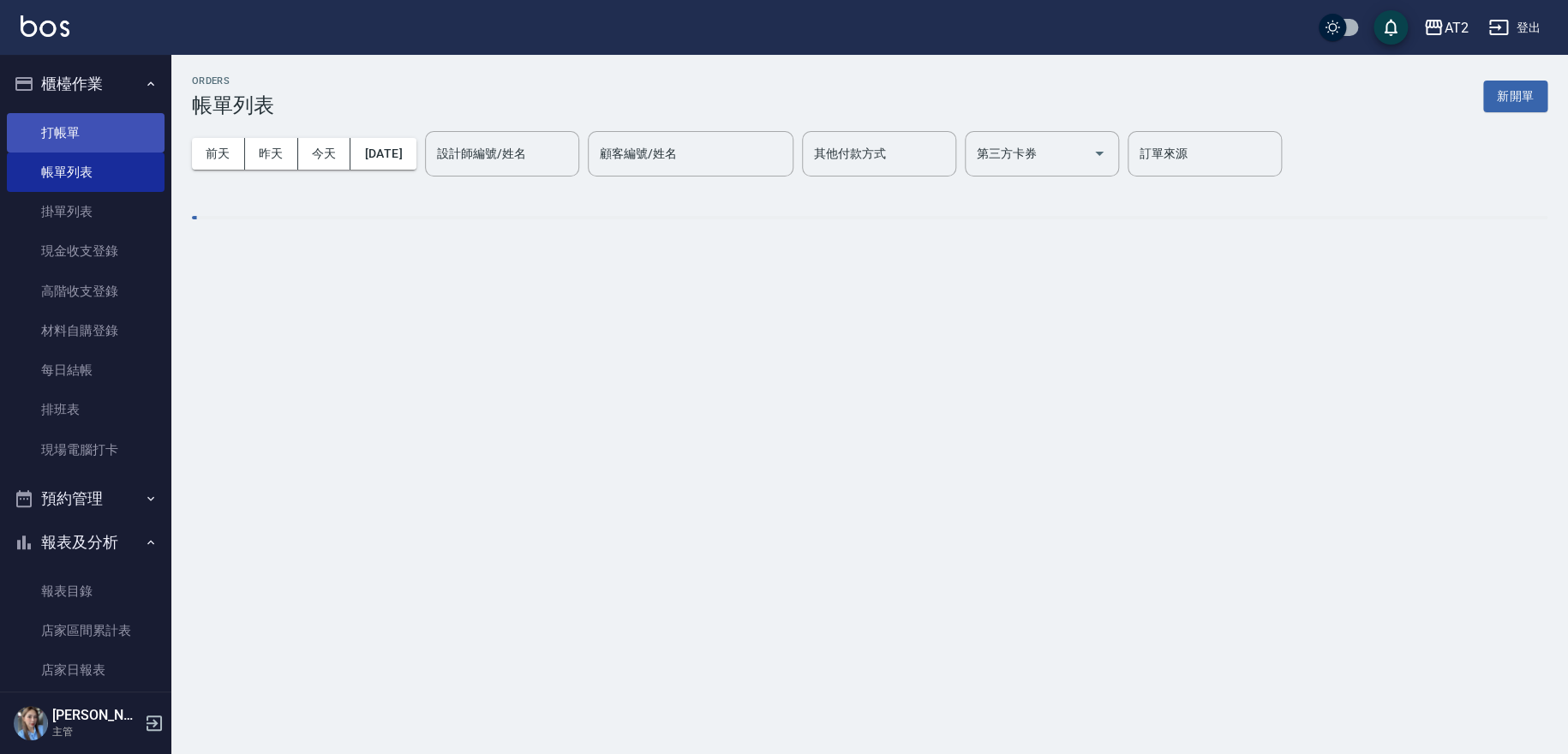
click at [109, 144] on link "打帳單" at bounding box center [85, 133] width 158 height 40
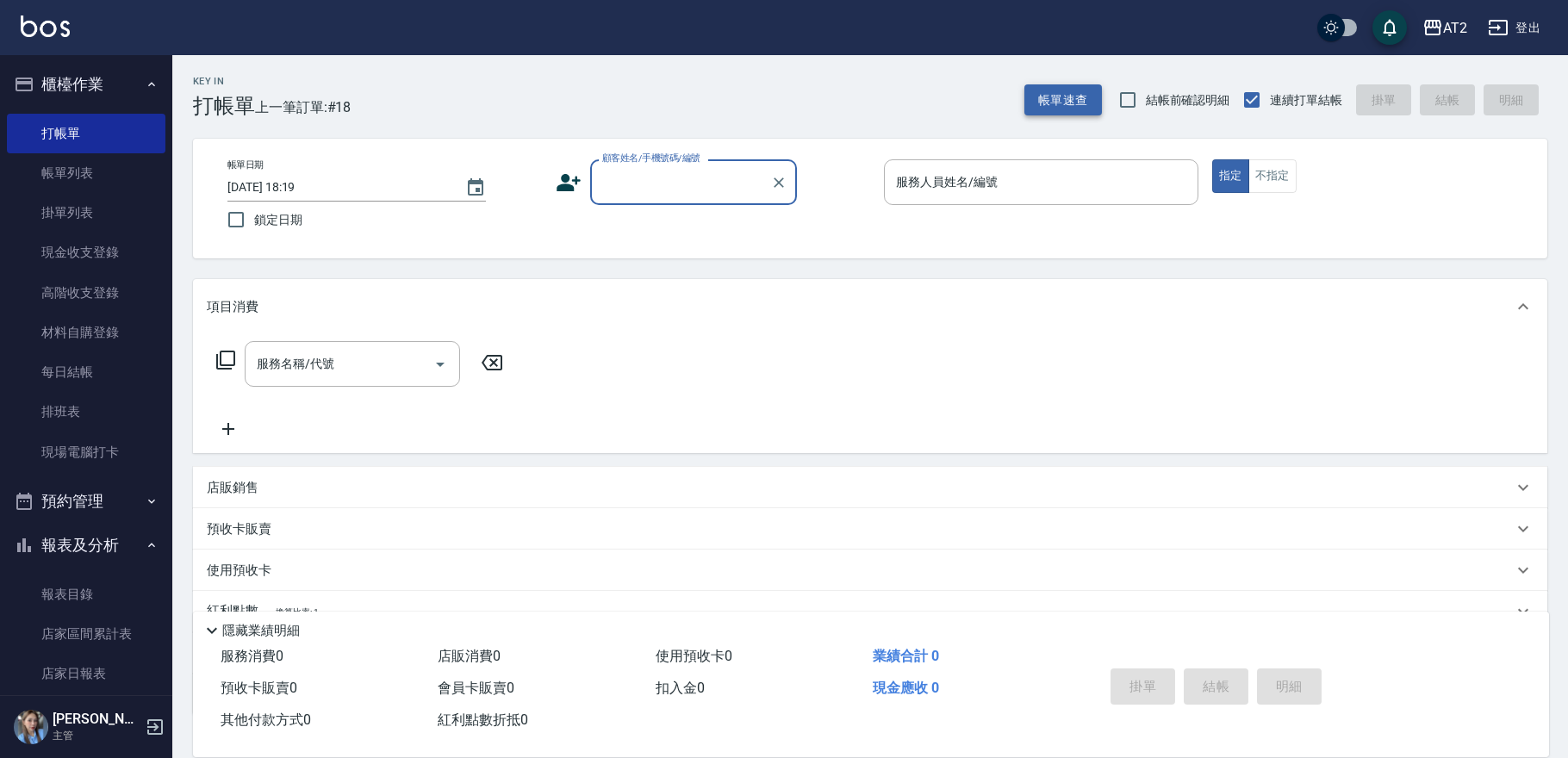
click at [1077, 87] on button "帳單速查" at bounding box center [1063, 100] width 78 height 32
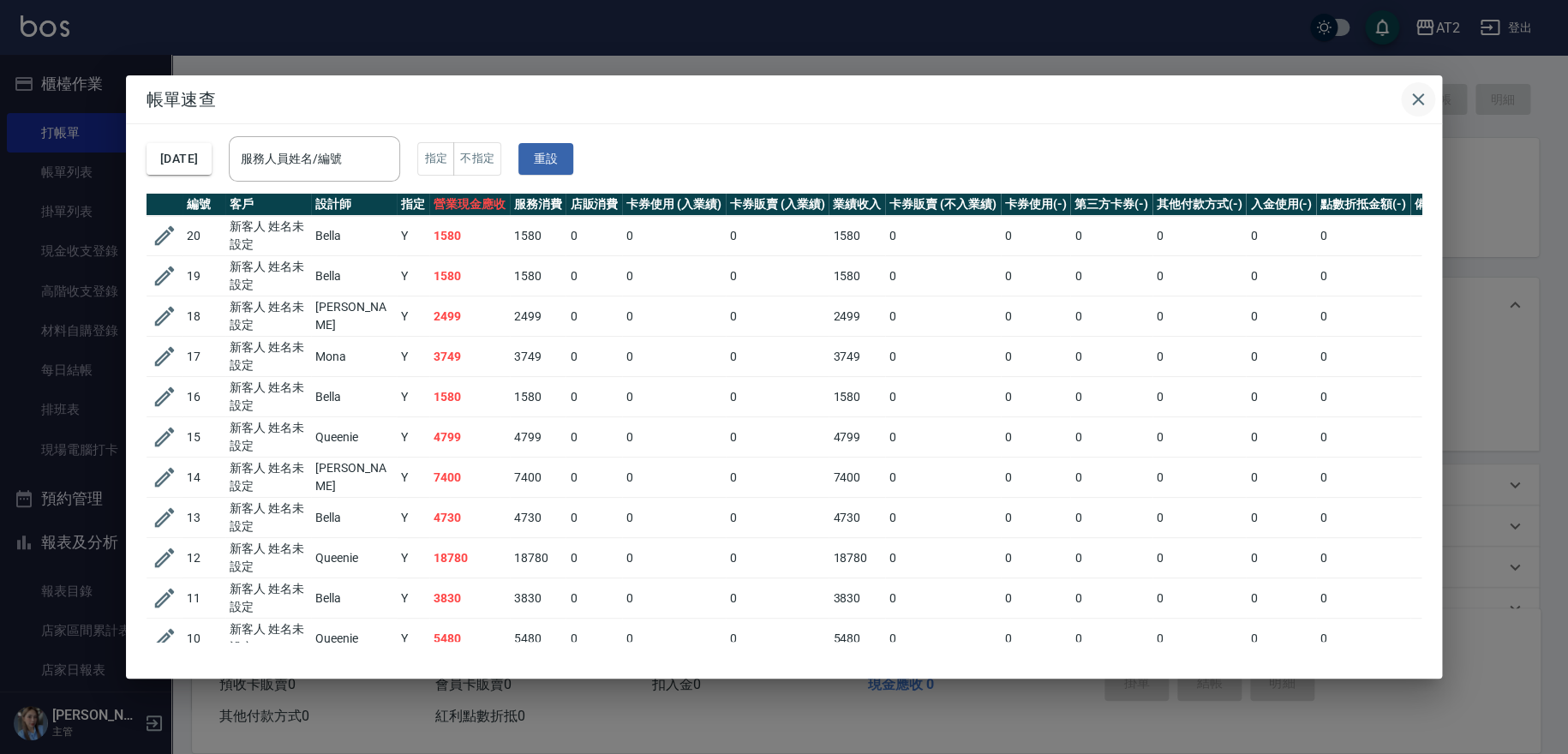
click at [1422, 99] on icon "button" at bounding box center [1419, 100] width 20 height 20
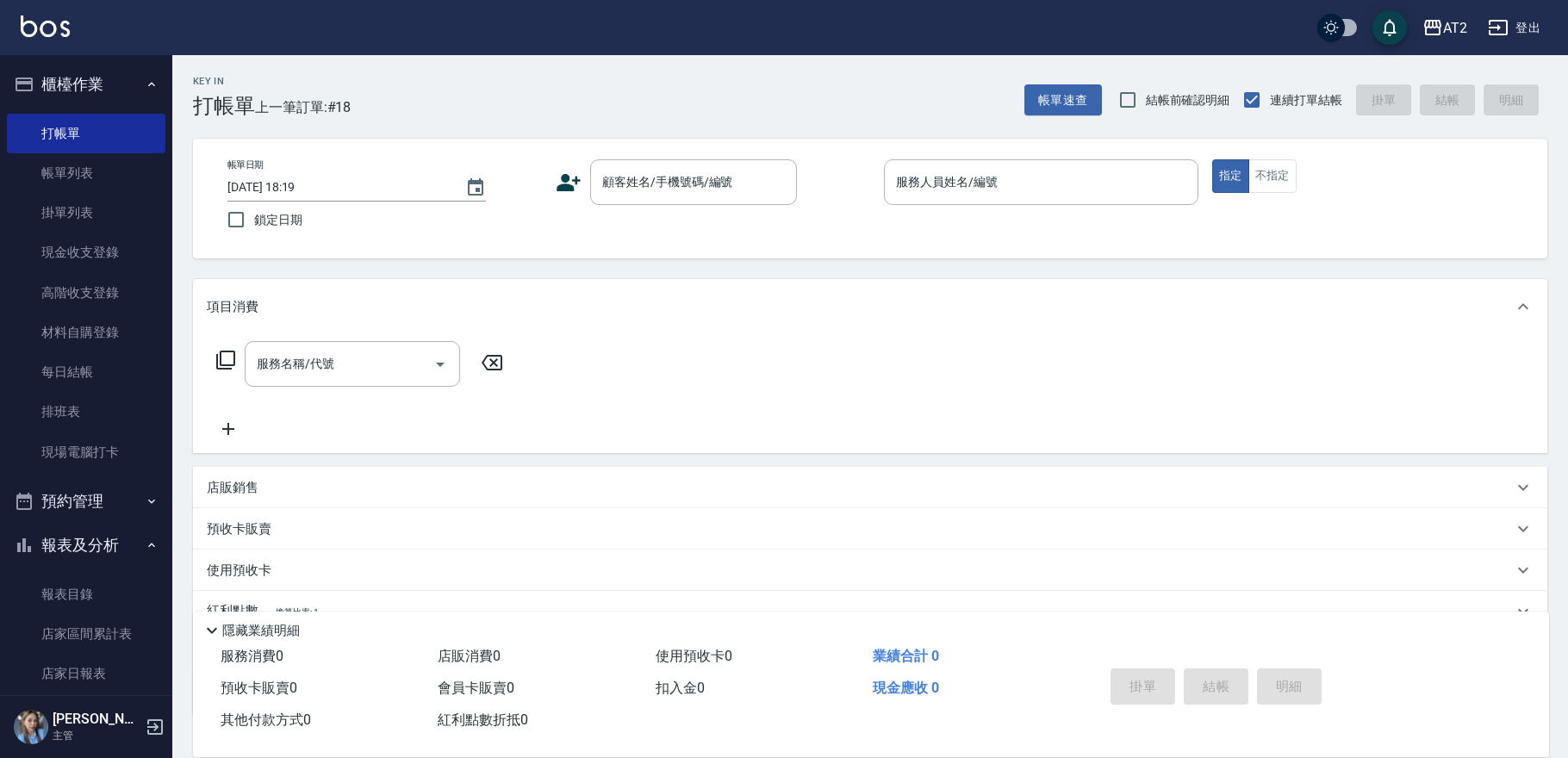
click at [639, 157] on div "帳單日期 [DATE] 18:19 鎖定日期 顧客姓名/手機號碼/編號 顧客姓名/手機號碼/編號 服務人員姓名/編號 服務人員姓名/編號 指定 不指定" at bounding box center [870, 198] width 1355 height 120
click at [681, 188] on input "顧客姓名/手機號碼/編號" at bounding box center [680, 182] width 166 height 31
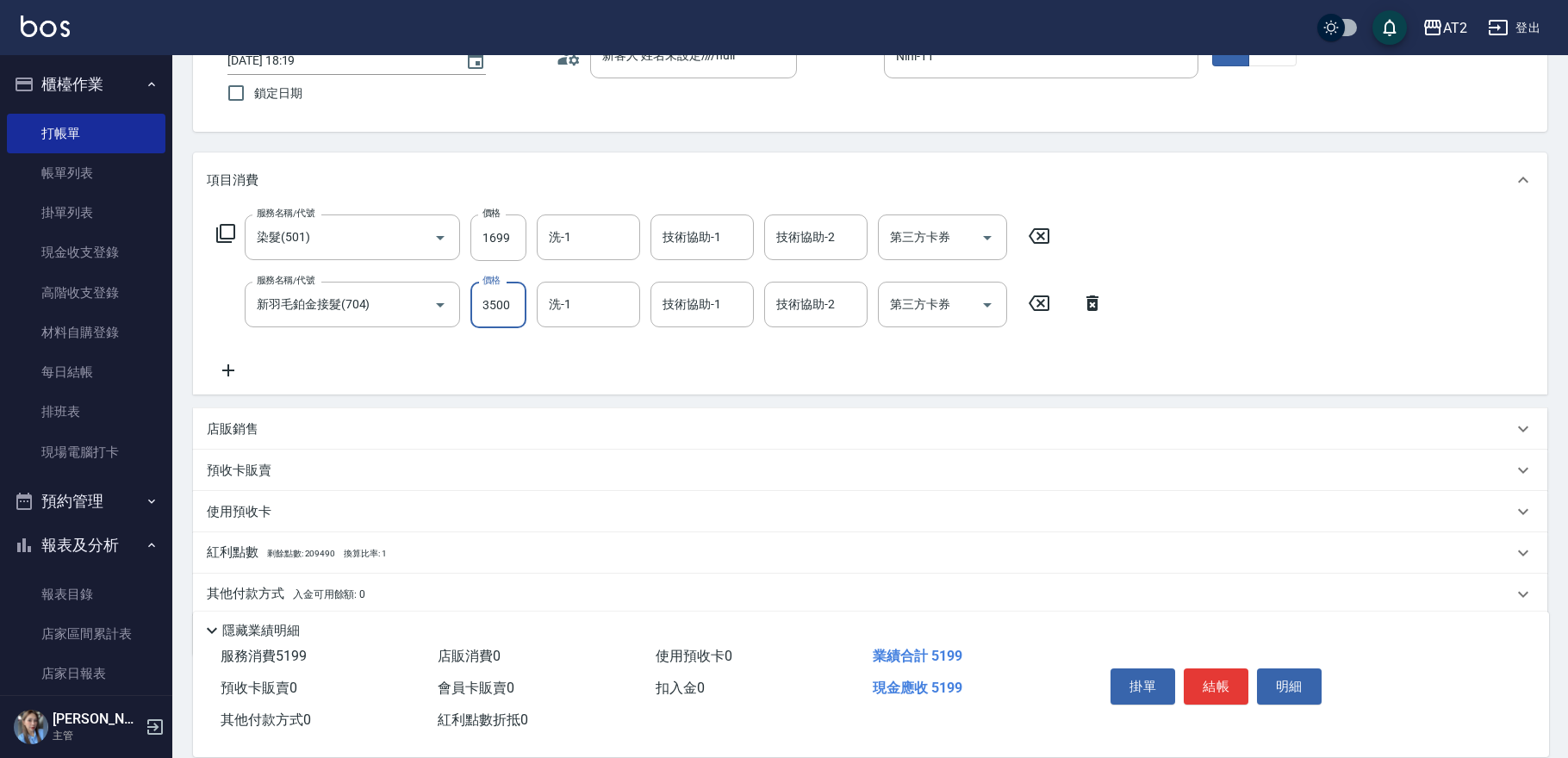
scroll to position [187, 0]
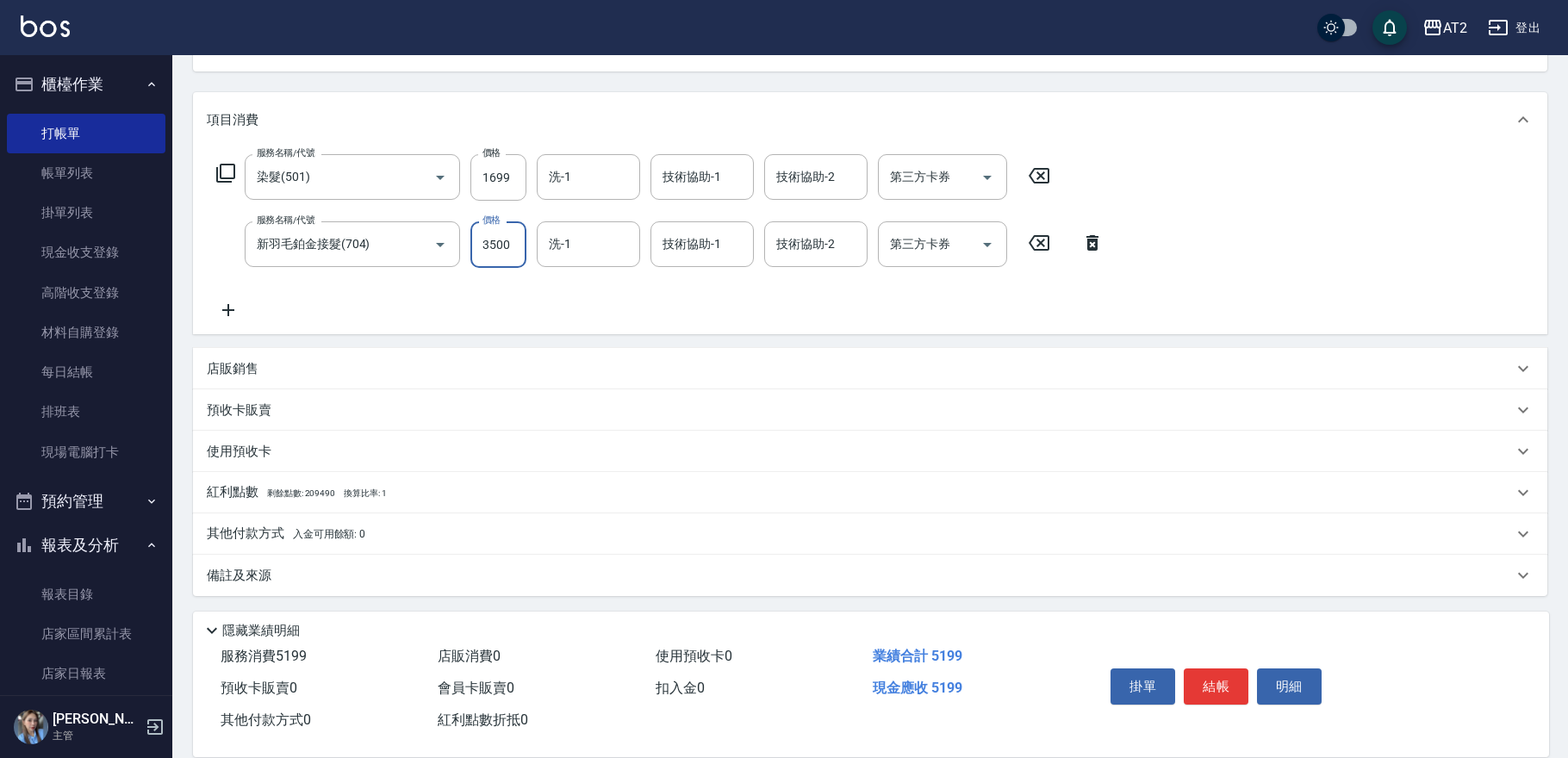
click at [276, 537] on p "其他付款方式 入金可用餘額: 0" at bounding box center [285, 534] width 158 height 19
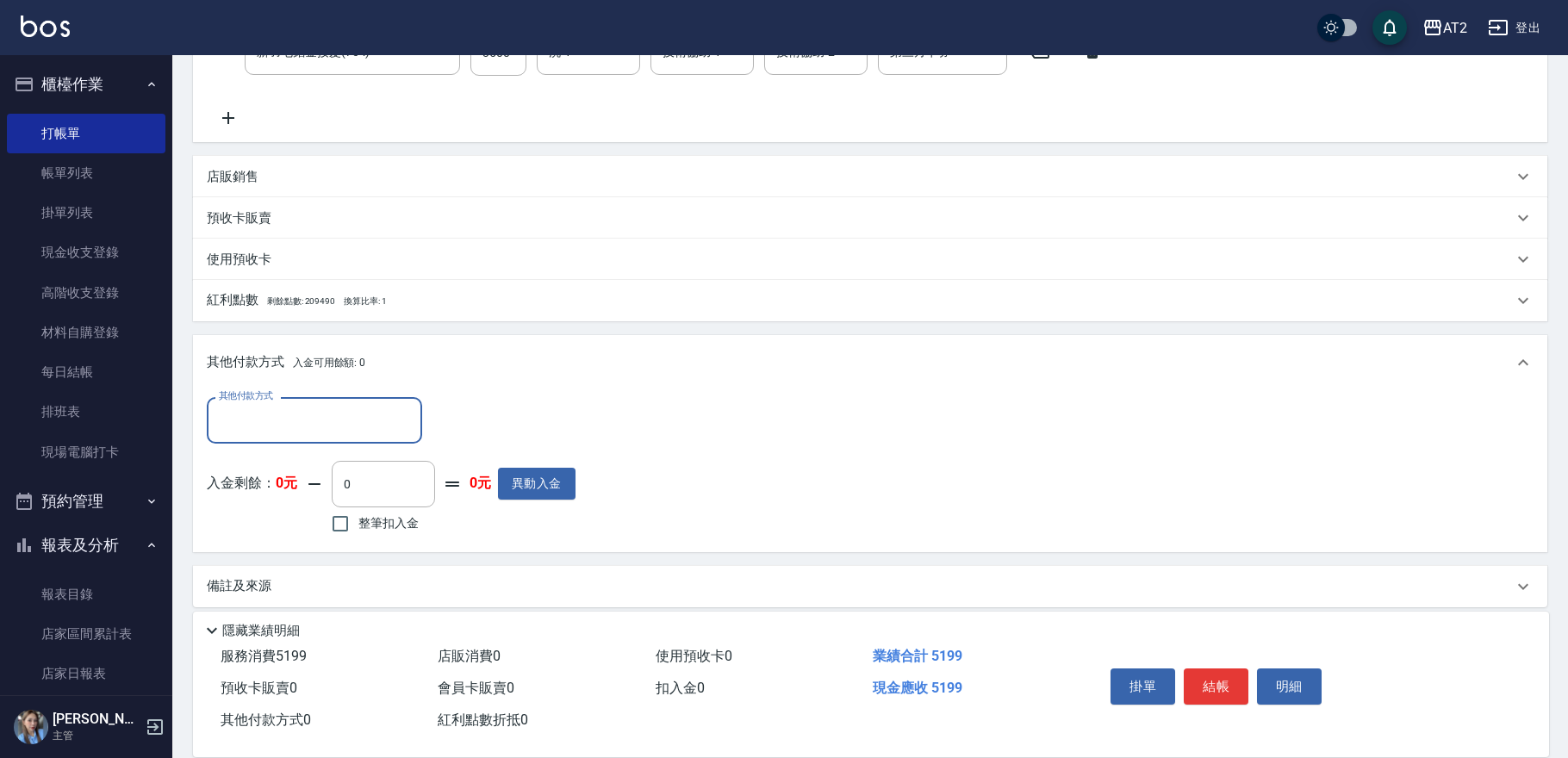
scroll to position [381, 0]
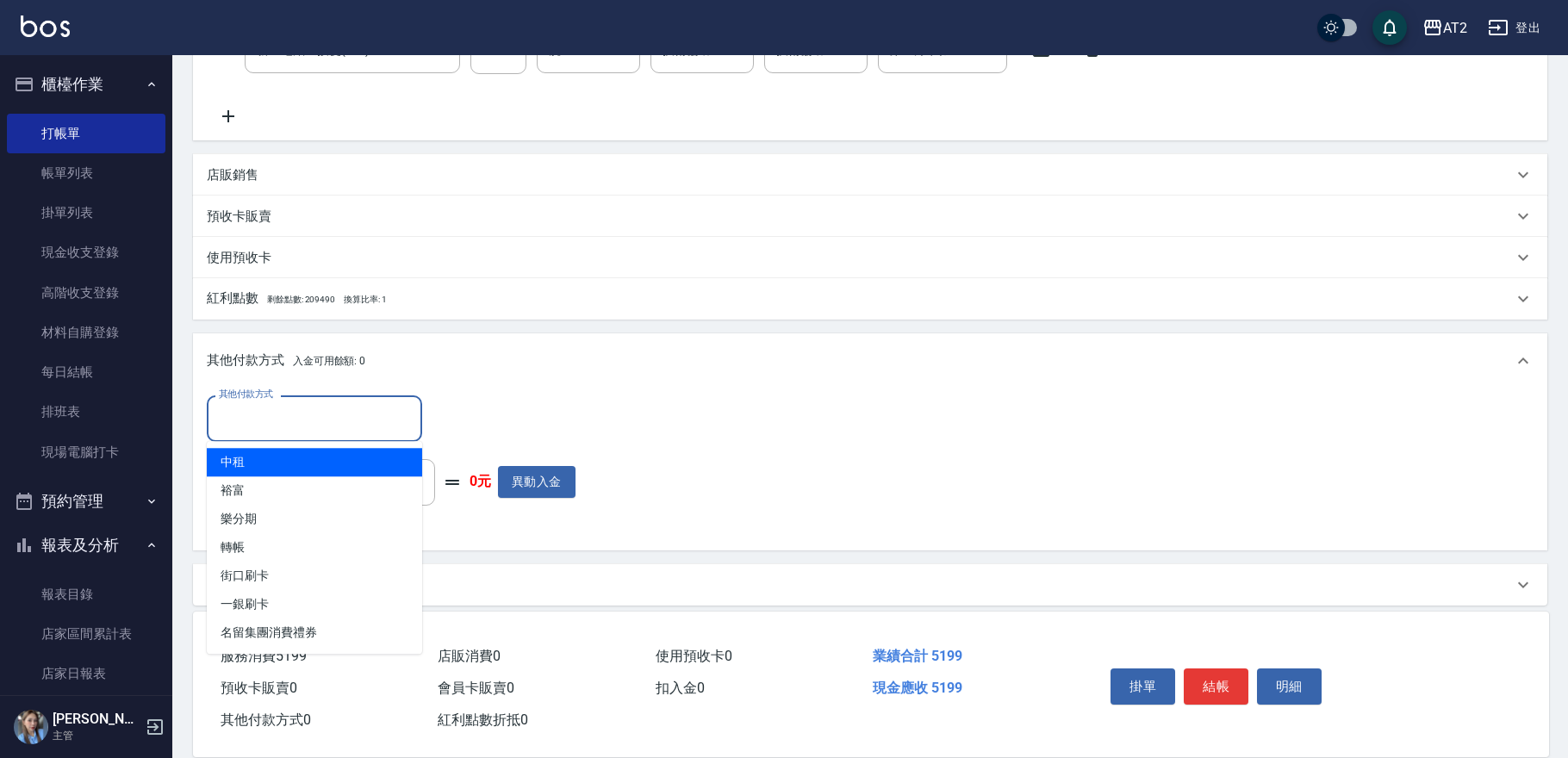
click at [263, 424] on input "其他付款方式" at bounding box center [315, 418] width 200 height 31
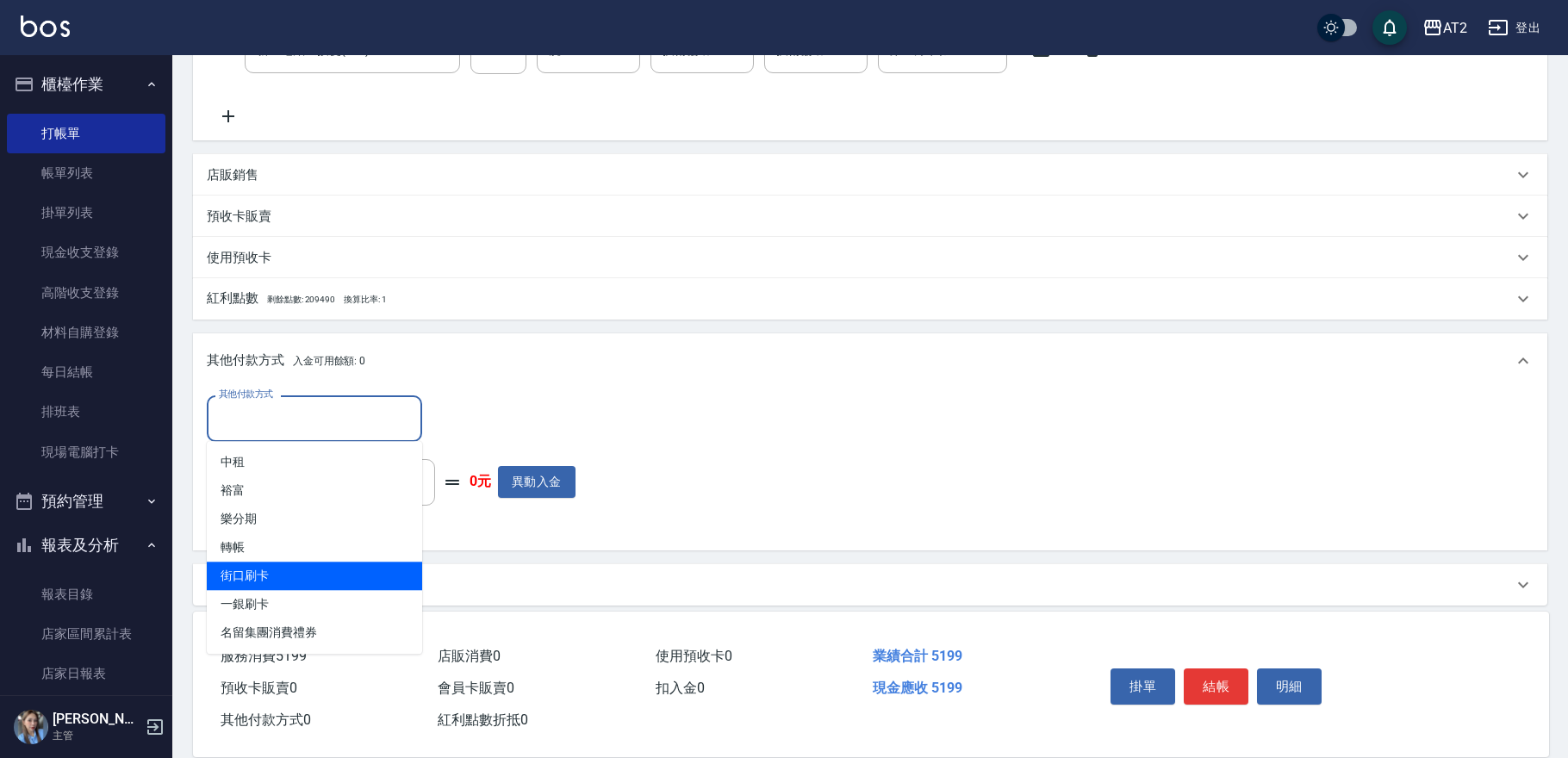
click at [277, 579] on span "街口刷卡" at bounding box center [314, 575] width 215 height 29
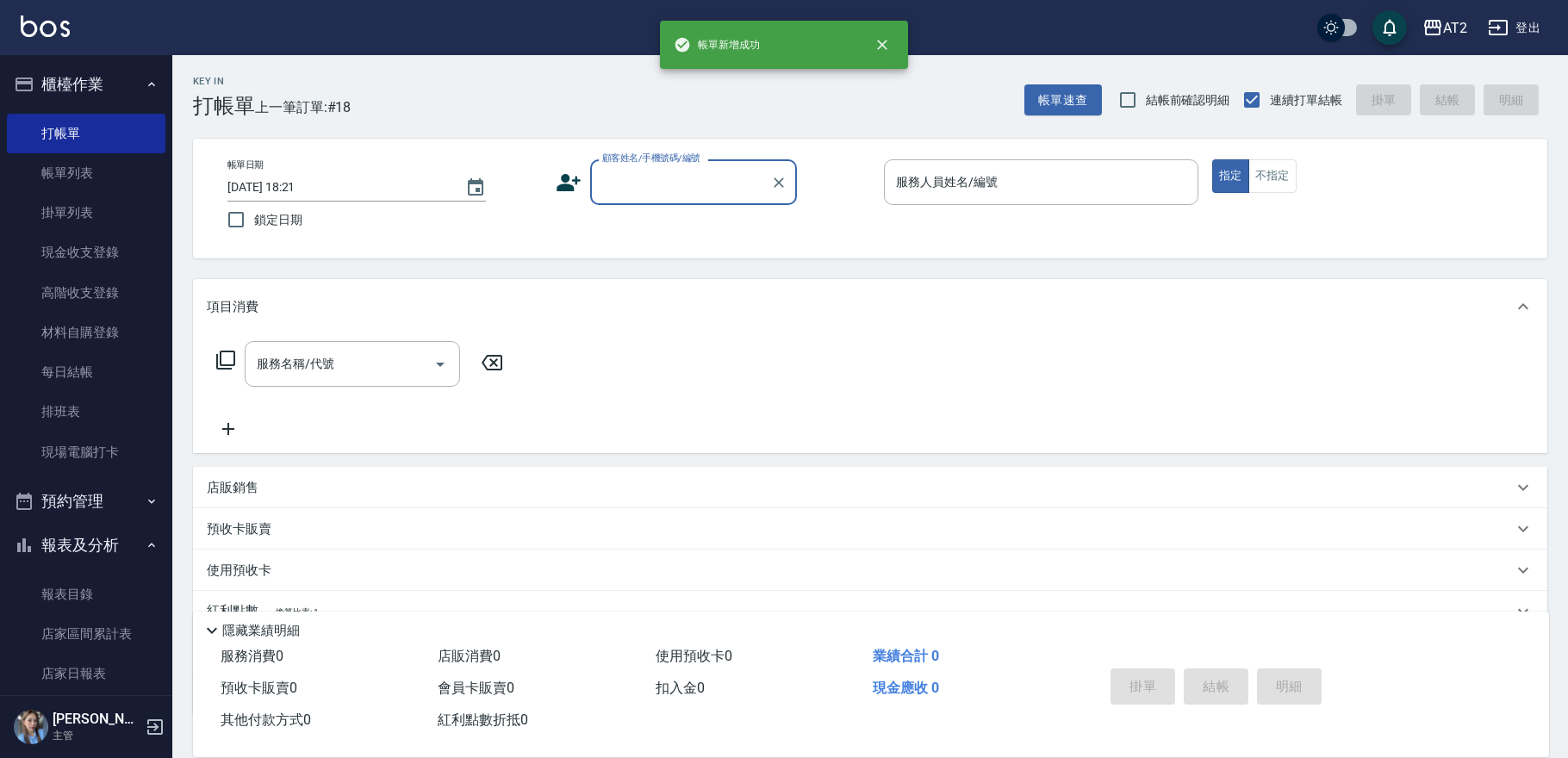
scroll to position [0, 0]
click at [1040, 110] on button "帳單速查" at bounding box center [1063, 100] width 78 height 32
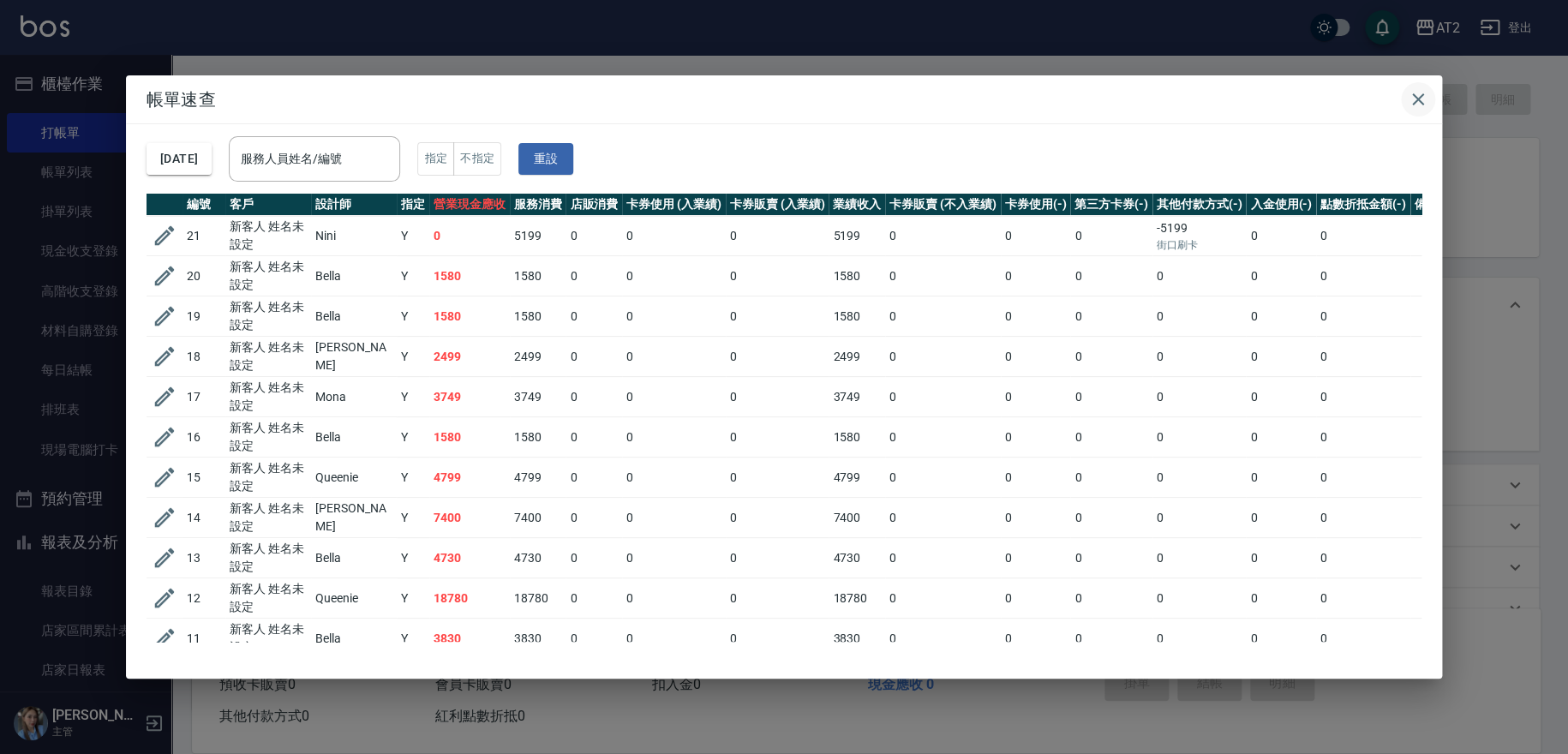
click at [1415, 96] on icon "button" at bounding box center [1419, 100] width 20 height 20
